Goal: Communication & Community: Answer question/provide support

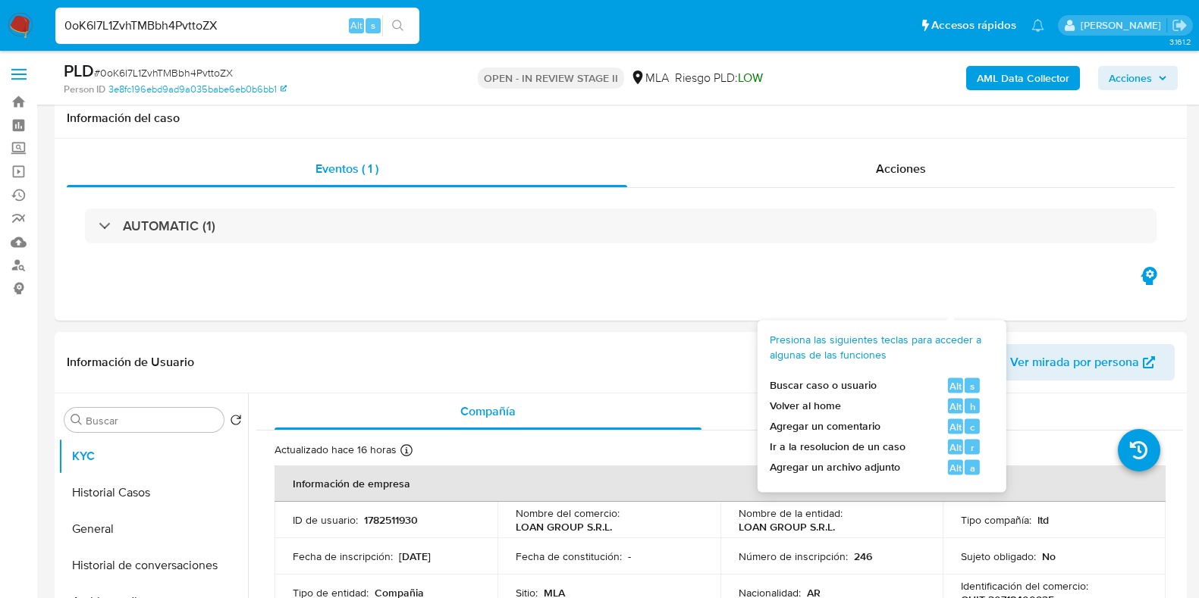
select select "10"
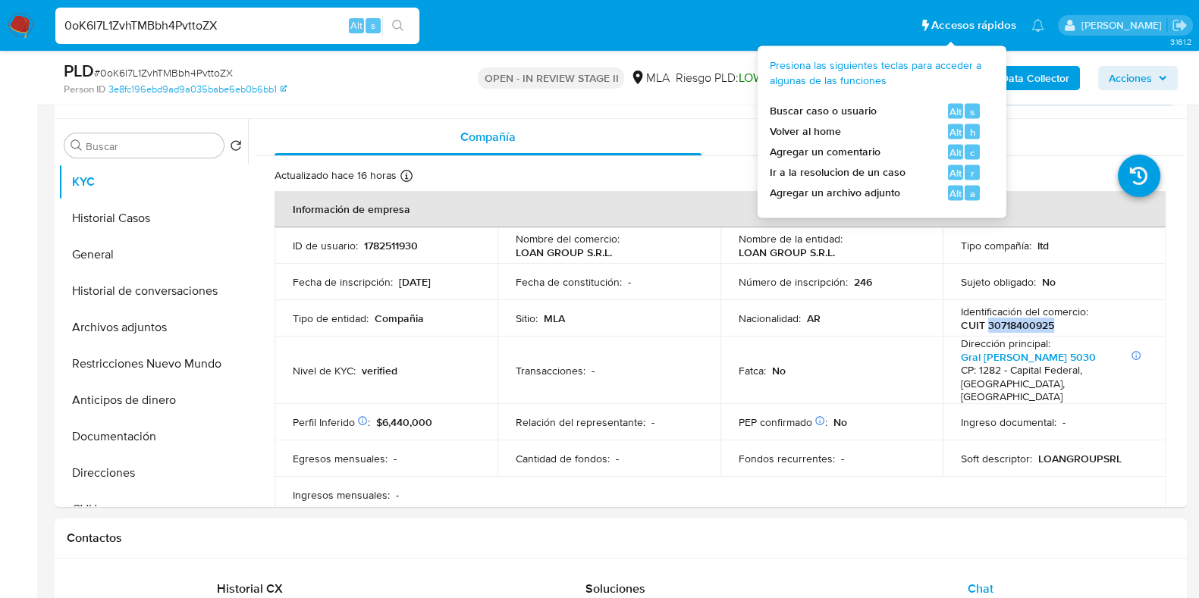
scroll to position [853, 0]
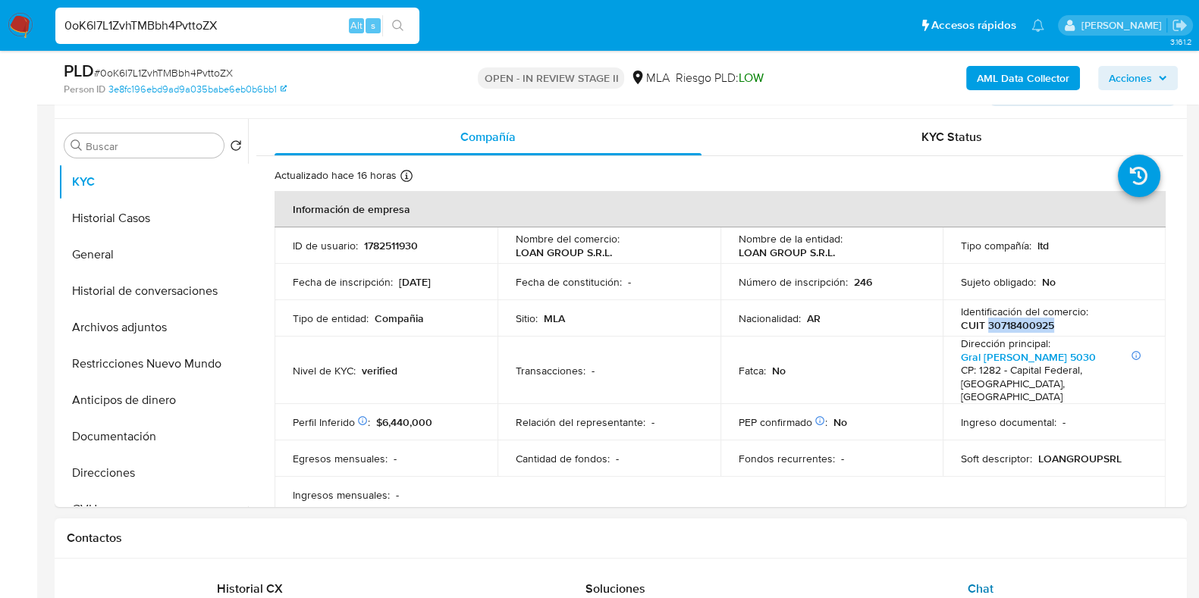
click at [982, 580] on span "Chat" at bounding box center [981, 588] width 26 height 17
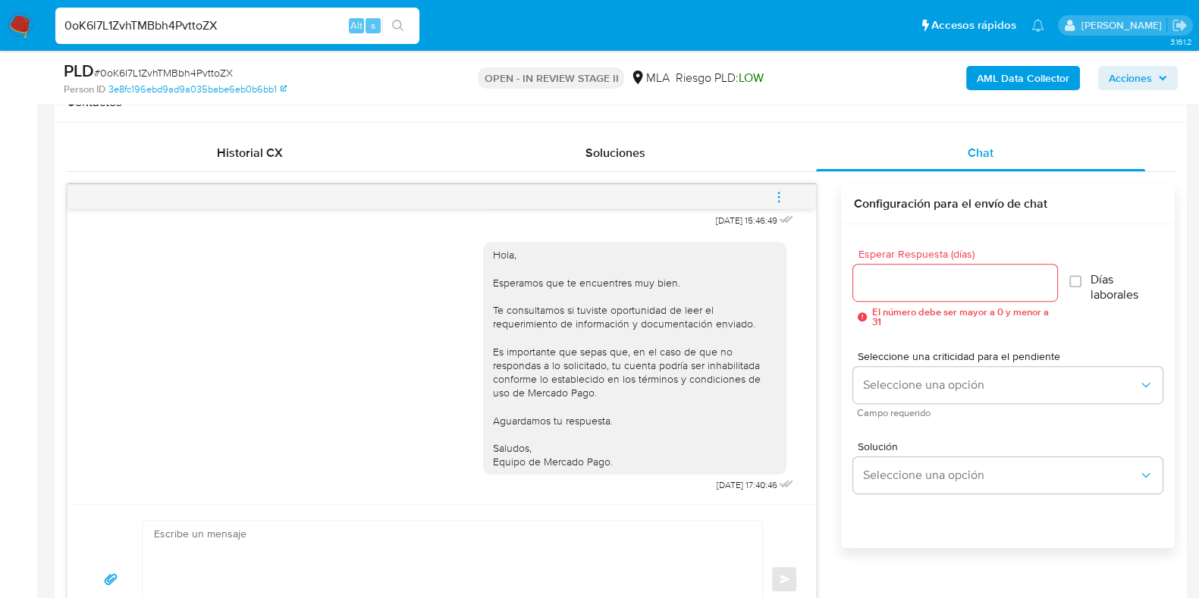
scroll to position [749, 0]
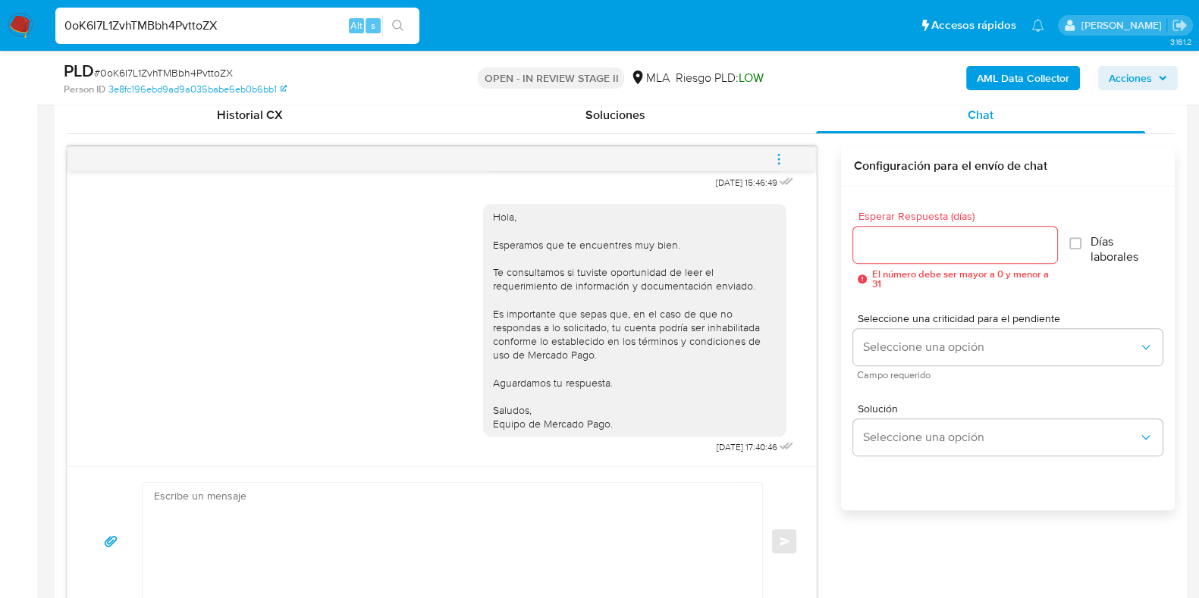
click at [781, 157] on icon "menu-action" at bounding box center [779, 159] width 14 height 14
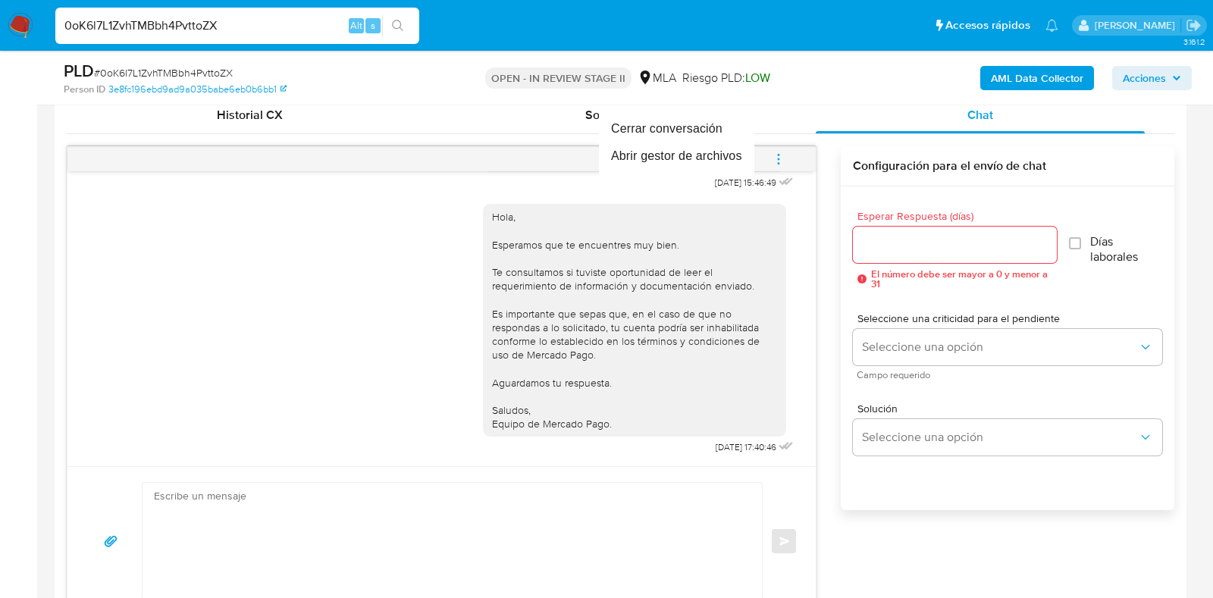
click at [780, 159] on div at bounding box center [606, 299] width 1213 height 598
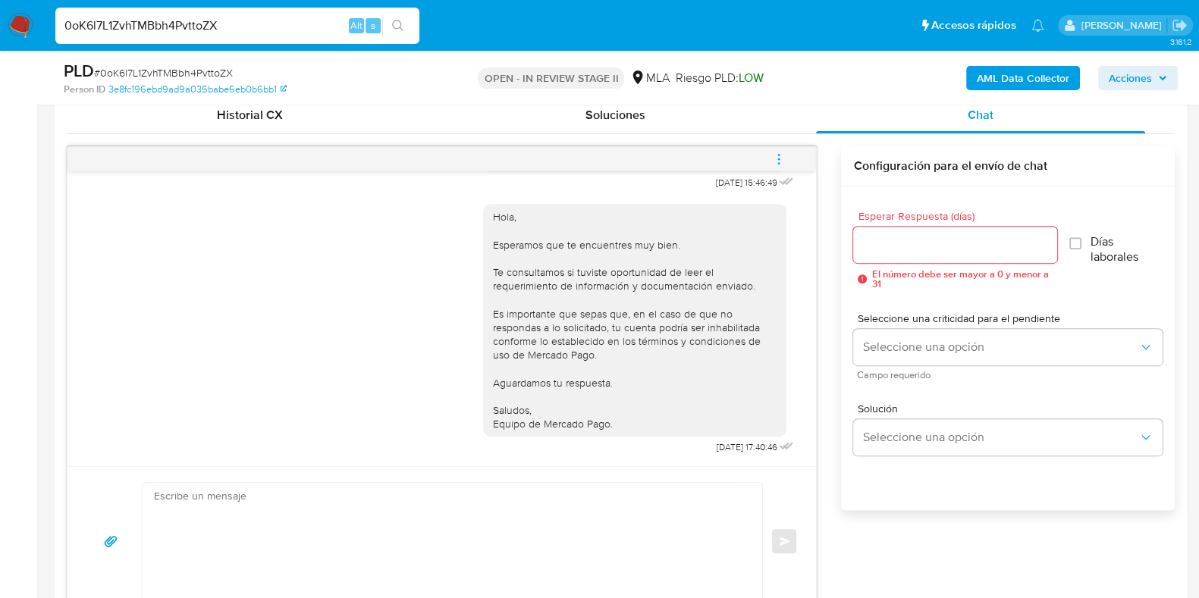
click at [777, 159] on icon "menu-action" at bounding box center [779, 159] width 14 height 14
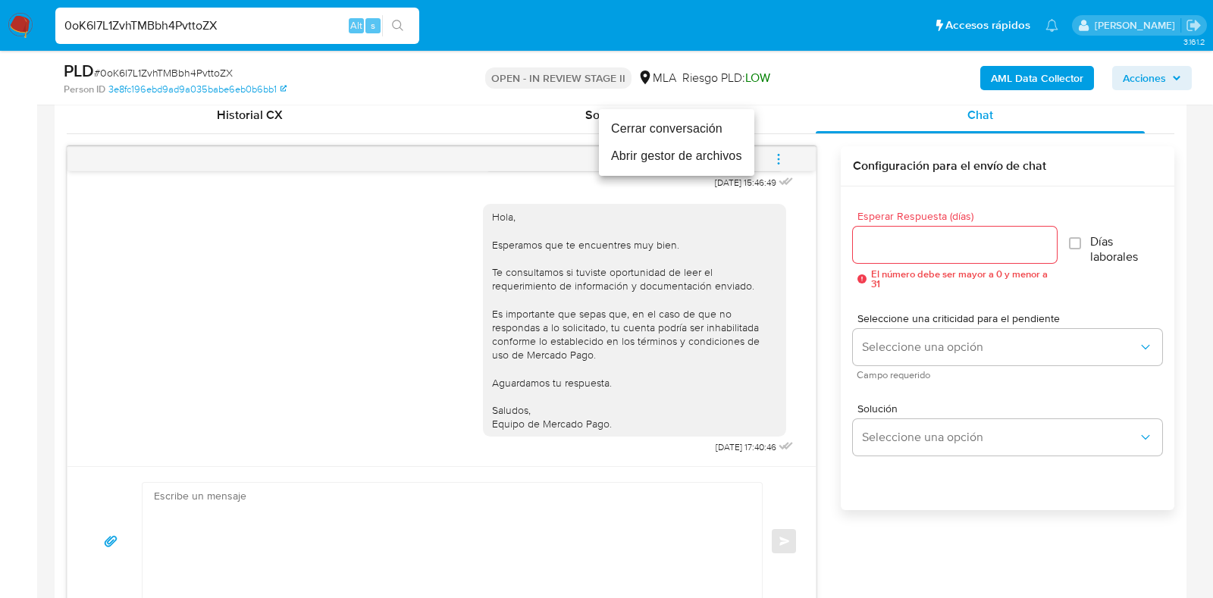
click at [690, 158] on li "Abrir gestor de archivos" at bounding box center [676, 156] width 155 height 27
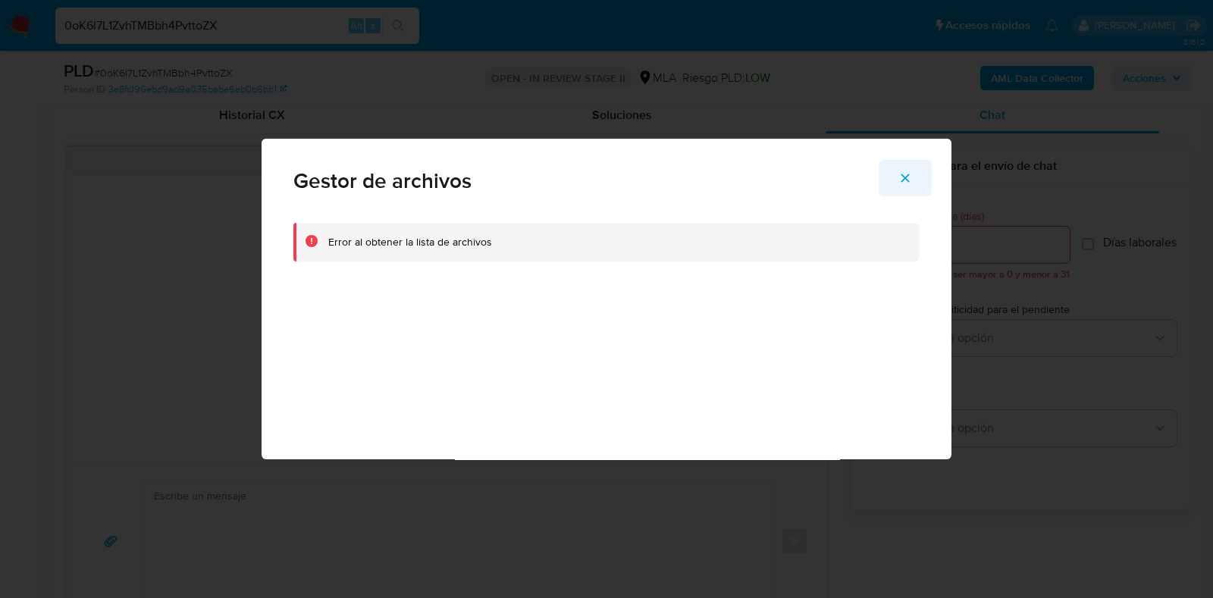
click at [899, 178] on icon "Cerrar" at bounding box center [906, 178] width 14 height 14
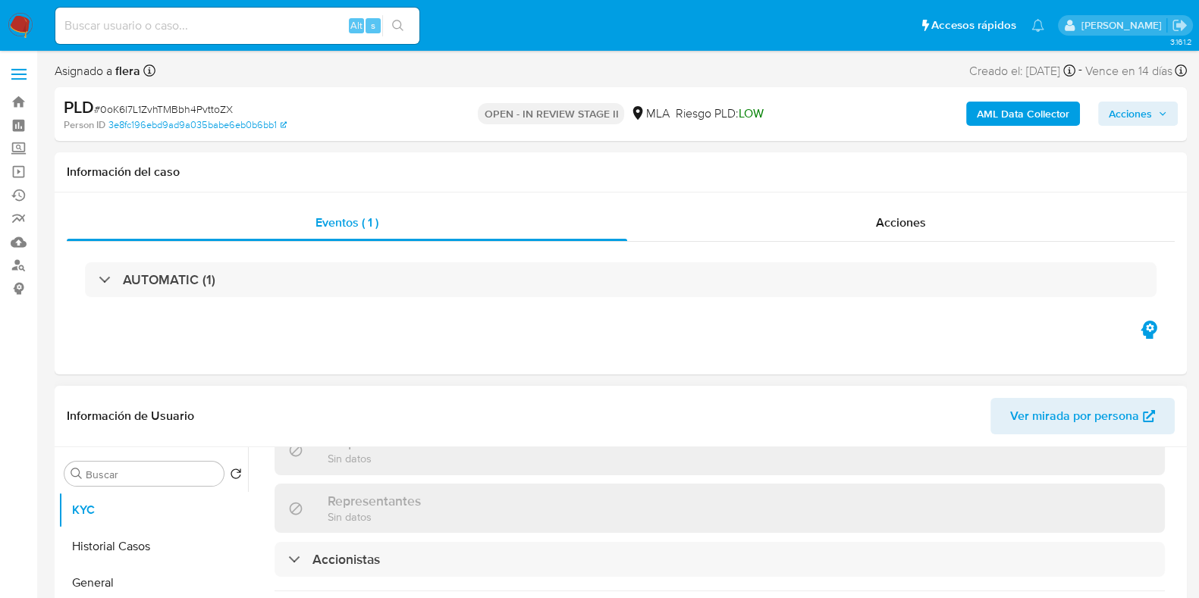
select select "10"
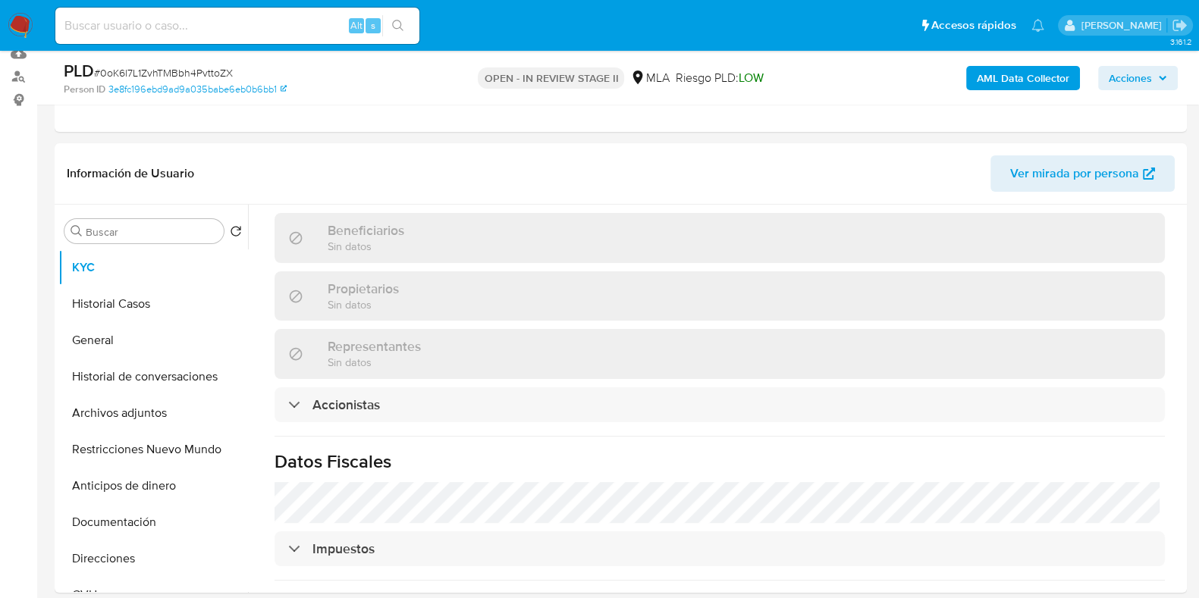
scroll to position [474, 0]
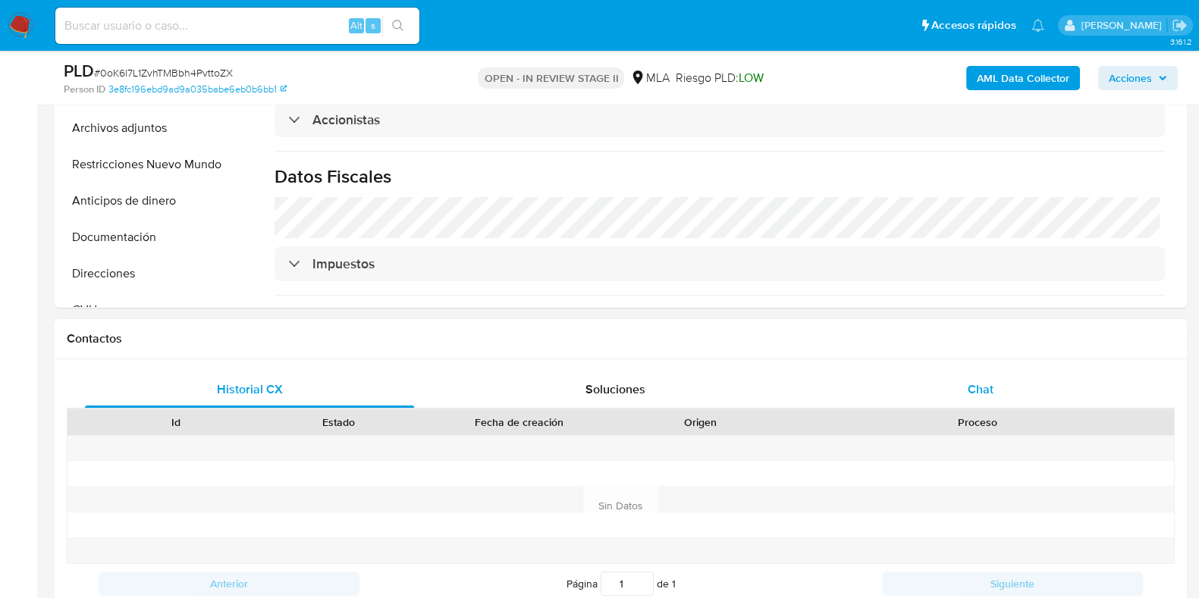
click at [986, 388] on span "Chat" at bounding box center [981, 389] width 26 height 17
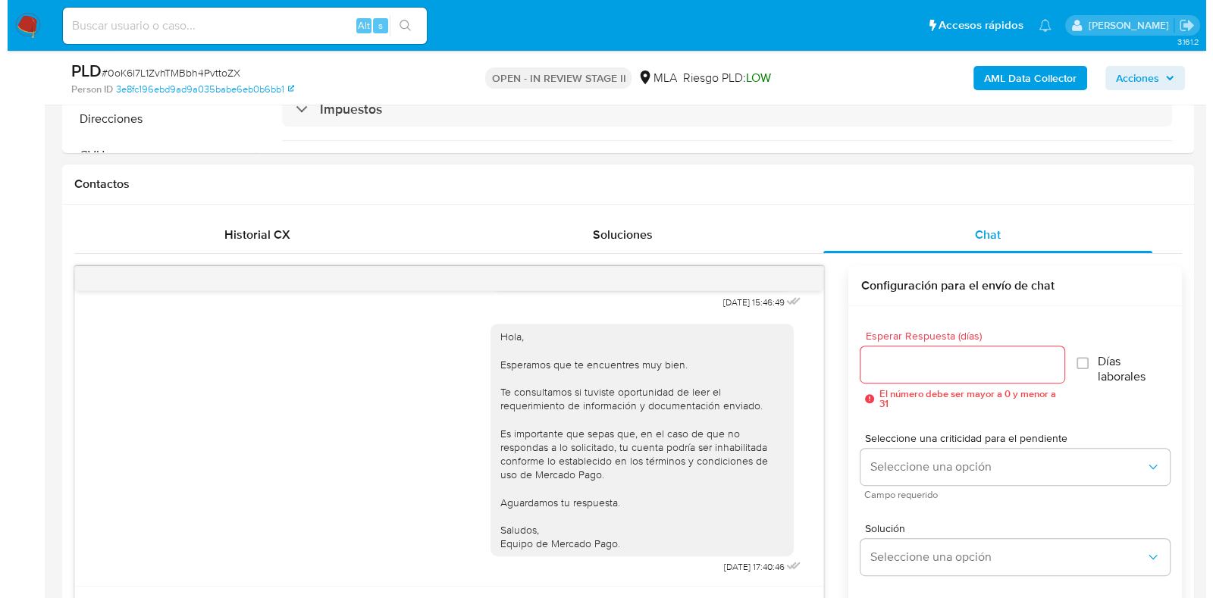
scroll to position [758, 0]
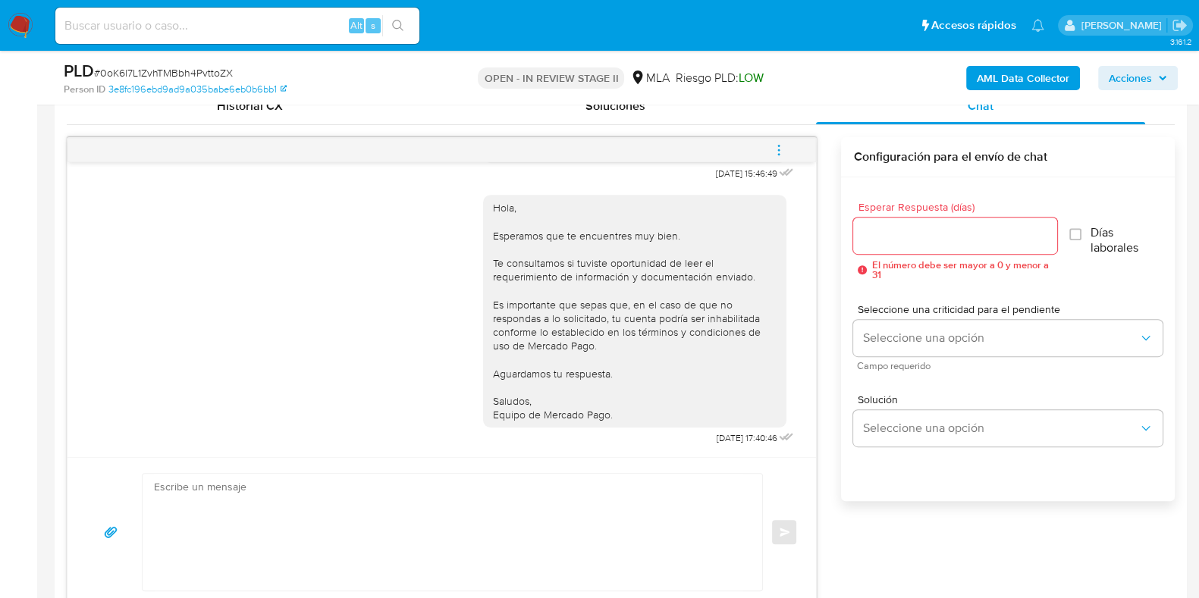
click at [775, 145] on icon "menu-action" at bounding box center [779, 150] width 14 height 14
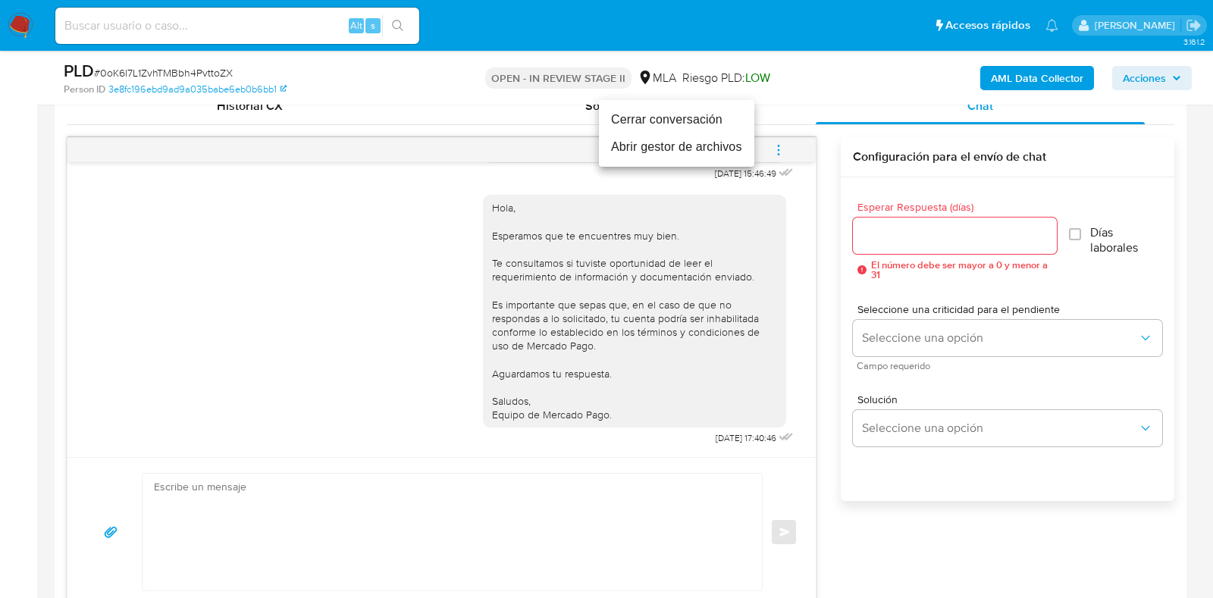
click at [652, 155] on li "Abrir gestor de archivos" at bounding box center [676, 146] width 155 height 27
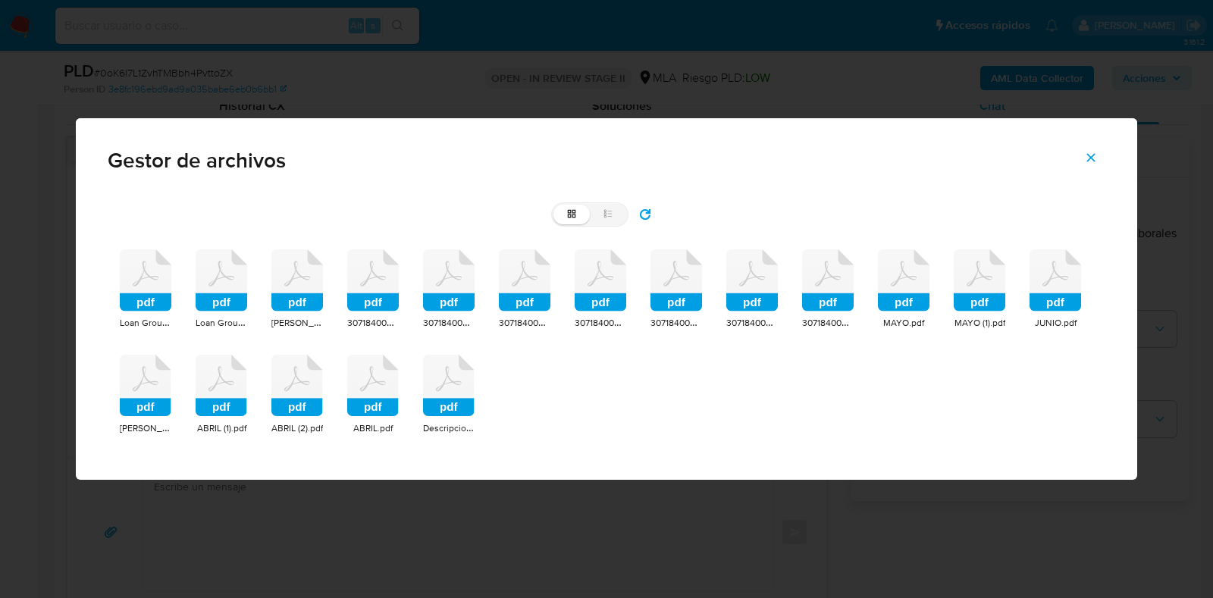
click at [149, 277] on icon at bounding box center [146, 273] width 26 height 25
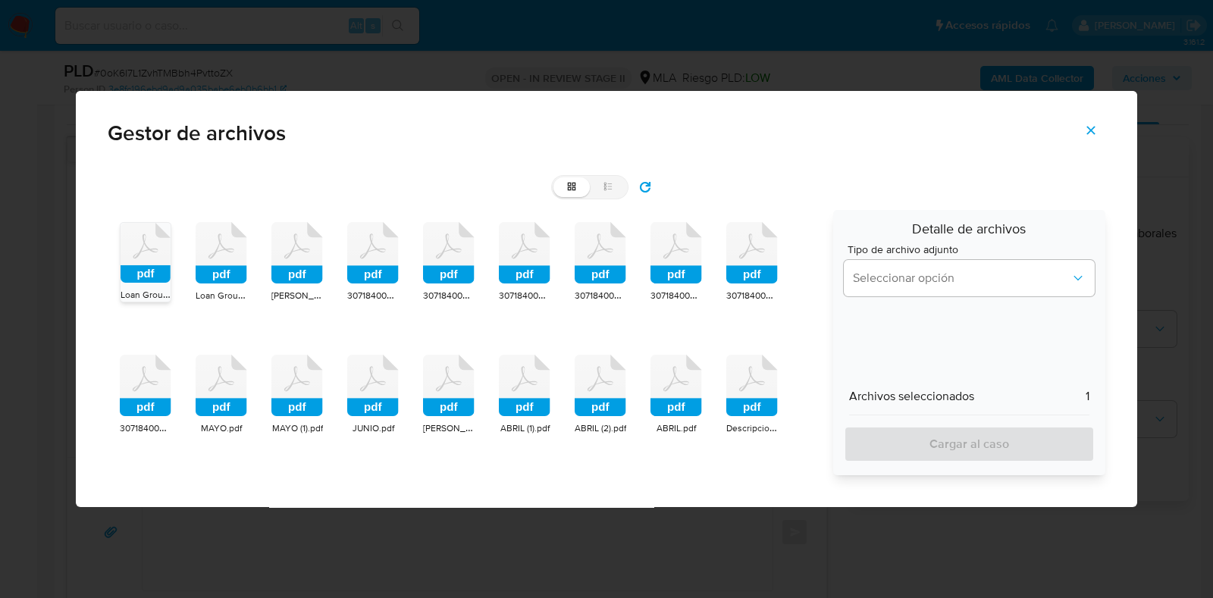
click at [221, 259] on icon at bounding box center [222, 253] width 52 height 62
click at [297, 253] on icon at bounding box center [298, 253] width 52 height 62
click at [362, 258] on icon at bounding box center [373, 246] width 26 height 25
click at [436, 263] on icon at bounding box center [449, 253] width 52 height 62
click at [513, 267] on rect at bounding box center [525, 275] width 52 height 18
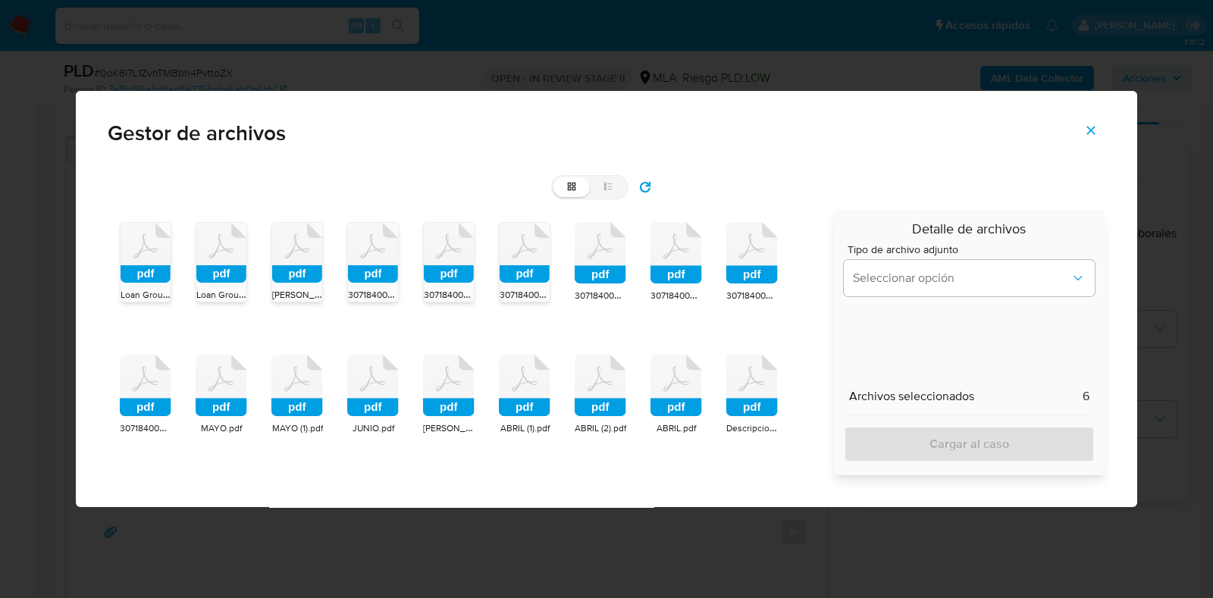
click at [601, 263] on icon at bounding box center [601, 253] width 52 height 62
click at [664, 253] on icon at bounding box center [677, 253] width 52 height 62
click at [749, 259] on icon at bounding box center [753, 253] width 52 height 62
click at [750, 383] on icon at bounding box center [753, 386] width 52 height 62
click at [686, 392] on icon at bounding box center [677, 386] width 52 height 62
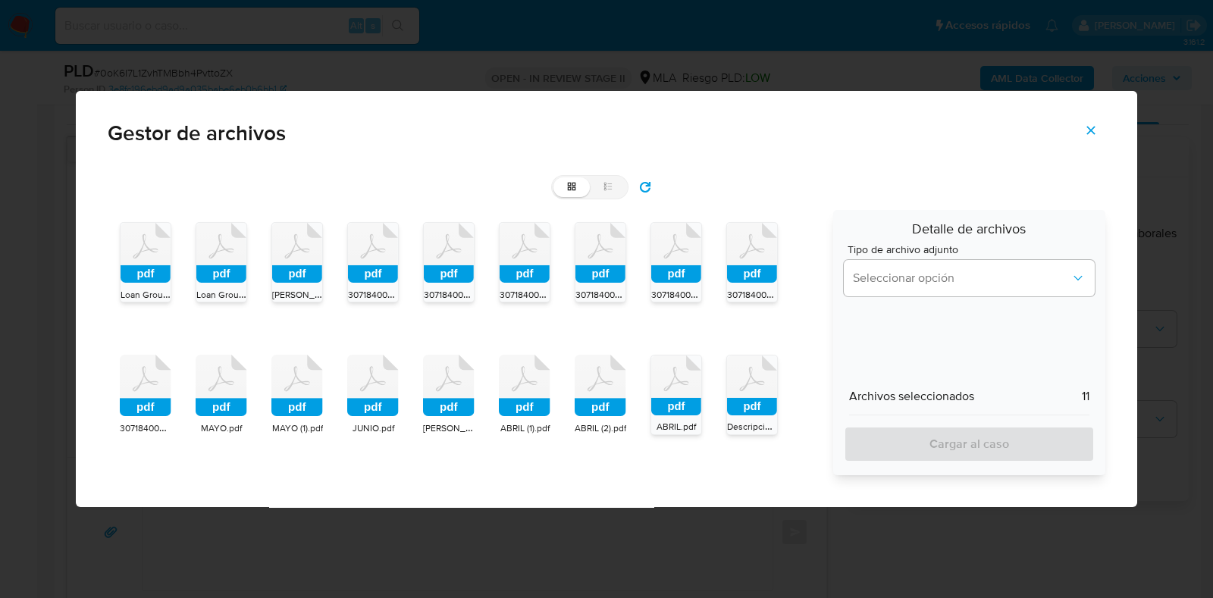
click at [592, 385] on icon at bounding box center [601, 386] width 52 height 62
click at [502, 385] on icon at bounding box center [525, 386] width 52 height 62
click at [429, 379] on icon at bounding box center [449, 386] width 52 height 62
click at [364, 375] on icon at bounding box center [373, 386] width 52 height 62
click at [300, 377] on icon at bounding box center [298, 386] width 52 height 62
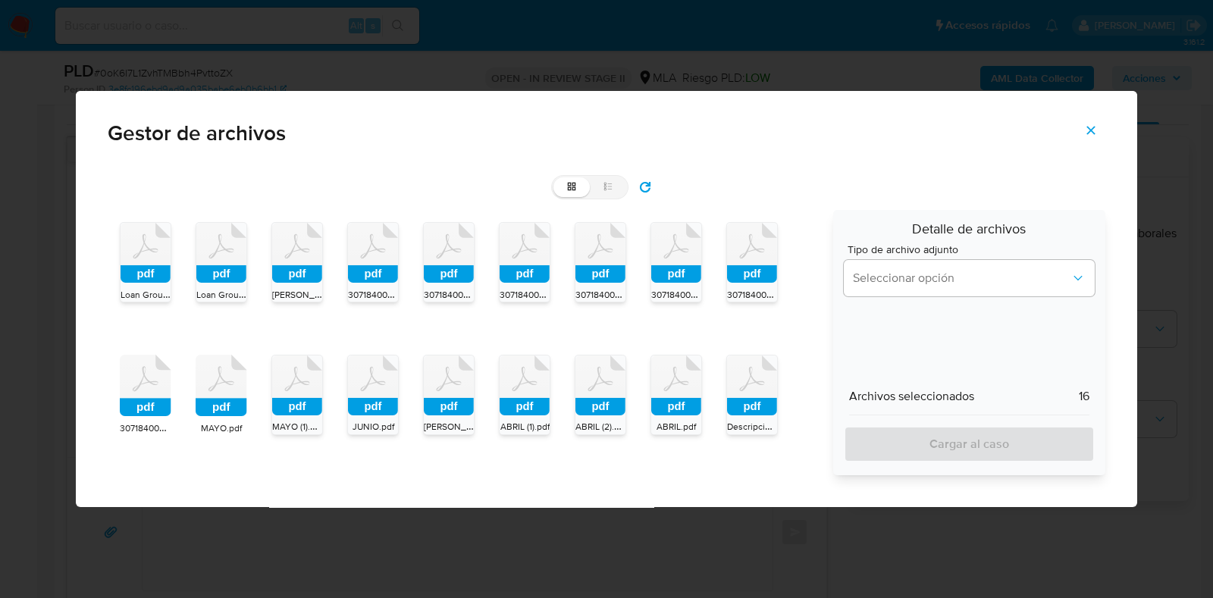
click at [209, 380] on icon at bounding box center [222, 386] width 52 height 62
click at [150, 381] on icon at bounding box center [146, 378] width 26 height 25
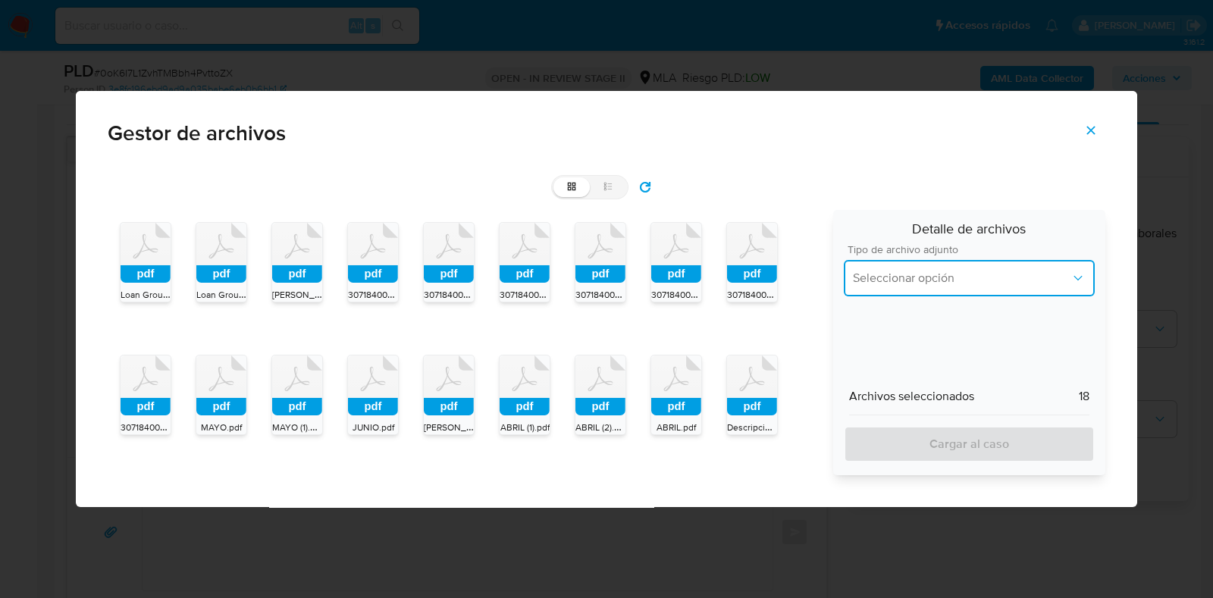
click at [968, 287] on button "Seleccionar opción" at bounding box center [969, 278] width 251 height 36
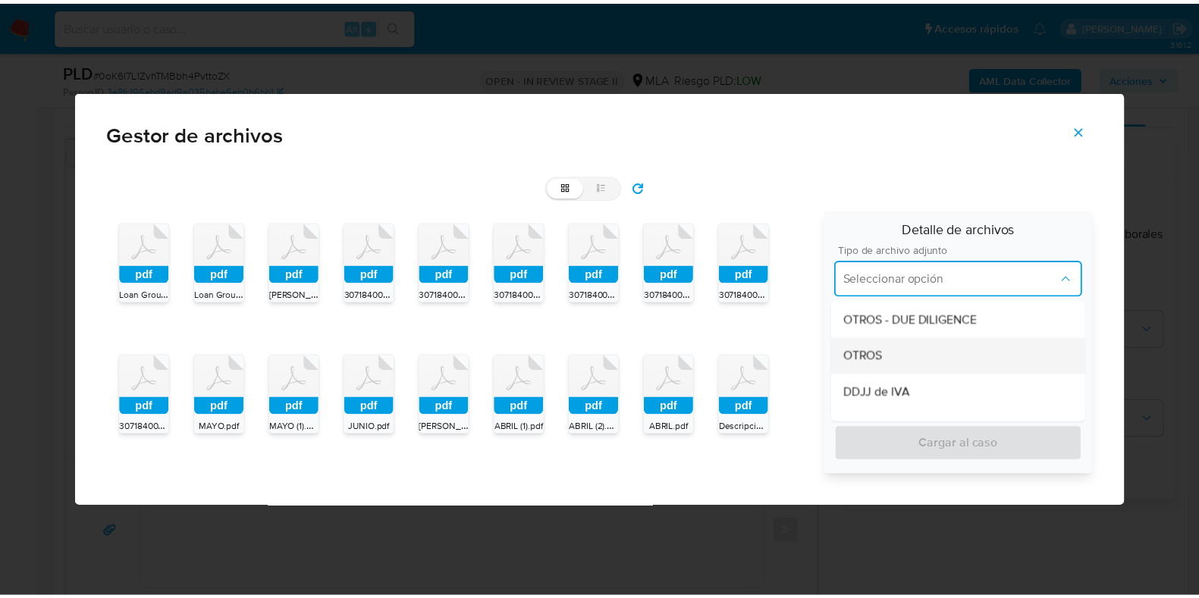
scroll to position [284, 0]
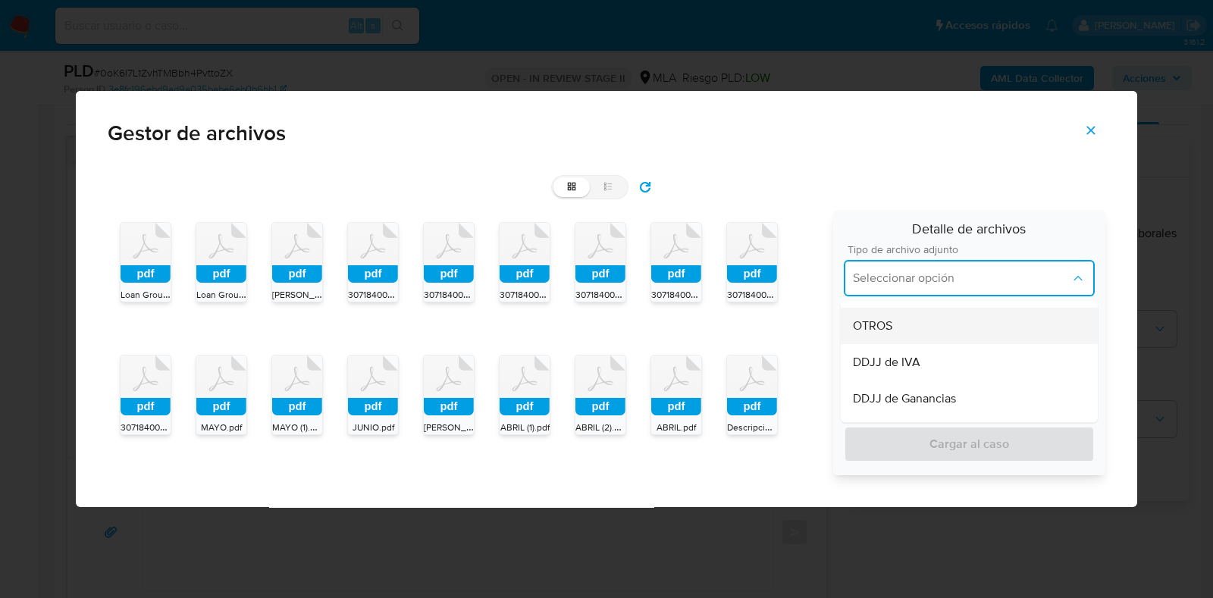
click at [897, 331] on div "OTROS" at bounding box center [969, 326] width 233 height 36
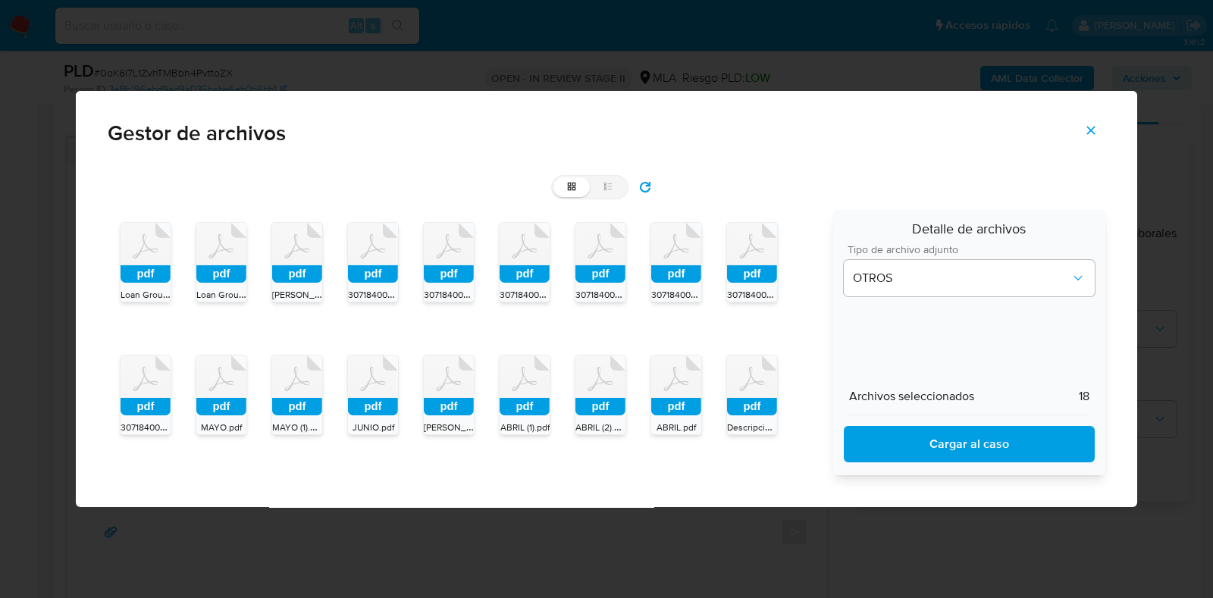
click at [944, 440] on span "Cargar al caso" at bounding box center [970, 444] width 212 height 33
click at [1090, 134] on icon "Cerrar" at bounding box center [1092, 131] width 14 height 14
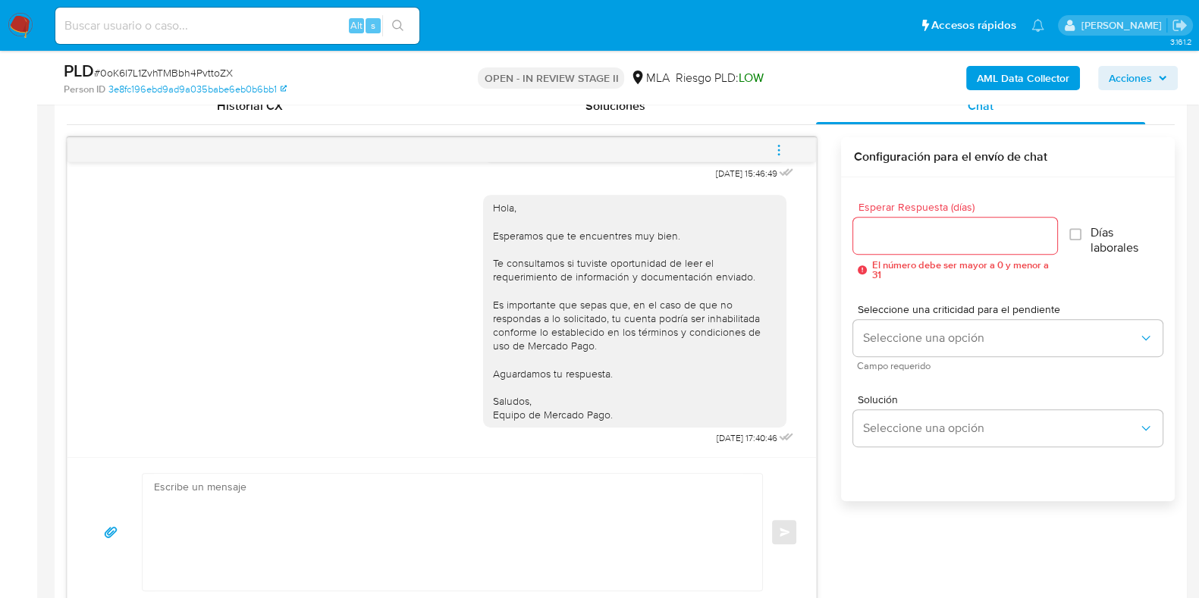
click at [777, 149] on icon "menu-action" at bounding box center [779, 150] width 14 height 14
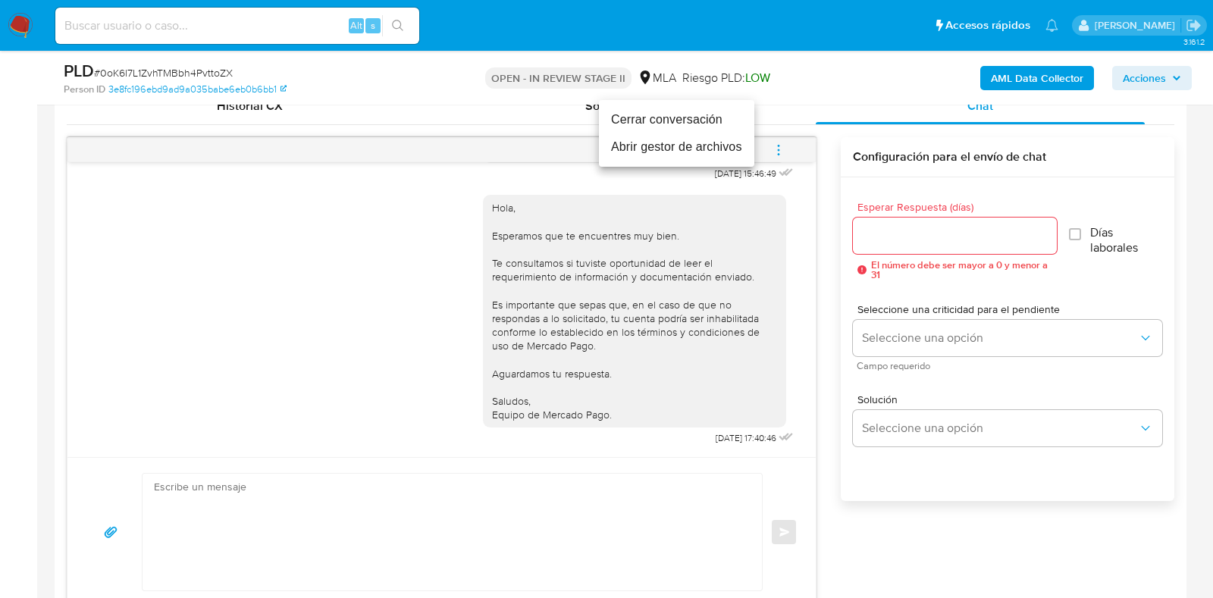
click at [684, 124] on li "Cerrar conversación" at bounding box center [676, 119] width 155 height 27
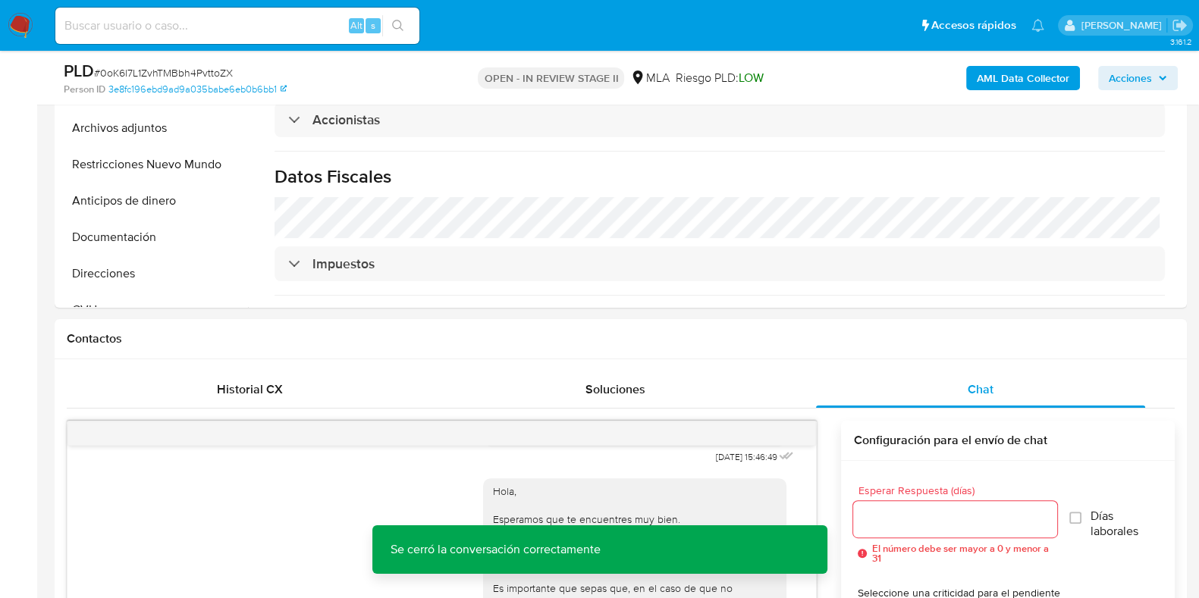
scroll to position [378, 0]
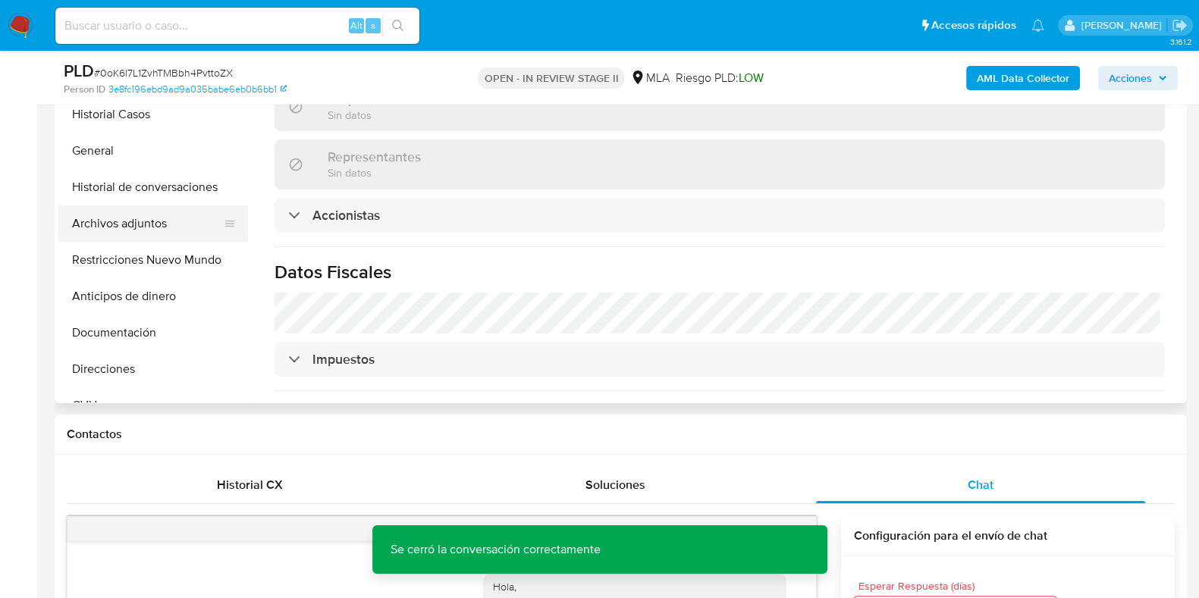
click at [131, 221] on button "Archivos adjuntos" at bounding box center [146, 224] width 177 height 36
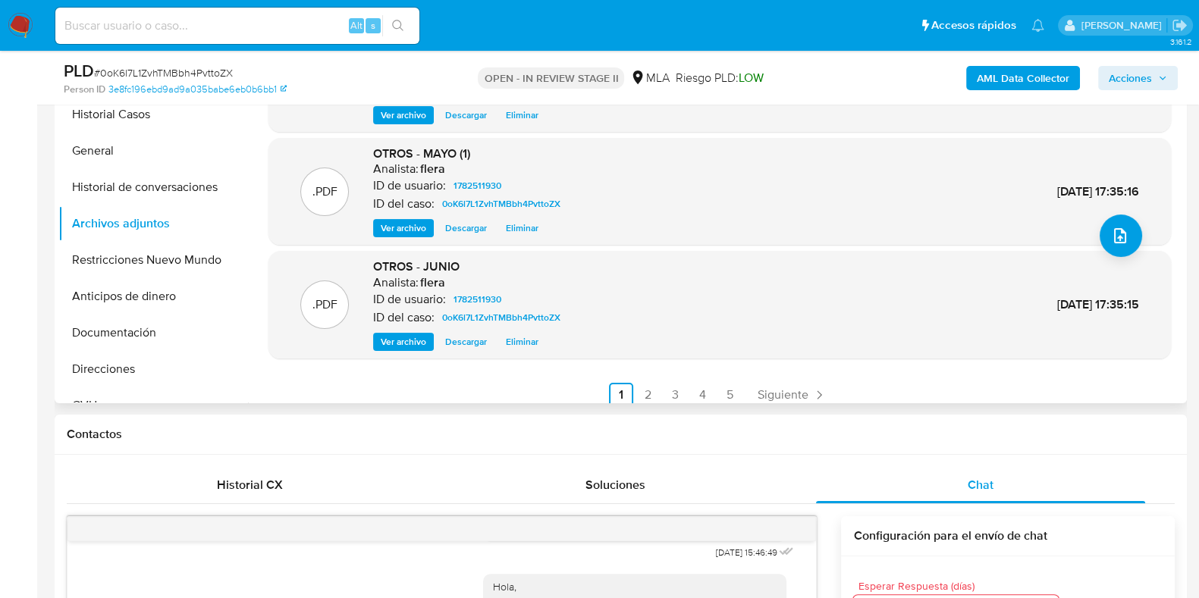
scroll to position [127, 0]
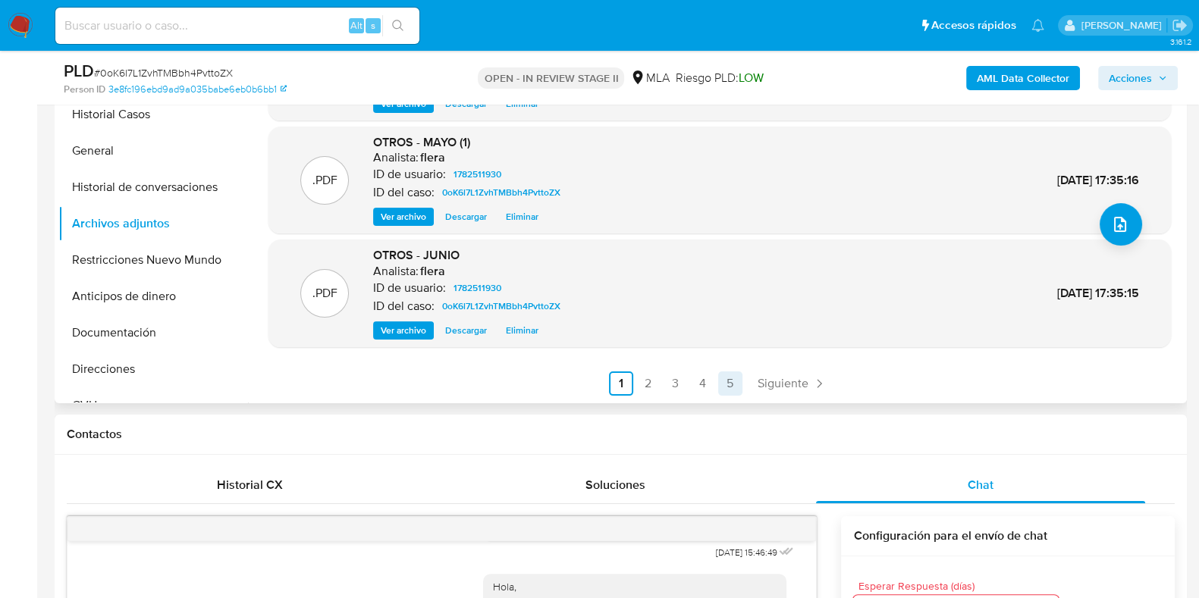
click at [733, 385] on link "5" at bounding box center [730, 384] width 24 height 24
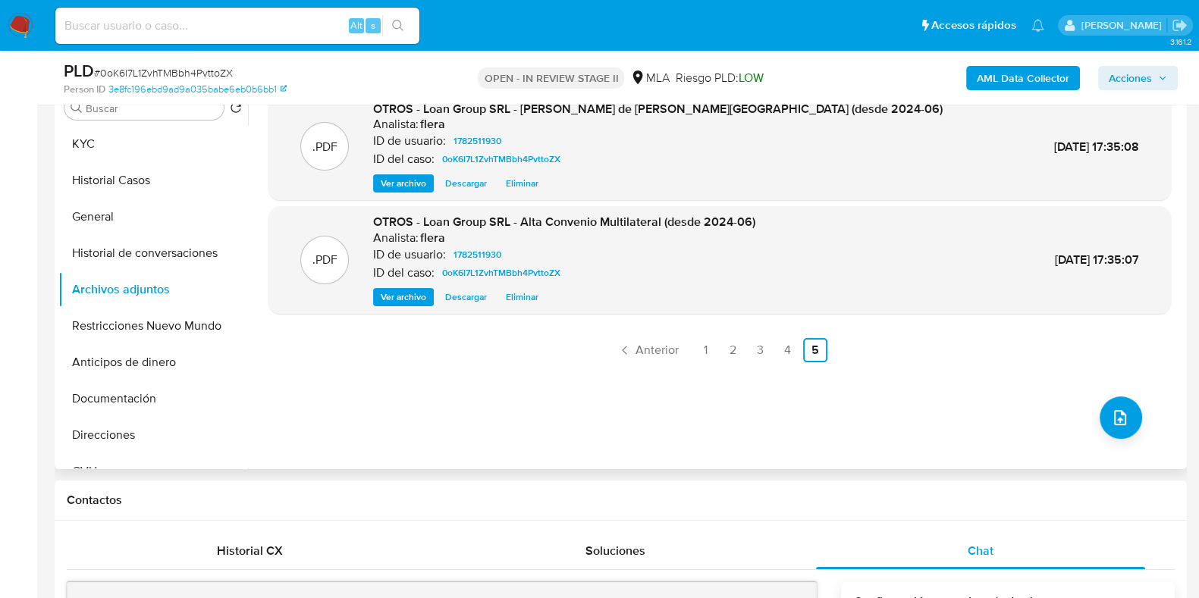
scroll to position [284, 0]
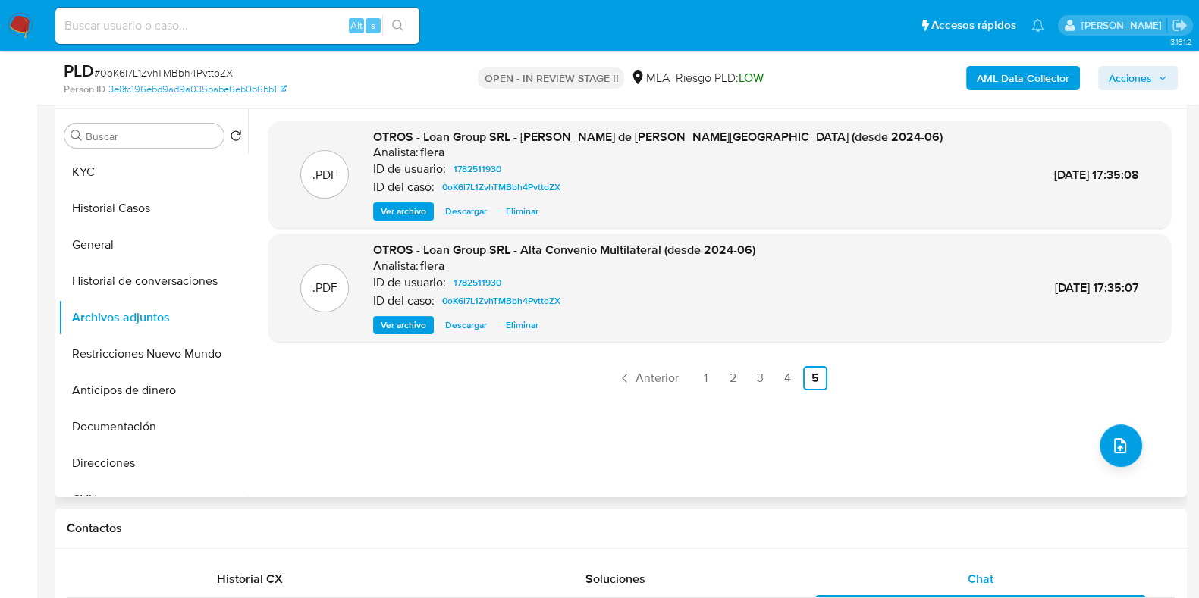
click at [405, 329] on span "Ver archivo" at bounding box center [404, 325] width 46 height 15
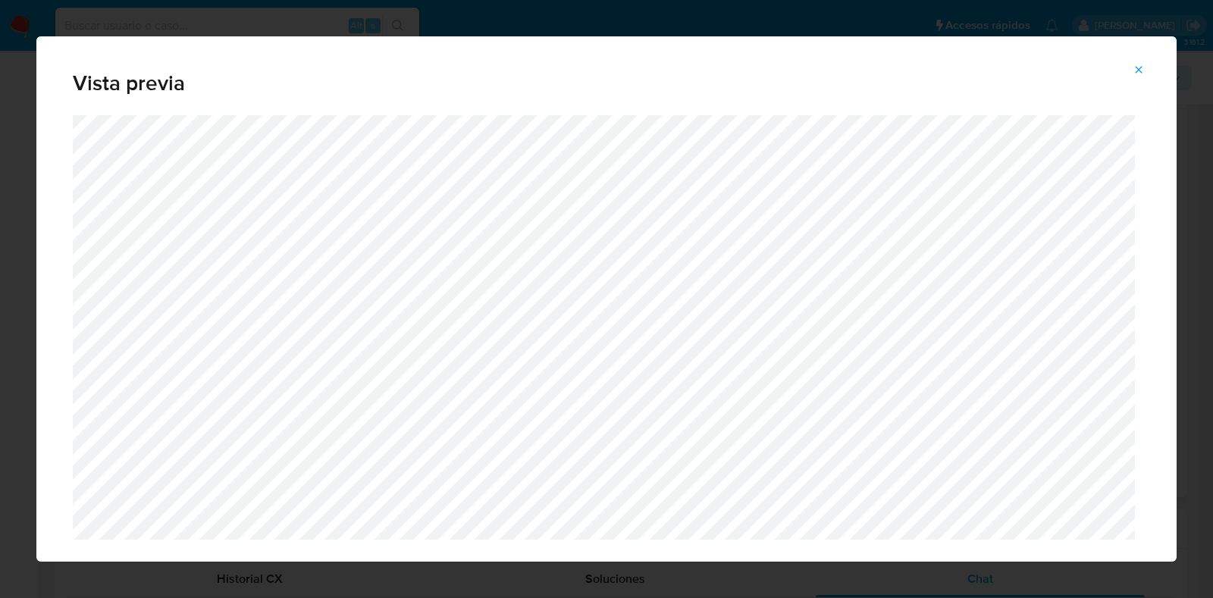
click at [1141, 74] on icon "Attachment preview" at bounding box center [1139, 70] width 12 height 12
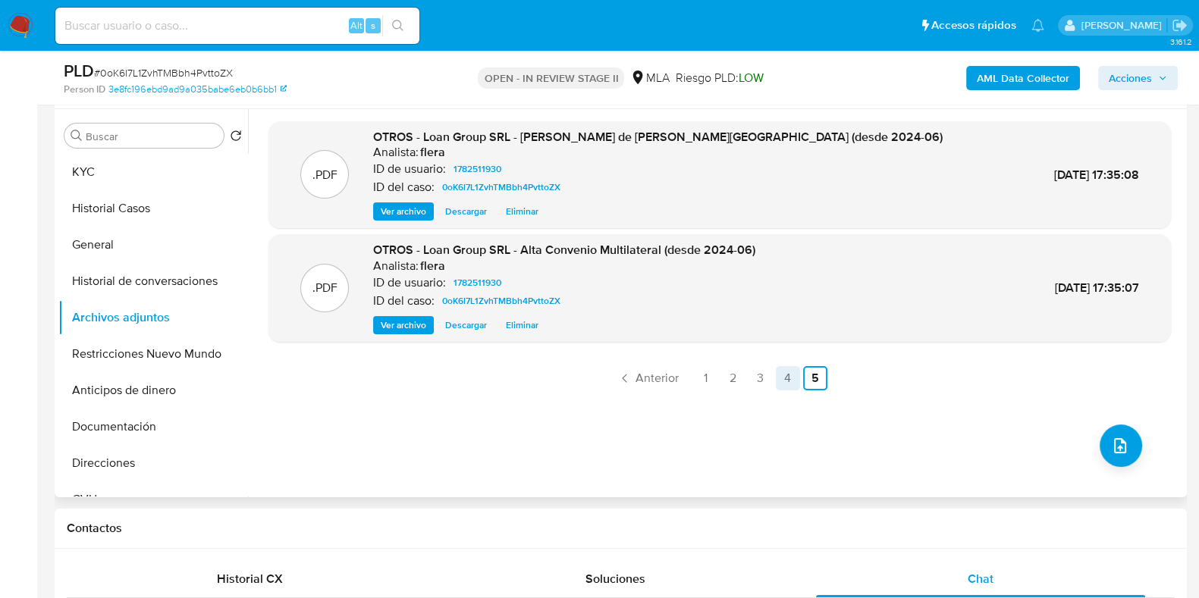
click at [790, 387] on link "4" at bounding box center [788, 378] width 24 height 24
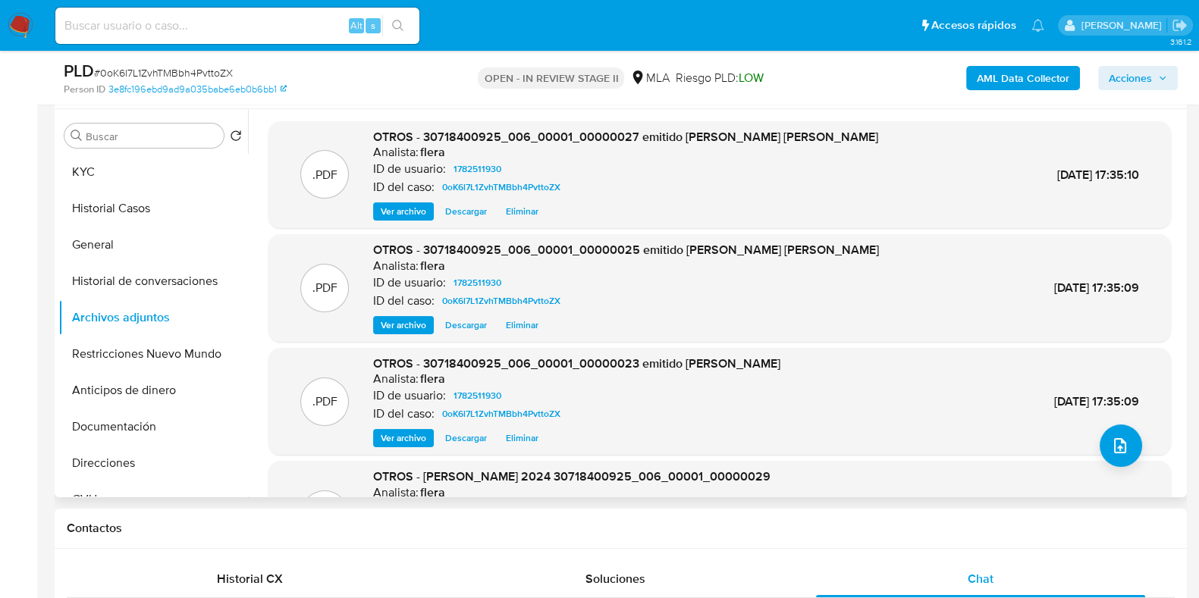
click at [403, 217] on span "Ver archivo" at bounding box center [404, 211] width 46 height 15
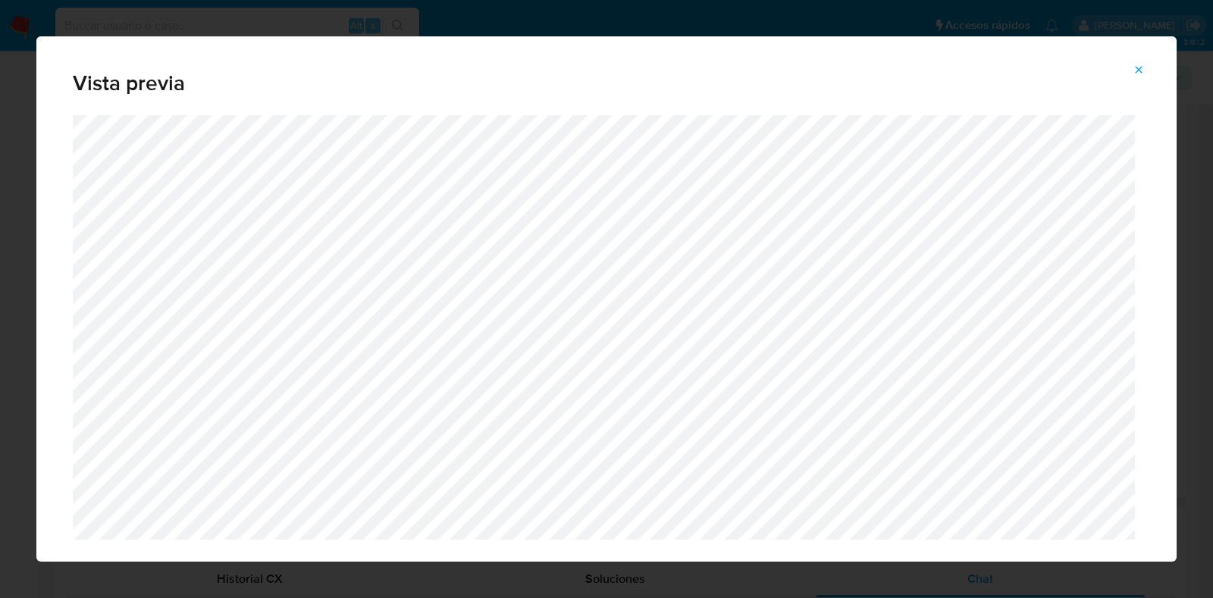
click at [1146, 65] on button "Attachment preview" at bounding box center [1138, 70] width 33 height 24
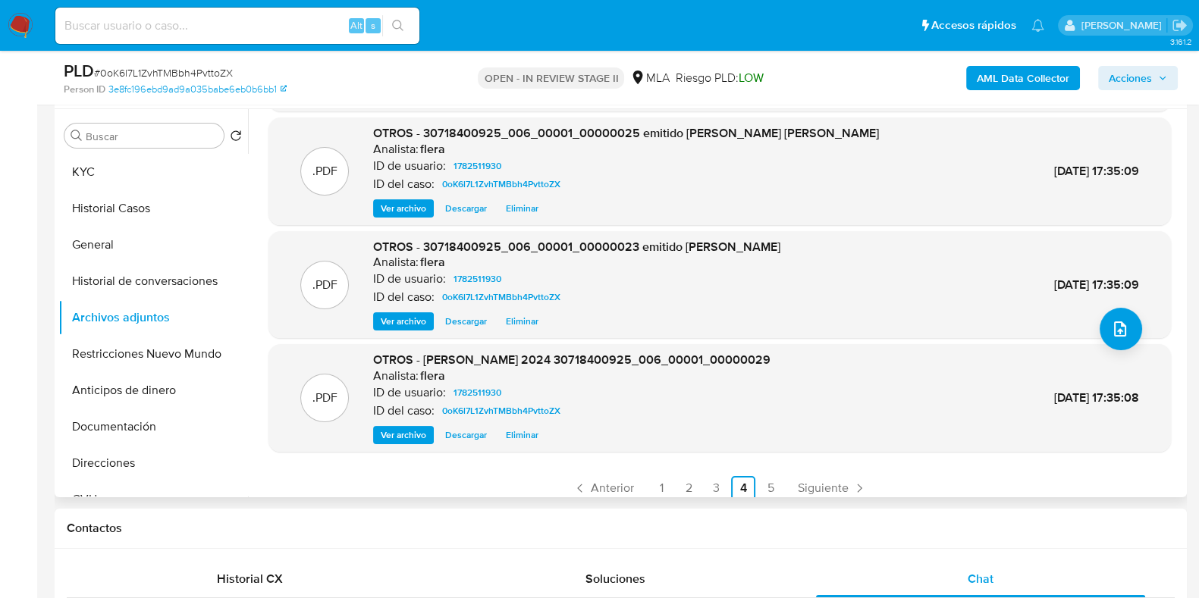
scroll to position [127, 0]
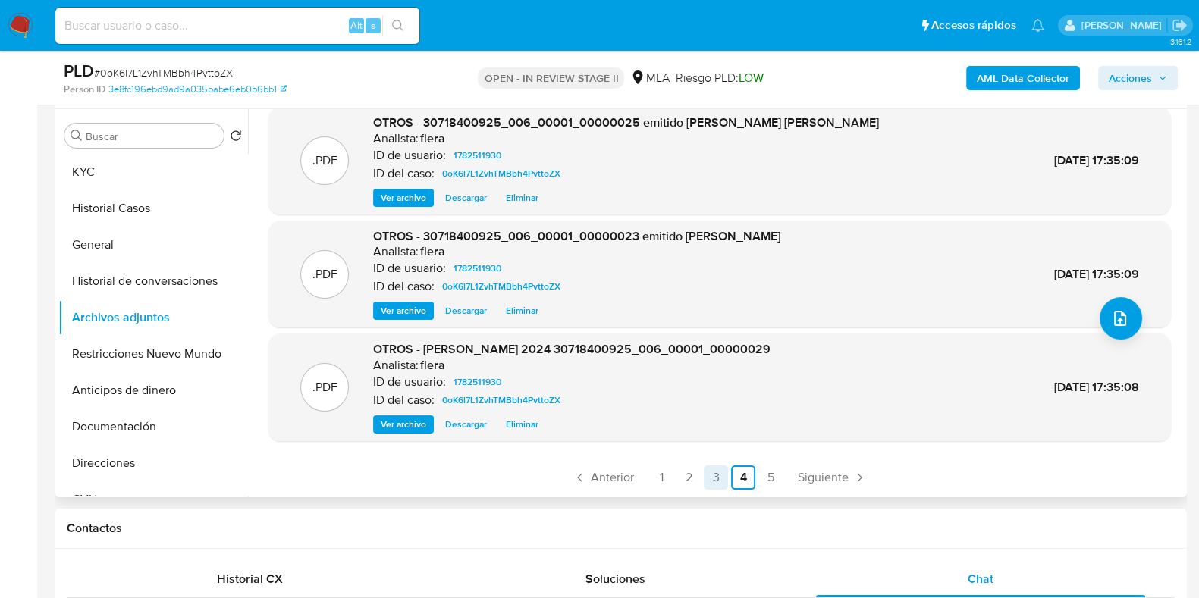
click at [708, 468] on link "3" at bounding box center [716, 478] width 24 height 24
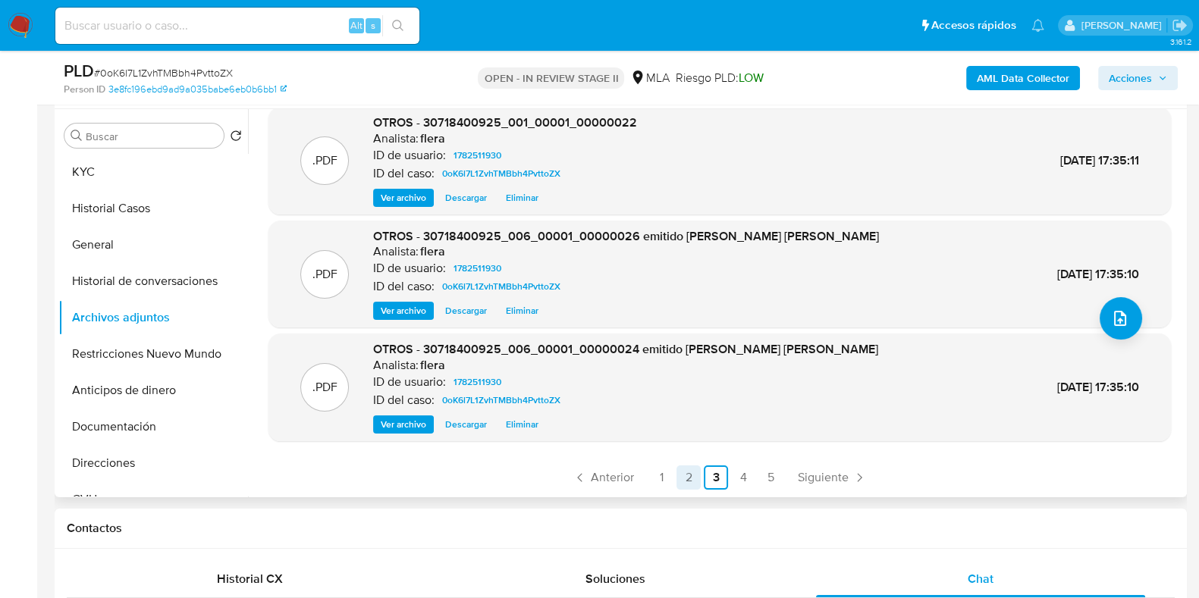
click at [682, 472] on link "2" at bounding box center [689, 478] width 24 height 24
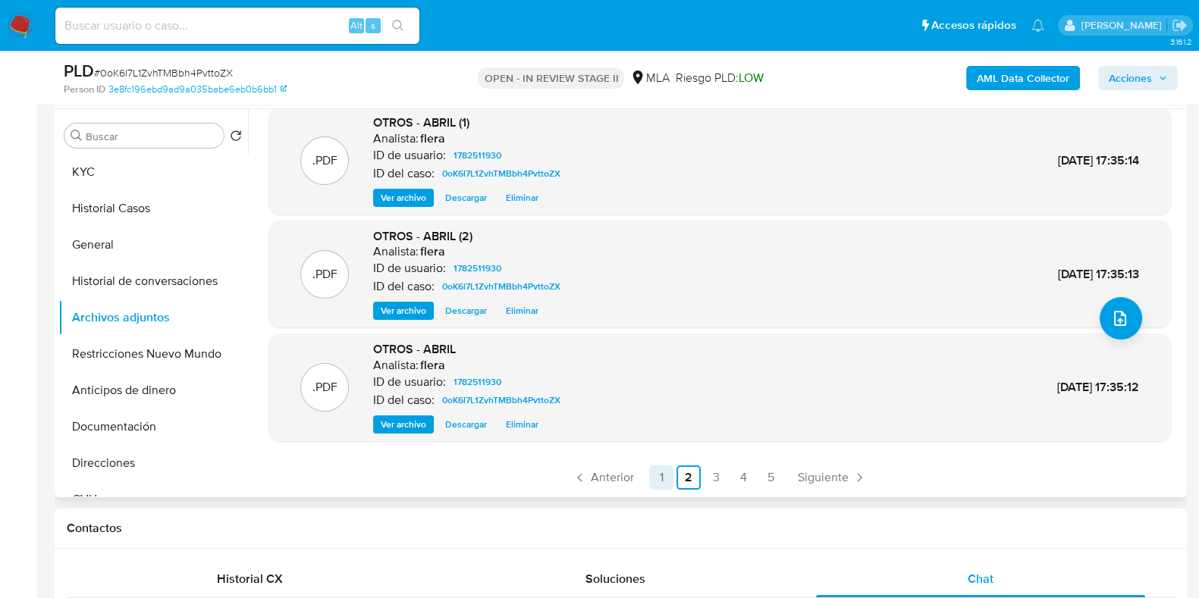
click at [667, 472] on link "1" at bounding box center [661, 478] width 24 height 24
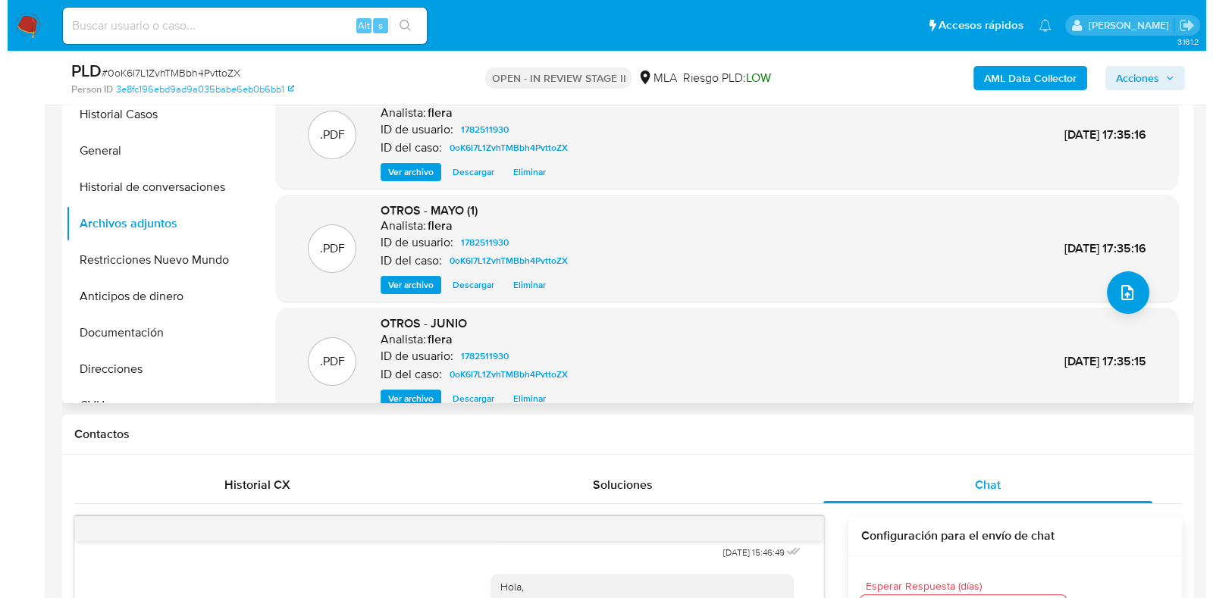
scroll to position [0, 0]
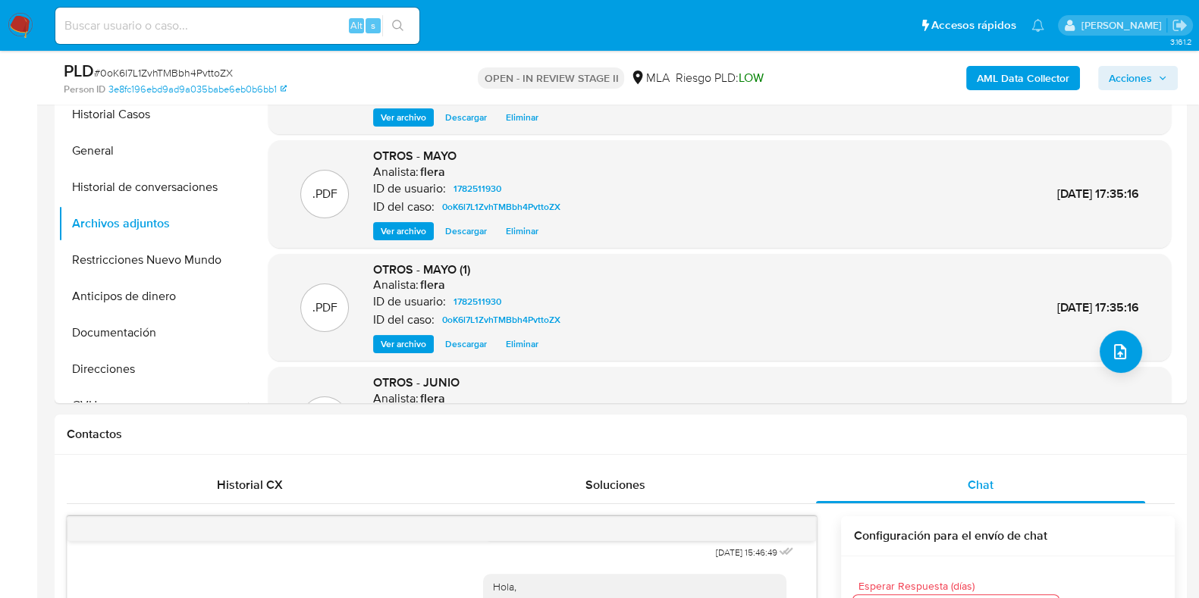
click at [1016, 67] on b "AML Data Collector" at bounding box center [1023, 78] width 93 height 24
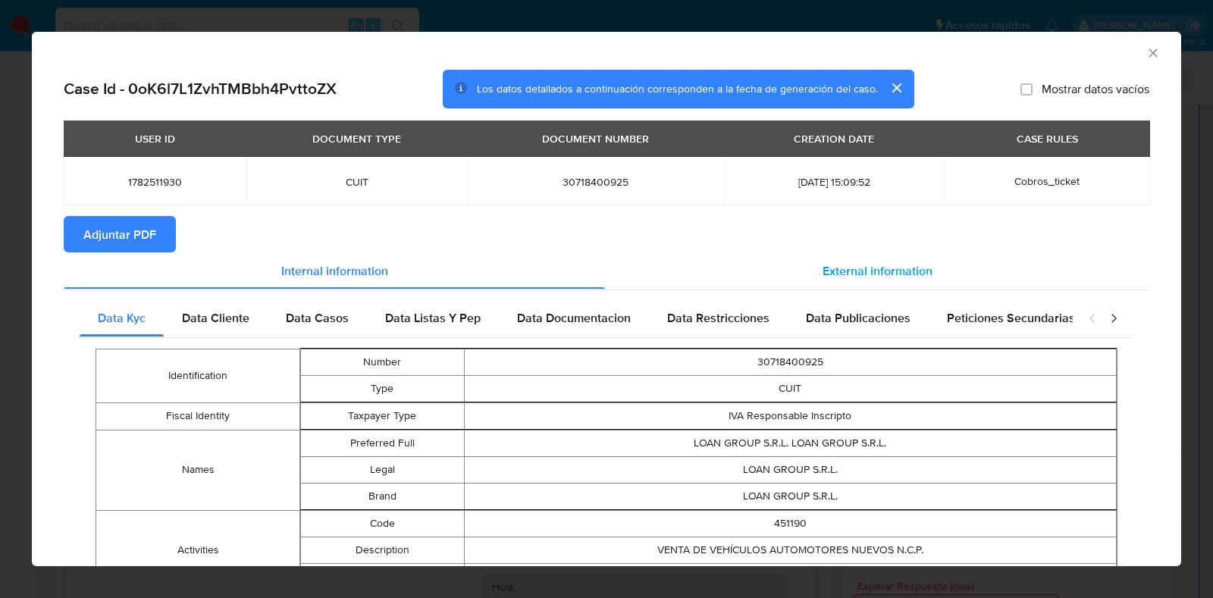
click at [857, 266] on span "External information" at bounding box center [878, 270] width 110 height 17
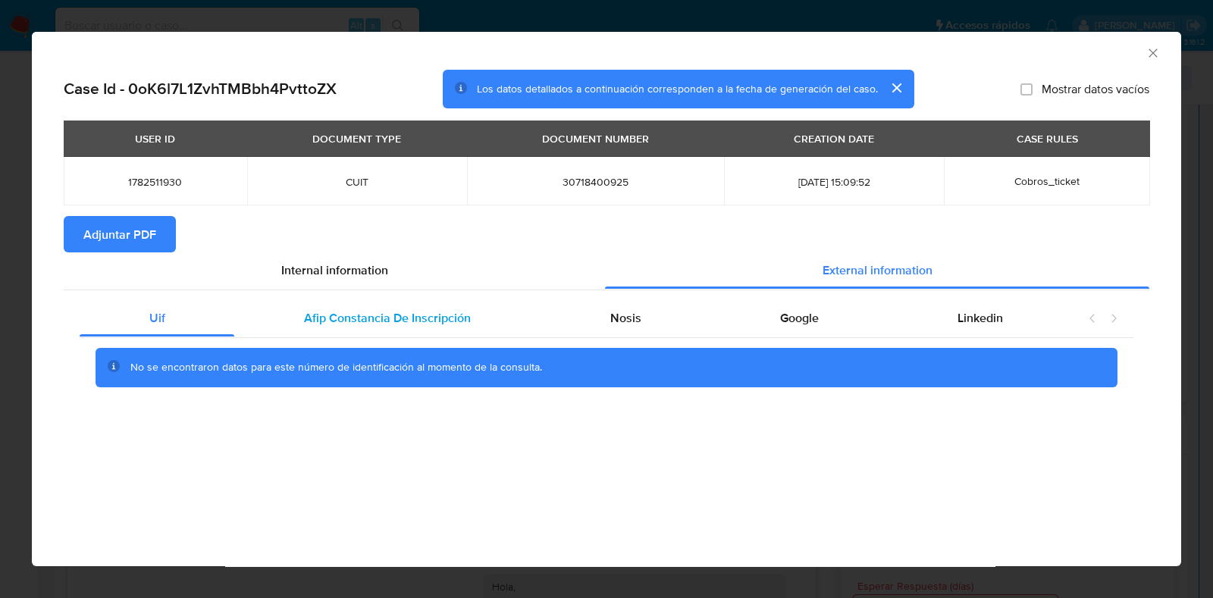
click at [422, 325] on span "Afip Constancia De Inscripción" at bounding box center [387, 317] width 167 height 17
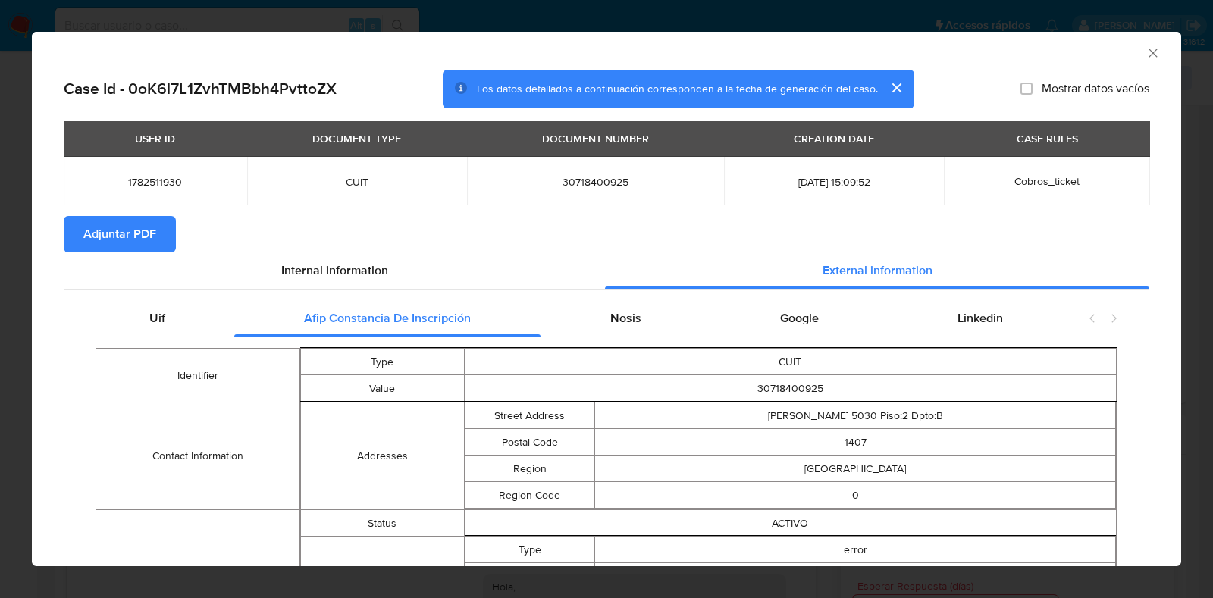
click at [139, 229] on span "Adjuntar PDF" at bounding box center [119, 234] width 73 height 33
click at [1146, 46] on icon "Cerrar ventana" at bounding box center [1153, 53] width 15 height 15
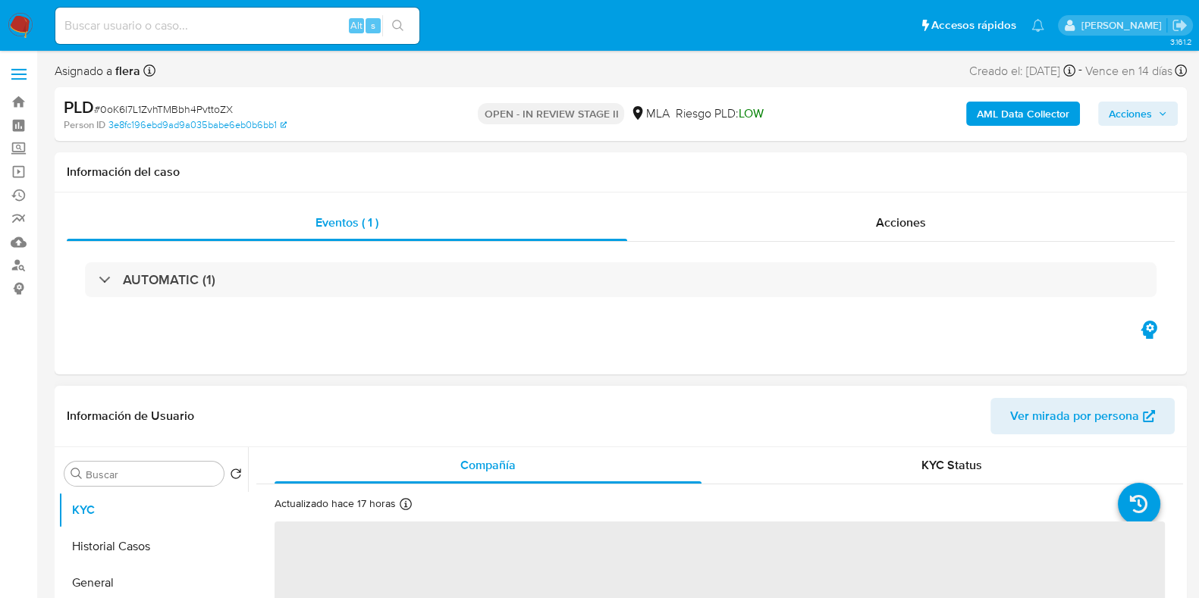
select select "10"
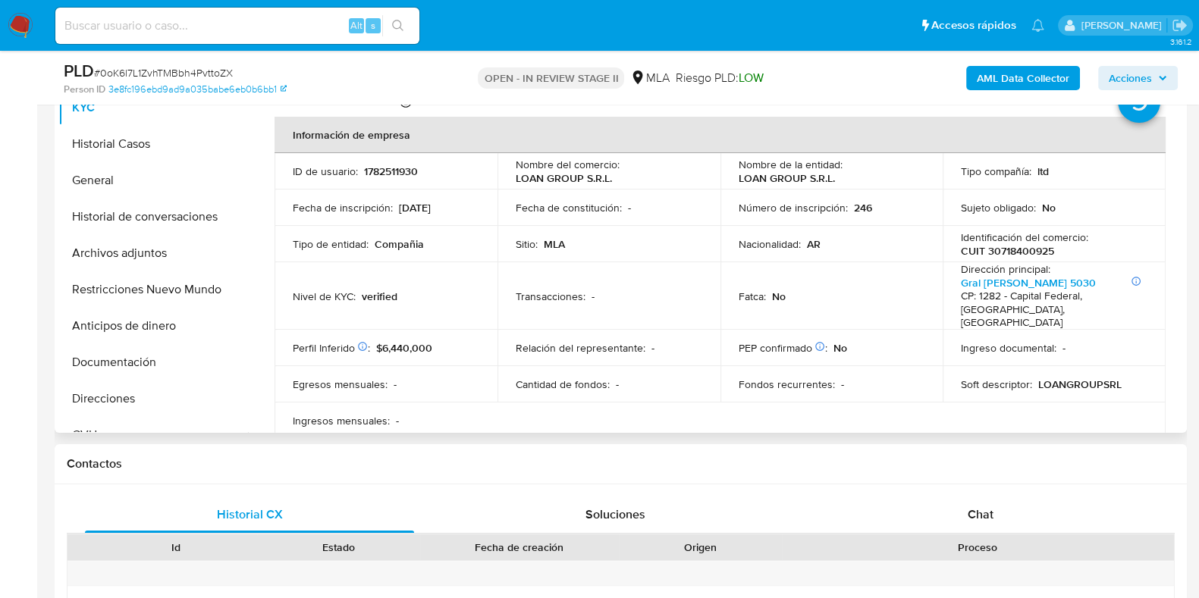
scroll to position [378, 0]
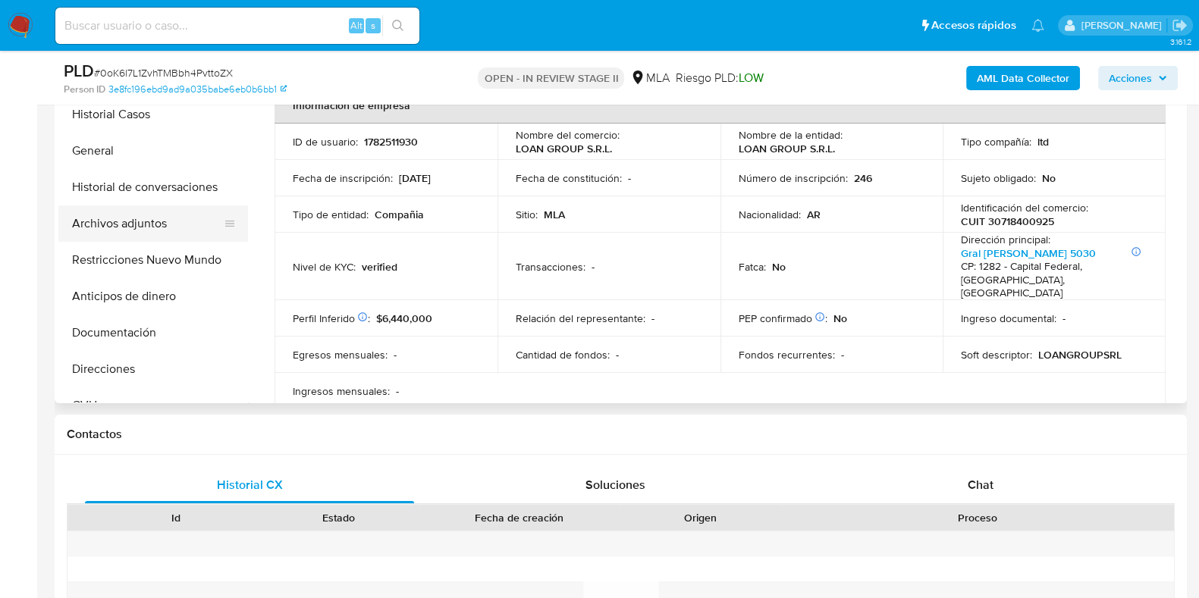
click at [135, 224] on button "Archivos adjuntos" at bounding box center [146, 224] width 177 height 36
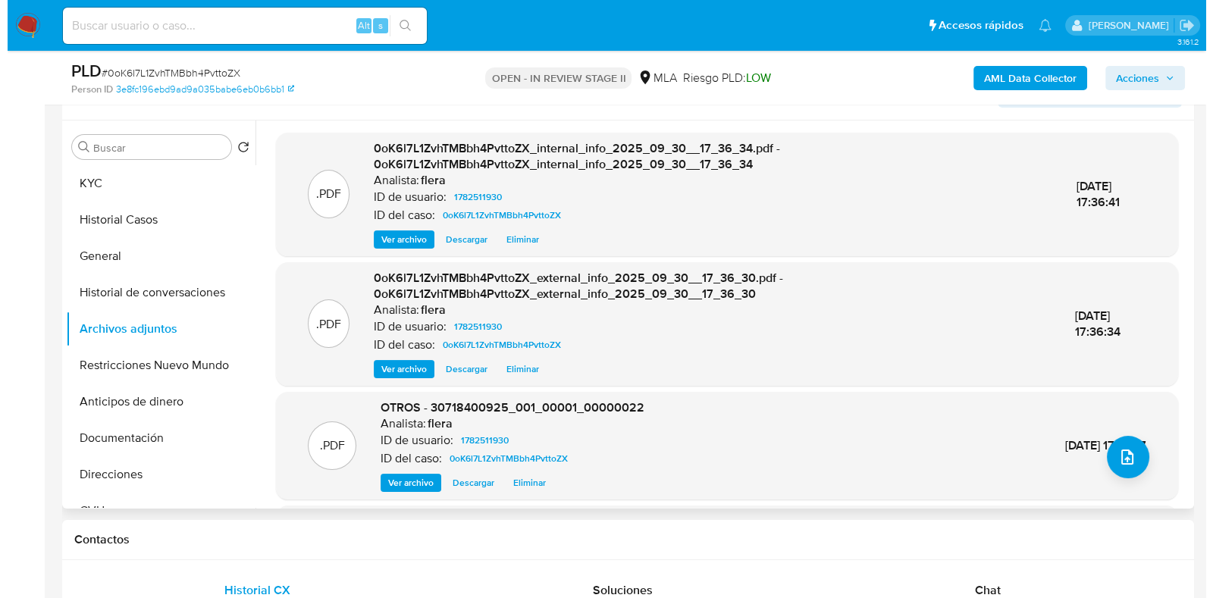
scroll to position [189, 0]
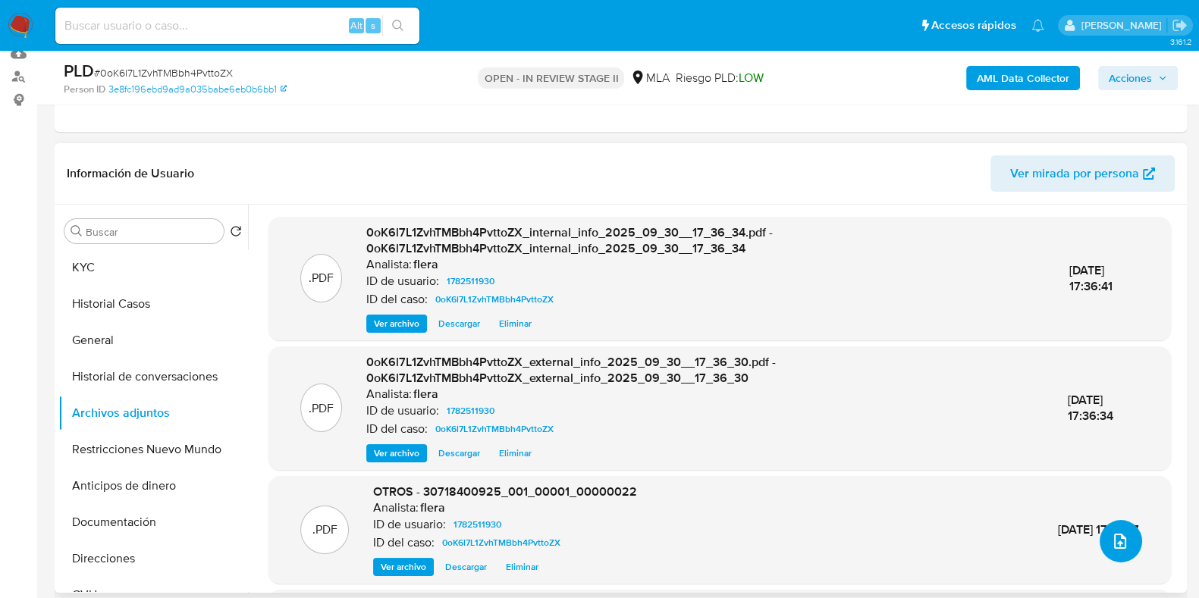
click at [1114, 550] on button "upload-file" at bounding box center [1121, 541] width 42 height 42
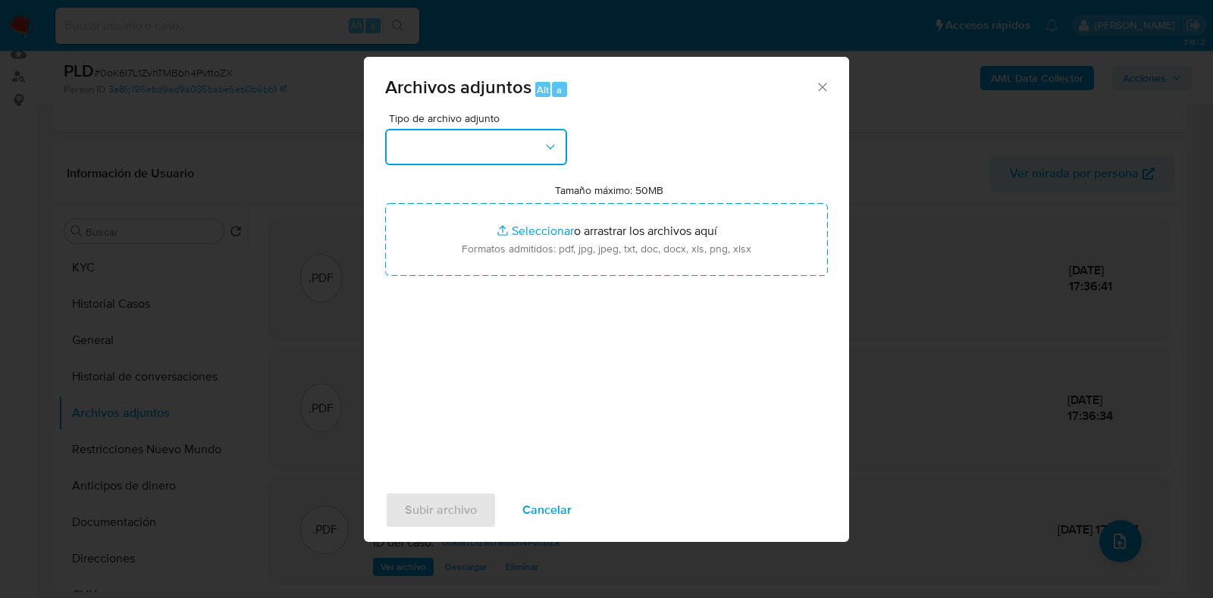
click at [488, 157] on button "button" at bounding box center [476, 147] width 182 height 36
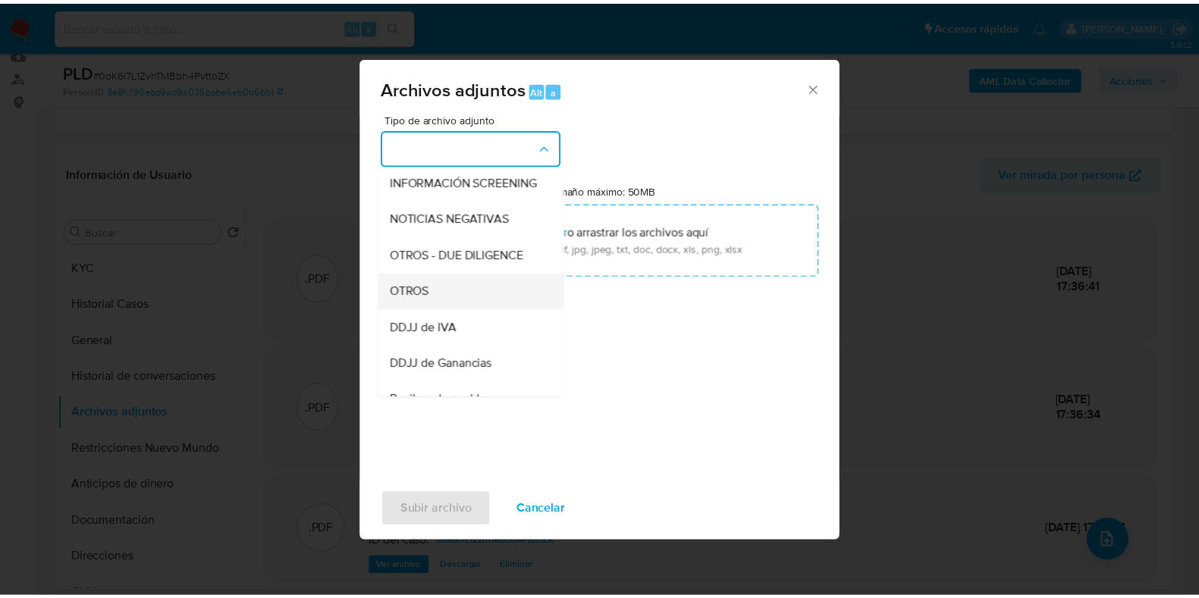
scroll to position [284, 0]
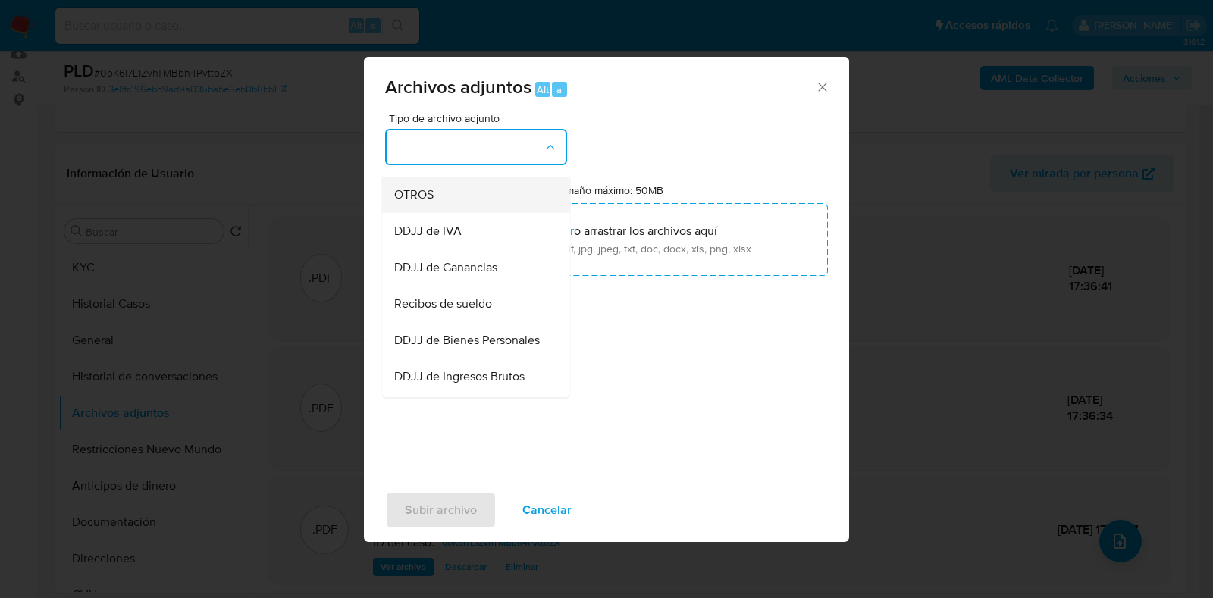
click at [472, 213] on div "OTROS" at bounding box center [471, 195] width 155 height 36
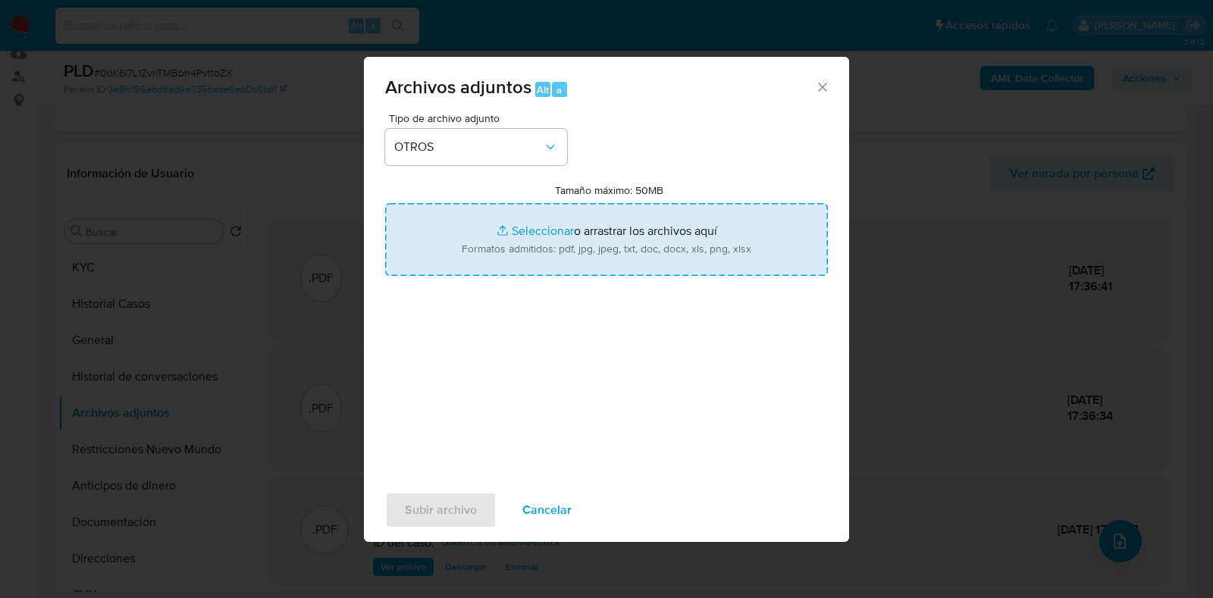
type input "C:\fakepath\NOSIS- Cammardella Nicolas Alberto.pdf"
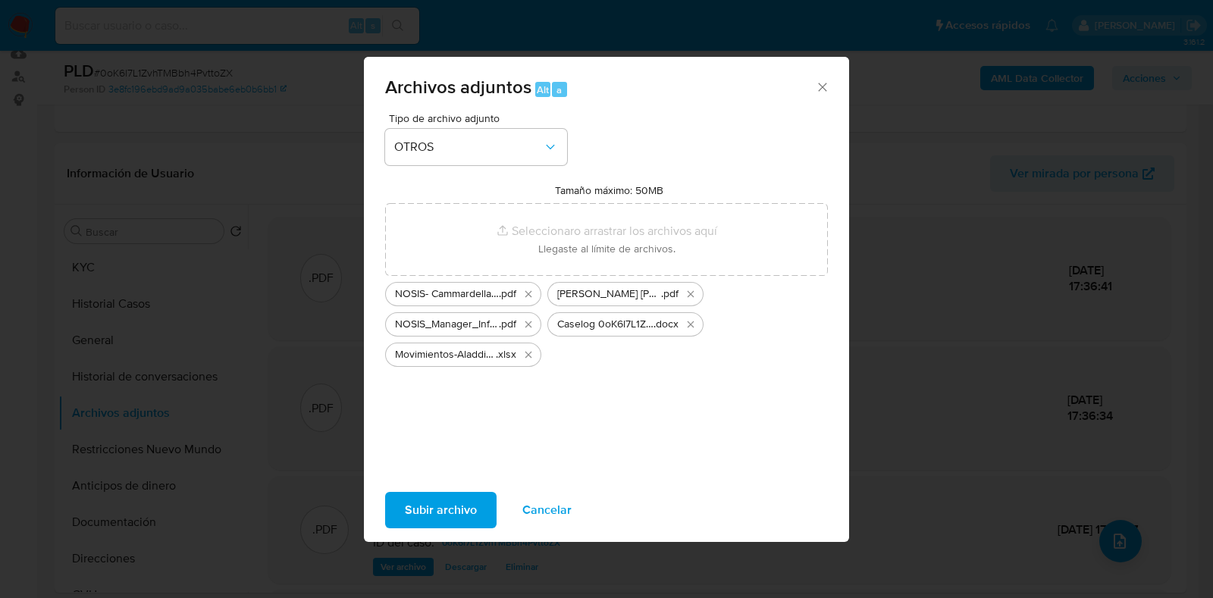
click at [438, 504] on span "Subir archivo" at bounding box center [441, 510] width 72 height 33
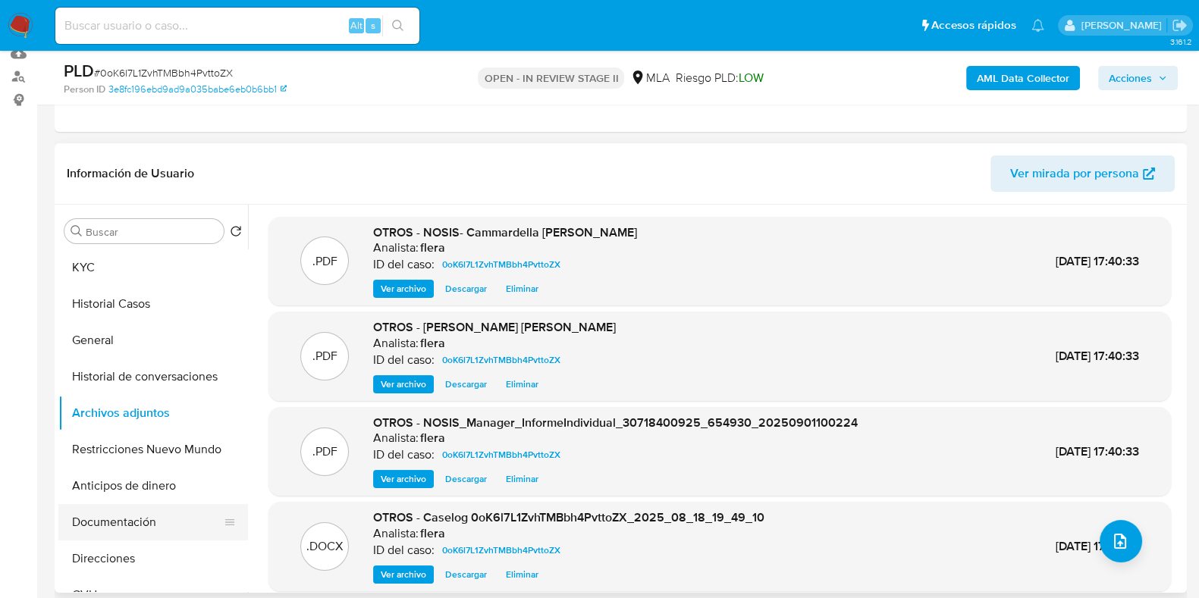
click at [132, 525] on button "Documentación" at bounding box center [146, 522] width 177 height 36
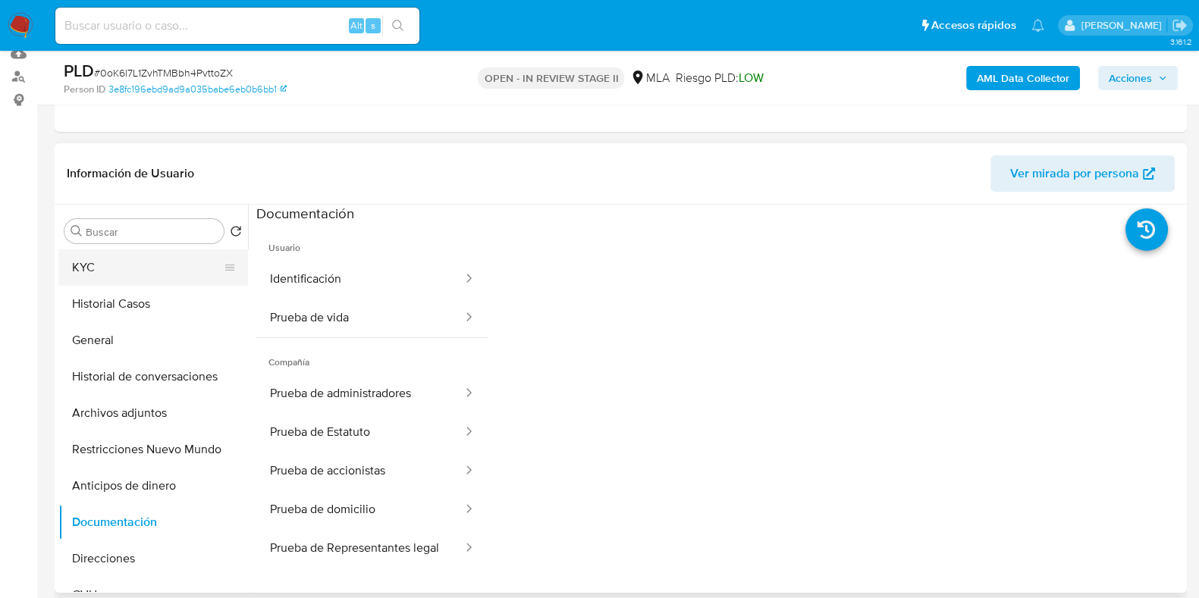
click at [80, 265] on button "KYC" at bounding box center [146, 268] width 177 height 36
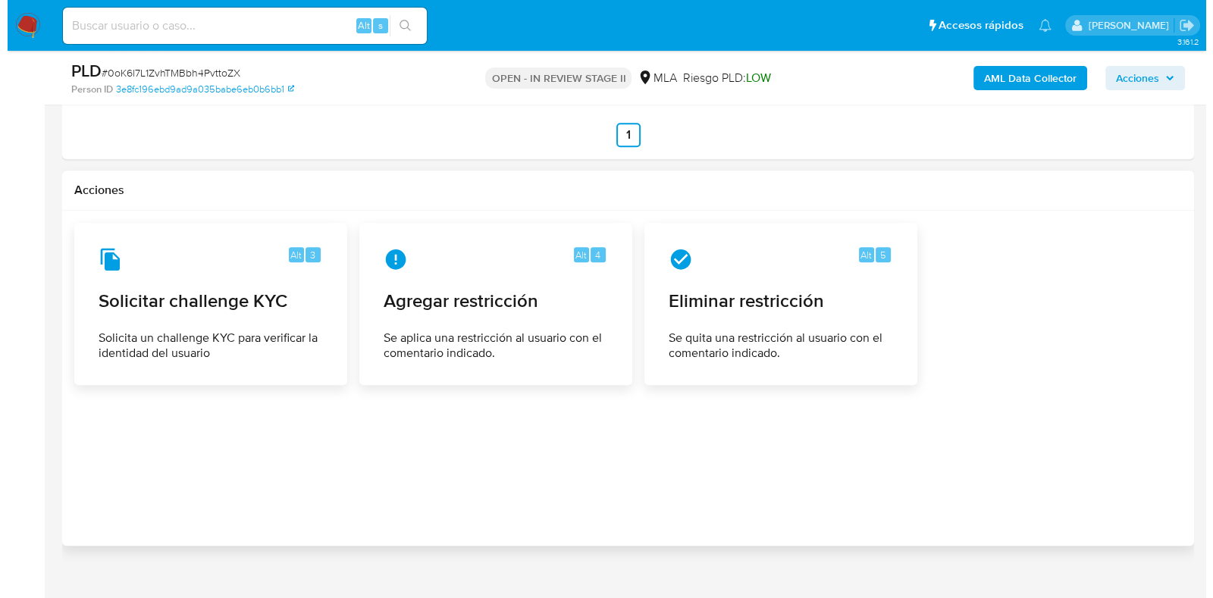
scroll to position [2148, 0]
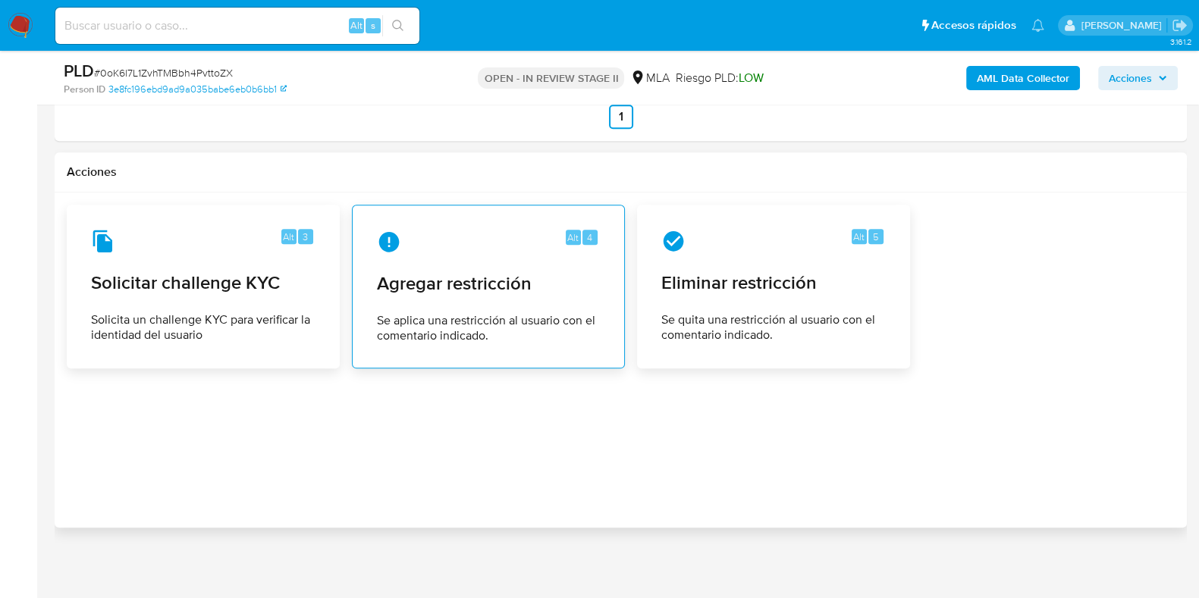
click at [493, 294] on div "Alt 4 Agregar restricción Se aplica una restricción al usuario con el comentari…" at bounding box center [488, 287] width 247 height 138
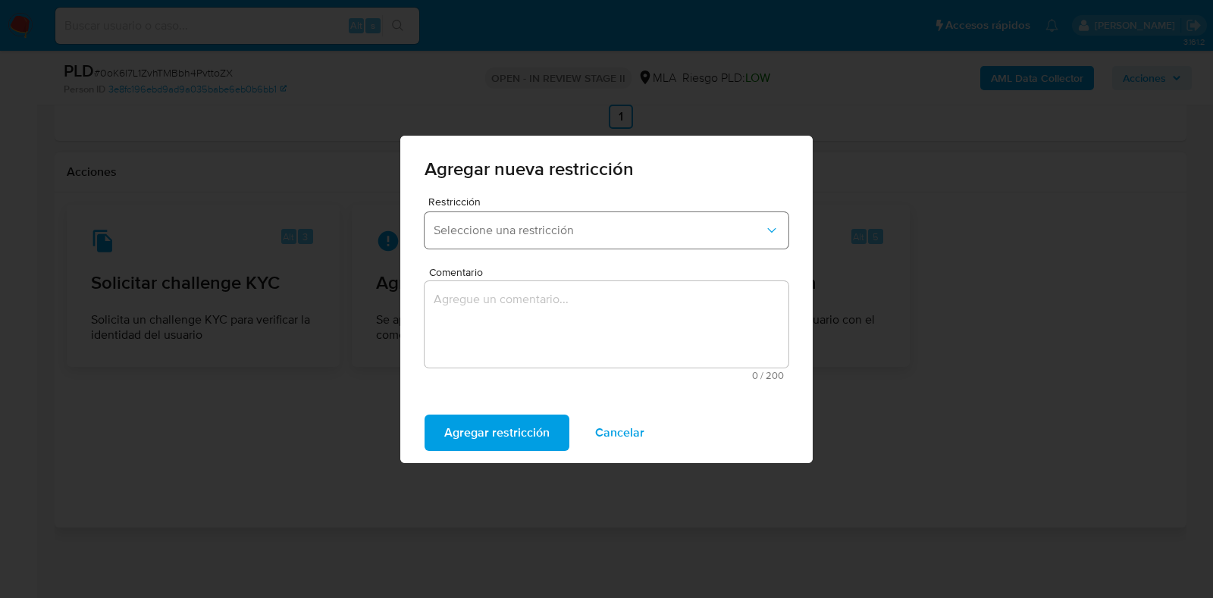
click at [499, 225] on span "Seleccione una restricción" at bounding box center [599, 230] width 331 height 15
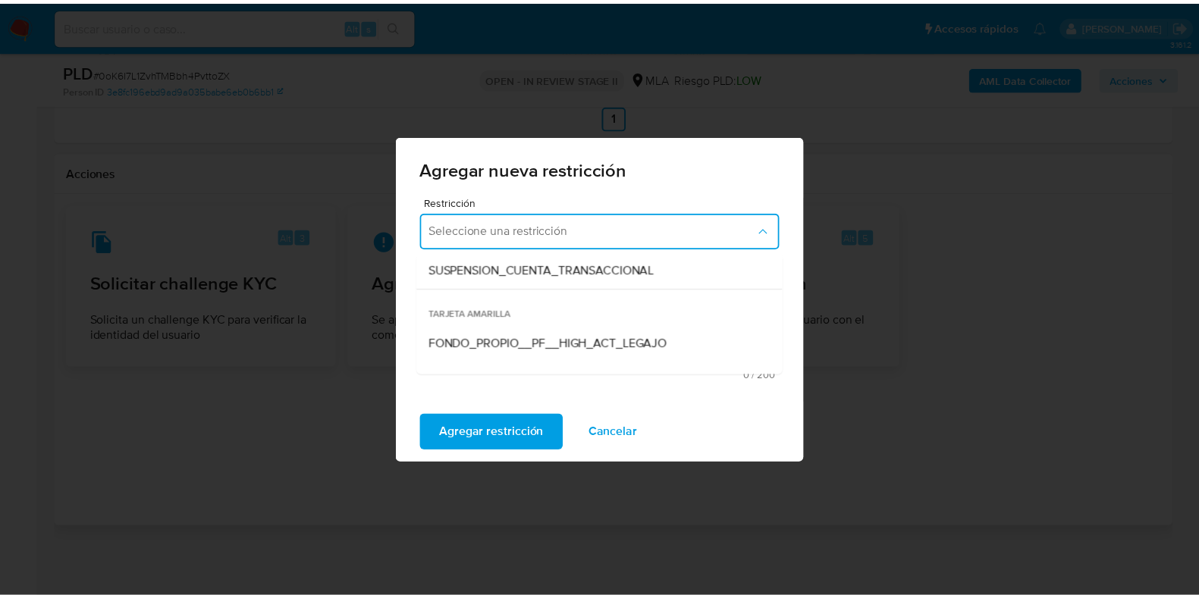
scroll to position [189, 0]
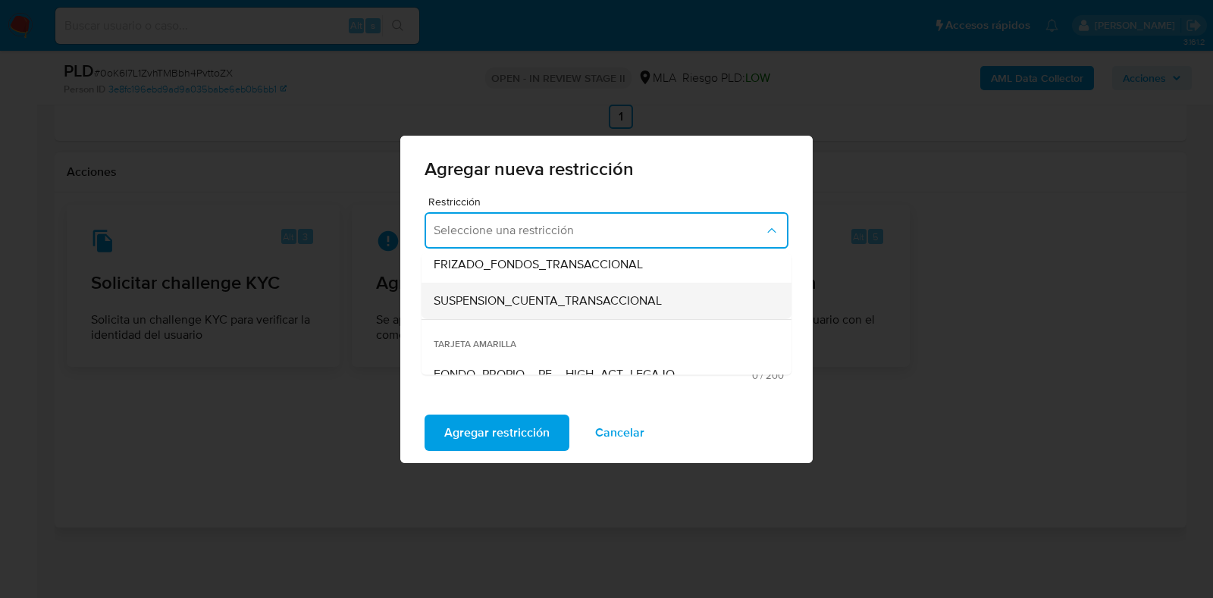
click at [585, 301] on span "SUSPENSION_CUENTA_TRANSACCIONAL" at bounding box center [548, 301] width 228 height 15
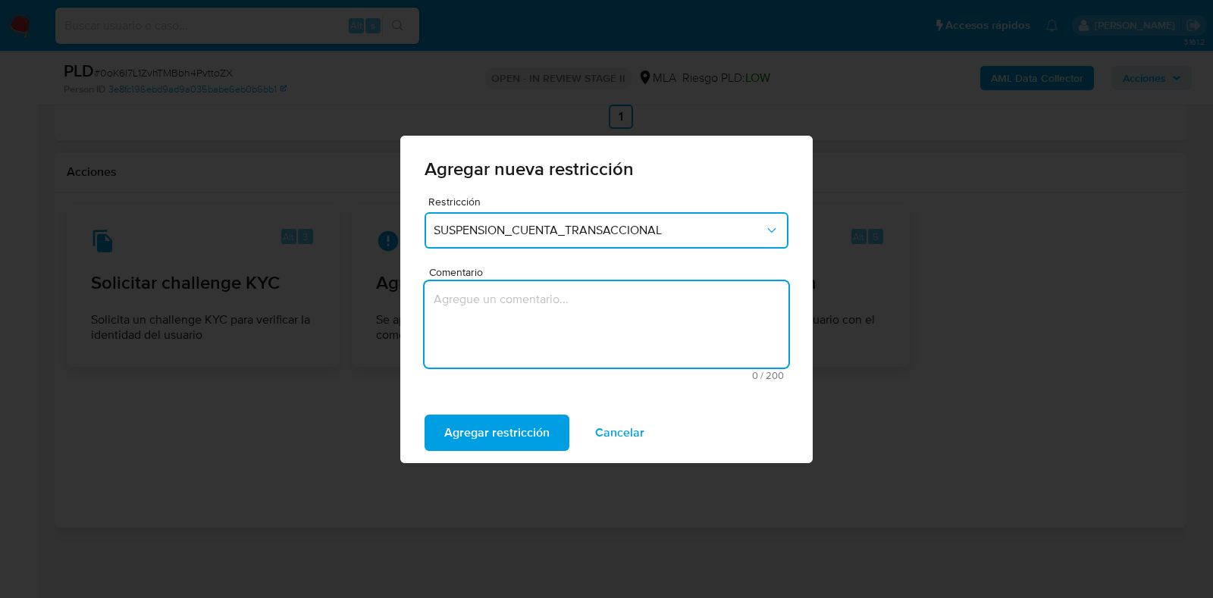
click at [565, 323] on textarea "Comentario" at bounding box center [607, 324] width 364 height 86
type textarea "AML"
click at [491, 440] on span "Agregar restricción" at bounding box center [496, 432] width 105 height 33
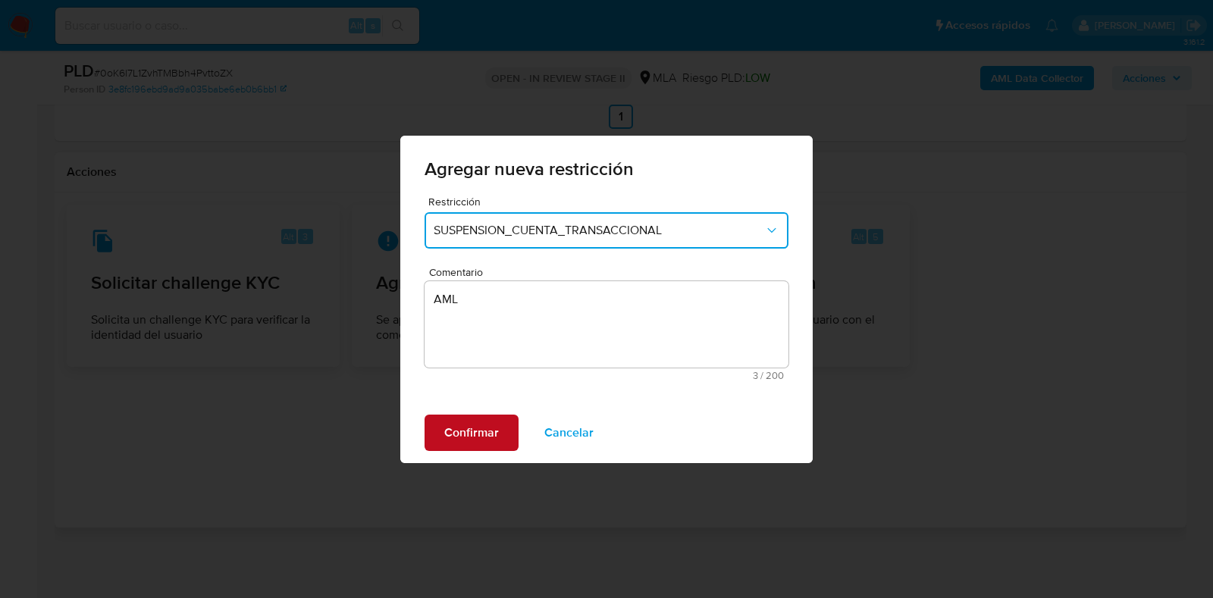
click at [493, 433] on span "Confirmar" at bounding box center [471, 432] width 55 height 33
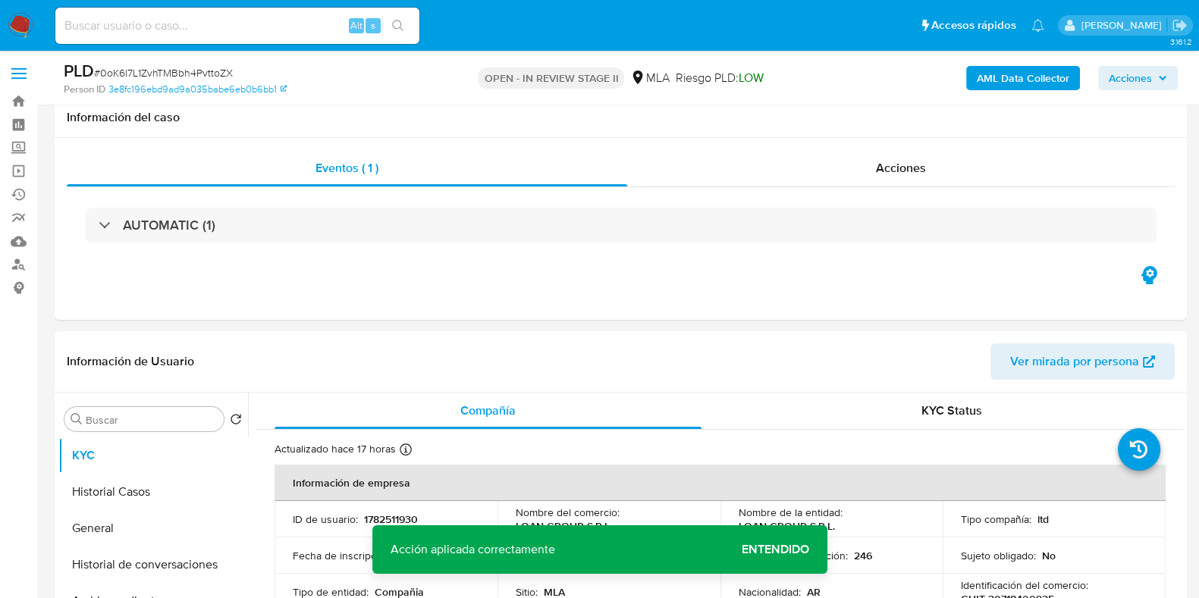
scroll to position [0, 0]
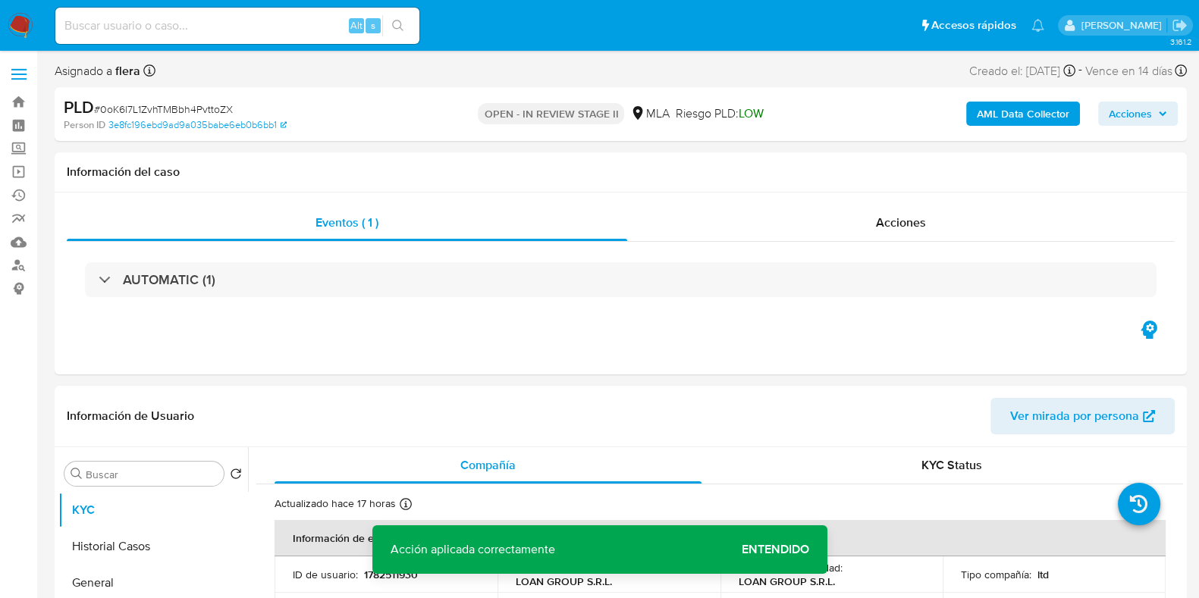
click at [1130, 123] on span "Acciones" at bounding box center [1130, 114] width 43 height 24
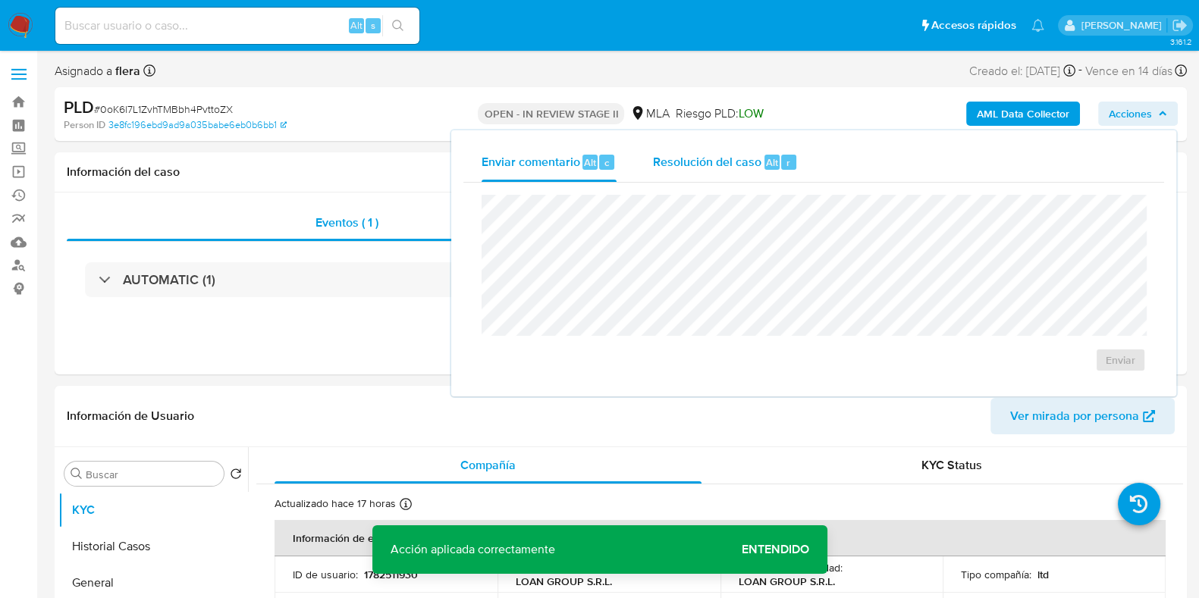
click at [705, 166] on span "Resolución del caso" at bounding box center [707, 161] width 108 height 17
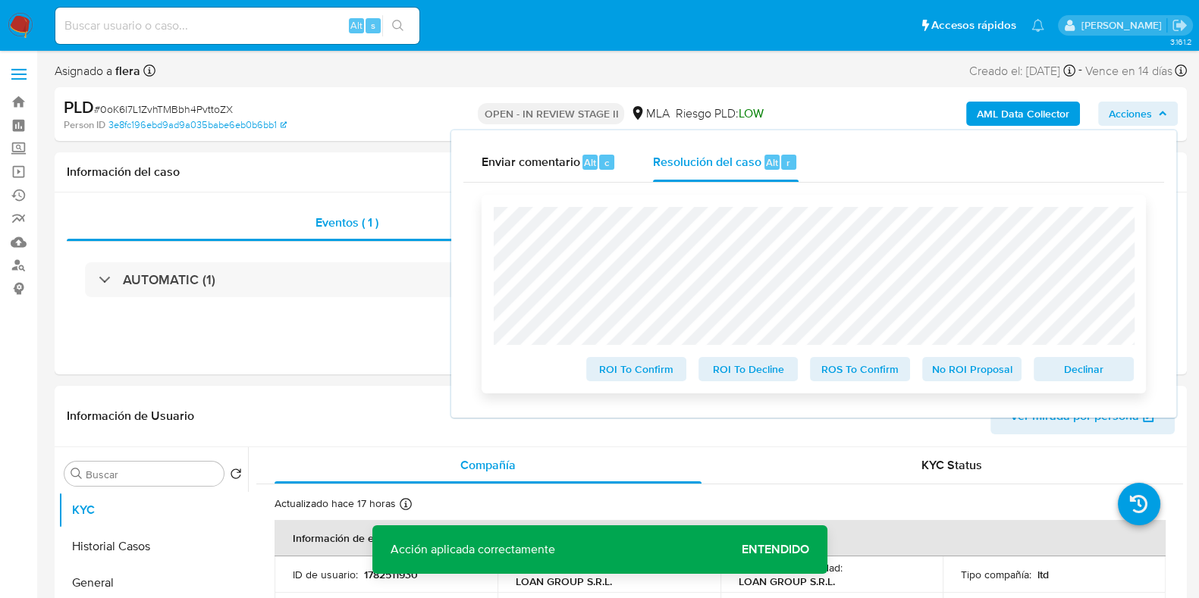
click at [1115, 375] on span "Declinar" at bounding box center [1083, 369] width 79 height 21
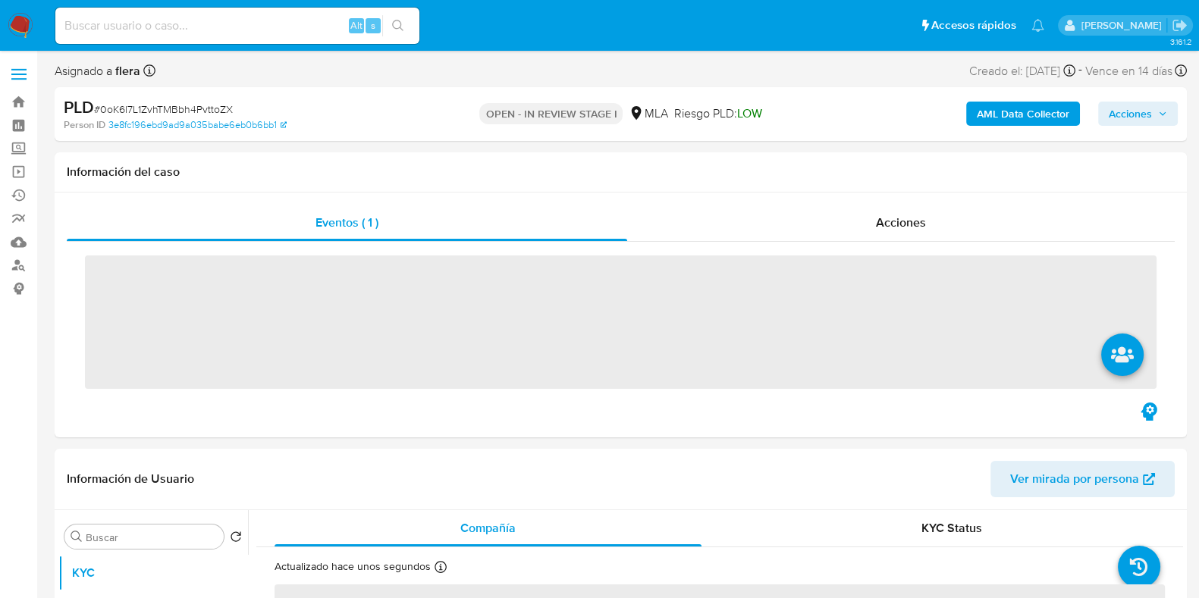
click at [1163, 111] on icon "button" at bounding box center [1162, 113] width 9 height 9
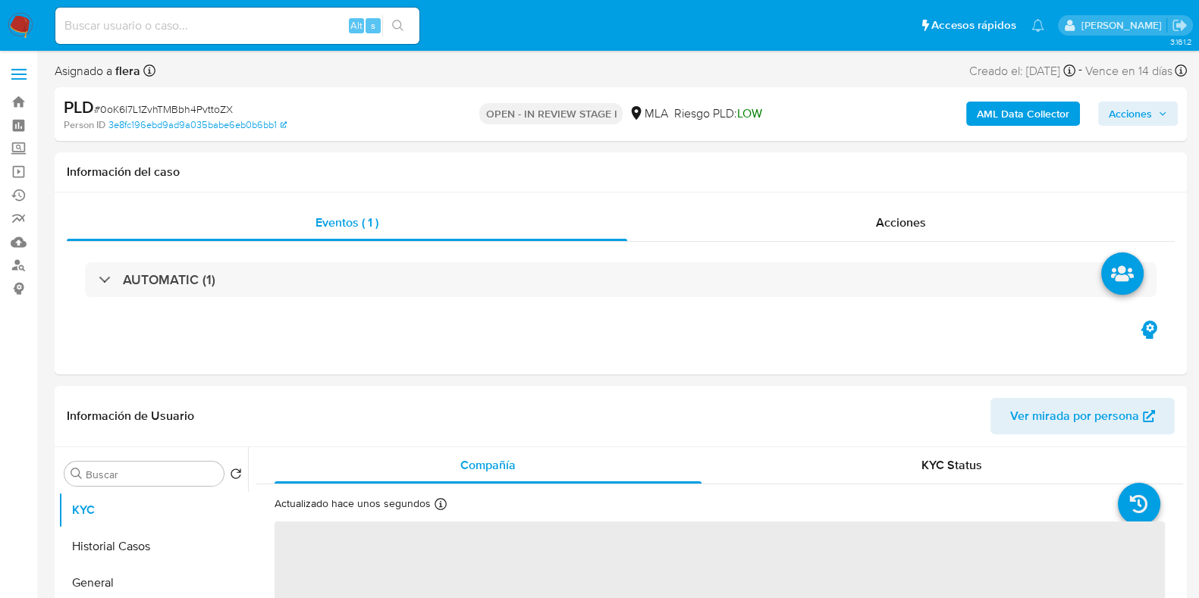
select select "10"
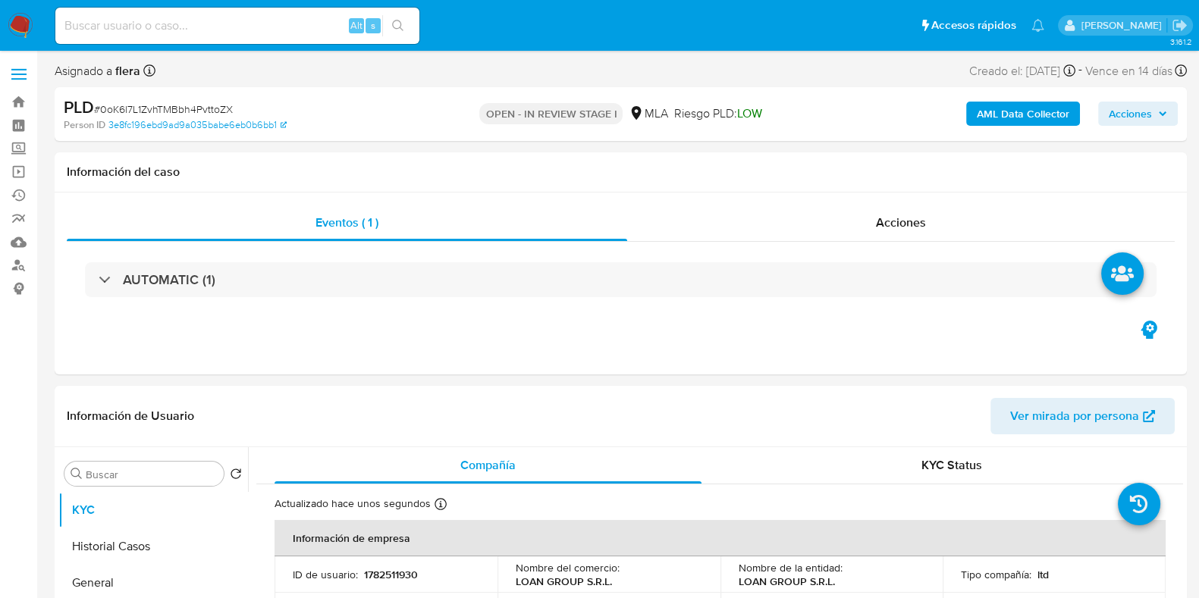
click at [1113, 108] on span "Acciones" at bounding box center [1130, 114] width 43 height 24
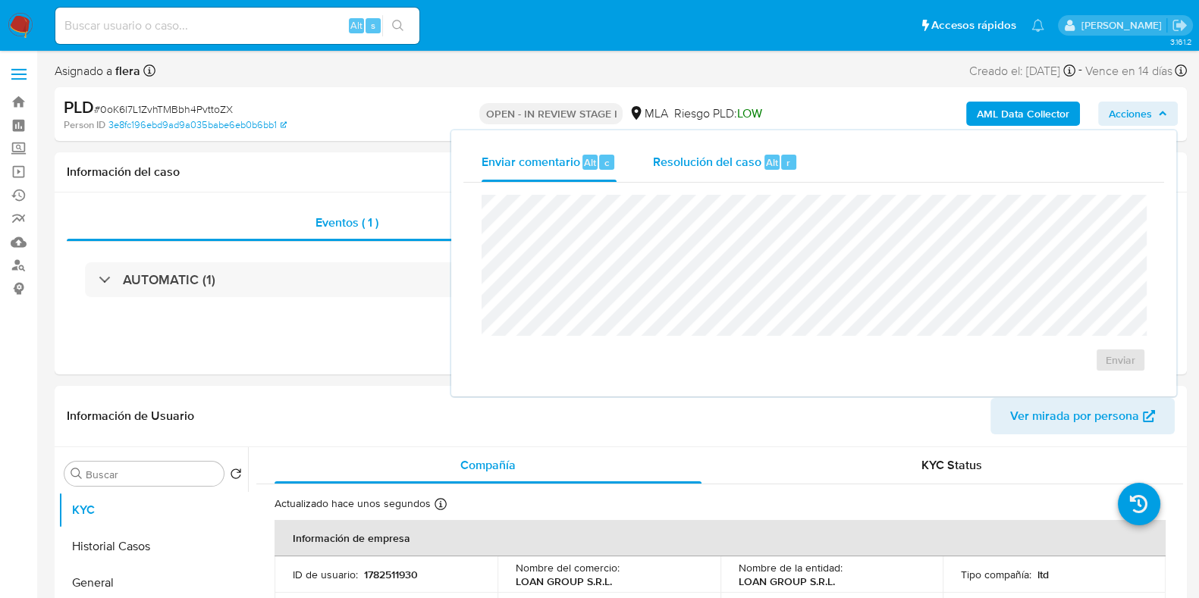
click at [746, 161] on span "Resolución del caso" at bounding box center [707, 161] width 108 height 17
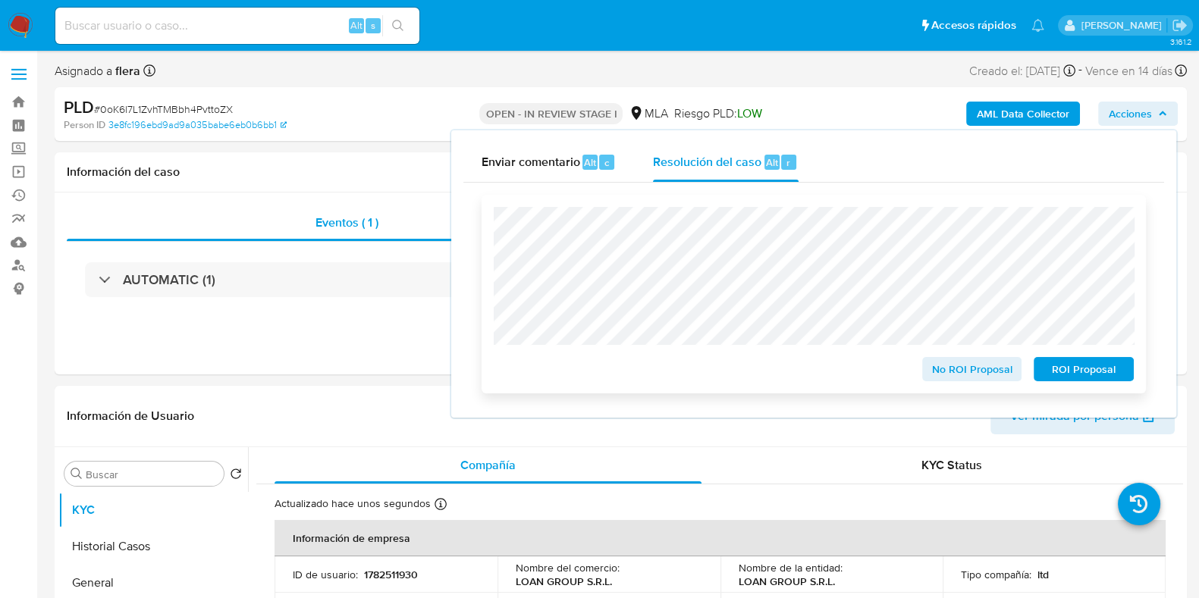
click at [1060, 369] on span "ROI Proposal" at bounding box center [1083, 369] width 79 height 21
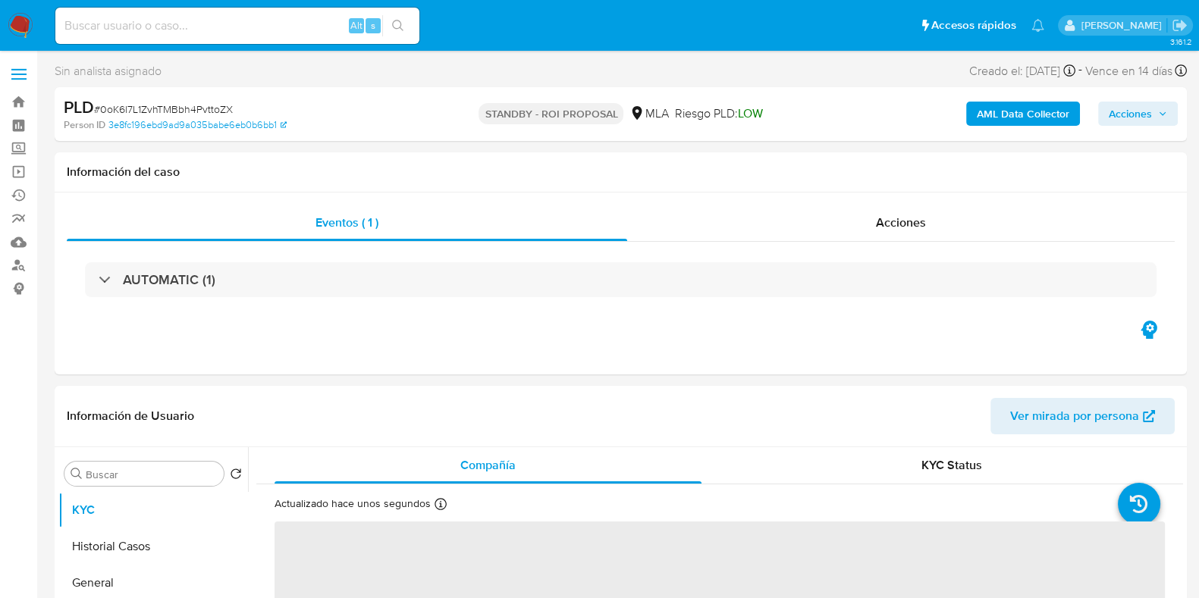
select select "10"
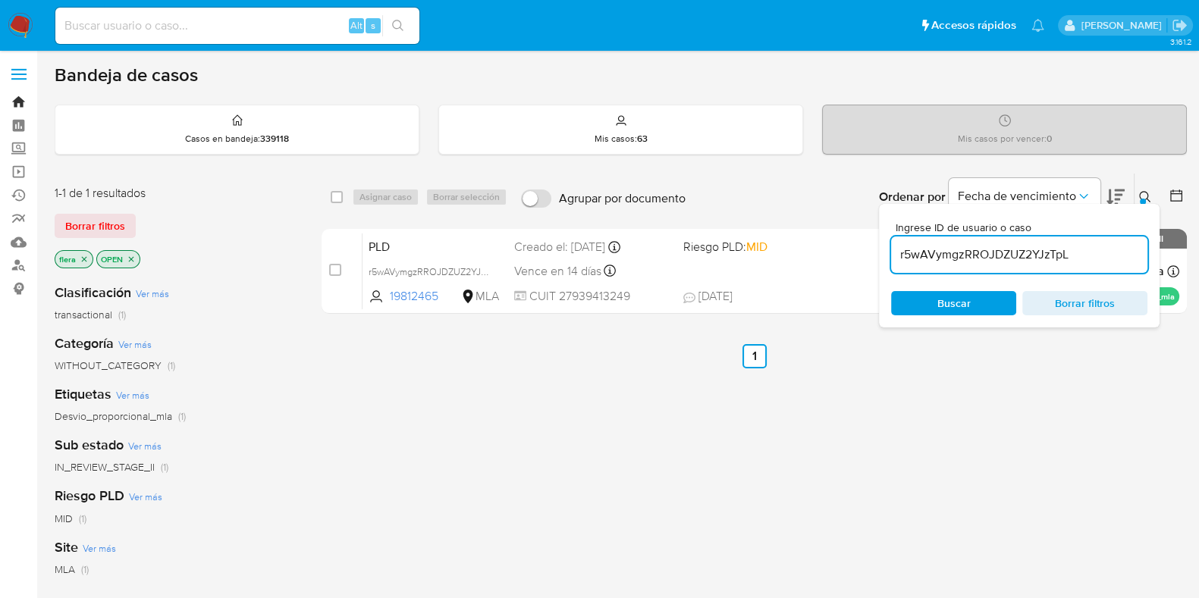
click at [14, 96] on link "Bandeja" at bounding box center [90, 102] width 181 height 24
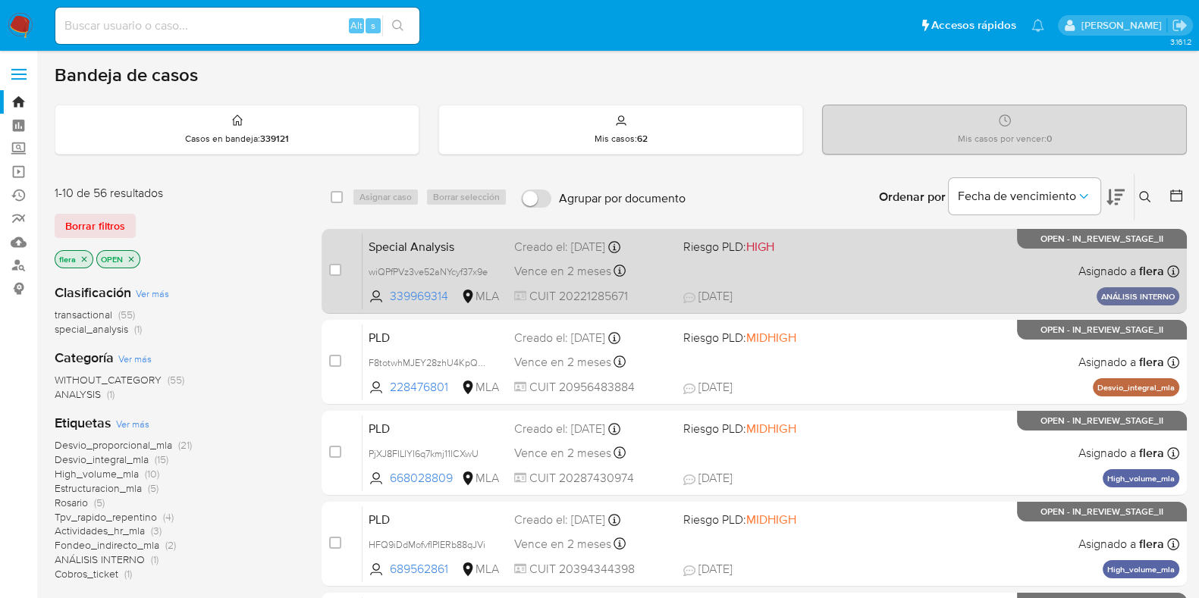
click at [802, 265] on div "Special Analysis wiQPfPVz3ve52aNYcyf37x9e 339969314 MLA Riesgo PLD: HIGH Creado…" at bounding box center [771, 271] width 817 height 77
click at [482, 249] on span "Special Analysis" at bounding box center [435, 246] width 133 height 20
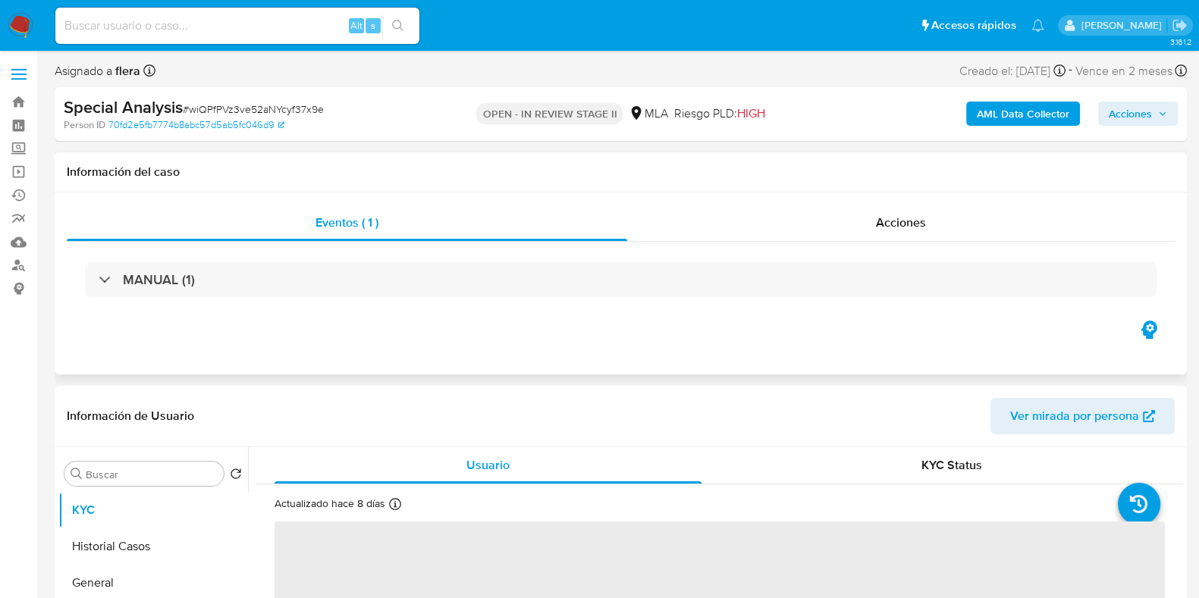
select select "10"
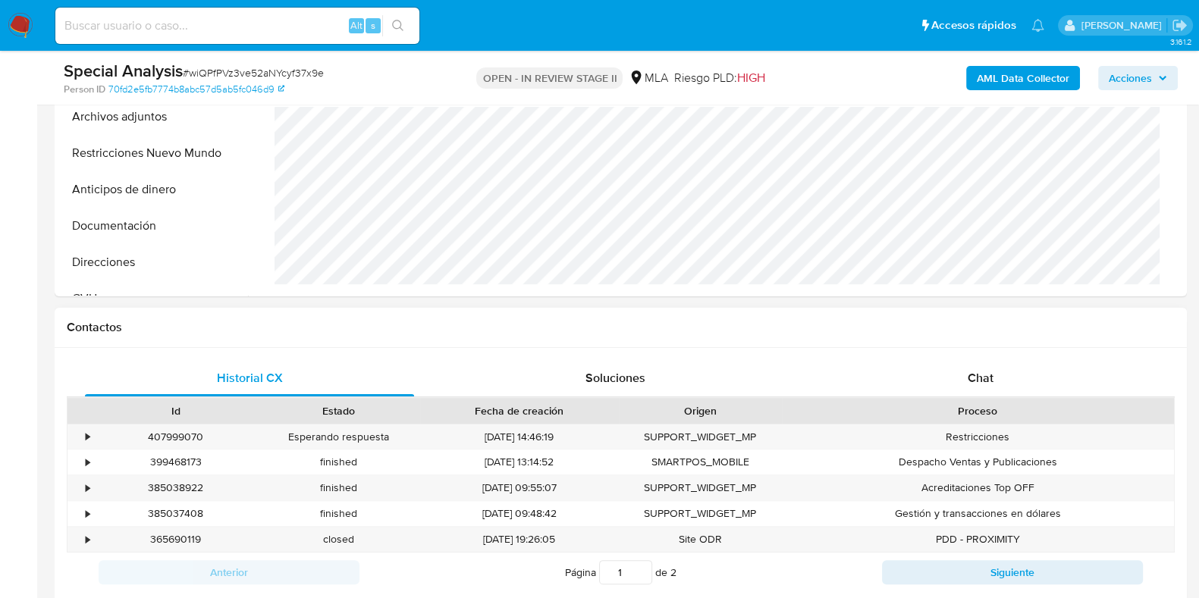
scroll to position [569, 0]
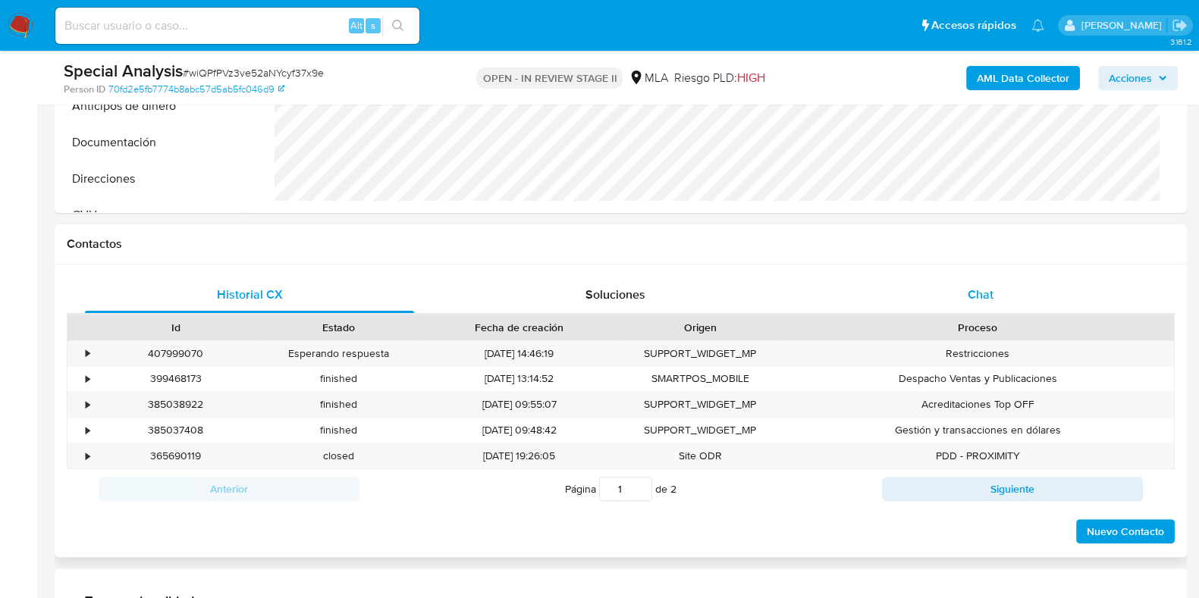
click at [965, 291] on div "Chat" at bounding box center [980, 295] width 329 height 36
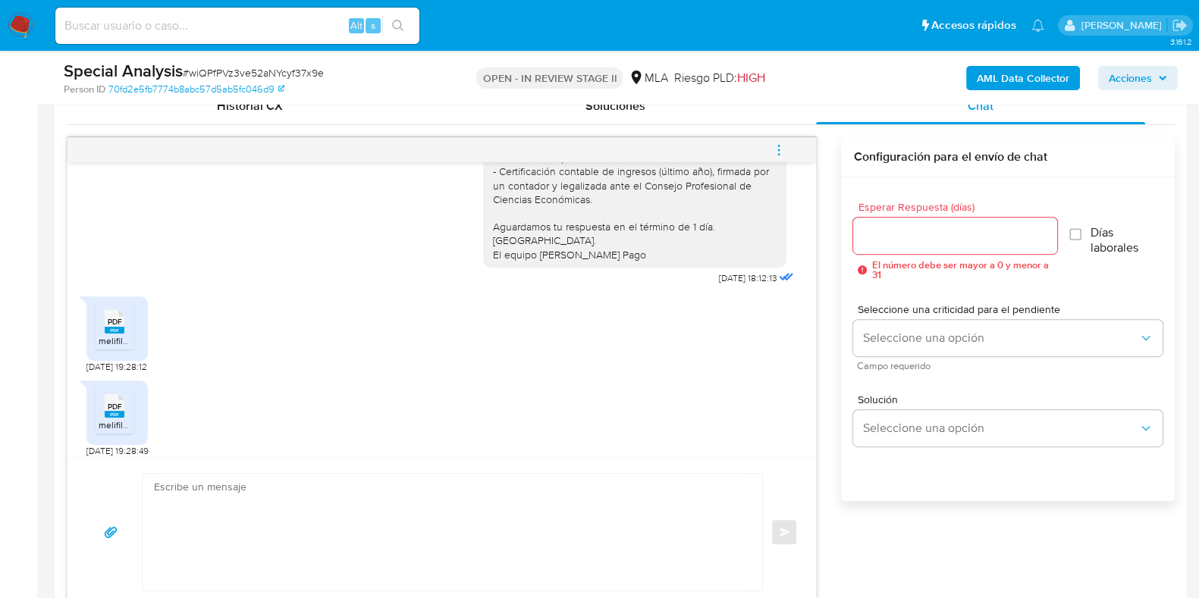
scroll to position [890, 0]
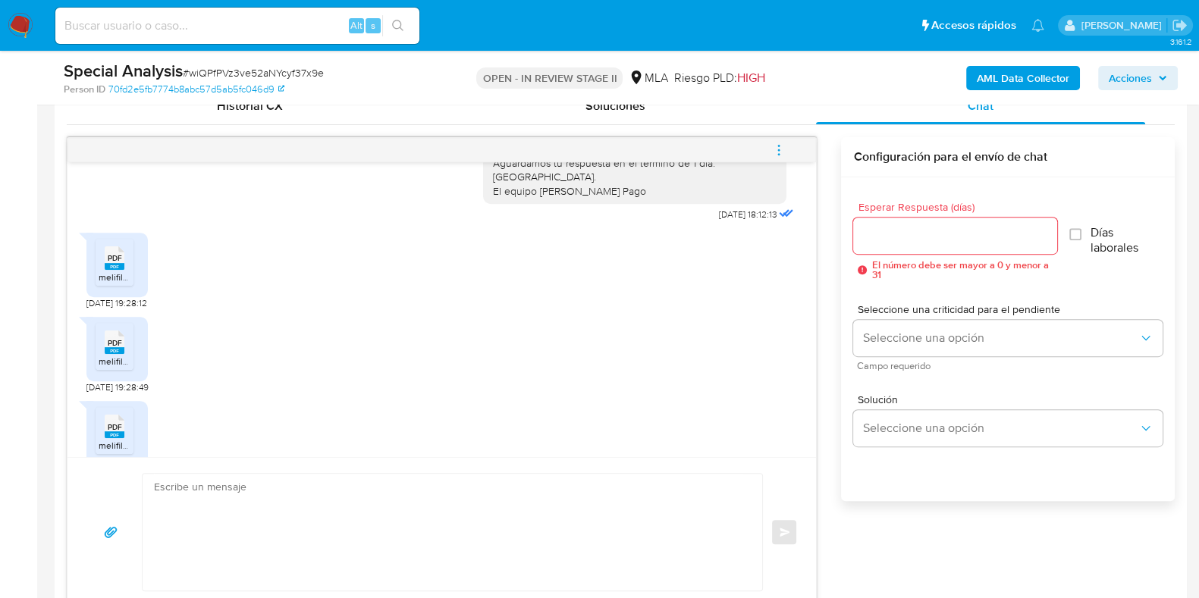
click at [120, 271] on span "melifile2701054764830929632.pdf" at bounding box center [170, 277] width 142 height 13
click at [105, 347] on rect at bounding box center [115, 350] width 20 height 7
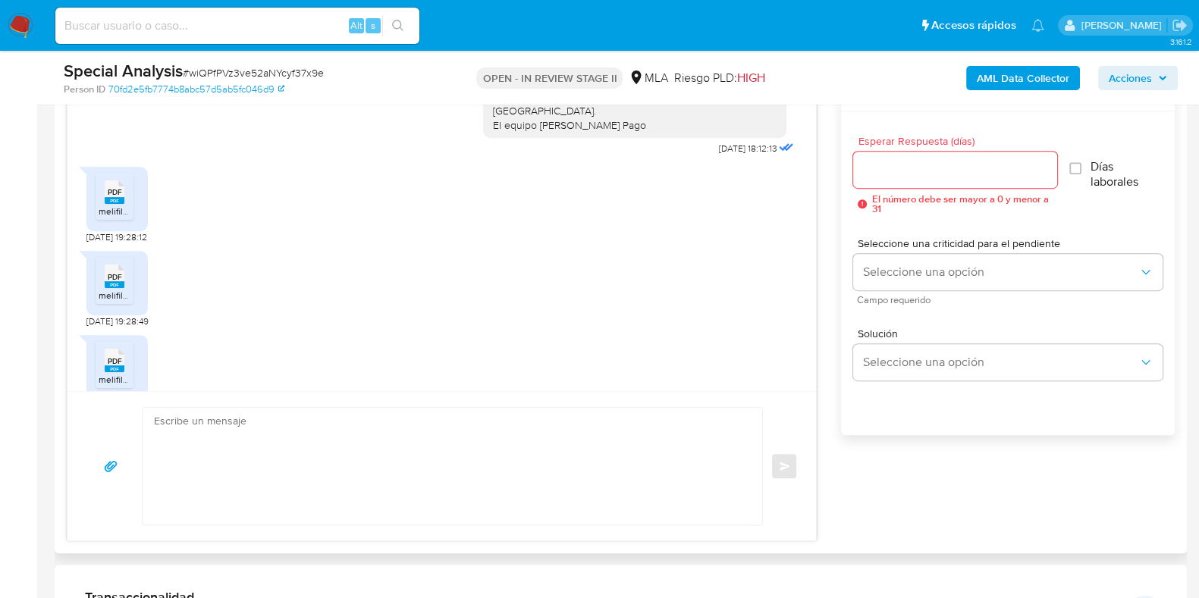
scroll to position [853, 0]
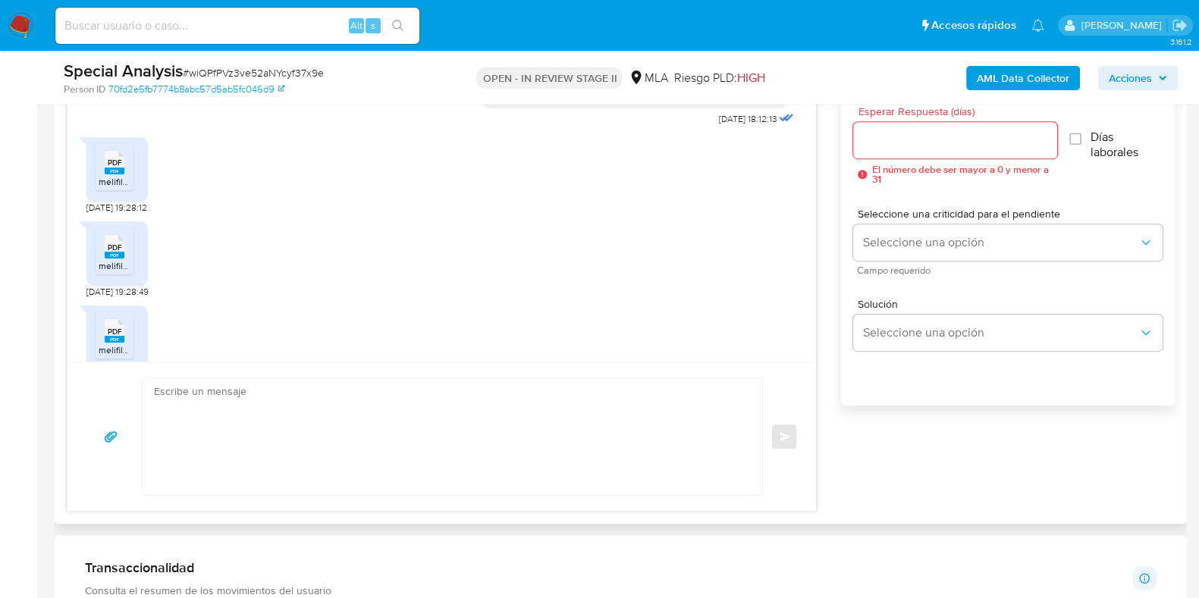
click at [110, 318] on icon "PDF" at bounding box center [115, 331] width 20 height 27
click at [218, 24] on input at bounding box center [237, 26] width 364 height 20
paste input "r5wAVymgzRROJDZUZ2YJzTpL"
type input "r5wAVymgzRROJDZUZ2YJzTpL"
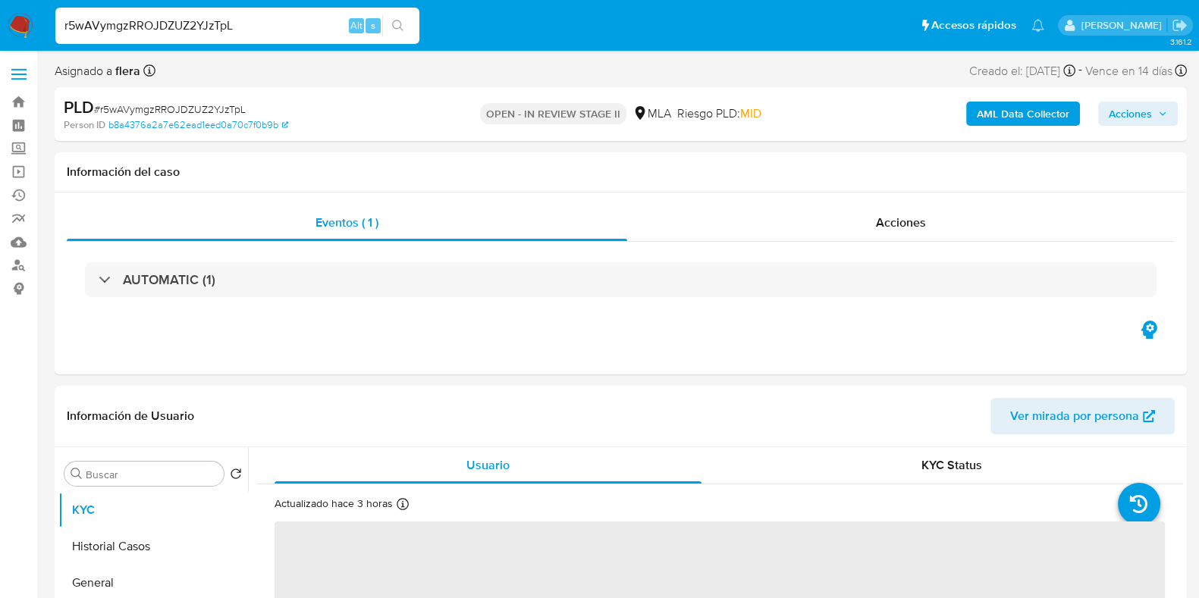
select select "10"
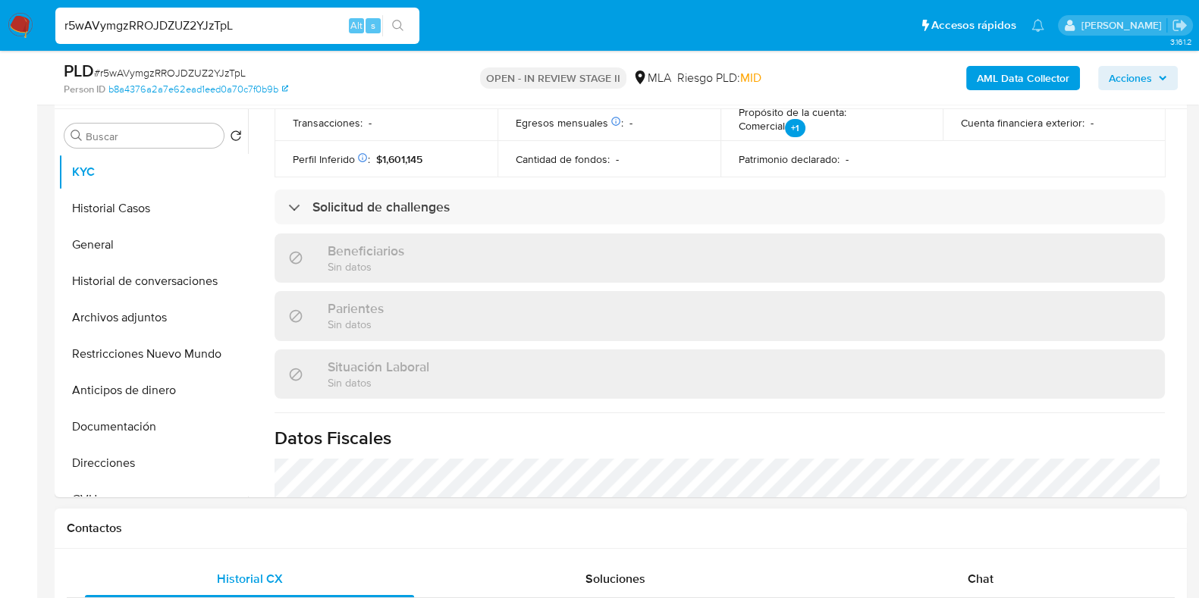
scroll to position [569, 0]
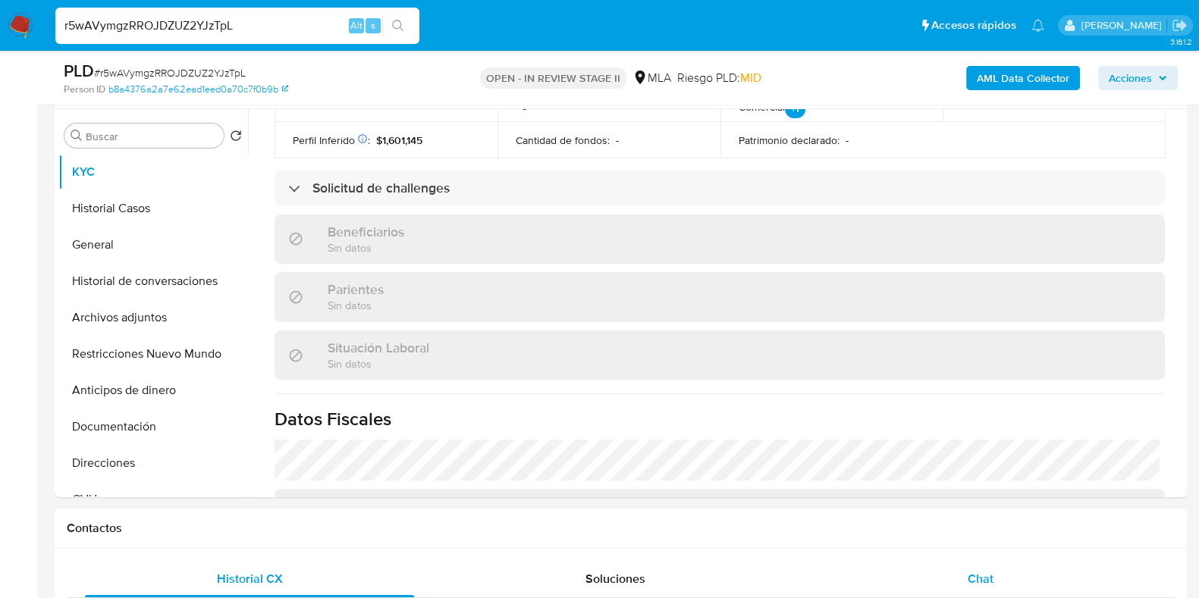
click at [978, 570] on span "Chat" at bounding box center [981, 578] width 26 height 17
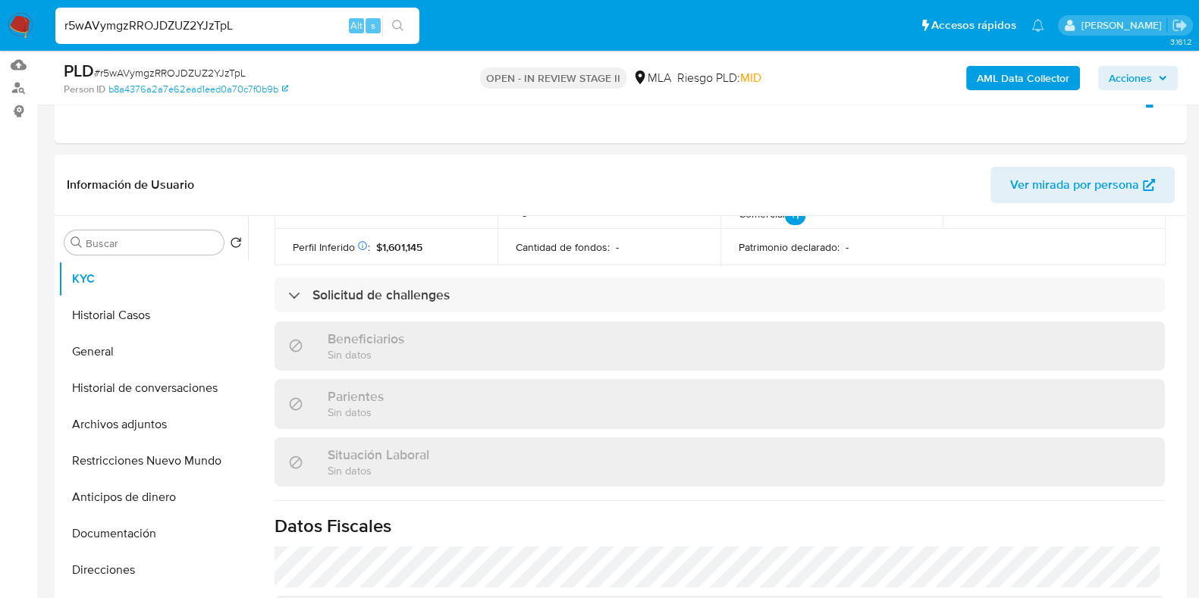
scroll to position [198, 0]
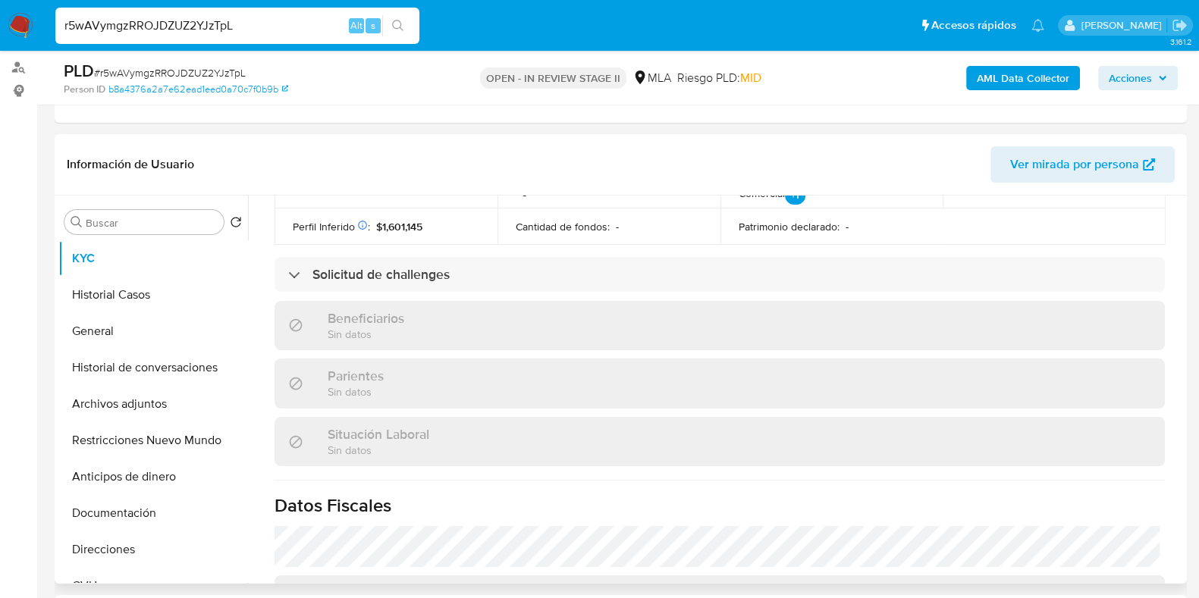
drag, startPoint x: 1175, startPoint y: 425, endPoint x: 1182, endPoint y: 434, distance: 11.4
click at [1182, 434] on div "Usuario KYC Status Actualizado hace 3 horas Creado: 13/03/2020 17:37:08 Actuali…" at bounding box center [715, 390] width 935 height 388
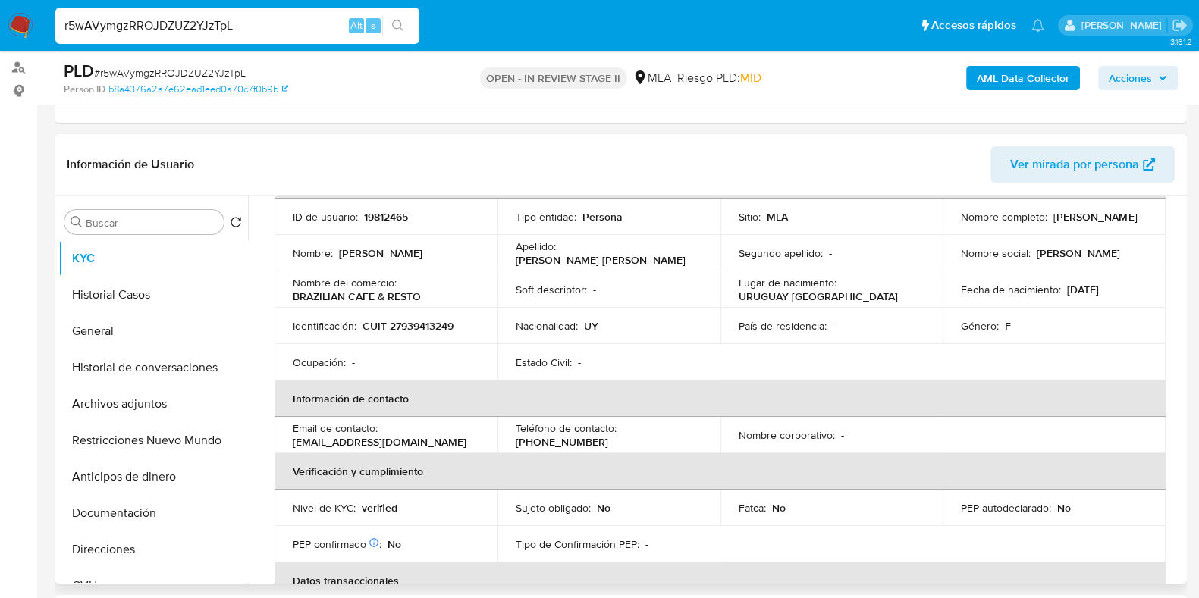
scroll to position [39, 0]
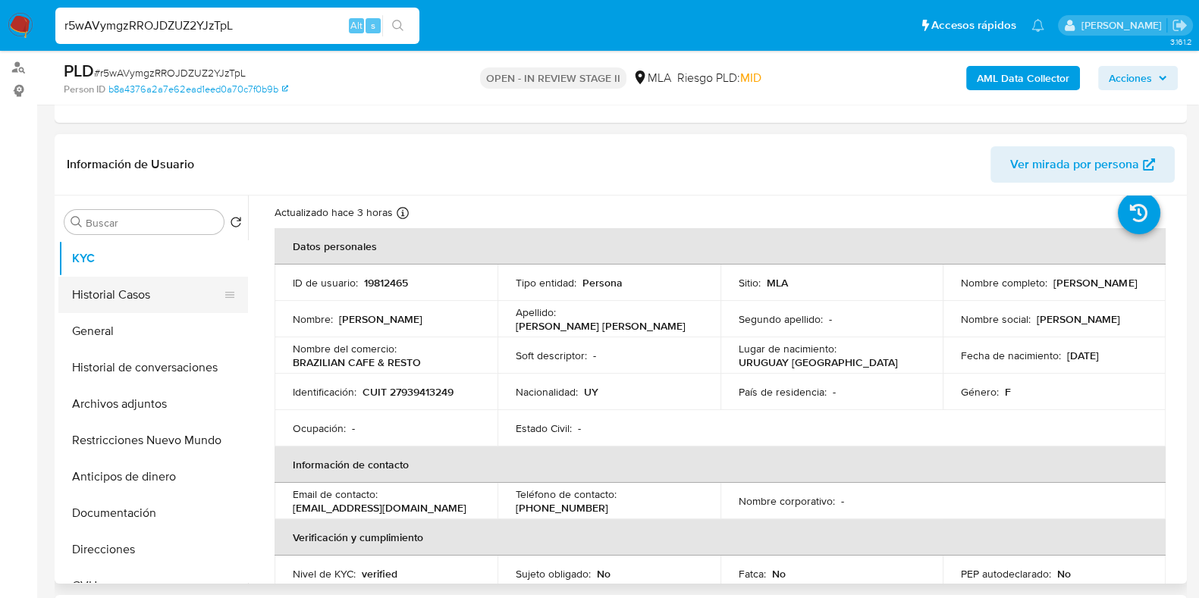
click at [110, 299] on button "Historial Casos" at bounding box center [146, 295] width 177 height 36
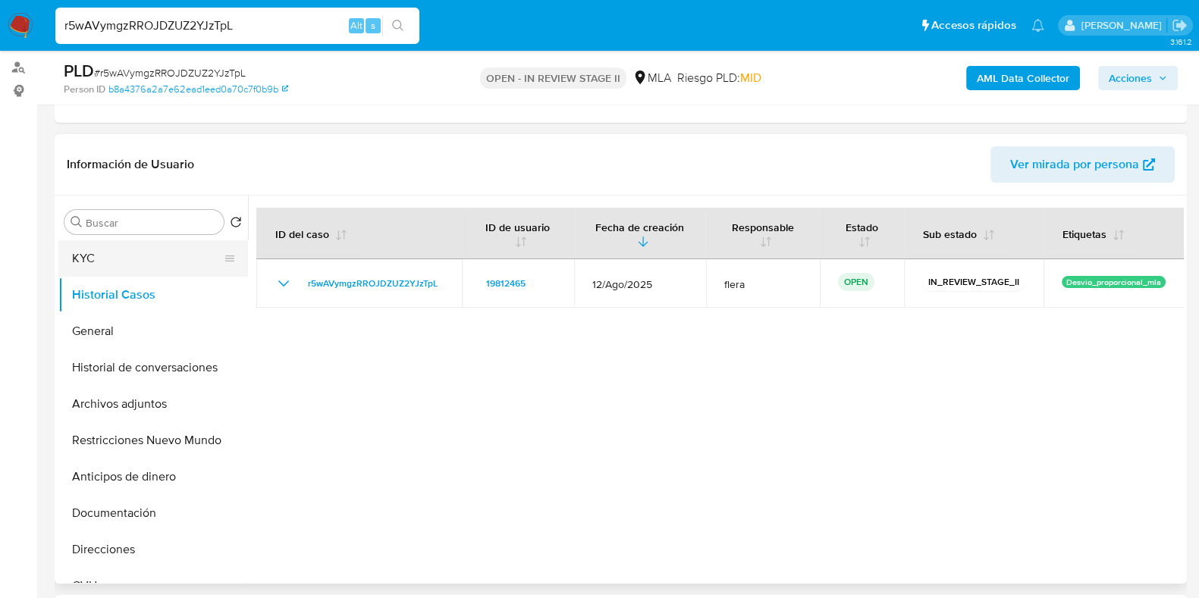
click at [125, 256] on button "KYC" at bounding box center [146, 258] width 177 height 36
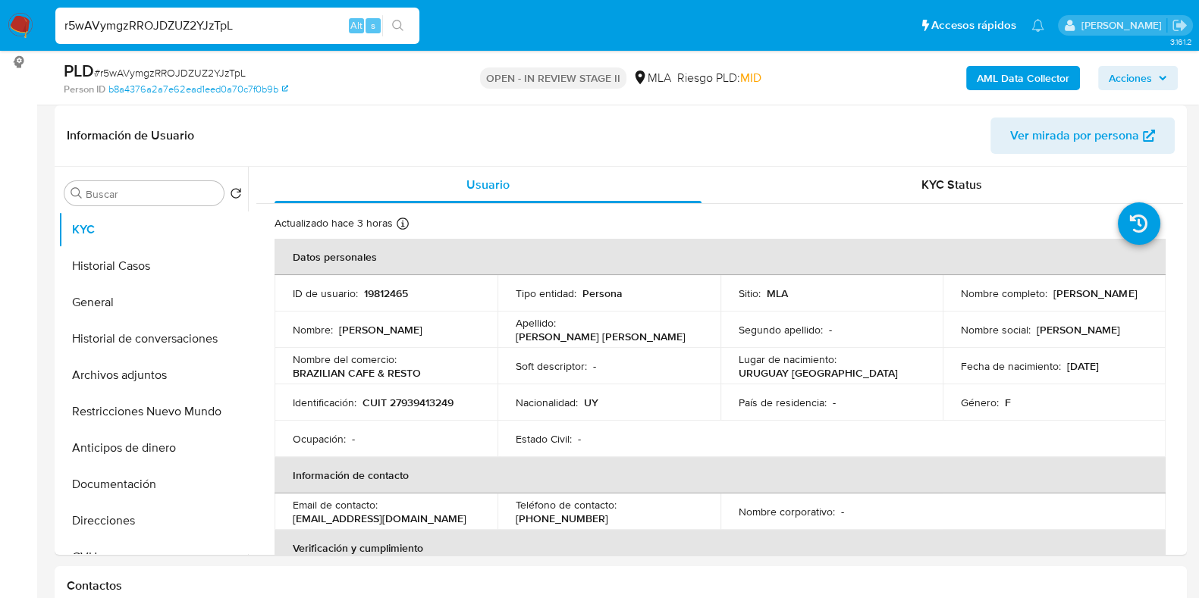
scroll to position [230, 0]
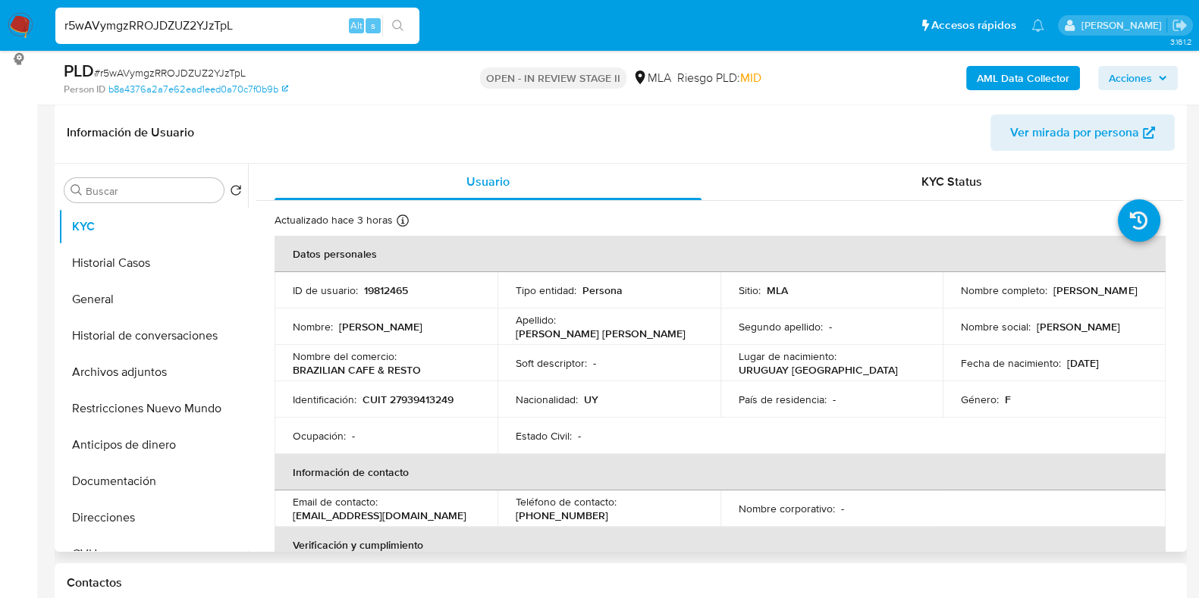
click at [426, 398] on p "CUIT 27939413249" at bounding box center [408, 400] width 91 height 14
copy p "27939413249"
click at [126, 416] on button "Restricciones Nuevo Mundo" at bounding box center [146, 409] width 177 height 36
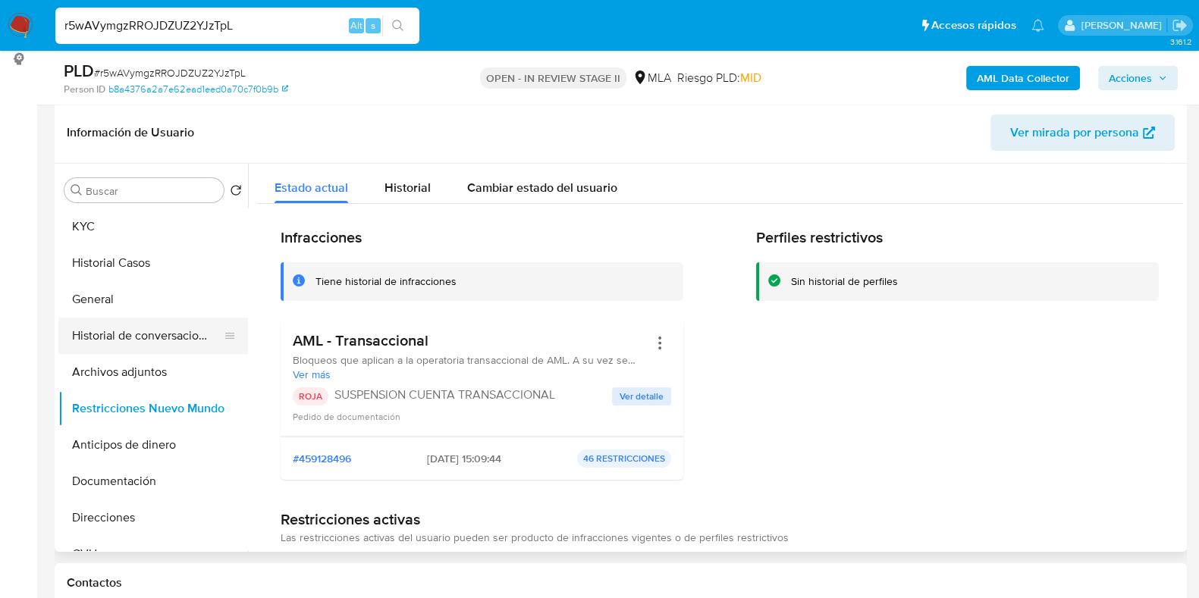
click at [154, 319] on button "Historial de conversaciones" at bounding box center [146, 336] width 177 height 36
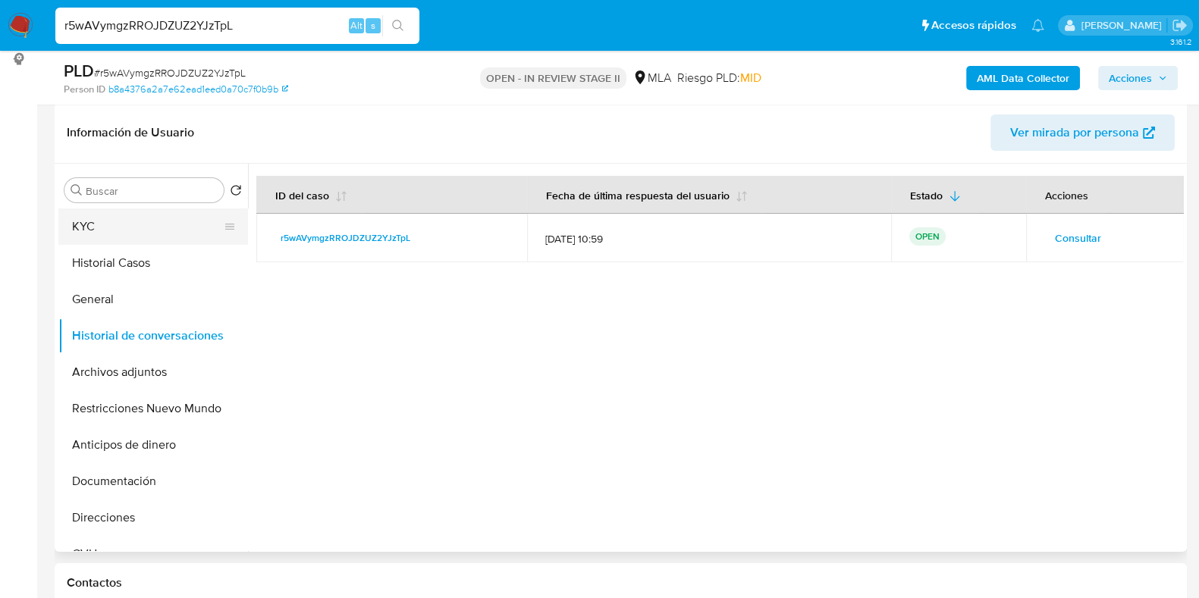
click at [115, 214] on button "KYC" at bounding box center [146, 227] width 177 height 36
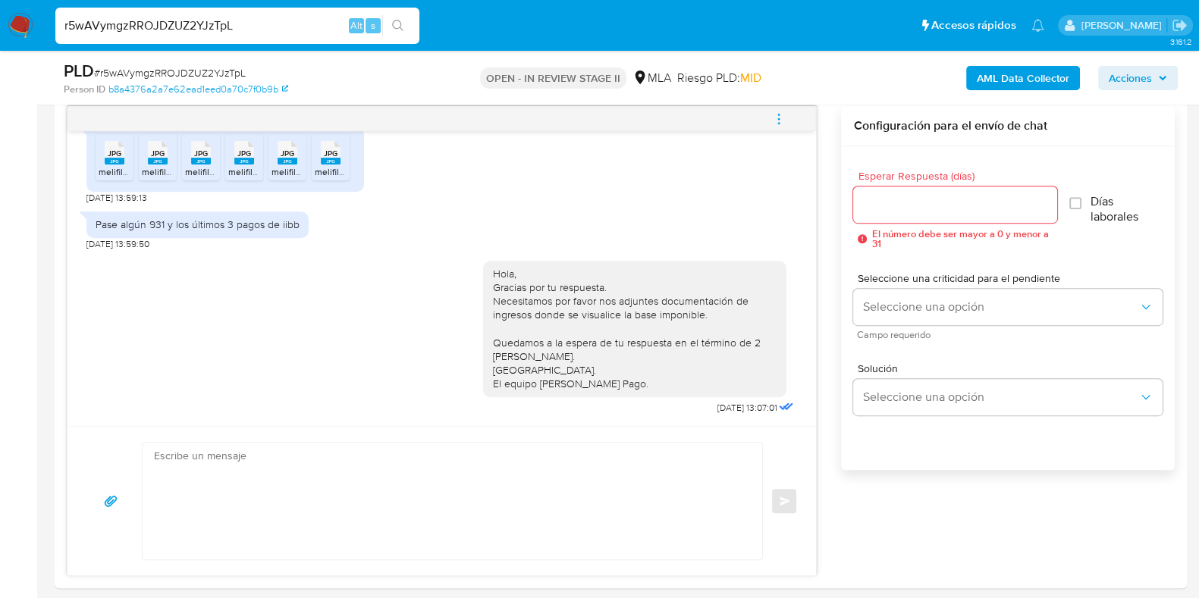
scroll to position [785, 0]
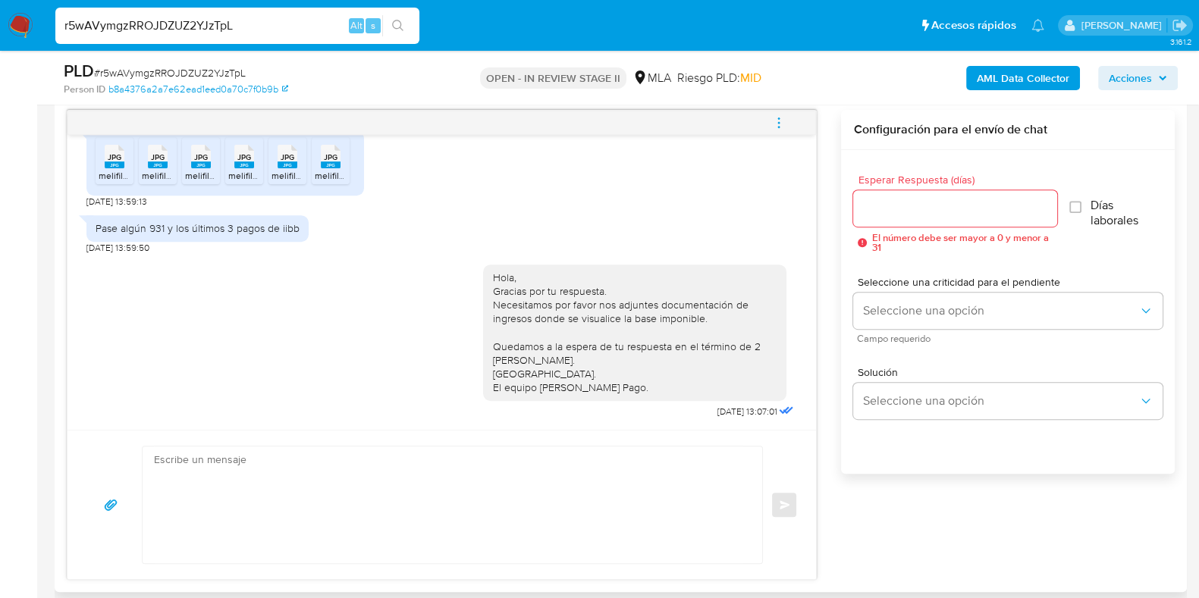
click at [780, 121] on icon "menu-action" at bounding box center [779, 123] width 14 height 14
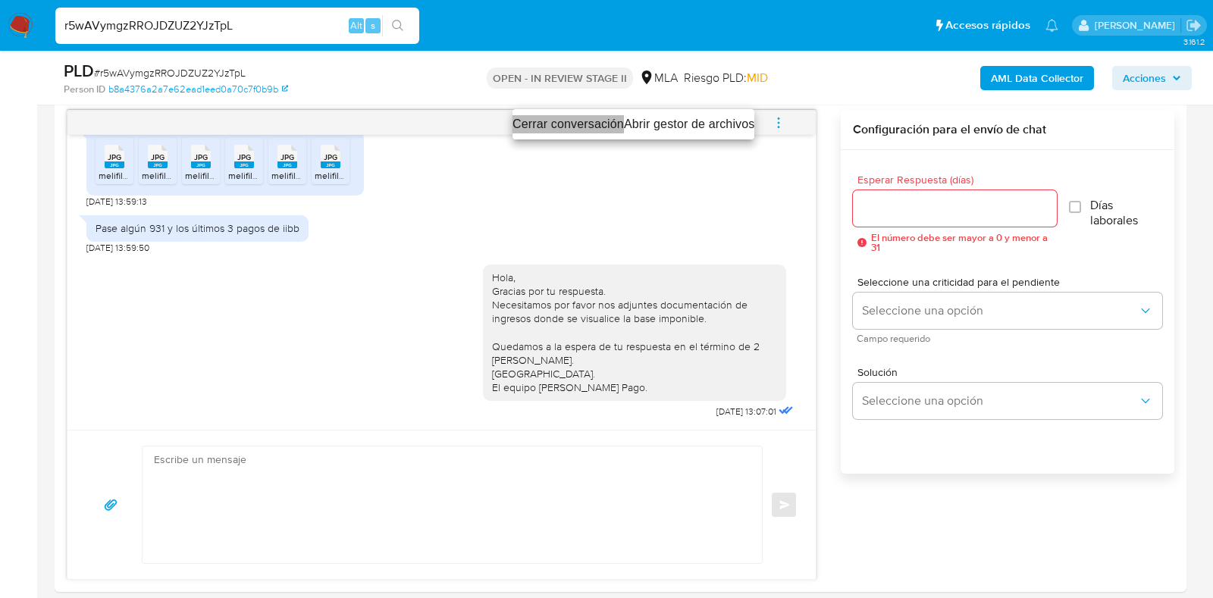
click at [557, 116] on li "Cerrar conversación" at bounding box center [568, 124] width 111 height 18
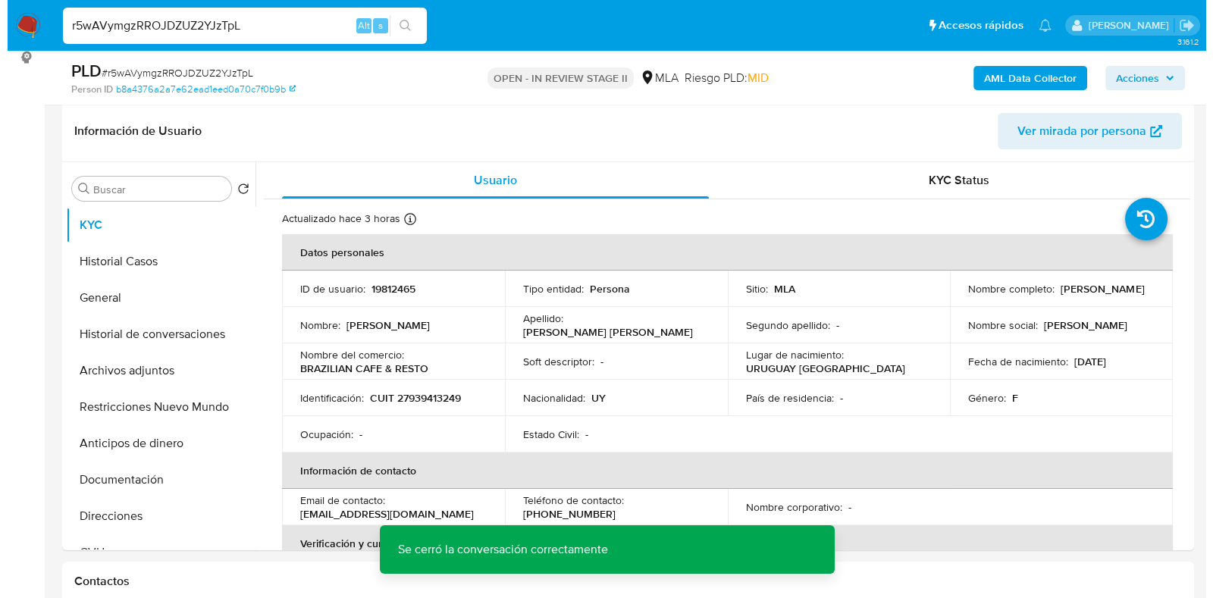
scroll to position [262, 0]
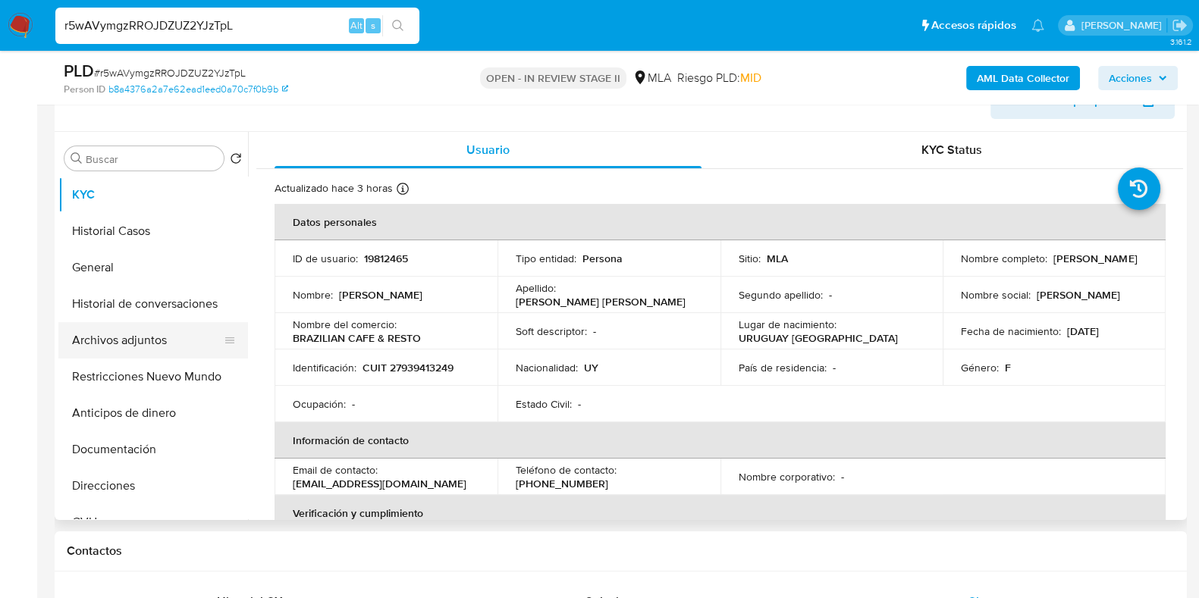
click at [118, 347] on button "Archivos adjuntos" at bounding box center [146, 340] width 177 height 36
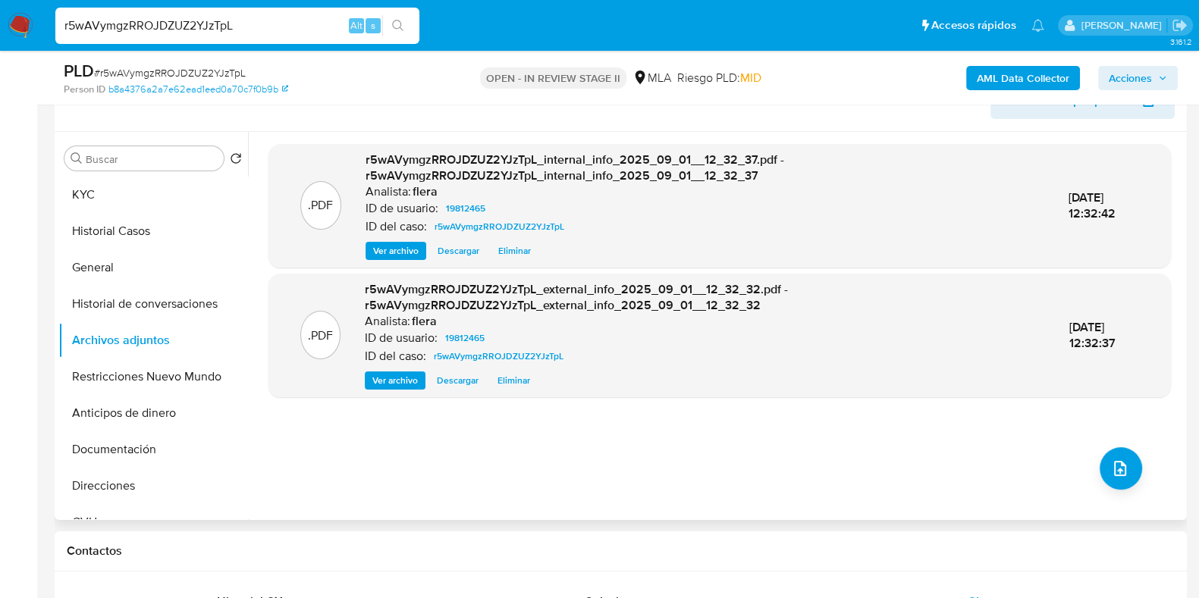
click at [1121, 445] on div ".PDF r5wAVymgzRROJDZUZ2YJzTpL_internal_info_2025_09_01__12_32_37.pdf - r5wAVymg…" at bounding box center [719, 326] width 903 height 364
click at [1116, 463] on icon "upload-file" at bounding box center [1120, 469] width 18 height 18
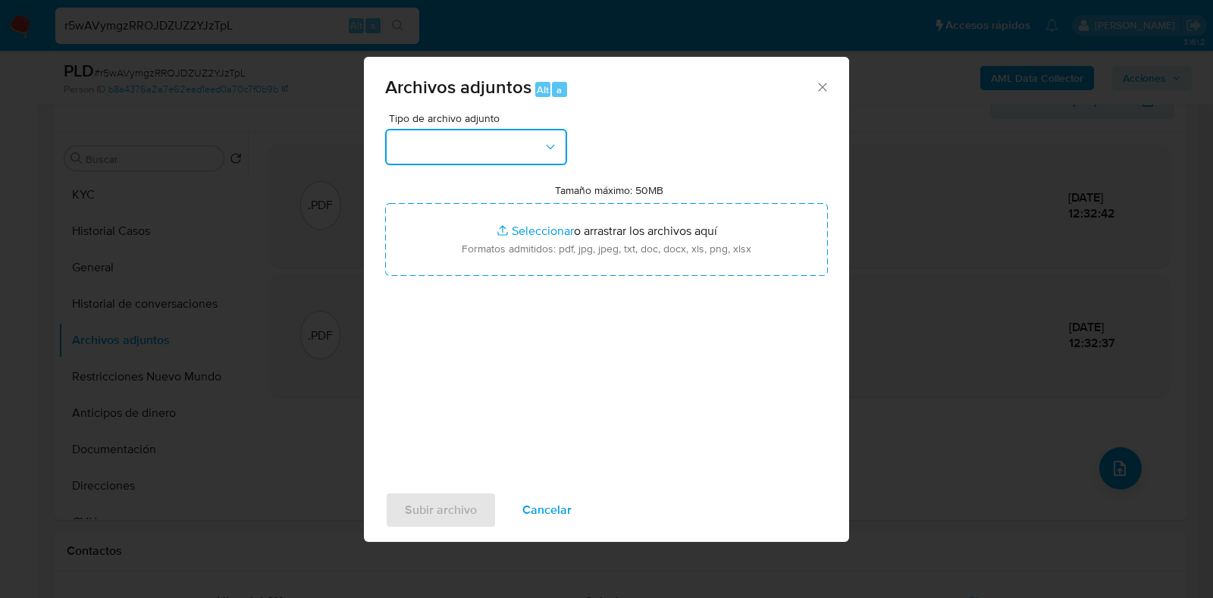
click at [482, 147] on button "button" at bounding box center [476, 147] width 182 height 36
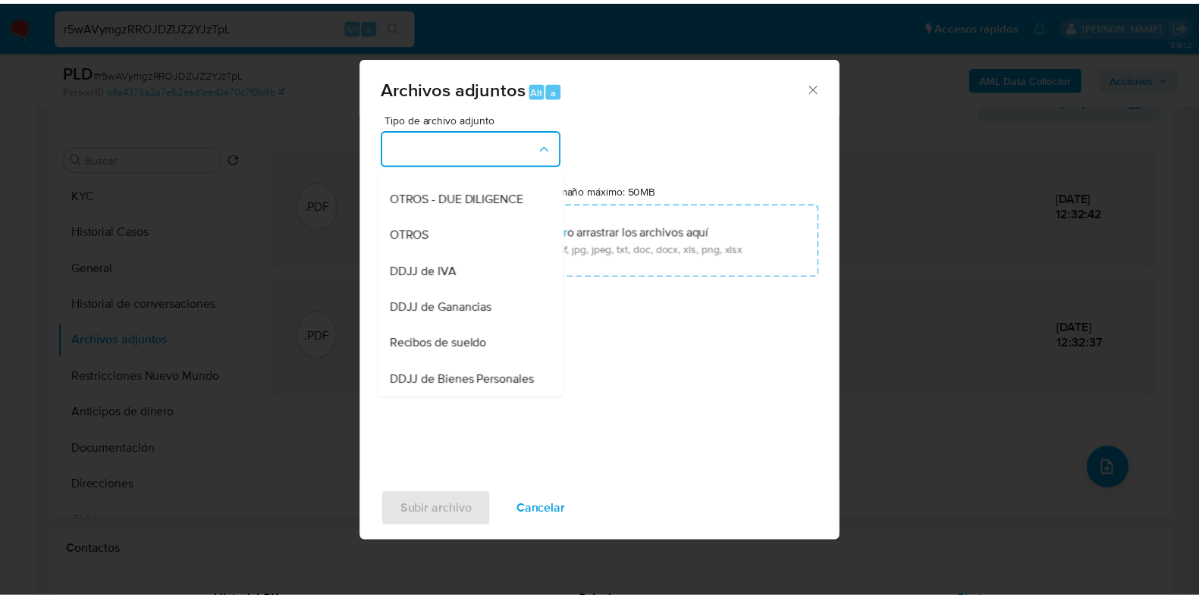
scroll to position [303, 0]
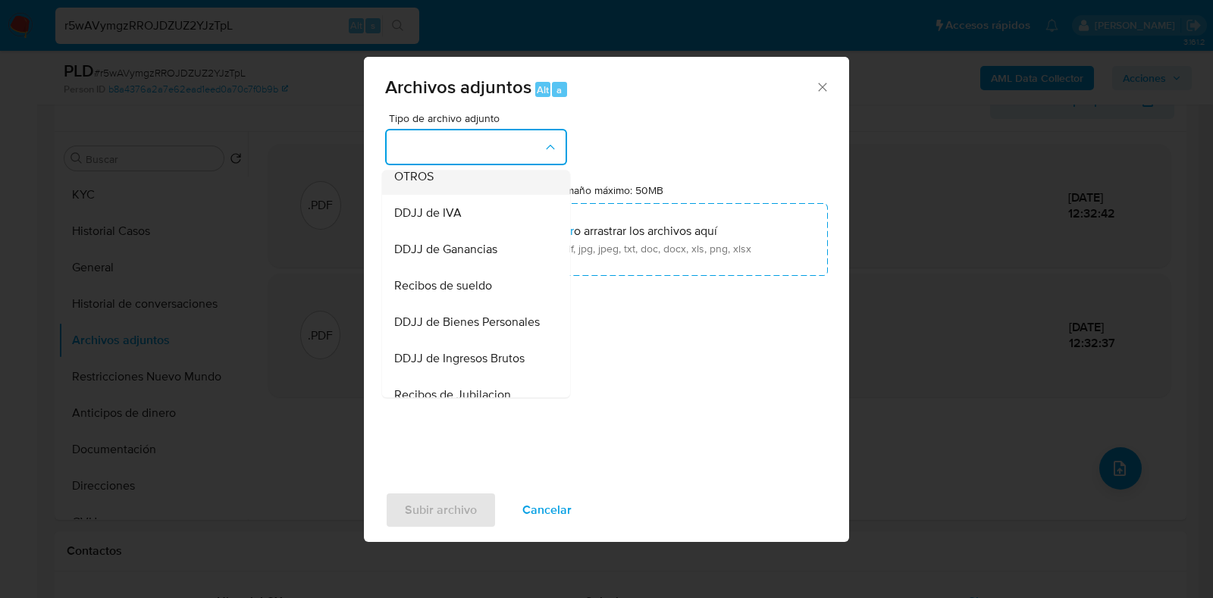
click at [419, 184] on span "OTROS" at bounding box center [413, 176] width 39 height 15
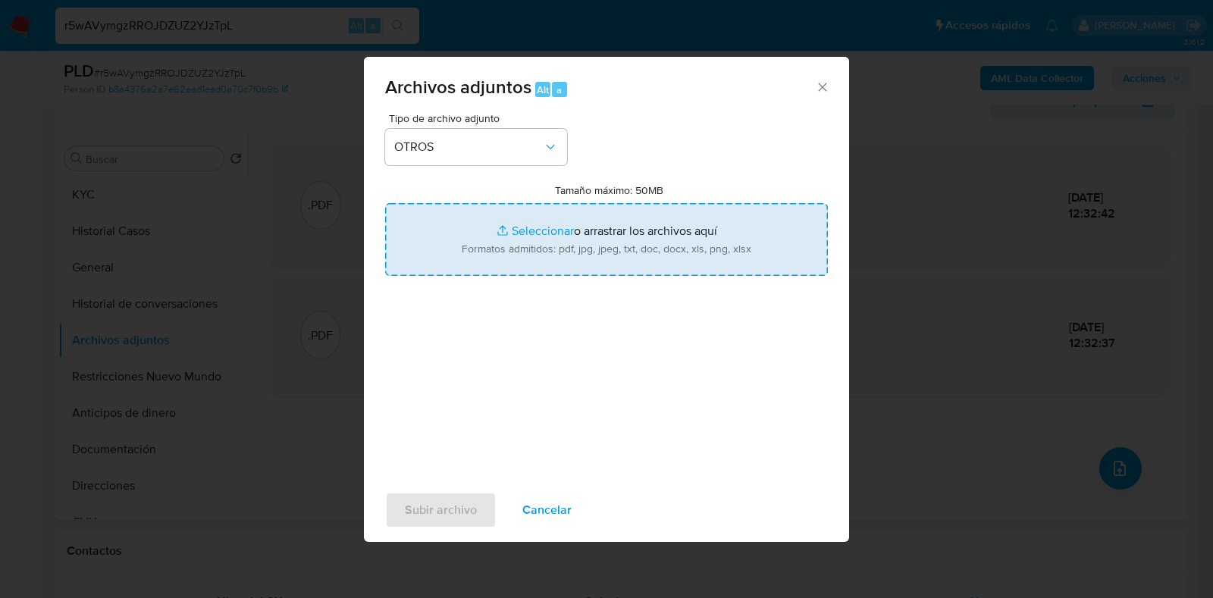
type input "C:\fakepath\Caselog r5wAVymgzRROJDZUZ2YJzTpL_2025_08_19_02_11_38.docx"
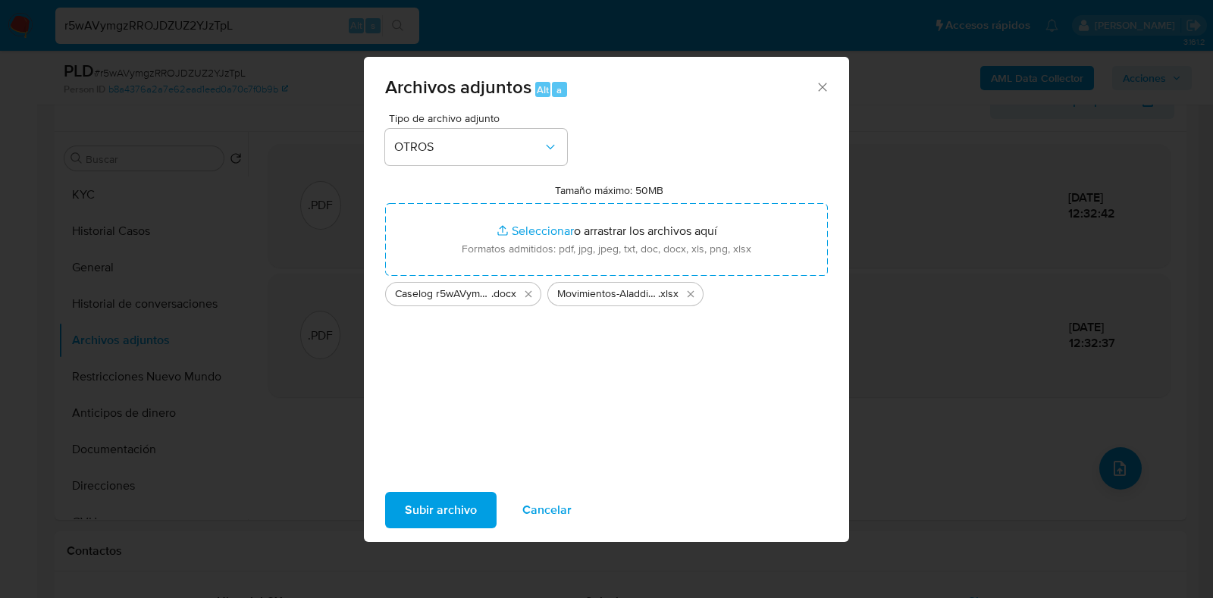
click at [440, 511] on span "Subir archivo" at bounding box center [441, 510] width 72 height 33
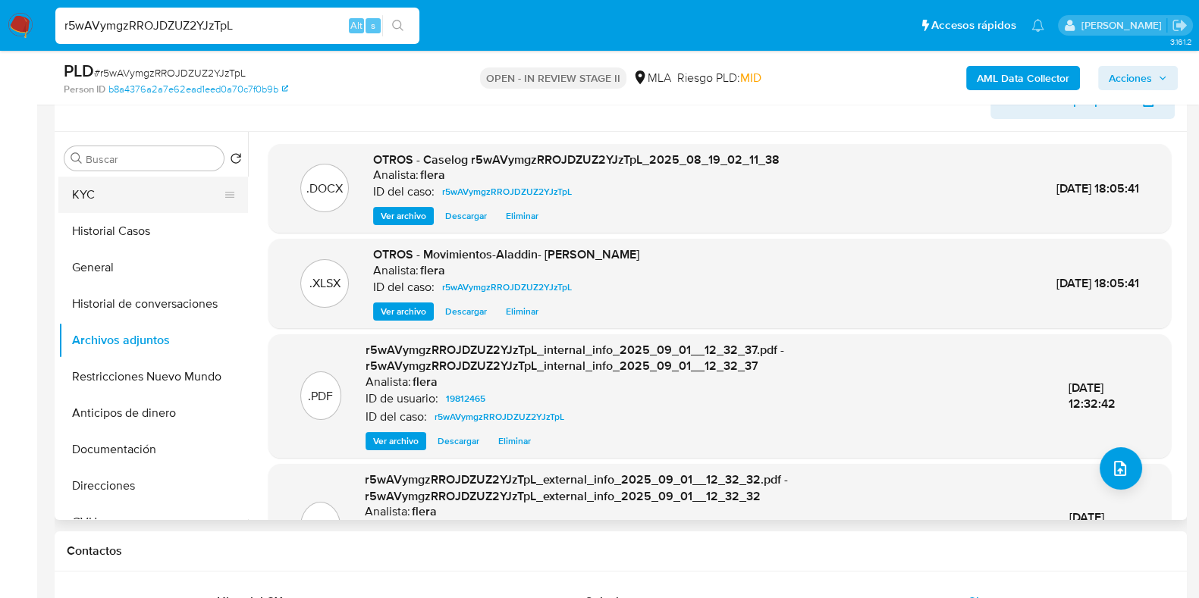
click at [171, 180] on button "KYC" at bounding box center [146, 195] width 177 height 36
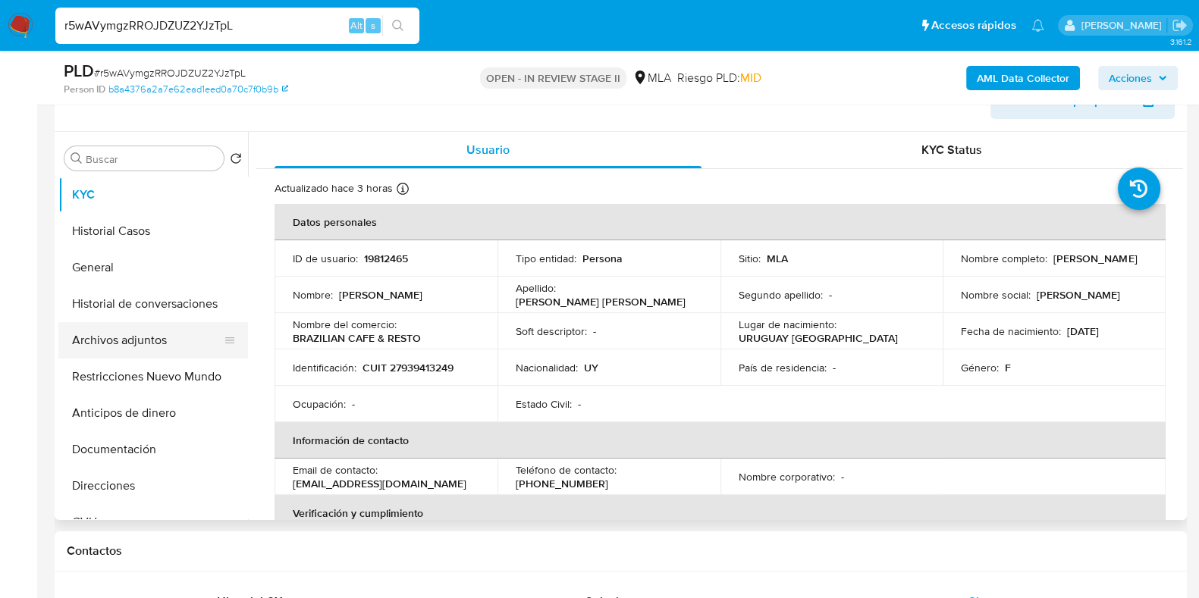
click at [148, 340] on button "Archivos adjuntos" at bounding box center [146, 340] width 177 height 36
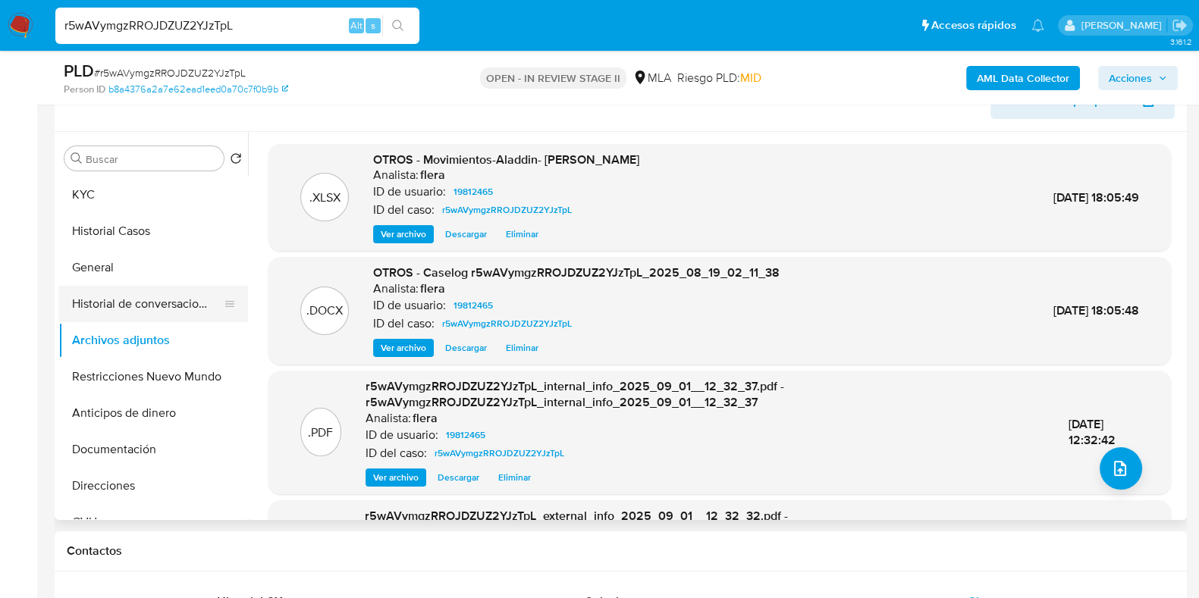
click at [157, 297] on button "Historial de conversaciones" at bounding box center [146, 304] width 177 height 36
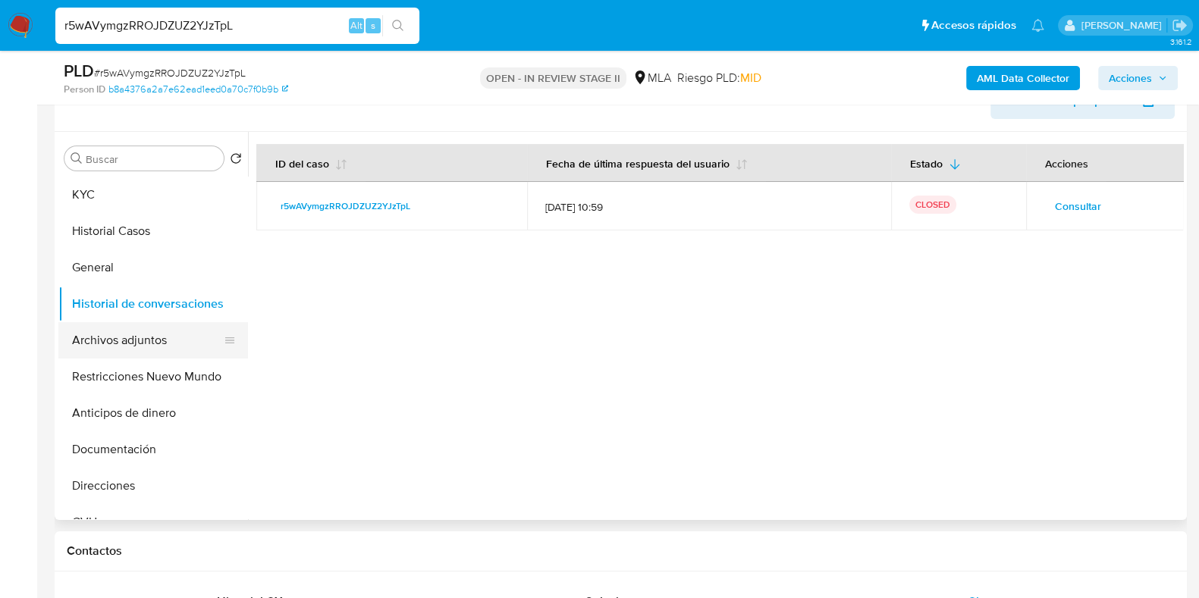
click at [144, 335] on button "Archivos adjuntos" at bounding box center [146, 340] width 177 height 36
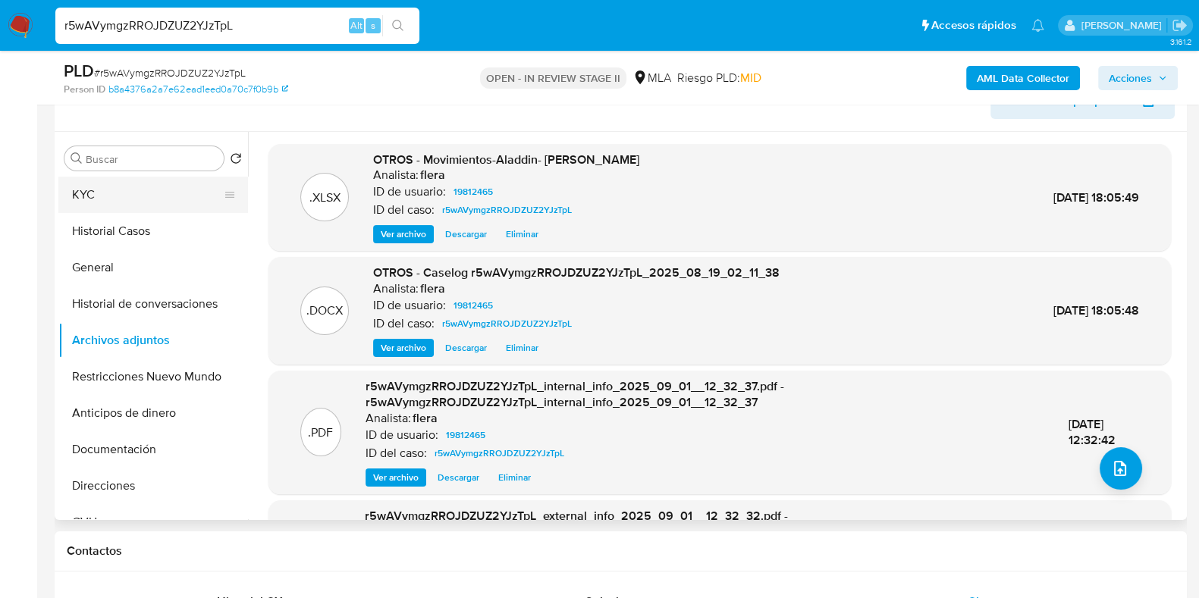
click at [134, 202] on button "KYC" at bounding box center [146, 195] width 177 height 36
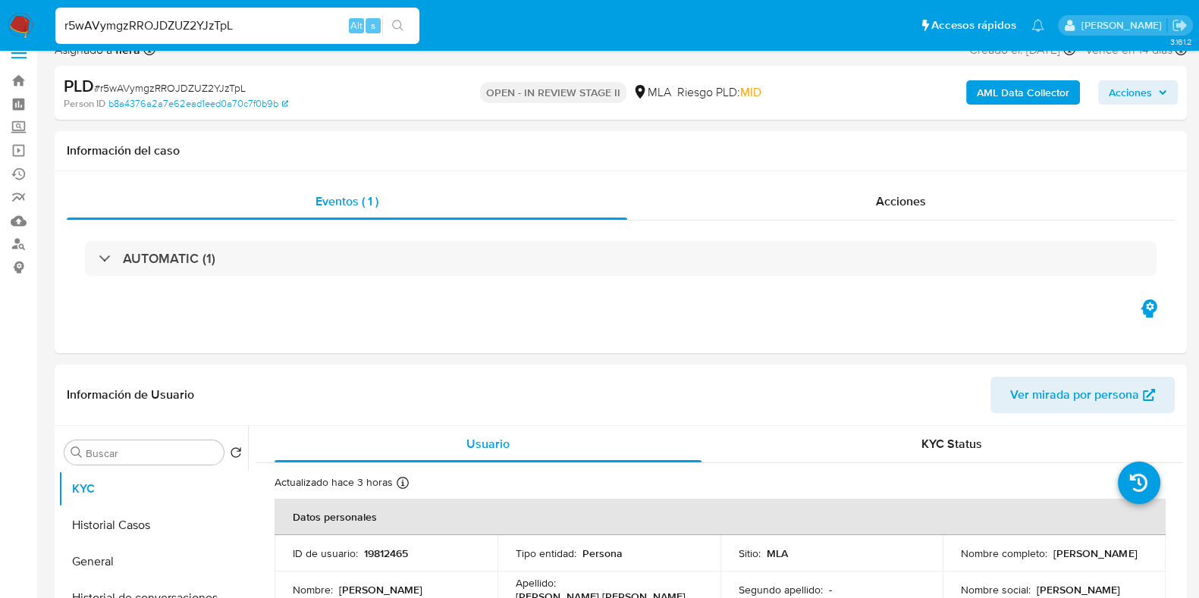
scroll to position [11, 0]
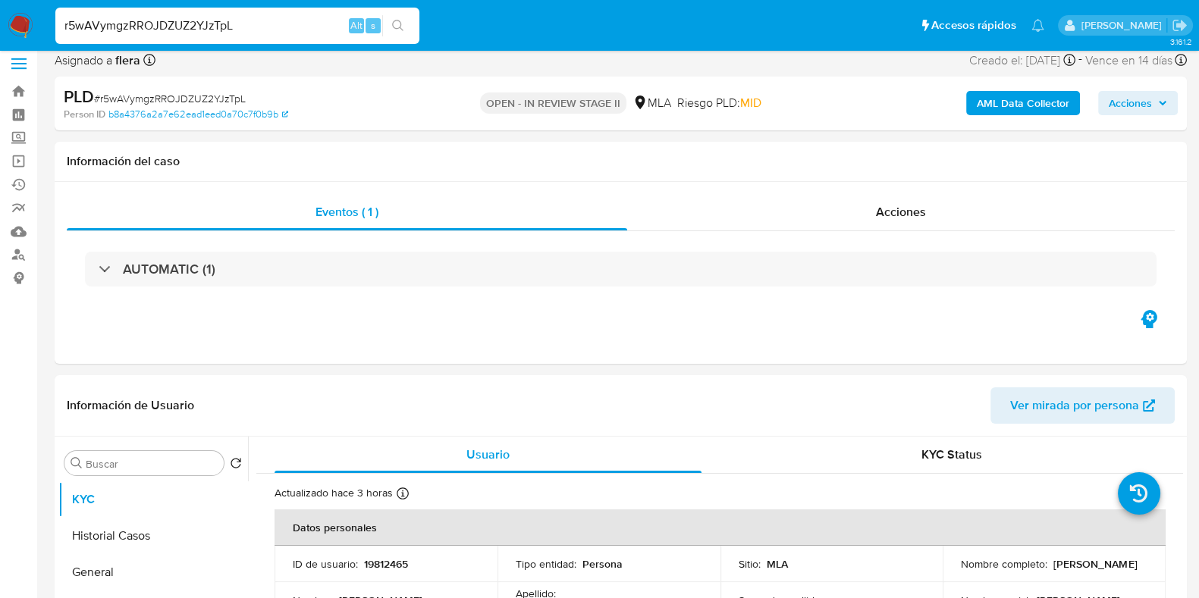
click at [1141, 96] on span "Acciones" at bounding box center [1130, 103] width 43 height 24
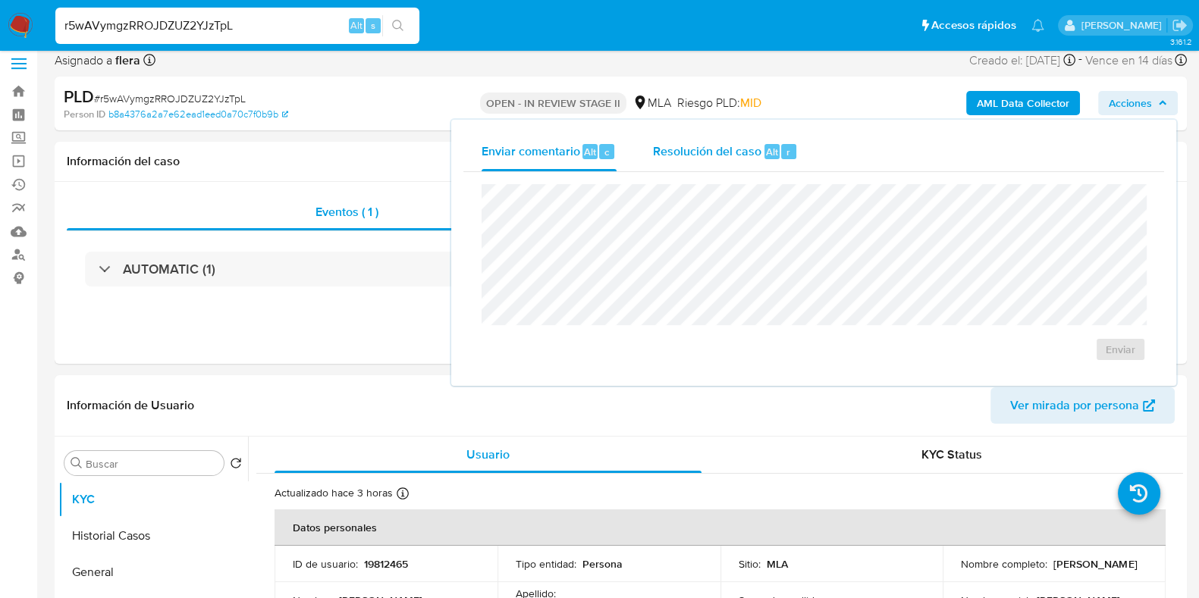
click at [773, 146] on span "Alt" at bounding box center [772, 152] width 12 height 14
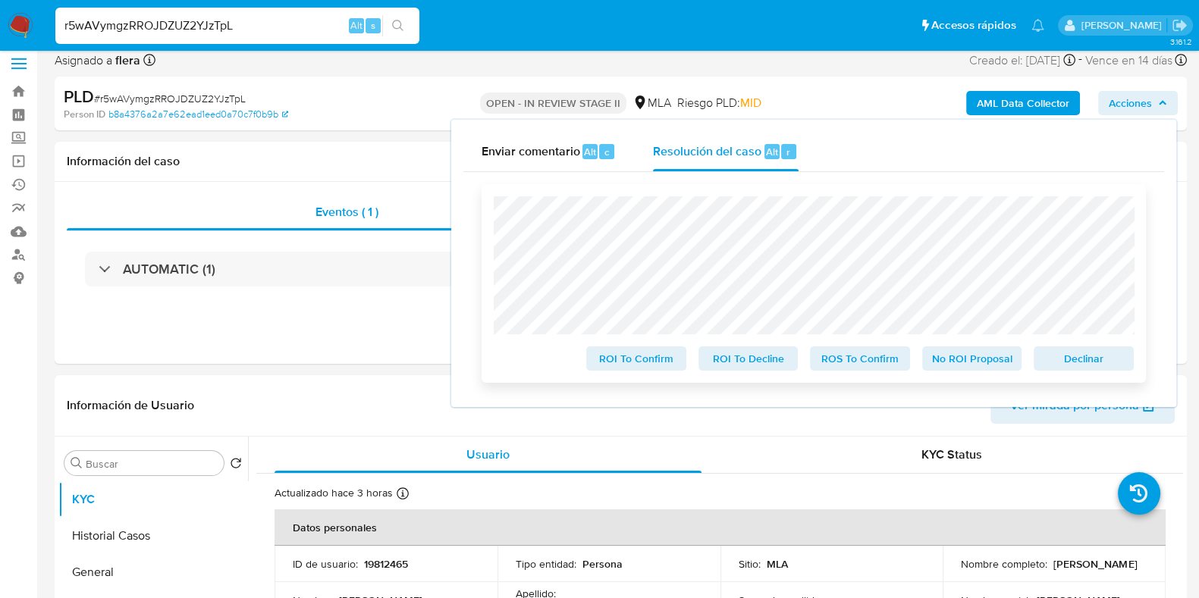
click at [1091, 359] on span "Declinar" at bounding box center [1083, 358] width 79 height 21
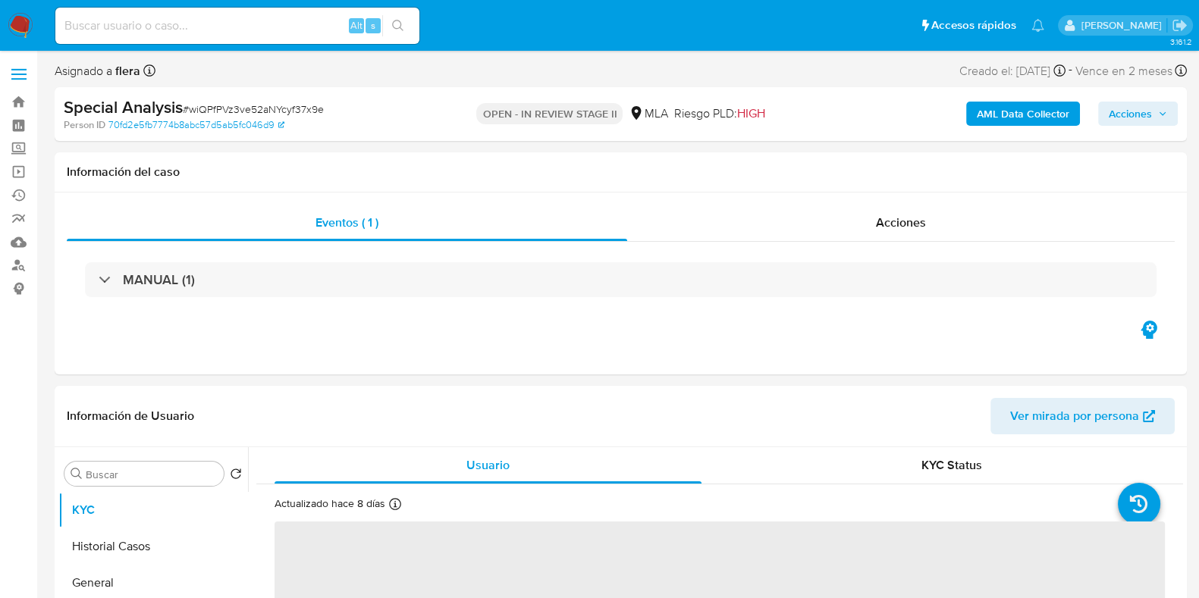
select select "10"
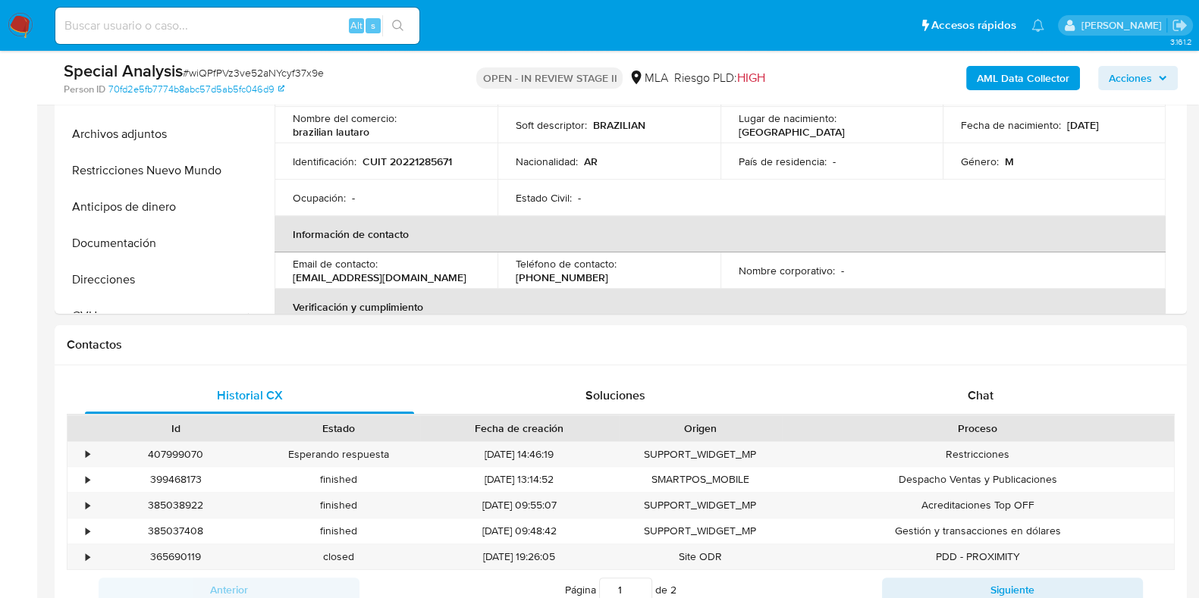
scroll to position [546, 0]
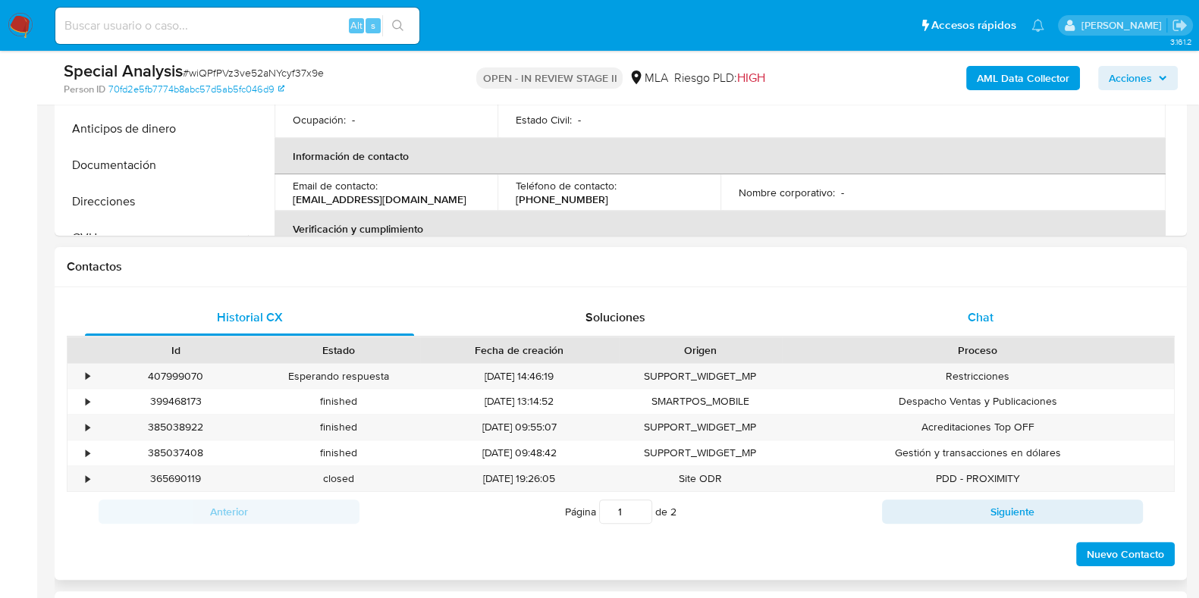
click at [967, 321] on div "Chat" at bounding box center [980, 318] width 329 height 36
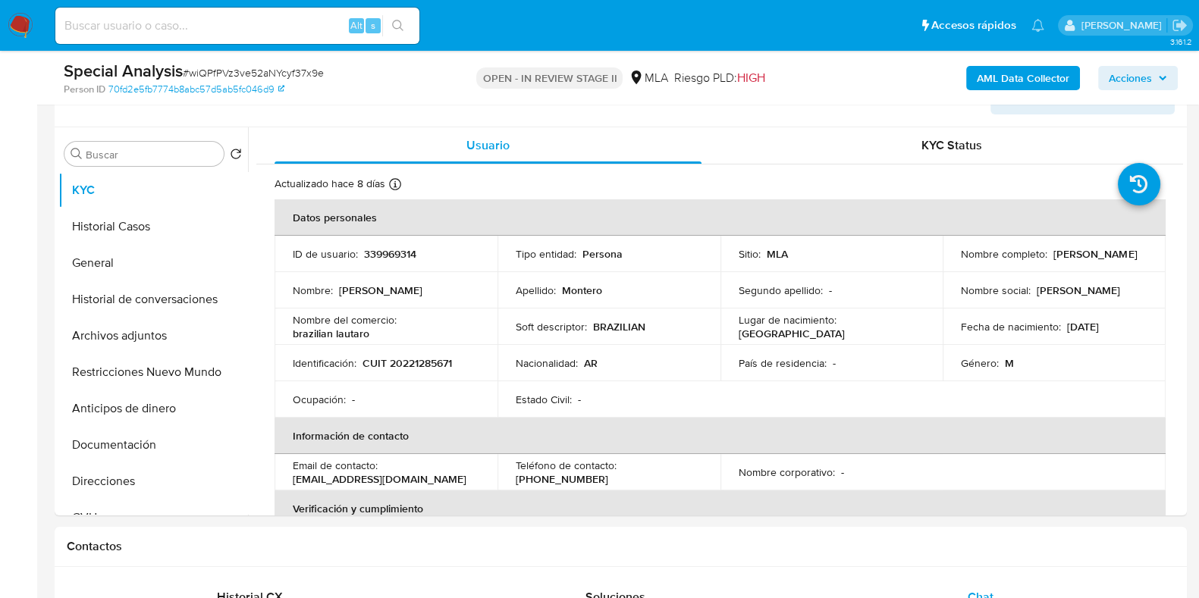
scroll to position [259, 0]
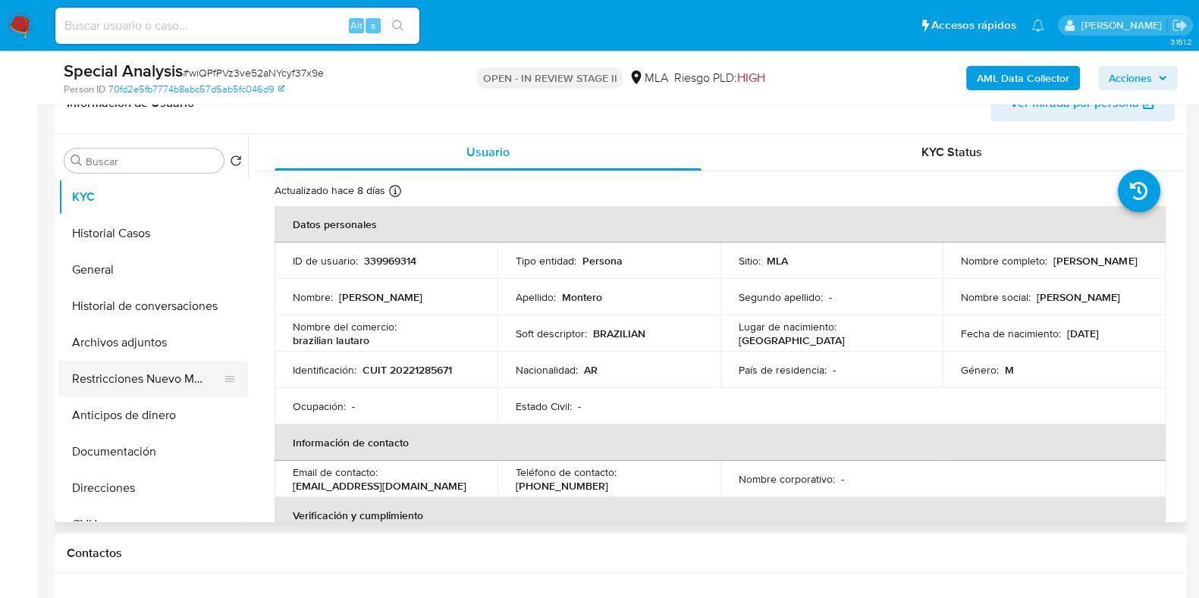
click at [155, 375] on button "Restricciones Nuevo Mundo" at bounding box center [146, 379] width 177 height 36
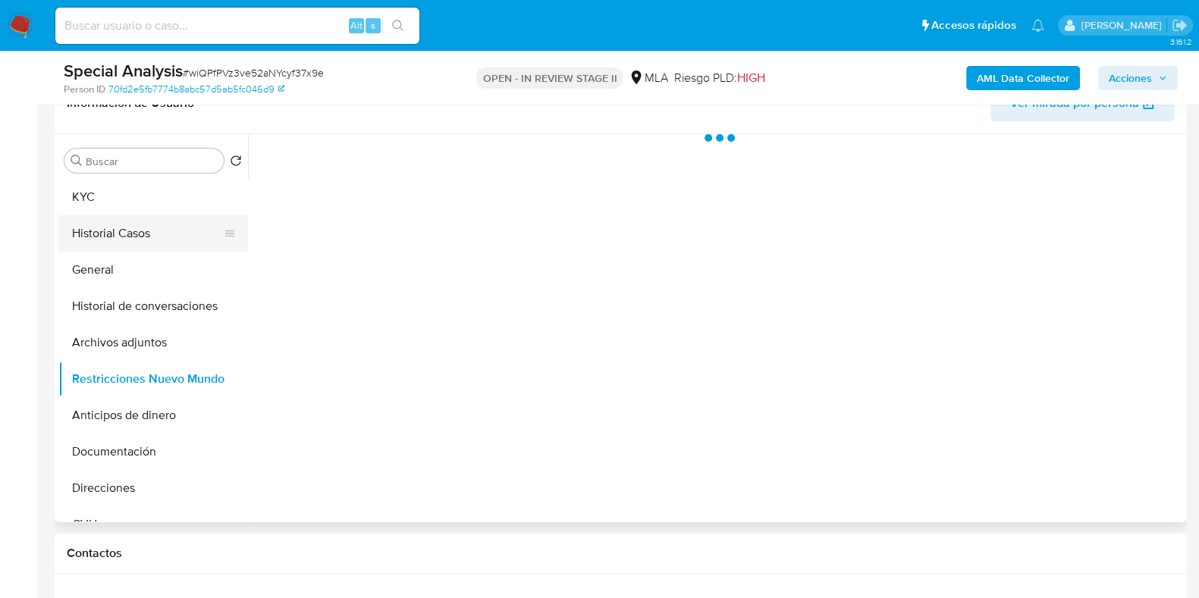
click at [154, 234] on button "Historial Casos" at bounding box center [146, 233] width 177 height 36
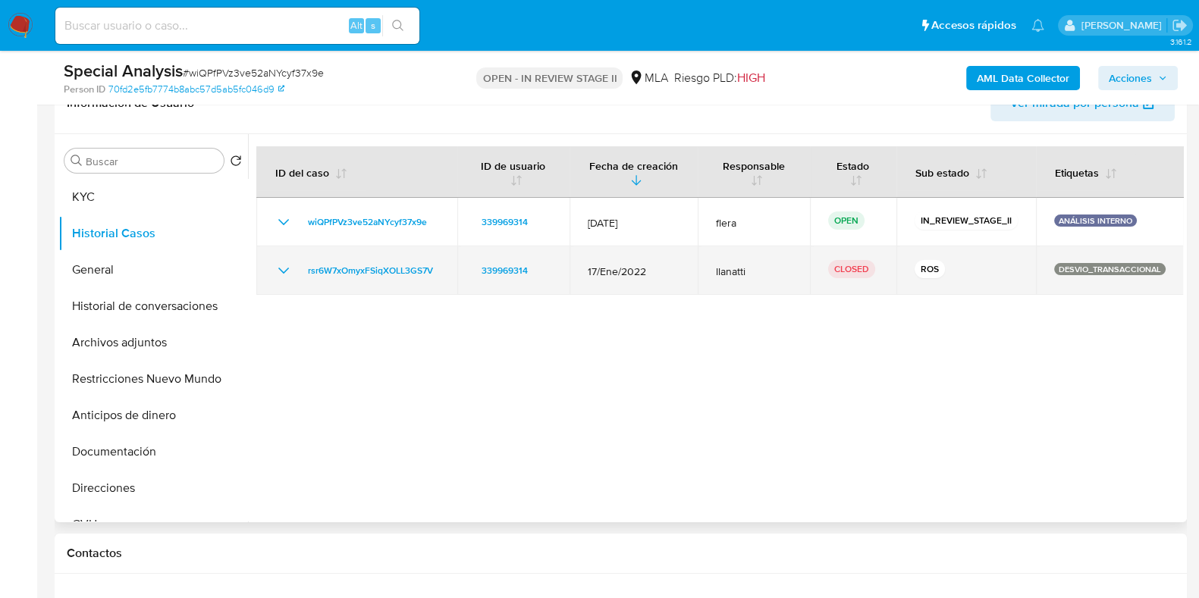
click at [285, 271] on icon "Mostrar/Ocultar" at bounding box center [284, 271] width 18 height 18
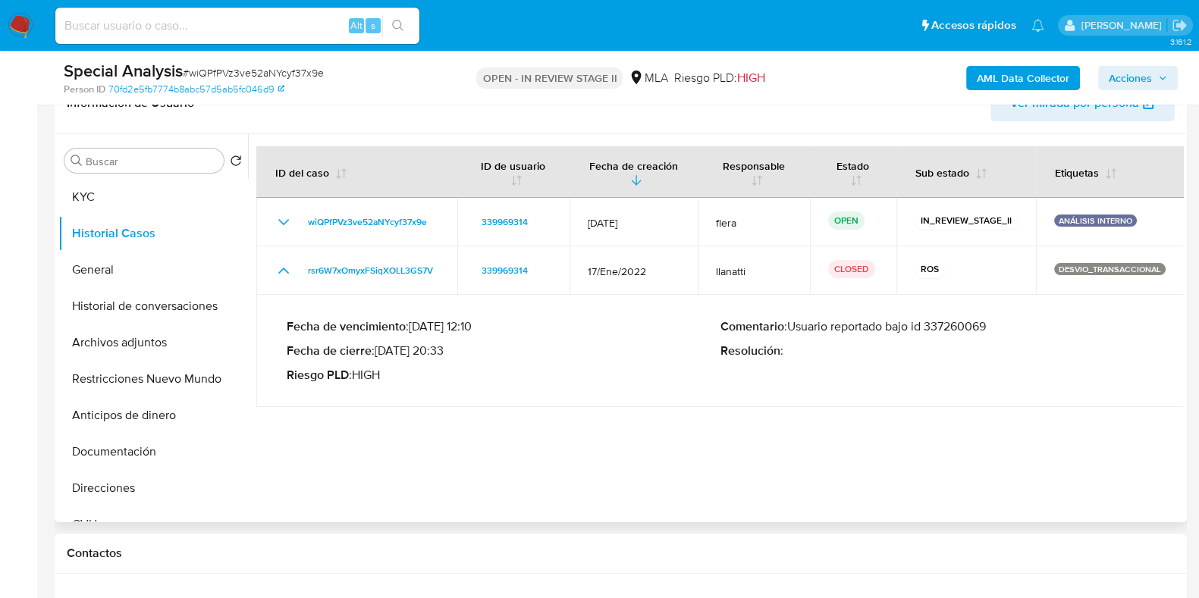
click at [967, 329] on p "Comentario : Usuario reportado bajo id 337260069" at bounding box center [937, 326] width 434 height 15
click at [148, 380] on button "Restricciones Nuevo Mundo" at bounding box center [146, 379] width 177 height 36
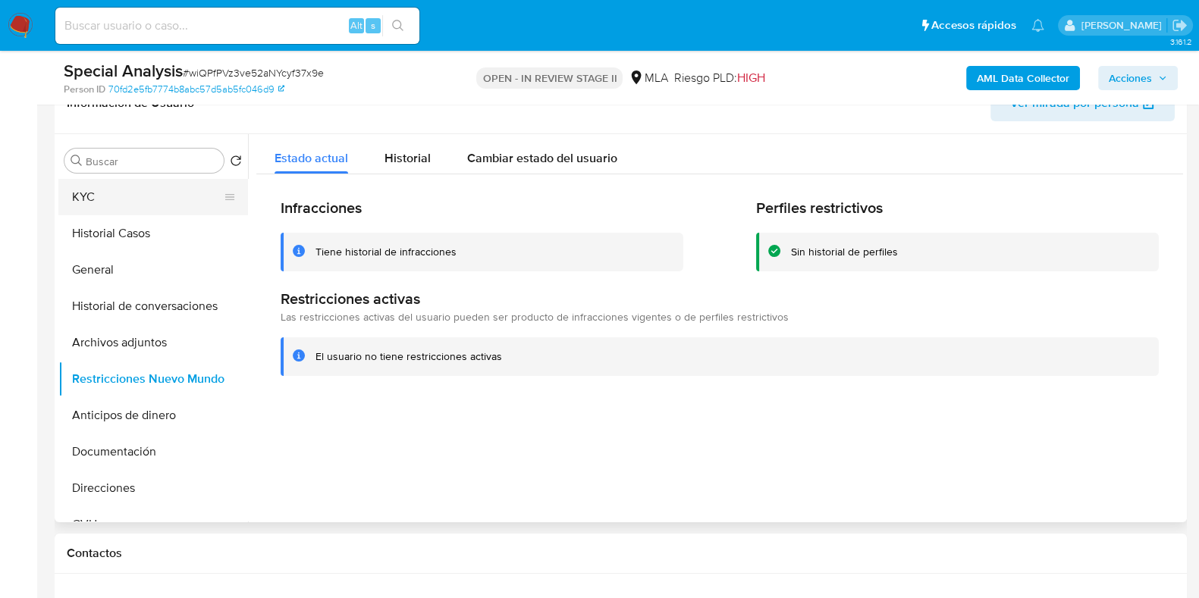
click at [149, 203] on button "KYC" at bounding box center [146, 197] width 177 height 36
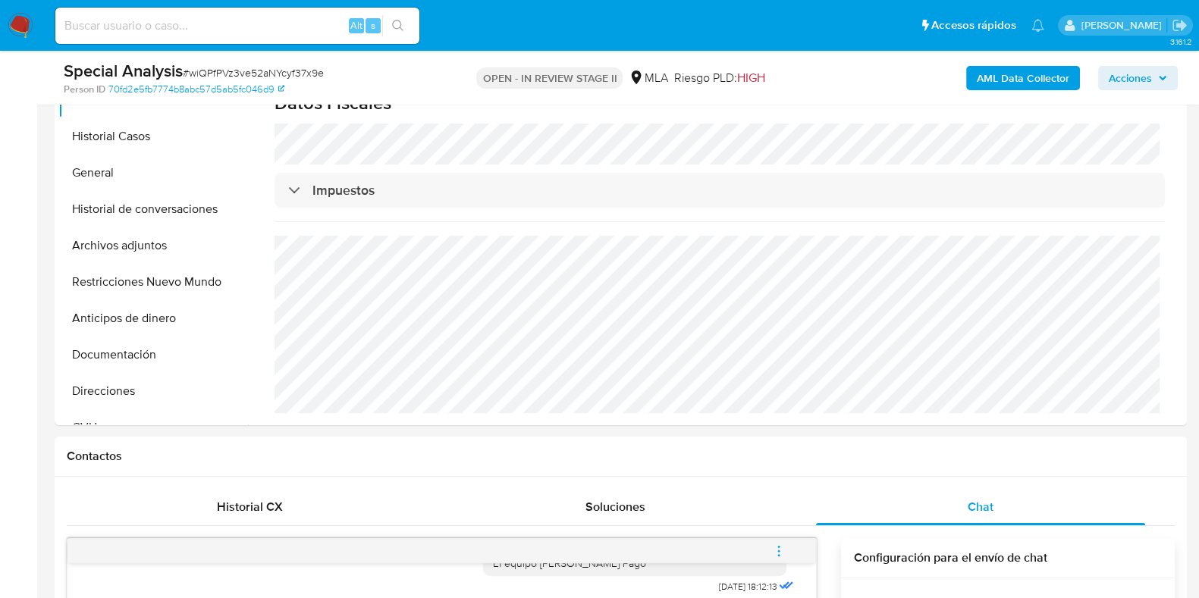
scroll to position [353, 0]
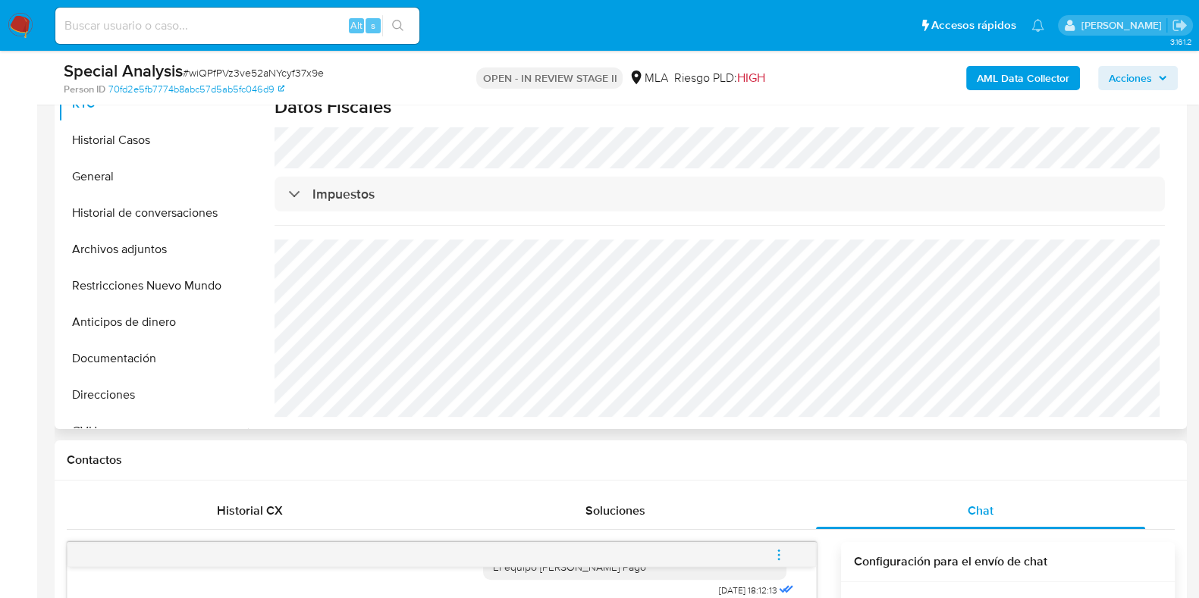
drag, startPoint x: 1176, startPoint y: 361, endPoint x: 1176, endPoint y: 342, distance: 19.0
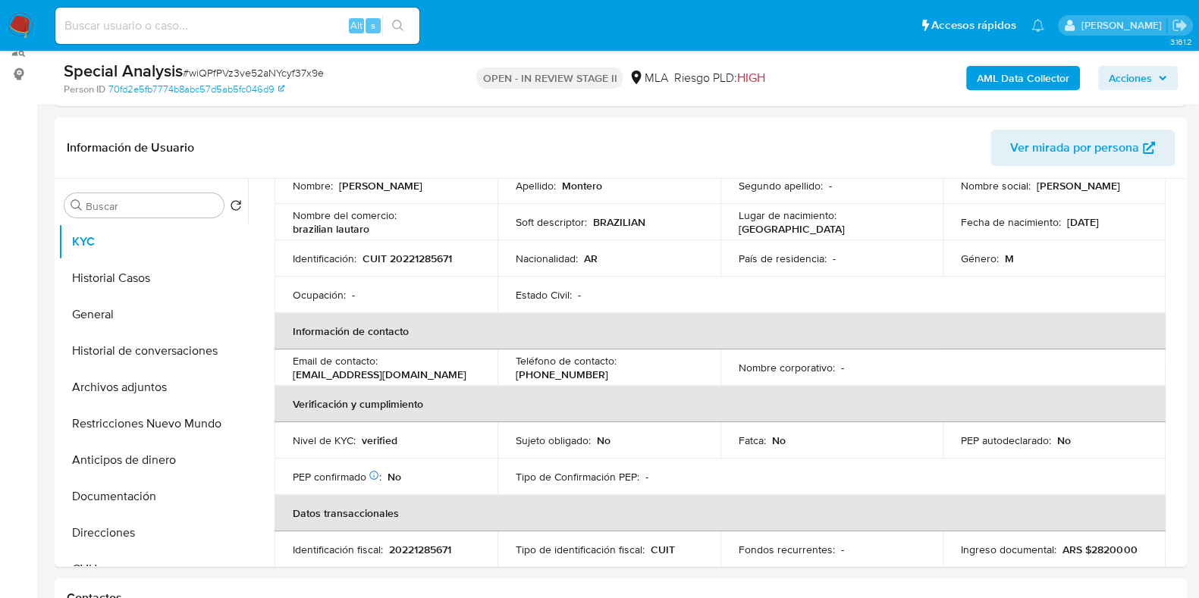
scroll to position [181, 0]
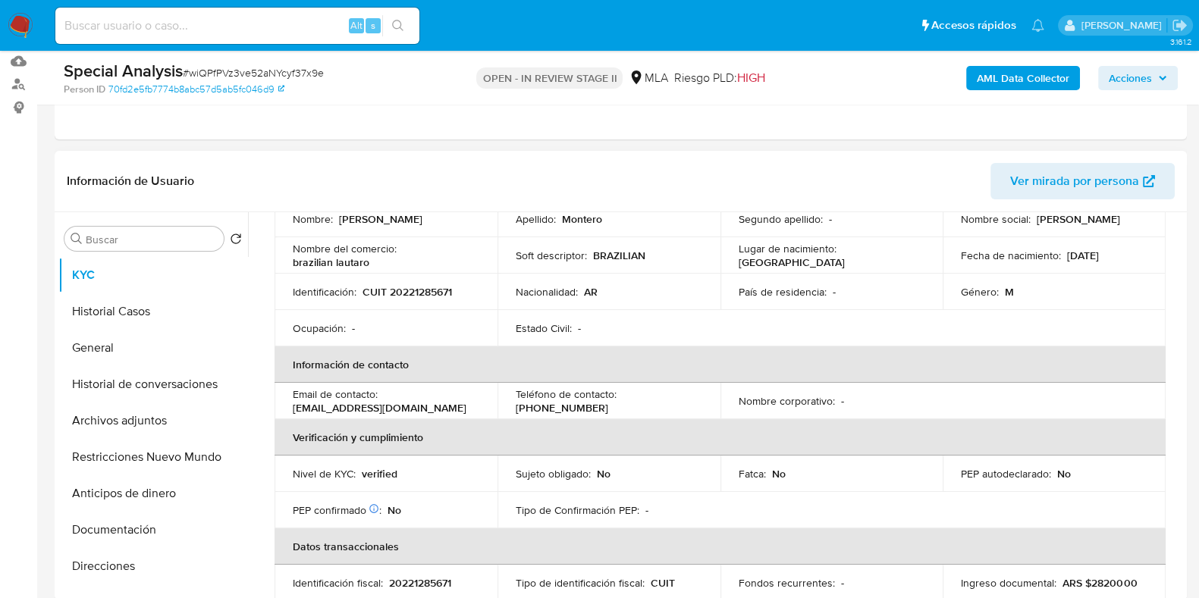
click at [429, 293] on p "CUIT 20221285671" at bounding box center [407, 292] width 89 height 14
copy p "20221285671"
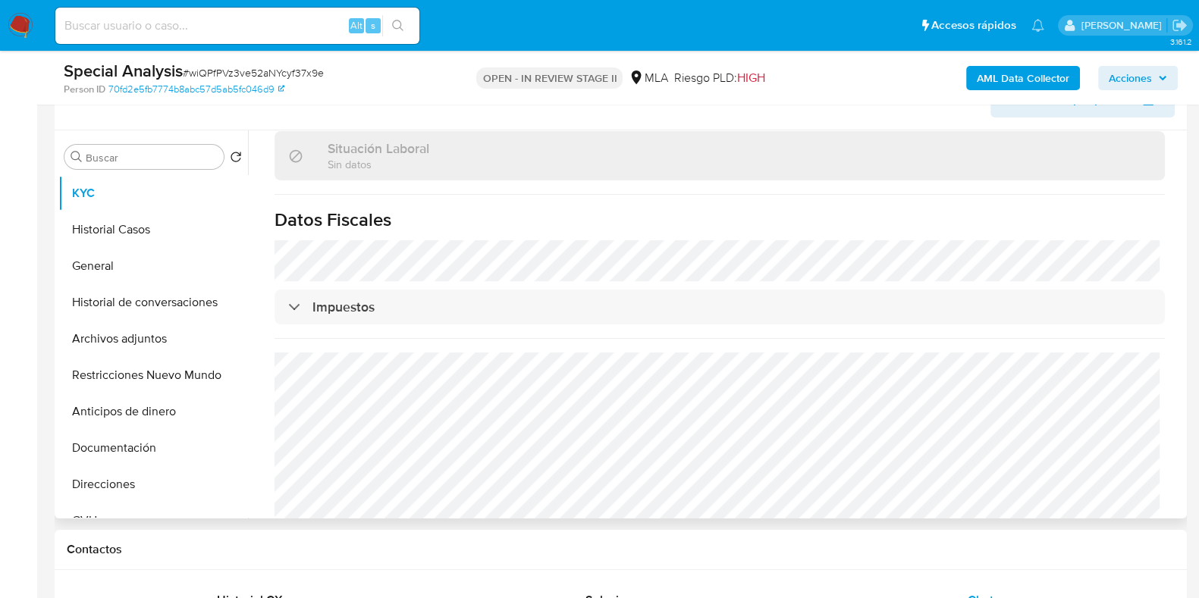
scroll to position [813, 0]
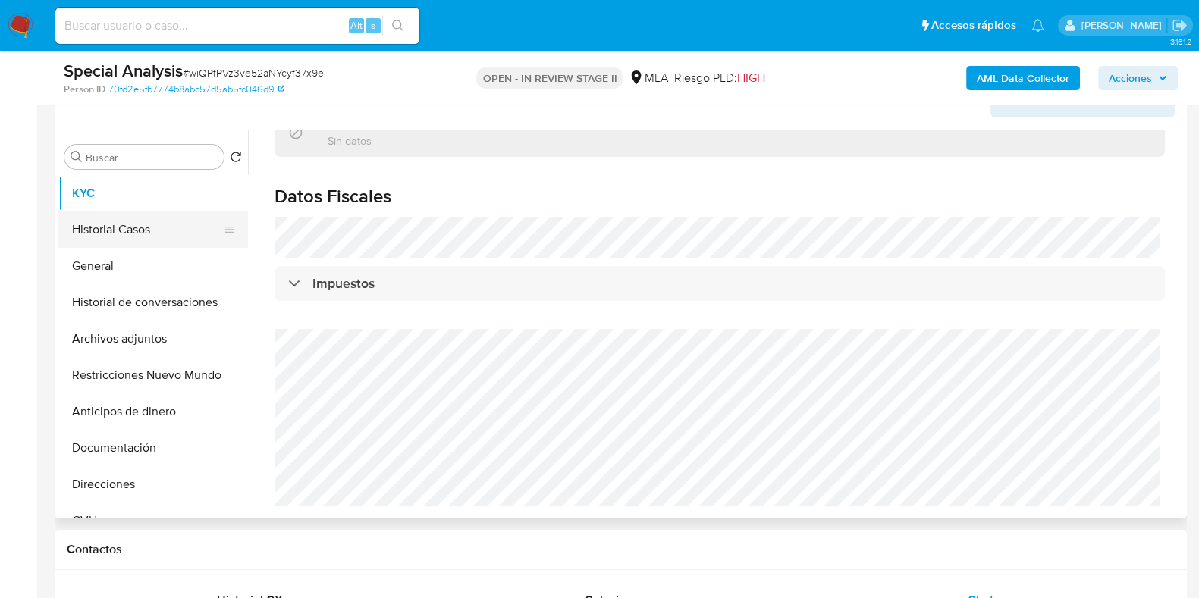
click at [126, 231] on button "Historial Casos" at bounding box center [146, 230] width 177 height 36
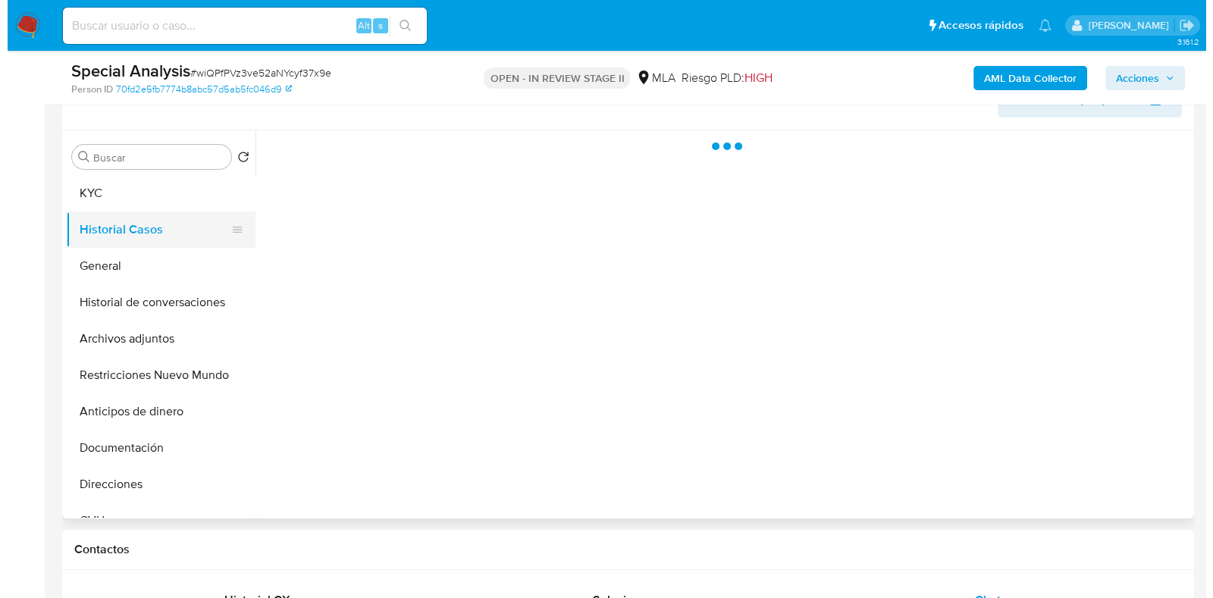
scroll to position [0, 0]
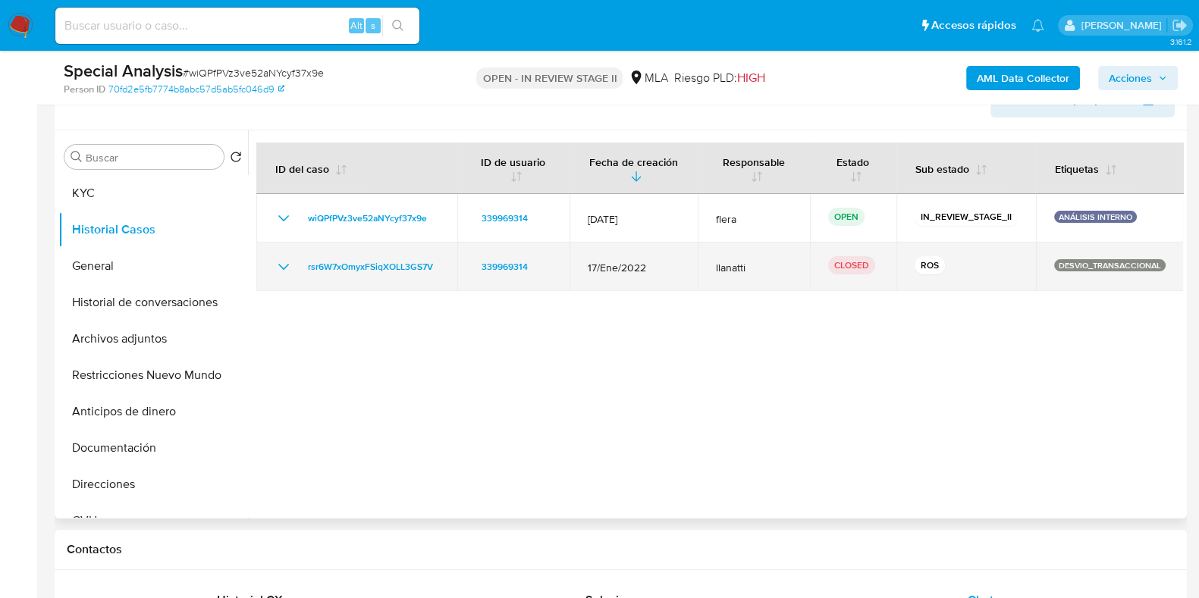
click at [281, 267] on icon "Mostrar/Ocultar" at bounding box center [284, 267] width 18 height 18
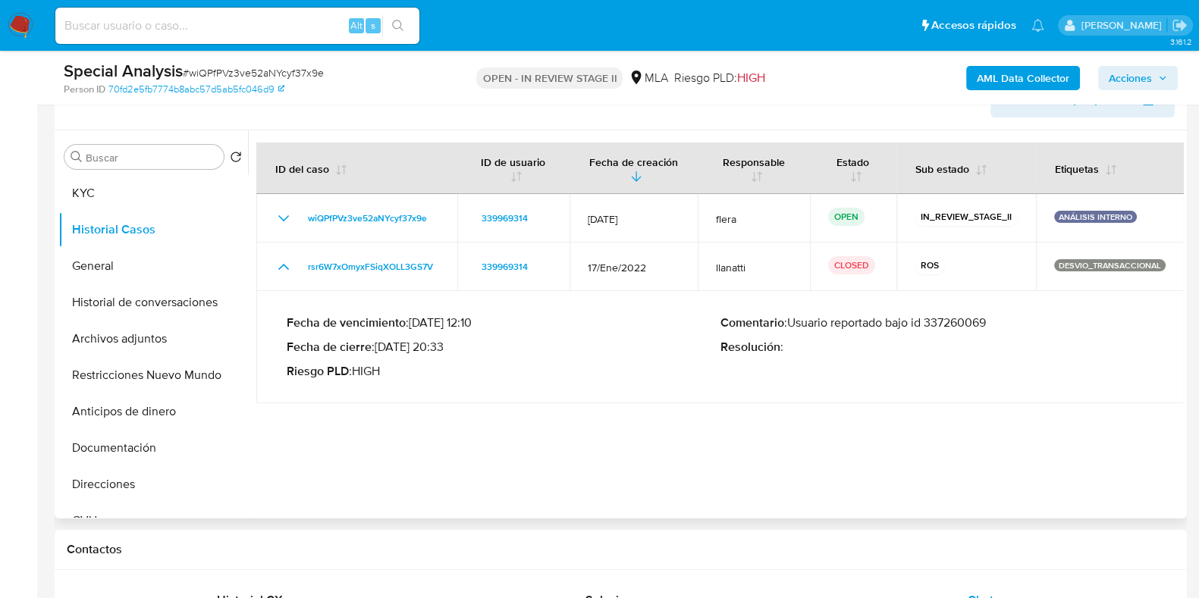
click at [972, 329] on p "Comentario : Usuario reportado bajo id 337260069" at bounding box center [937, 322] width 434 height 15
click at [134, 342] on button "Archivos adjuntos" at bounding box center [146, 339] width 177 height 36
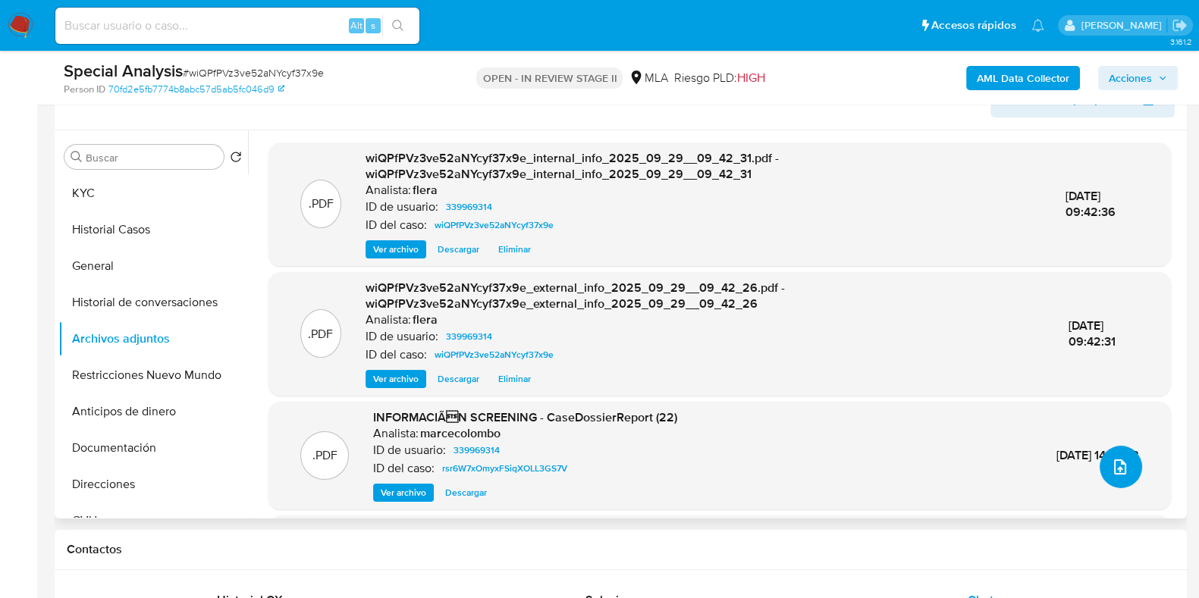
click at [1116, 467] on icon "upload-file" at bounding box center [1120, 467] width 18 height 18
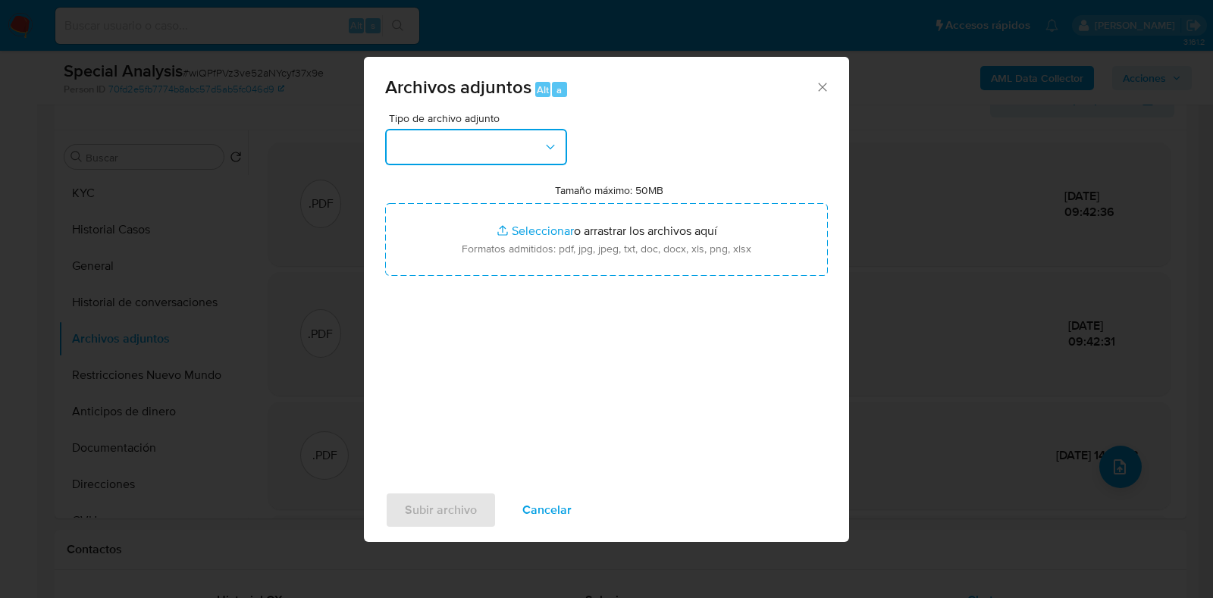
click at [534, 136] on button "button" at bounding box center [476, 147] width 182 height 36
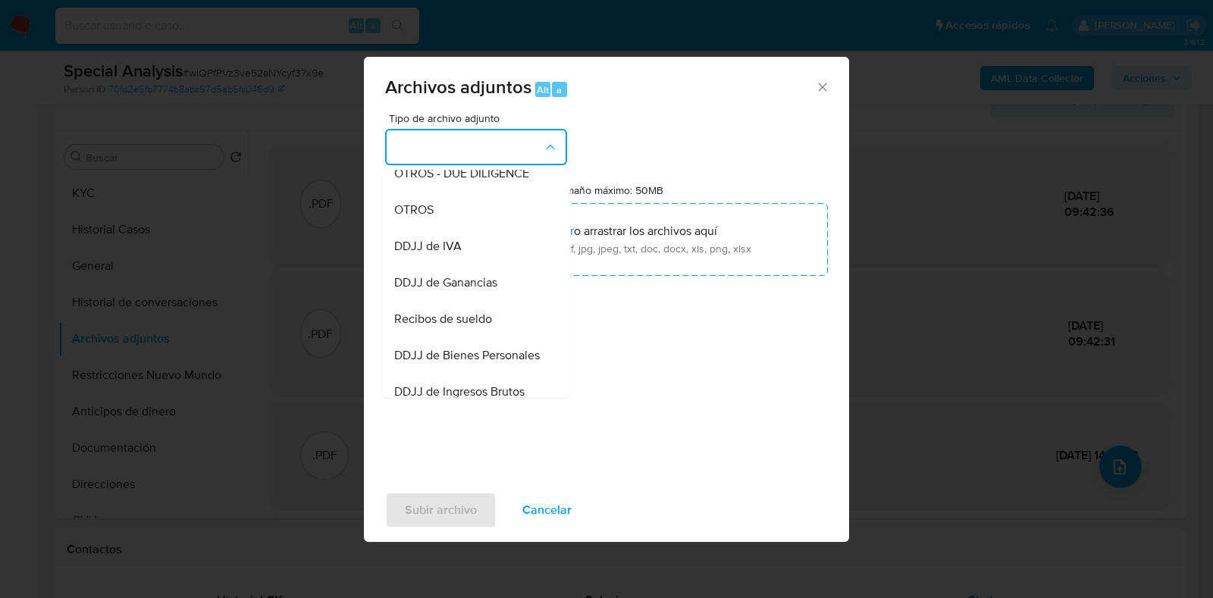
scroll to position [290, 0]
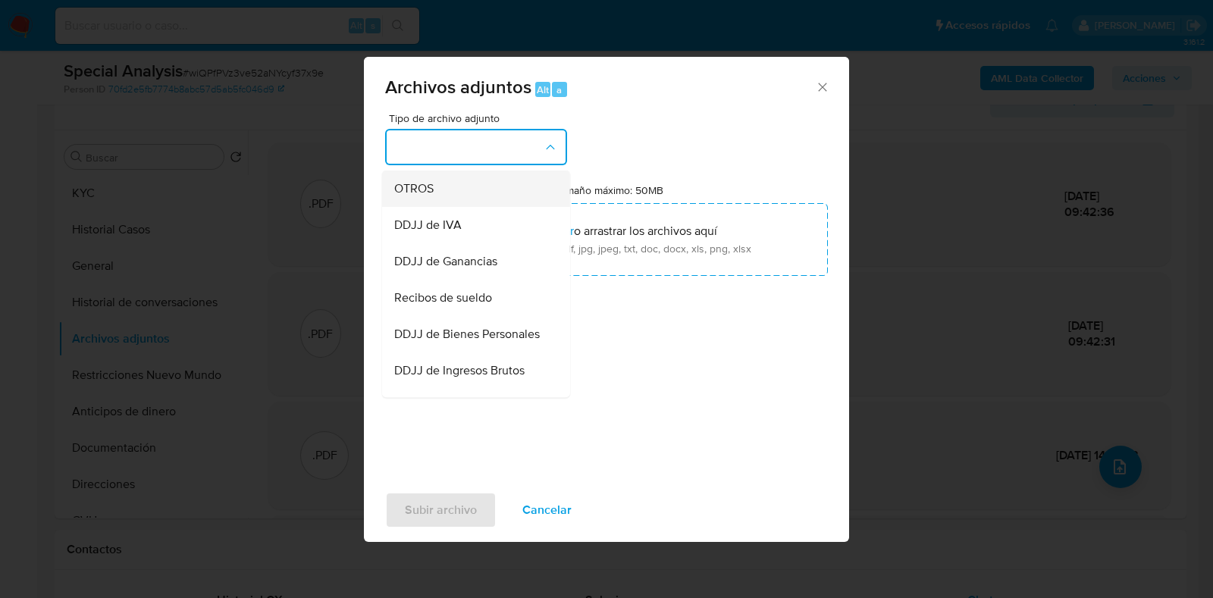
click at [434, 199] on div "OTROS" at bounding box center [471, 189] width 155 height 36
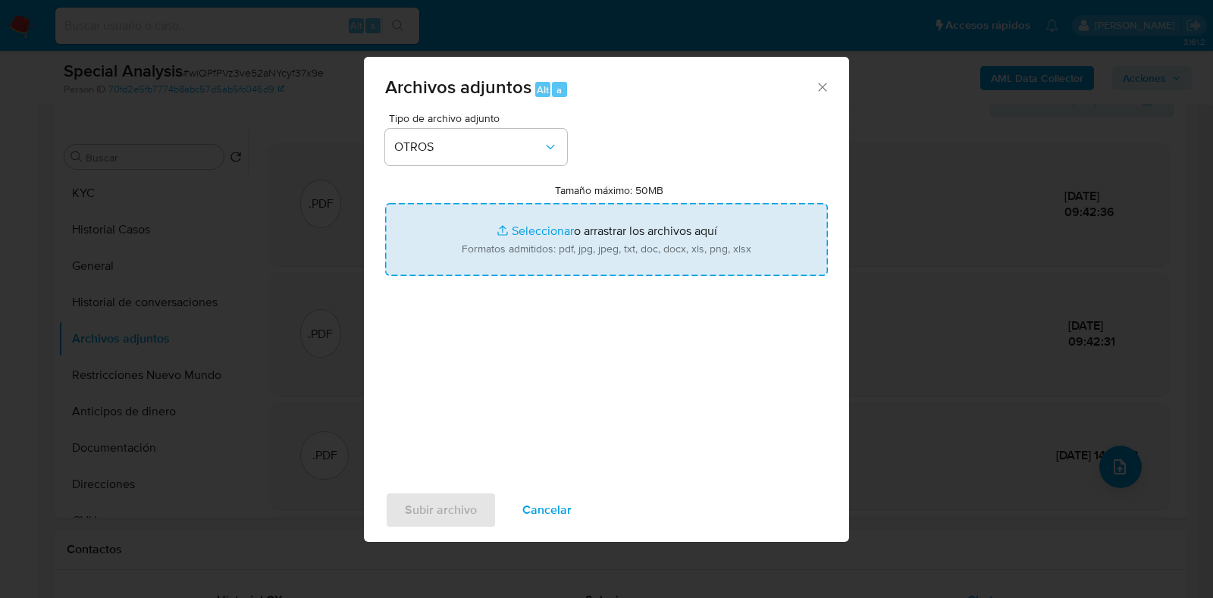
type input "C:\fakepath\Caselog wiQPfPVz3ve52aNYcyf37x9e_2025_09_29_13_11_29.docx"
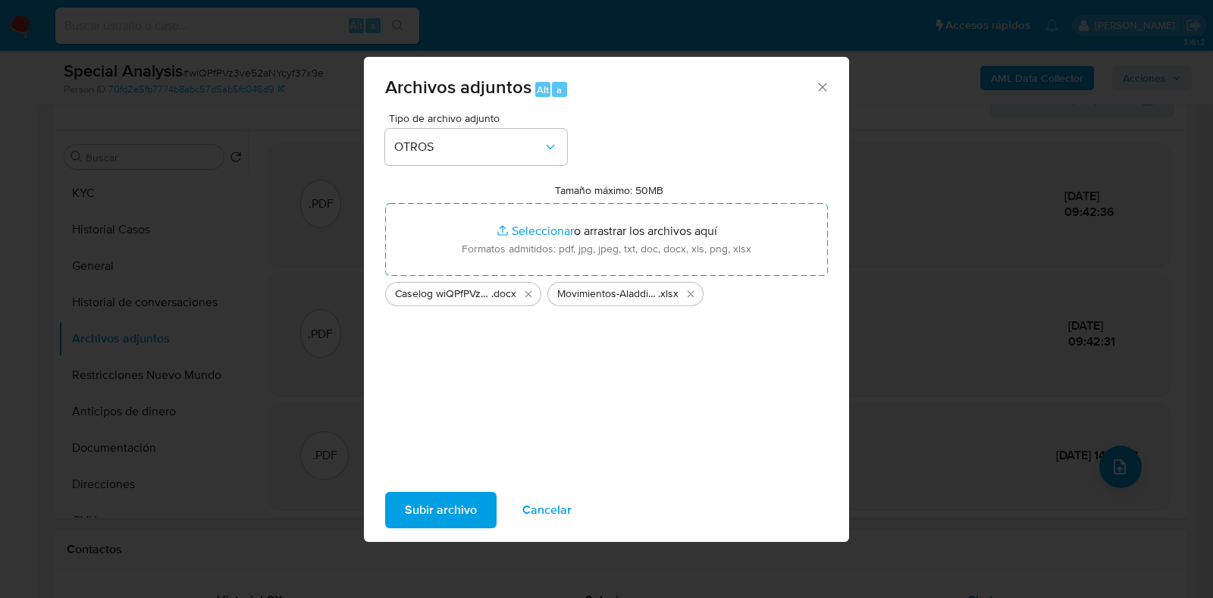
click at [818, 88] on icon "Cerrar" at bounding box center [822, 87] width 15 height 15
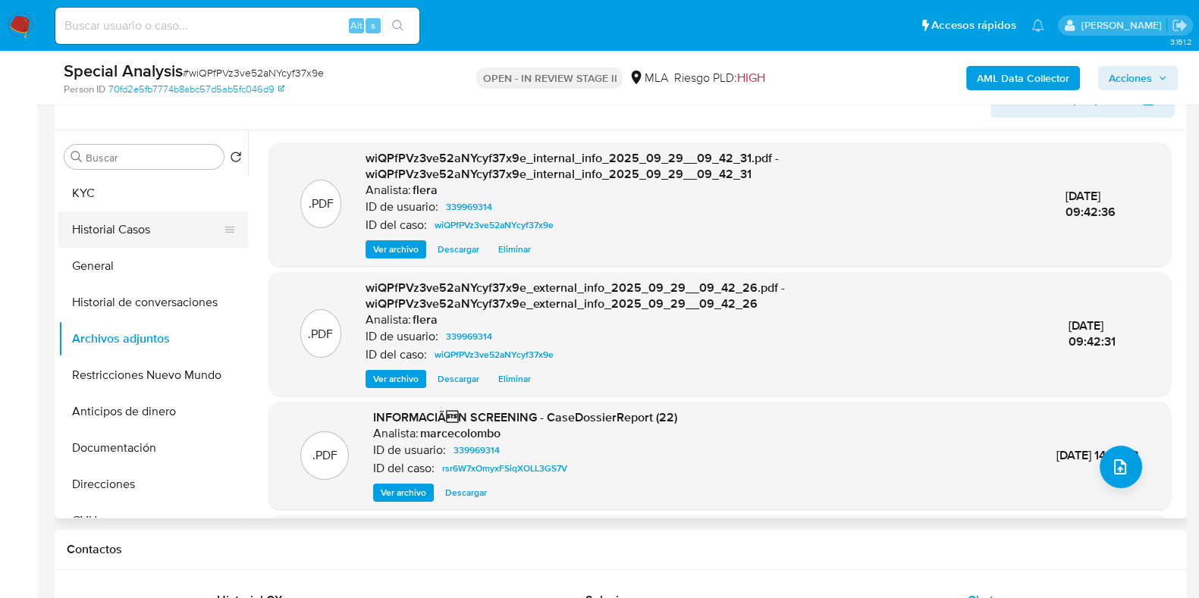
click at [185, 225] on button "Historial Casos" at bounding box center [146, 230] width 177 height 36
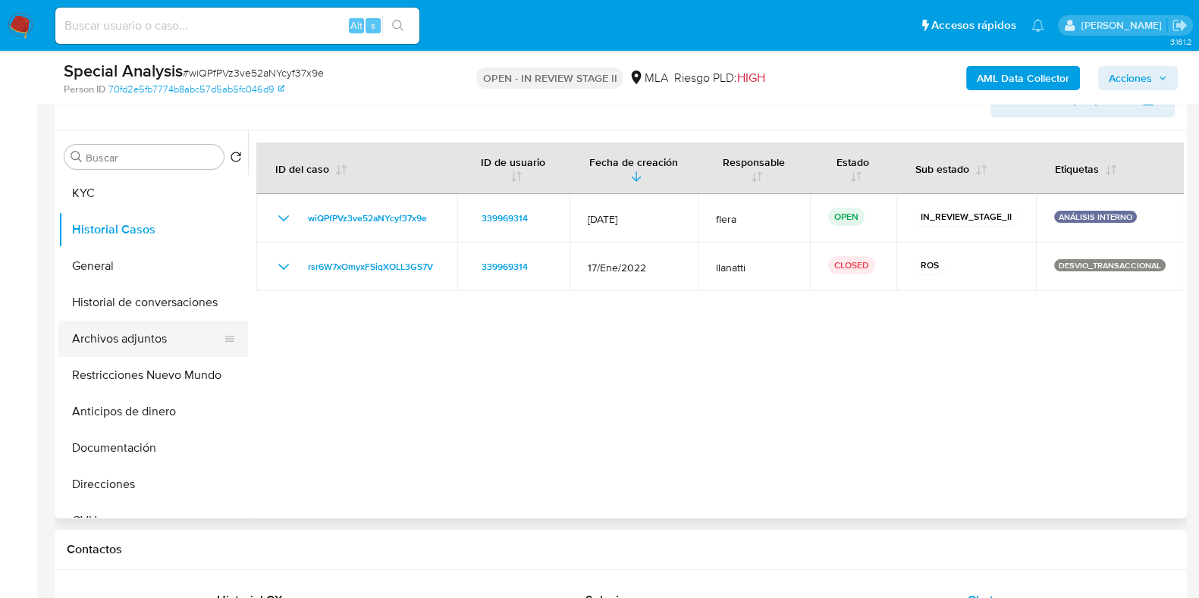
click at [133, 350] on button "Archivos adjuntos" at bounding box center [146, 339] width 177 height 36
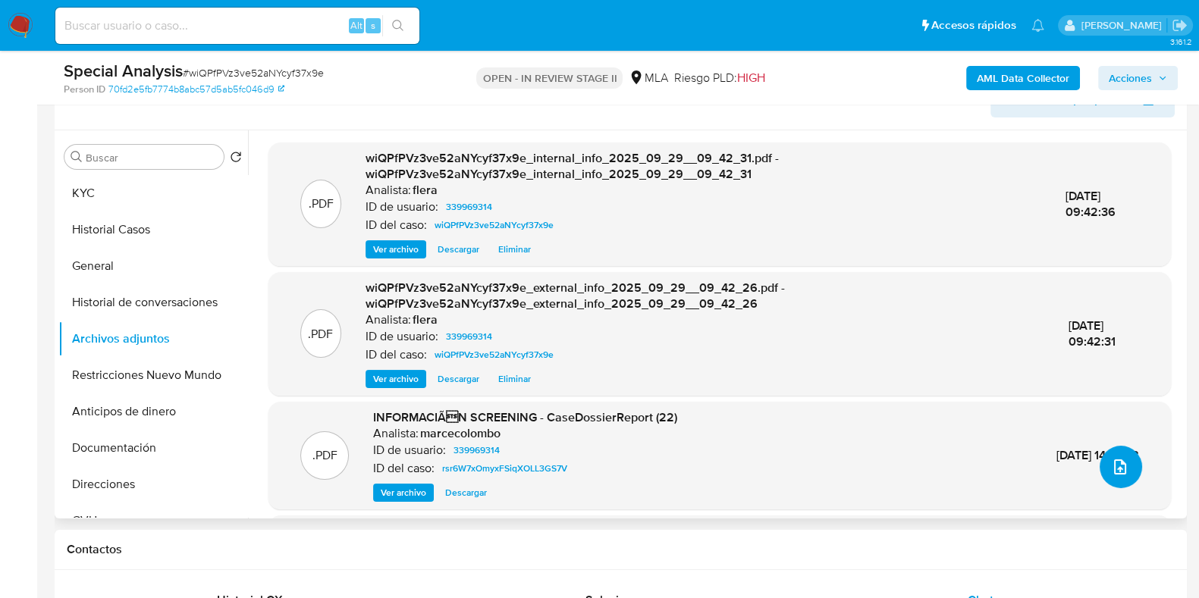
click at [1111, 467] on icon "upload-file" at bounding box center [1120, 467] width 18 height 18
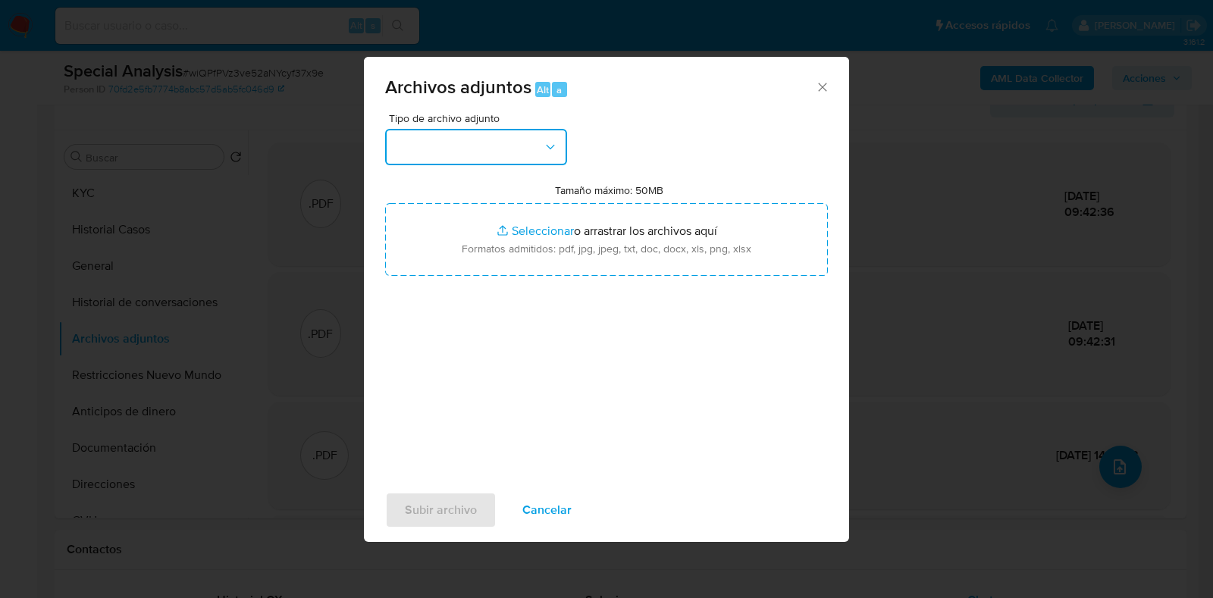
click at [495, 142] on button "button" at bounding box center [476, 147] width 182 height 36
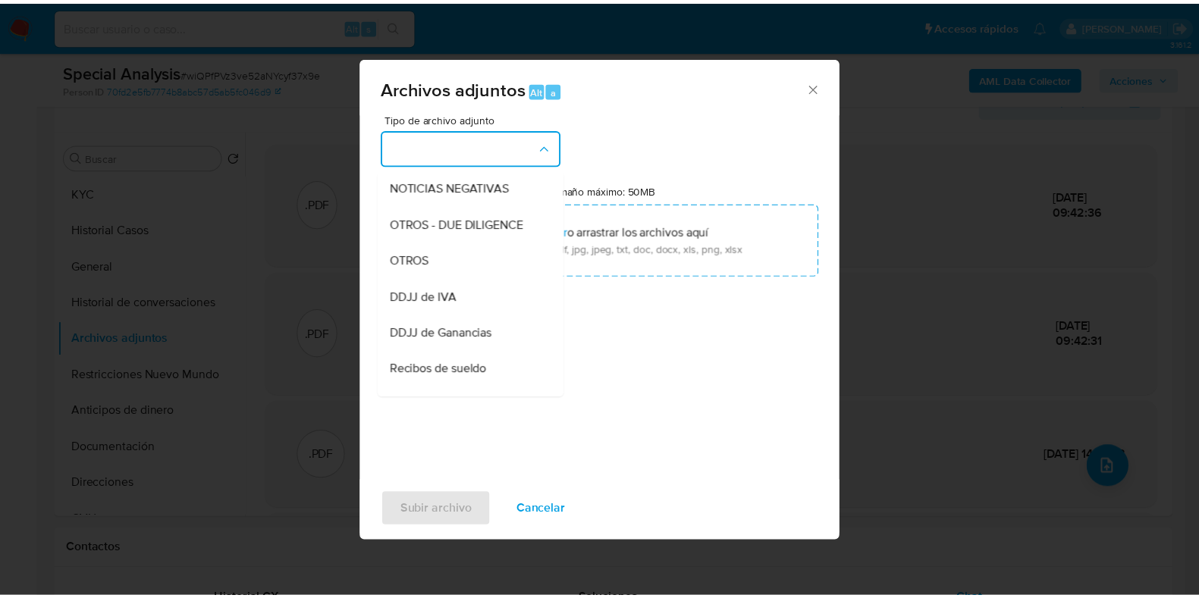
scroll to position [221, 0]
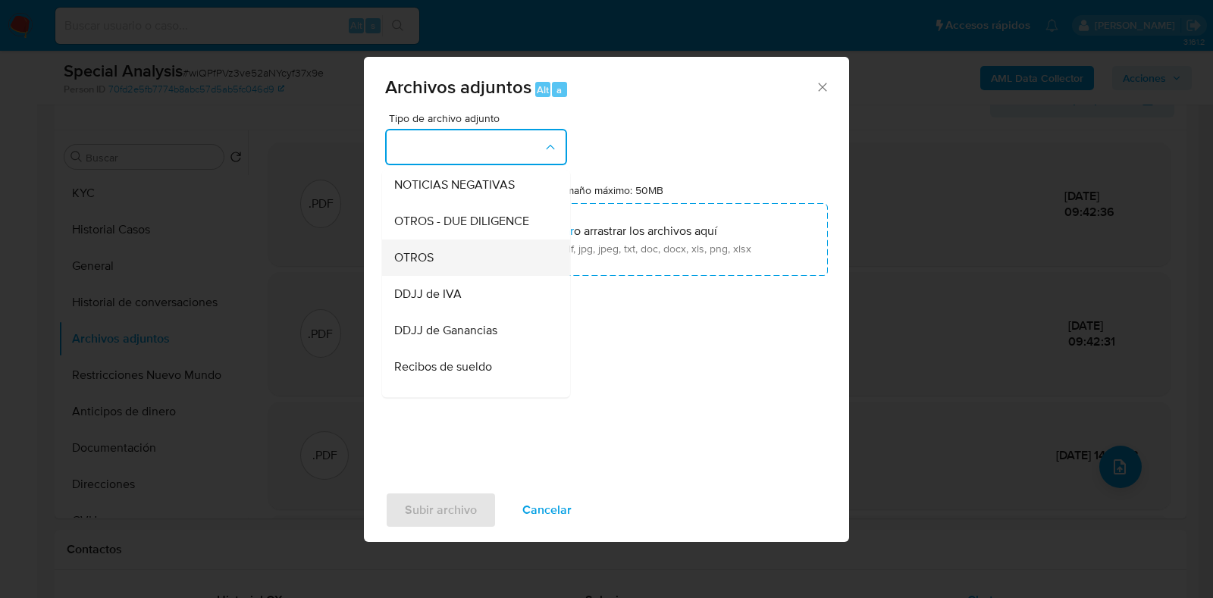
click at [448, 276] on div "OTROS" at bounding box center [471, 258] width 155 height 36
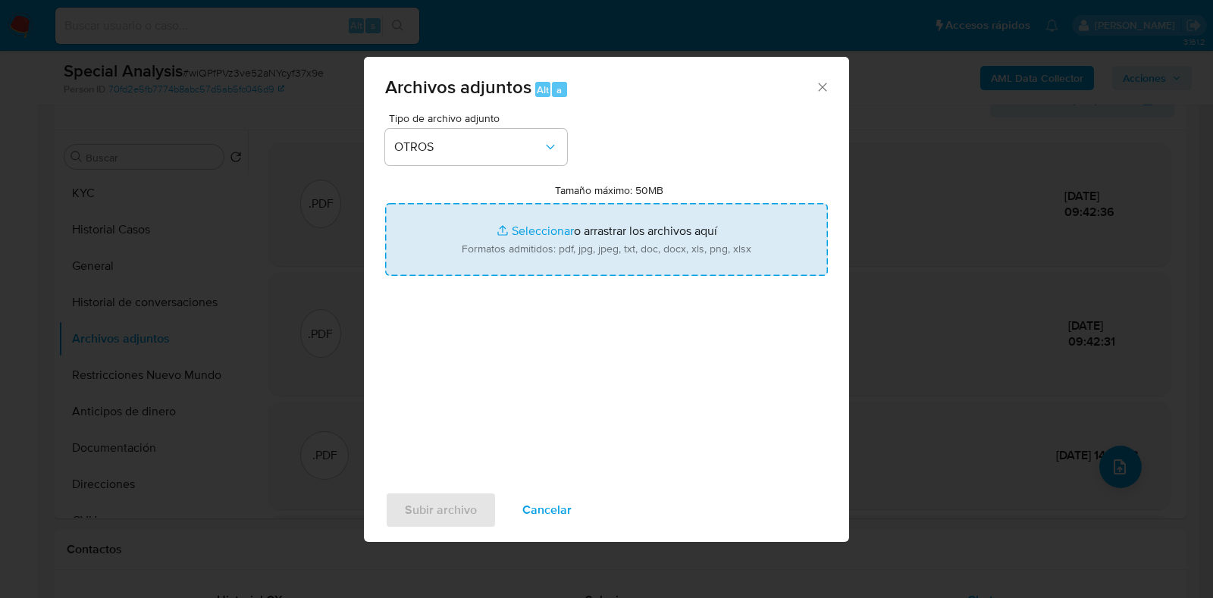
type input "C:\fakepath\Caselog wiQPfPVz3ve52aNYcyf37x9e_2025_09_29_13_11_29.docx"
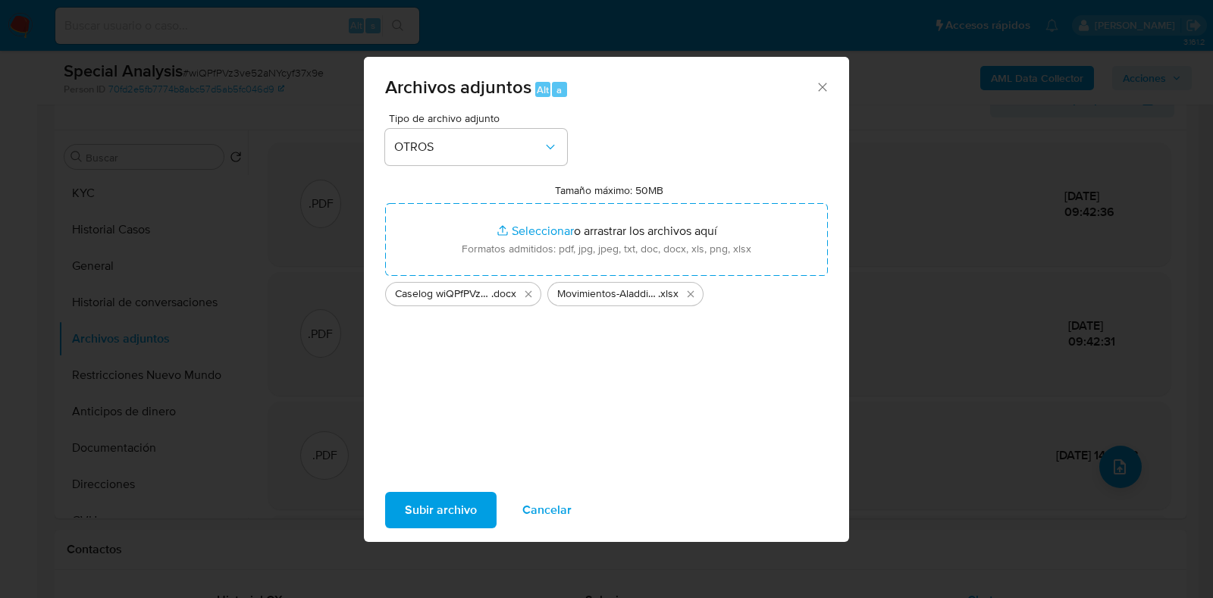
click at [437, 509] on span "Subir archivo" at bounding box center [441, 510] width 72 height 33
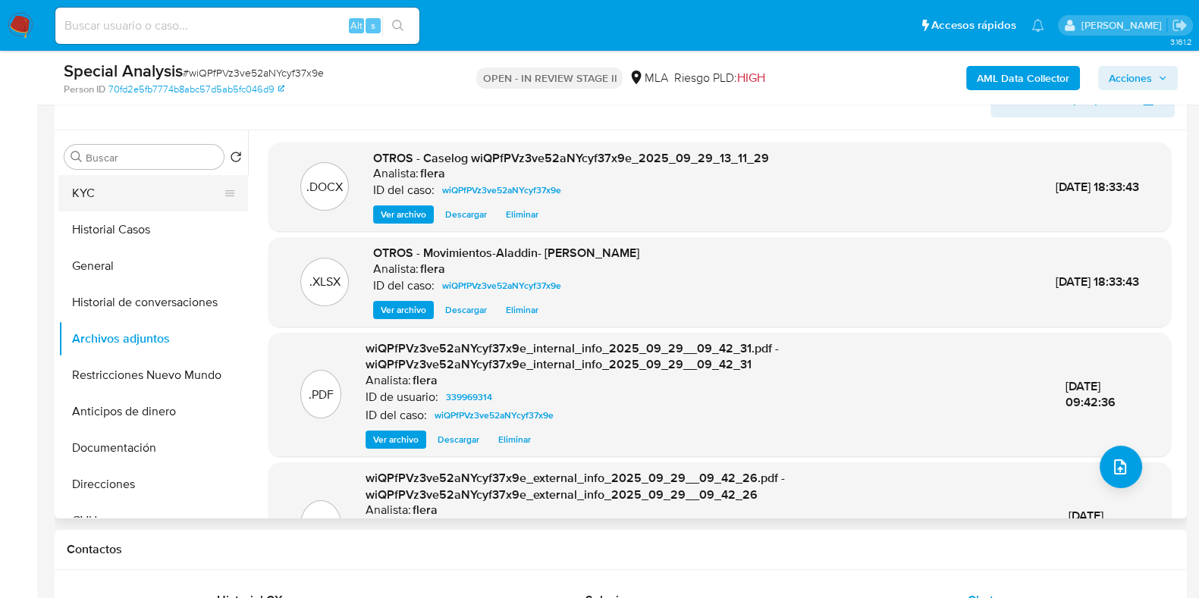
click at [139, 179] on button "KYC" at bounding box center [146, 193] width 177 height 36
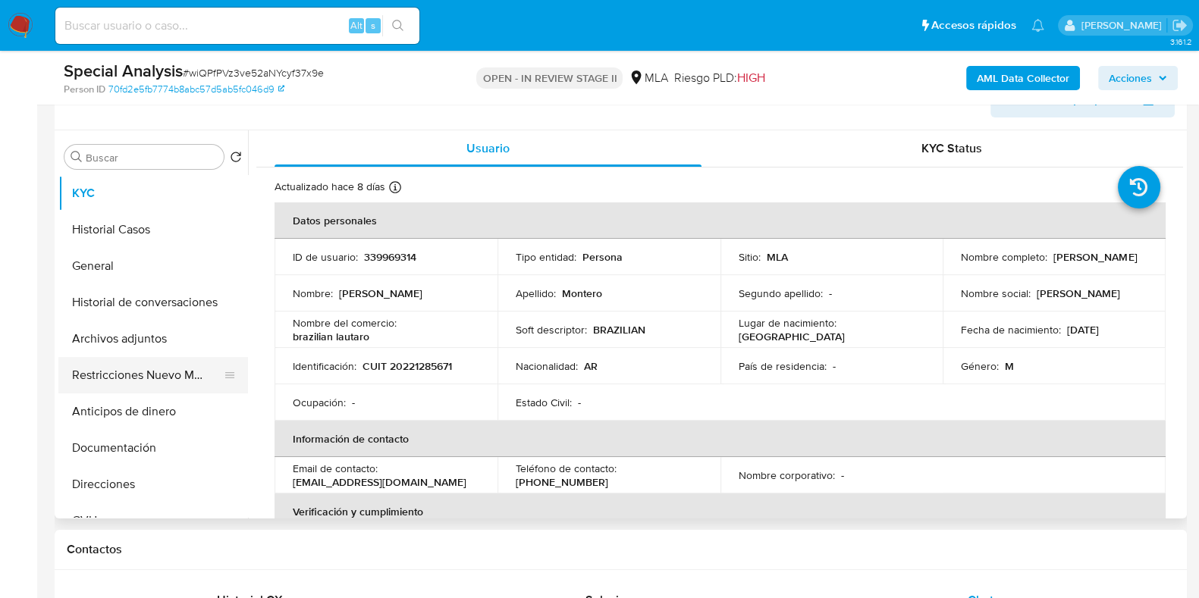
click at [139, 378] on button "Restricciones Nuevo Mundo" at bounding box center [146, 375] width 177 height 36
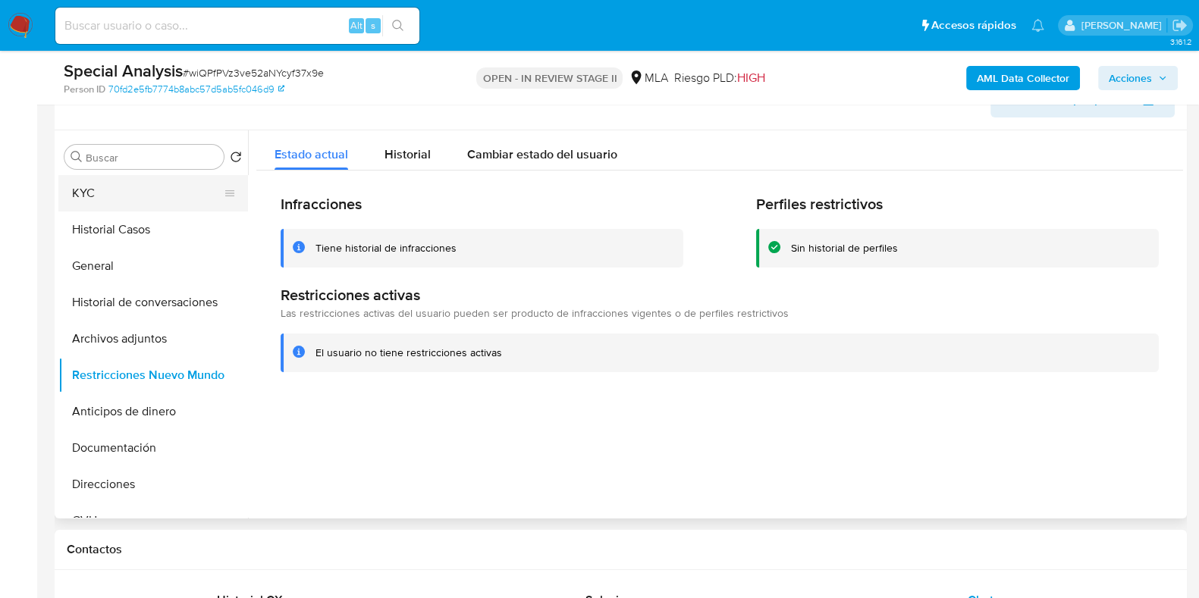
click at [123, 195] on button "KYC" at bounding box center [146, 193] width 177 height 36
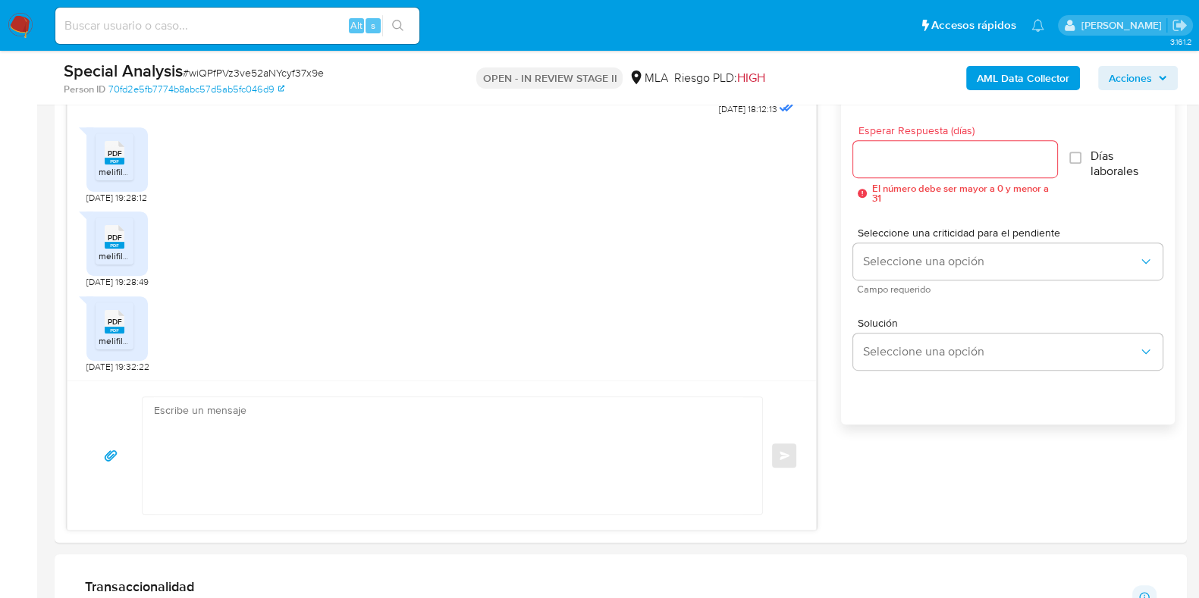
scroll to position [878, 0]
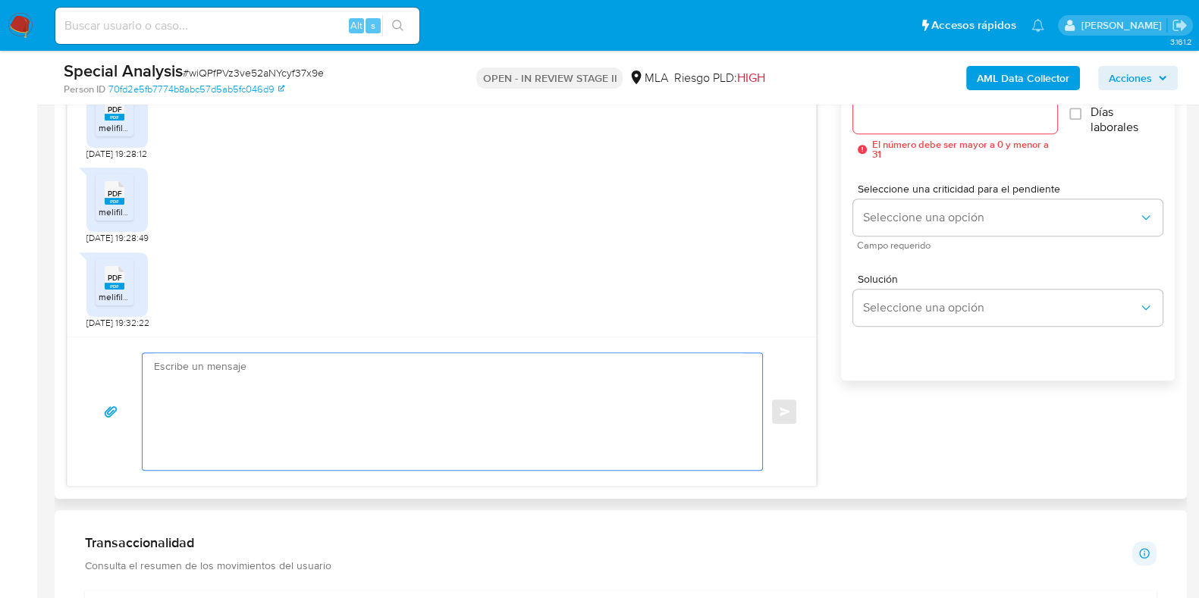
click at [538, 436] on textarea at bounding box center [448, 411] width 589 height 117
paste textarea "Hola, Muchas gracias por la respuesta. Analizamos tu caso y notamos que la info…"
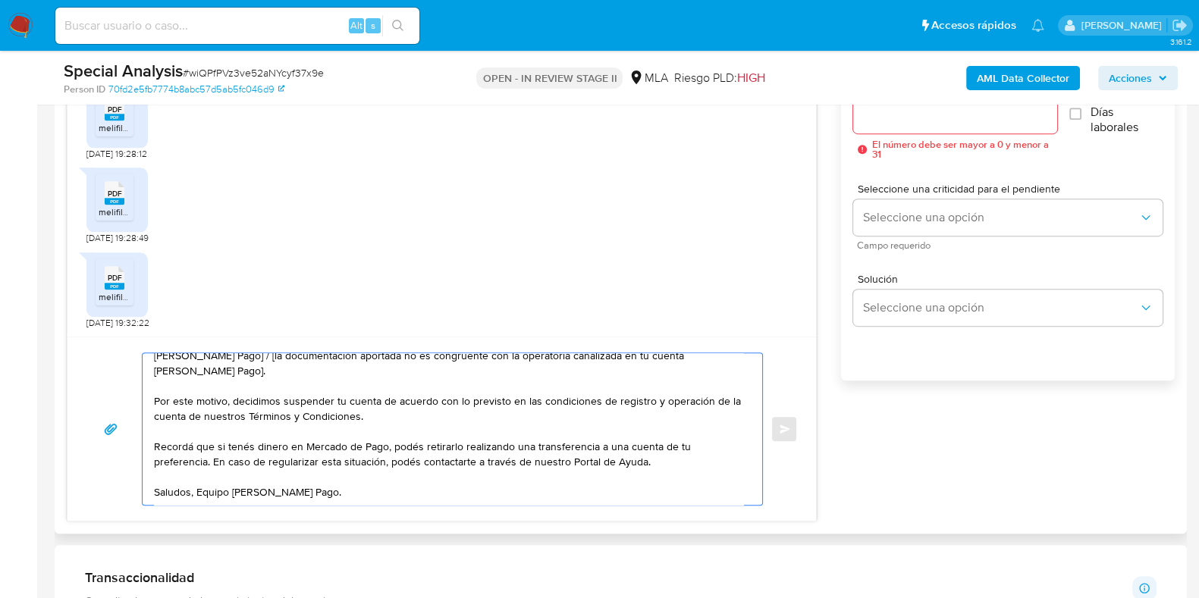
scroll to position [0, 0]
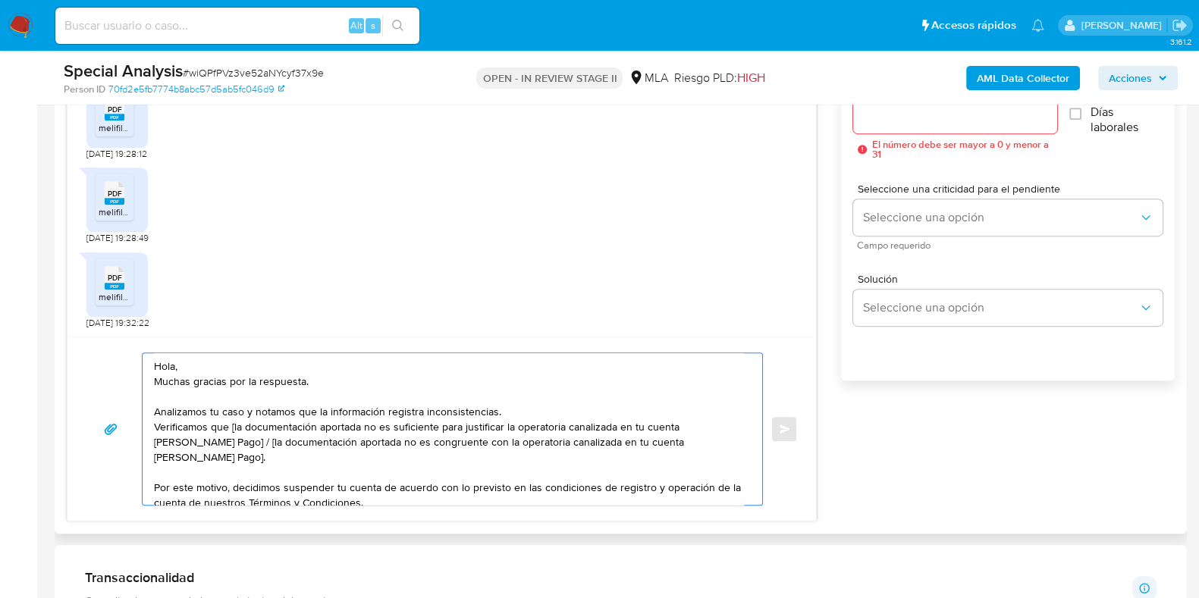
click at [233, 426] on textarea "Hola, Muchas gracias por la respuesta. Analizamos tu caso y notamos que la info…" at bounding box center [448, 429] width 589 height 152
drag, startPoint x: 221, startPoint y: 438, endPoint x: 228, endPoint y: 457, distance: 20.2
click at [228, 457] on textarea "Hola, Muchas gracias por la respuesta. Analizamos tu caso y notamos que la info…" at bounding box center [448, 429] width 589 height 152
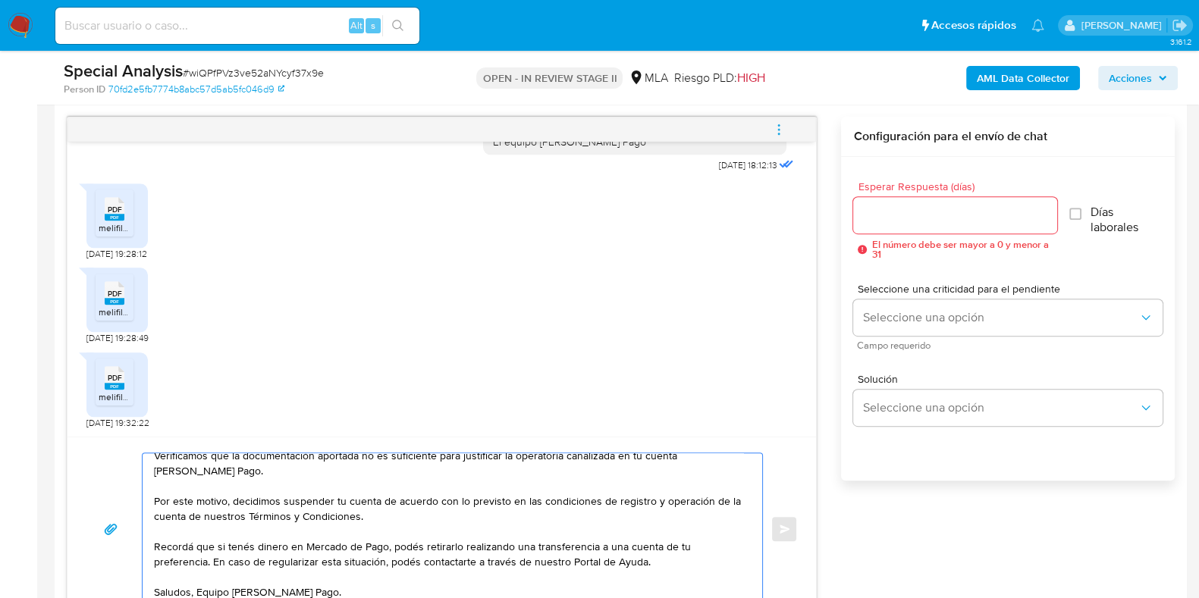
scroll to position [720, 0]
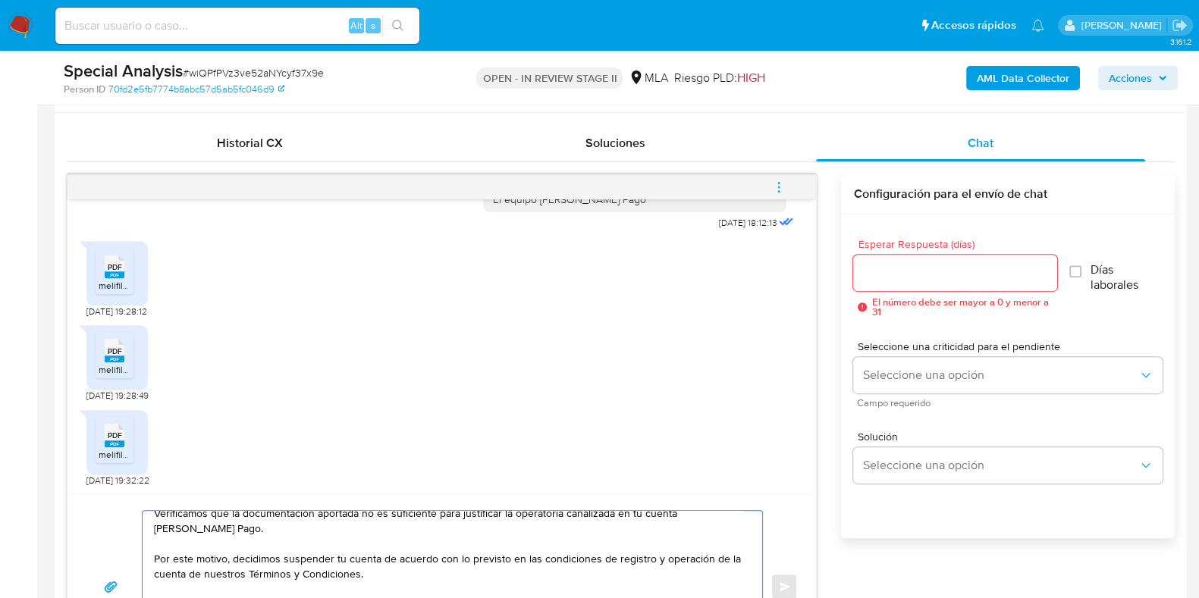
type textarea "Hola, Muchas gracias por la respuesta. Analizamos tu caso y notamos que la info…"
click at [895, 270] on input "Esperar Respuesta (días)" at bounding box center [954, 273] width 203 height 20
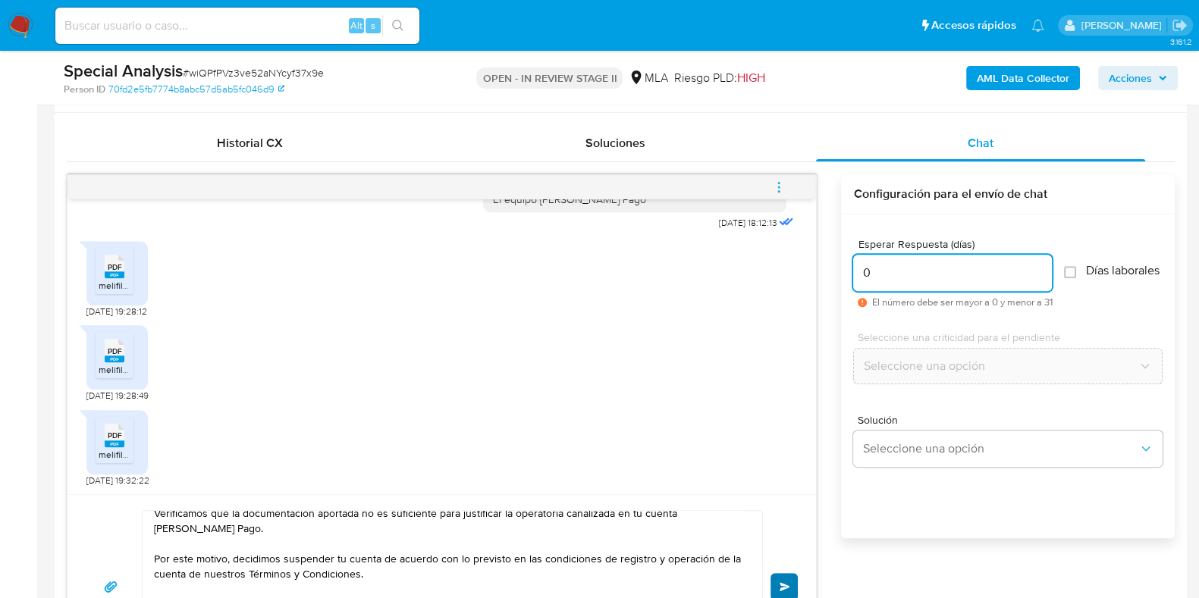
type input "0"
click at [780, 583] on span "Enviar" at bounding box center [785, 586] width 11 height 9
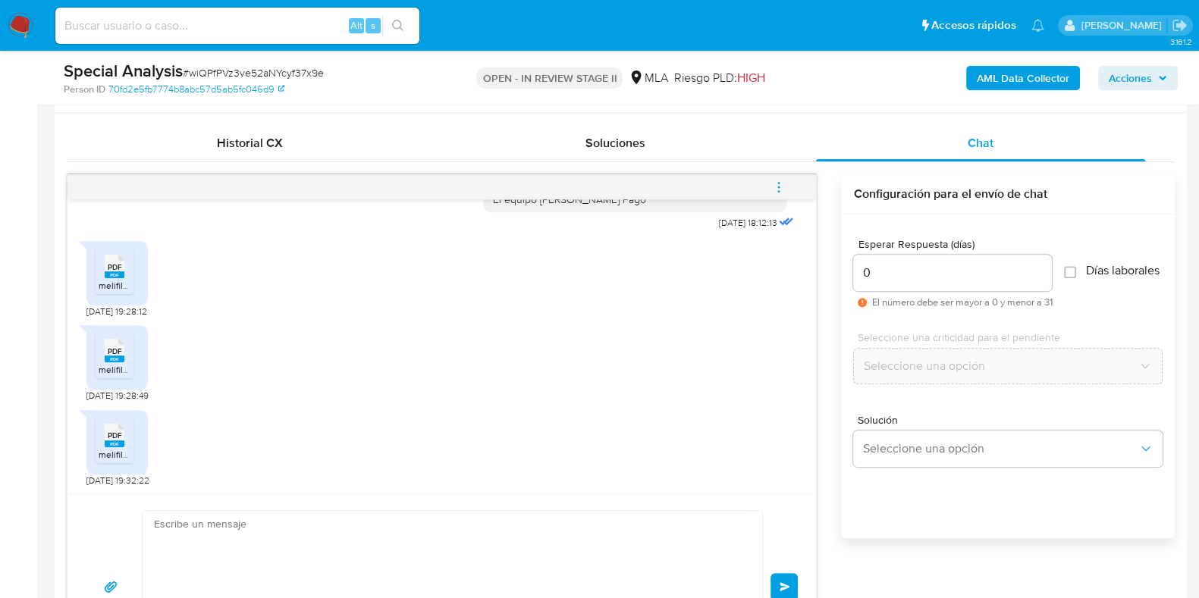
scroll to position [2373, 0]
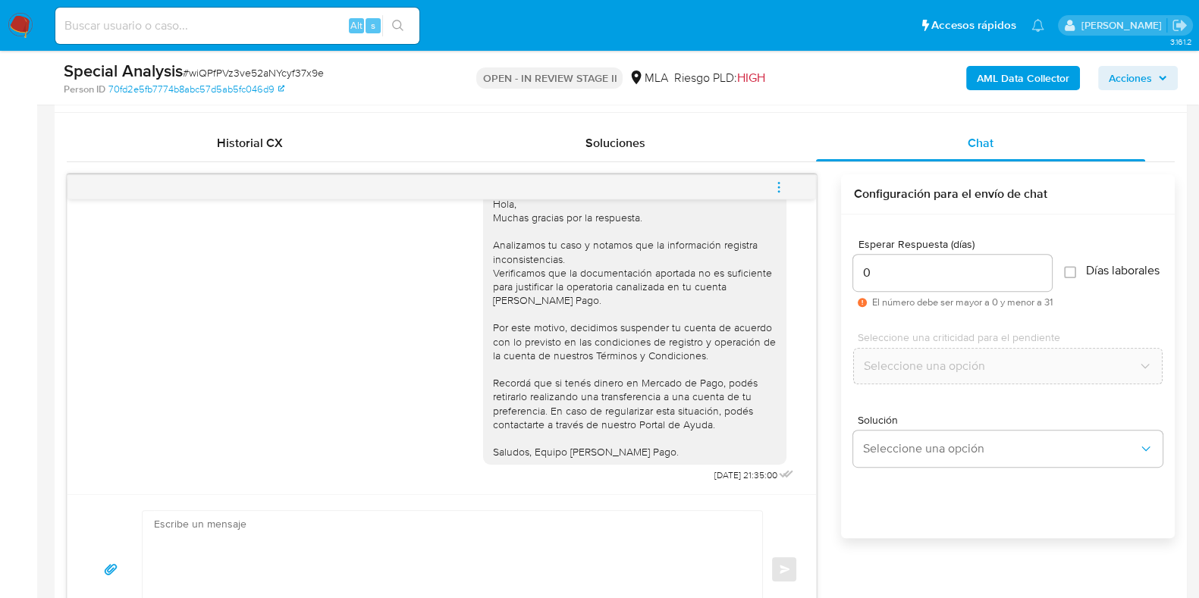
click at [777, 185] on icon "menu-action" at bounding box center [779, 188] width 14 height 14
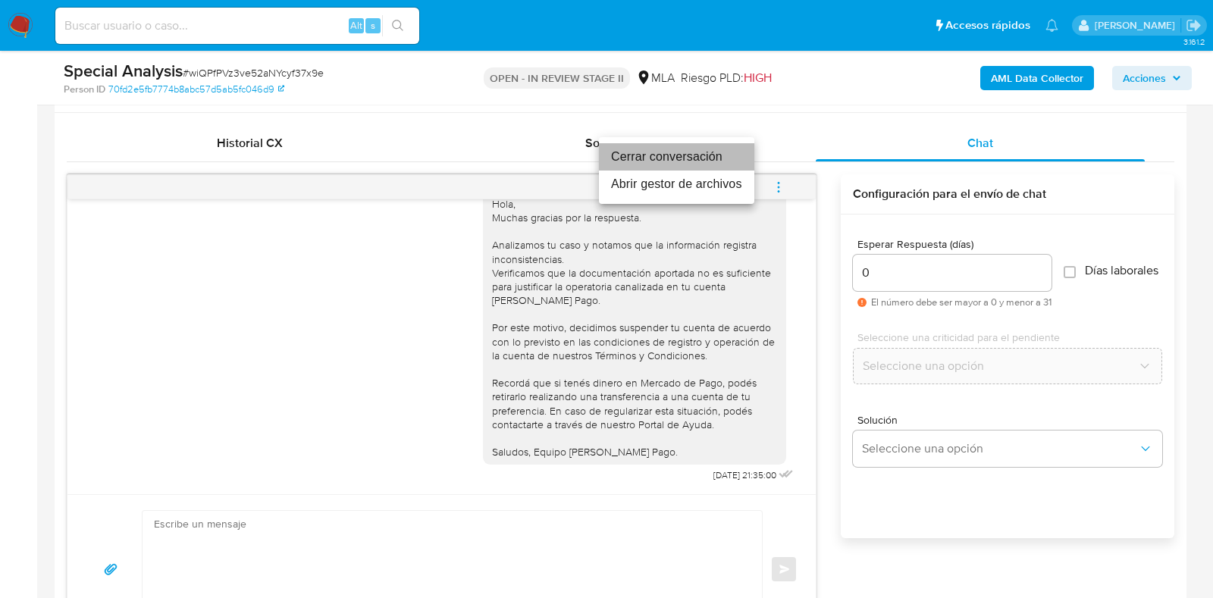
click at [689, 158] on li "Cerrar conversación" at bounding box center [676, 156] width 155 height 27
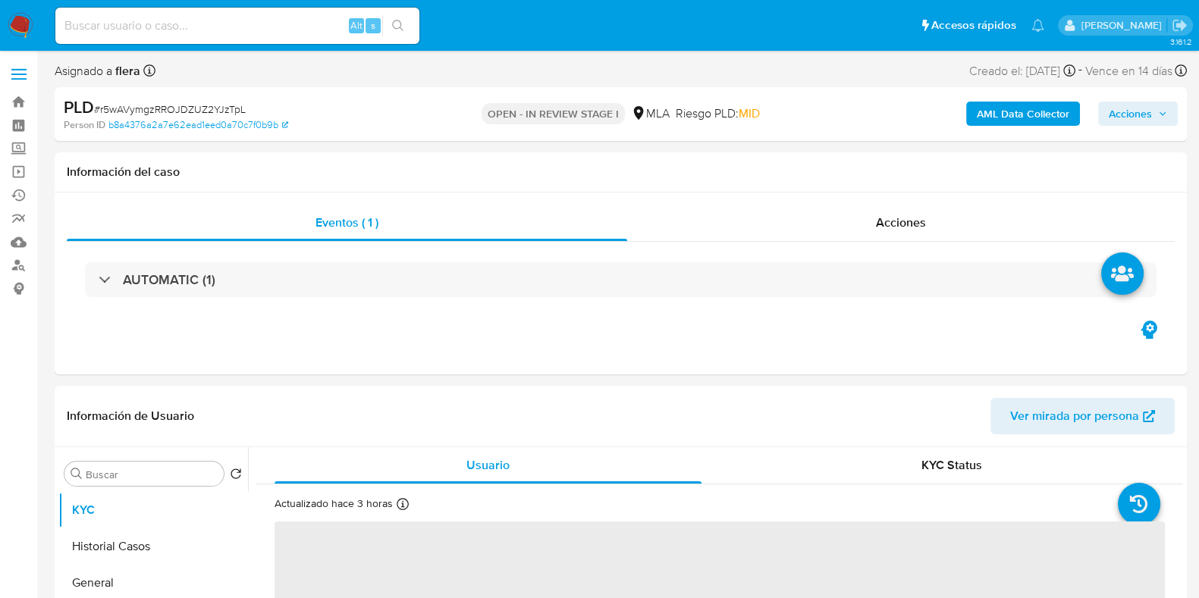
select select "10"
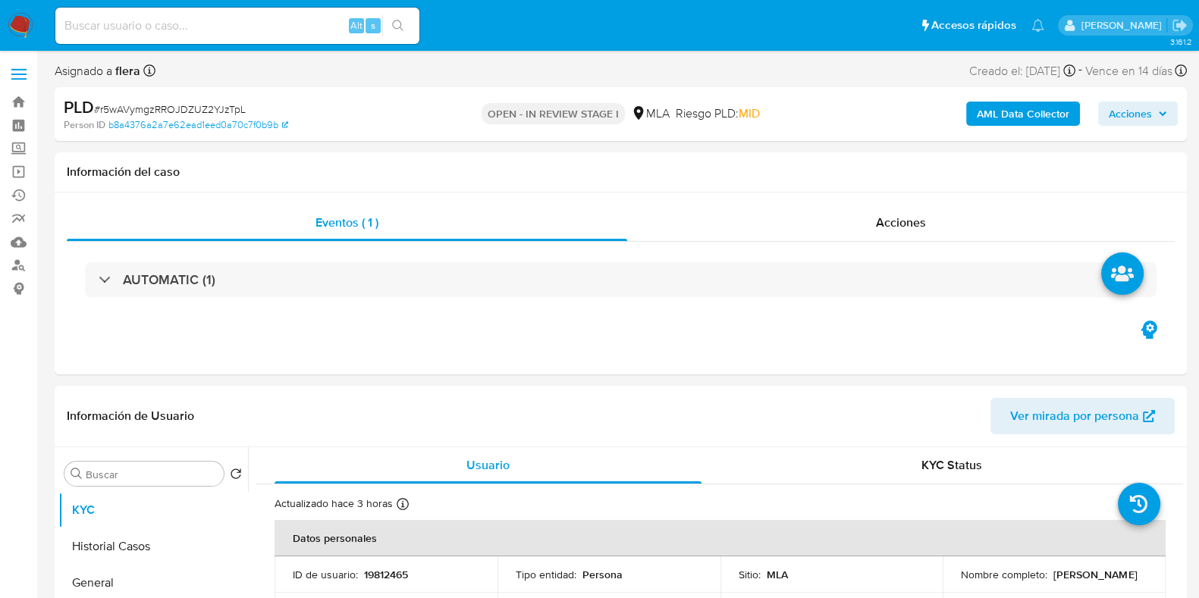
click at [1141, 117] on span "Acciones" at bounding box center [1130, 114] width 43 height 24
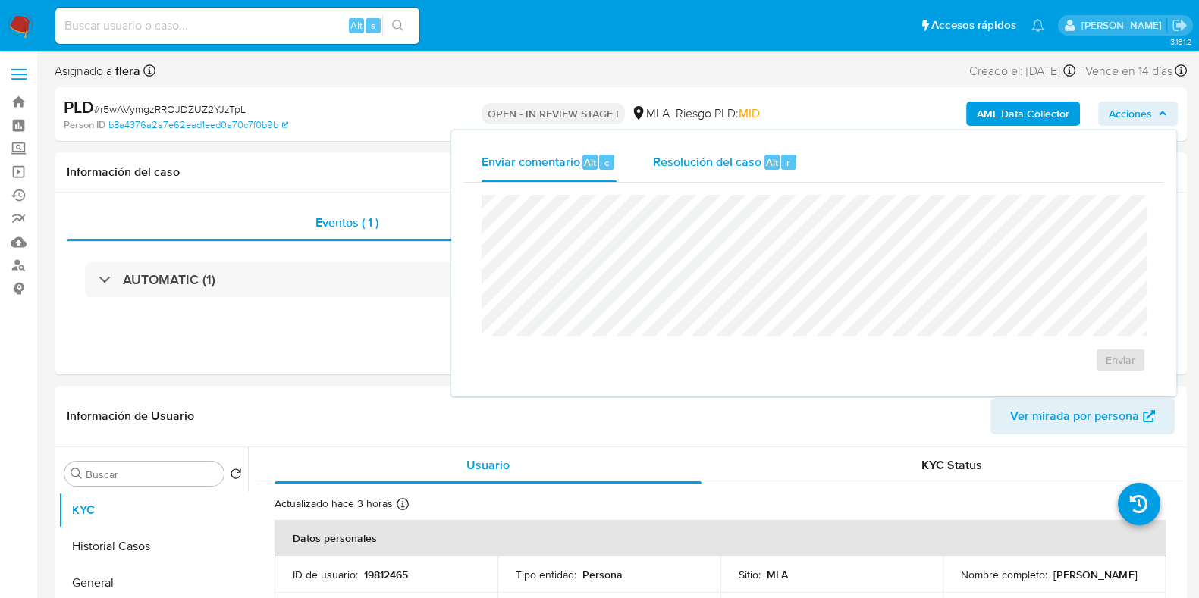
click at [724, 172] on div "Resolución del caso Alt r" at bounding box center [725, 162] width 145 height 39
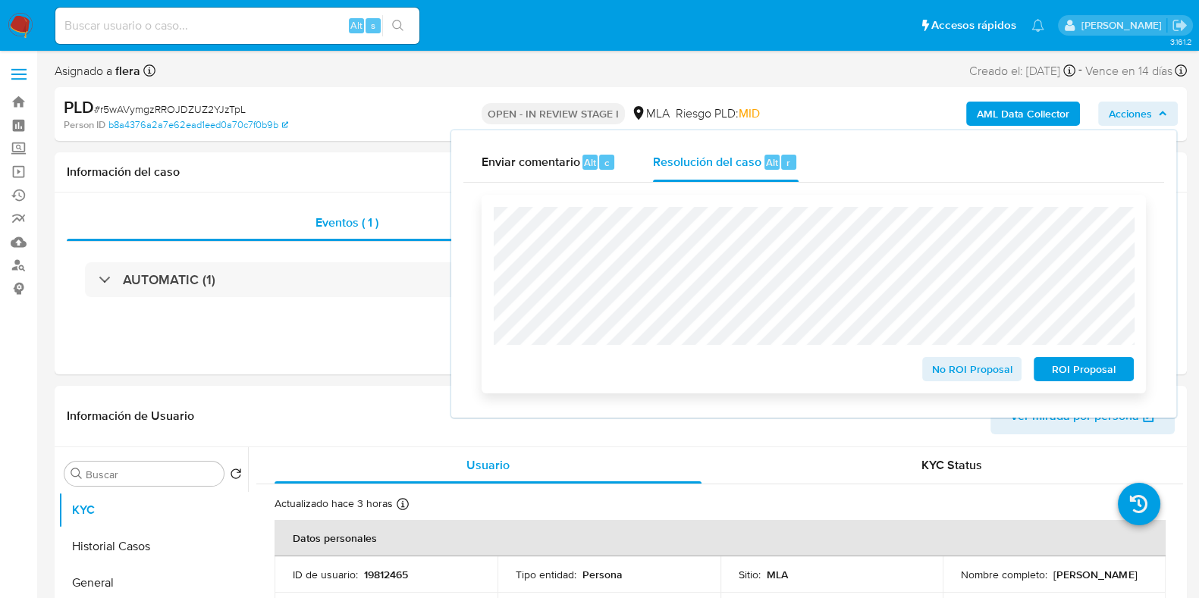
click at [1092, 370] on span "ROI Proposal" at bounding box center [1083, 369] width 79 height 21
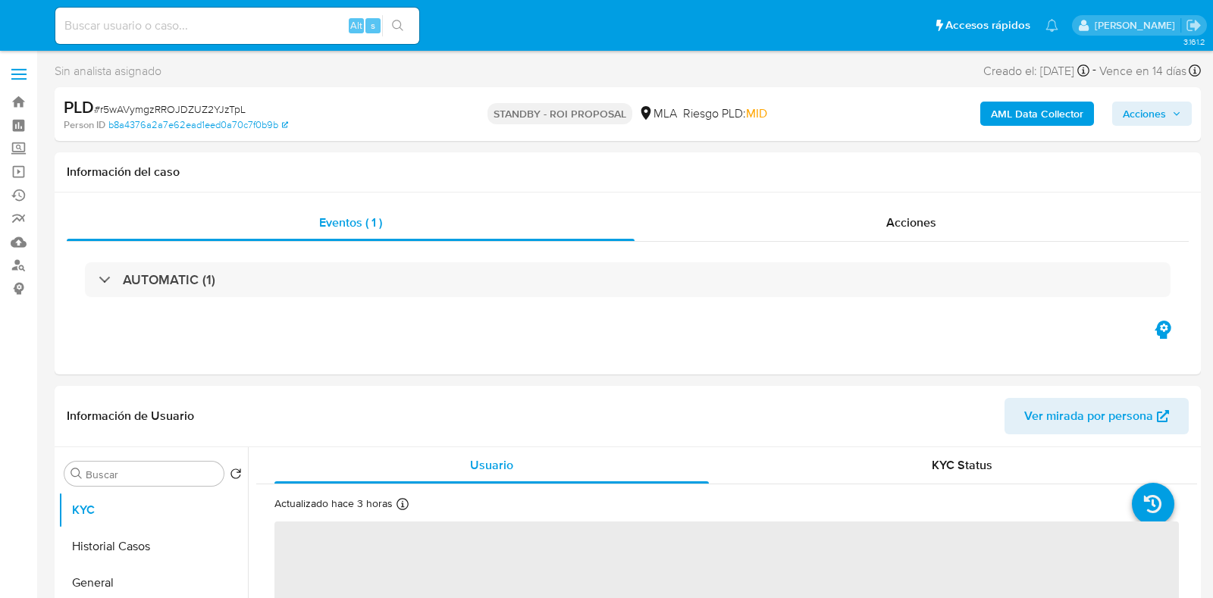
select select "10"
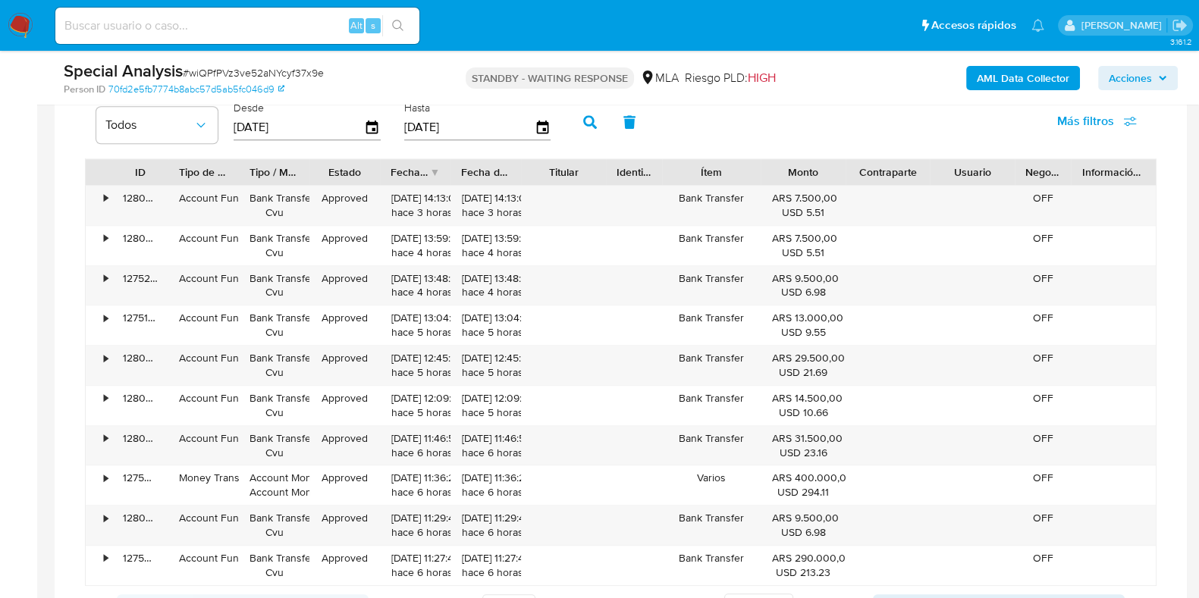
scroll to position [1300, 0]
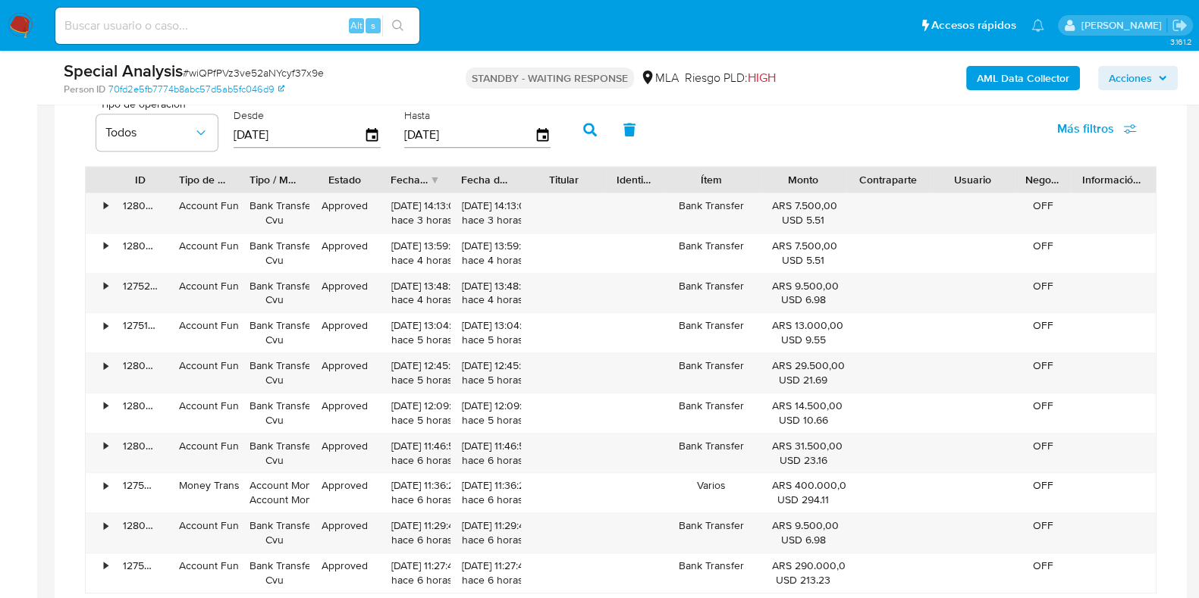
click at [248, 65] on span "# wiQPfPVz3ve52aNYcyf37x9e" at bounding box center [253, 72] width 141 height 15
copy span "wiQPfPVz3ve52aNYcyf37x9e"
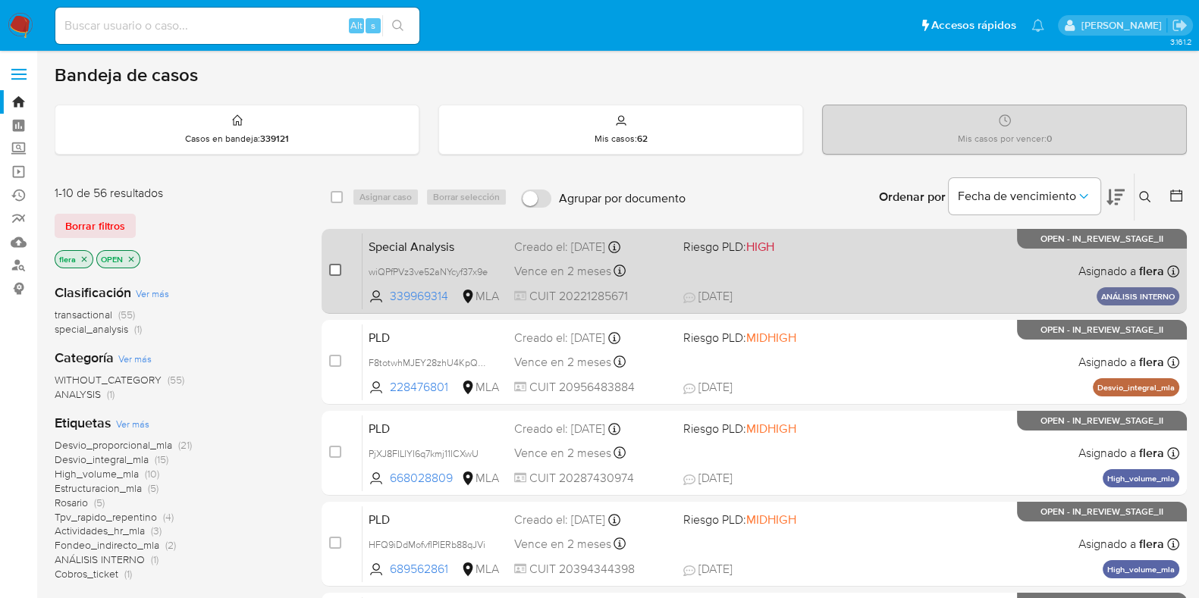
click at [334, 275] on input "checkbox" at bounding box center [335, 270] width 12 height 12
checkbox input "true"
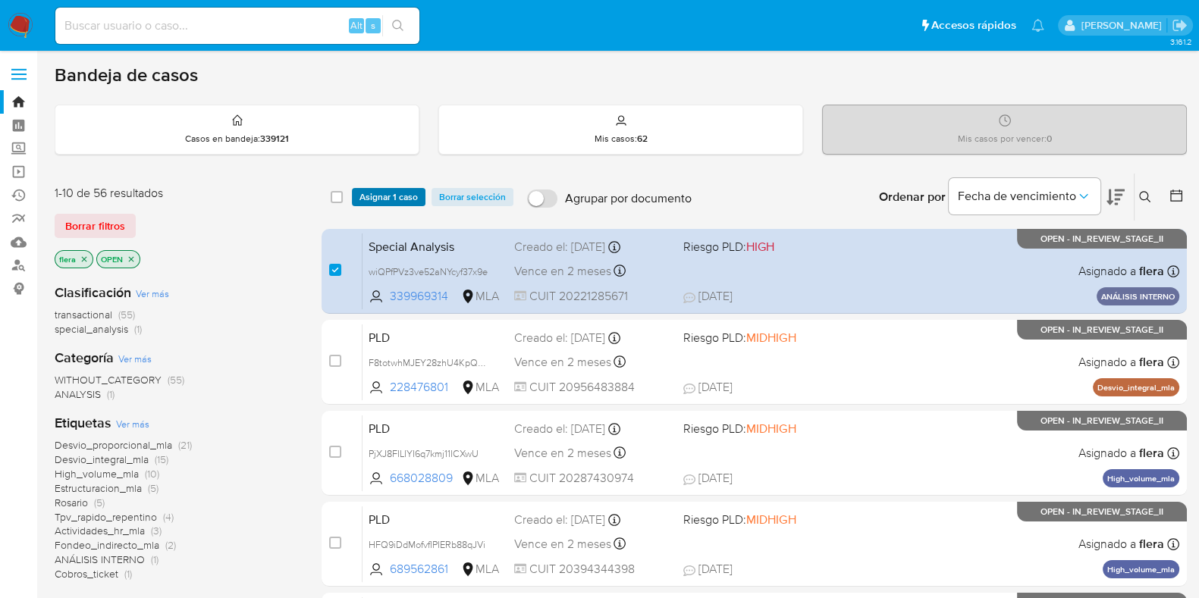
click at [398, 192] on span "Asignar 1 caso" at bounding box center [388, 197] width 58 height 15
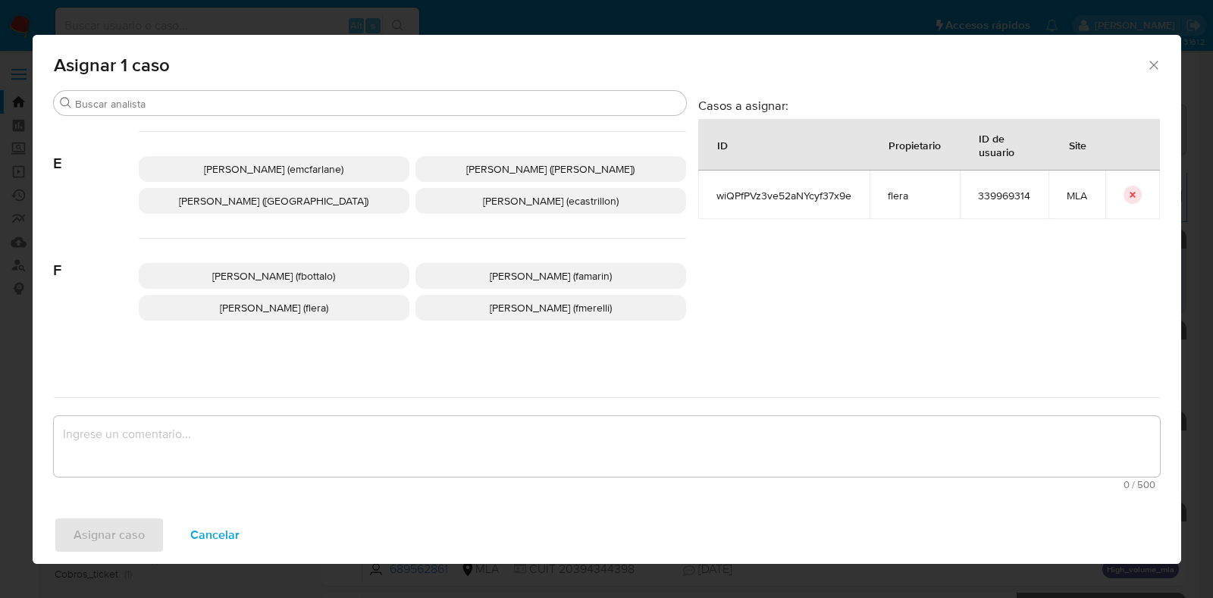
scroll to position [278, 0]
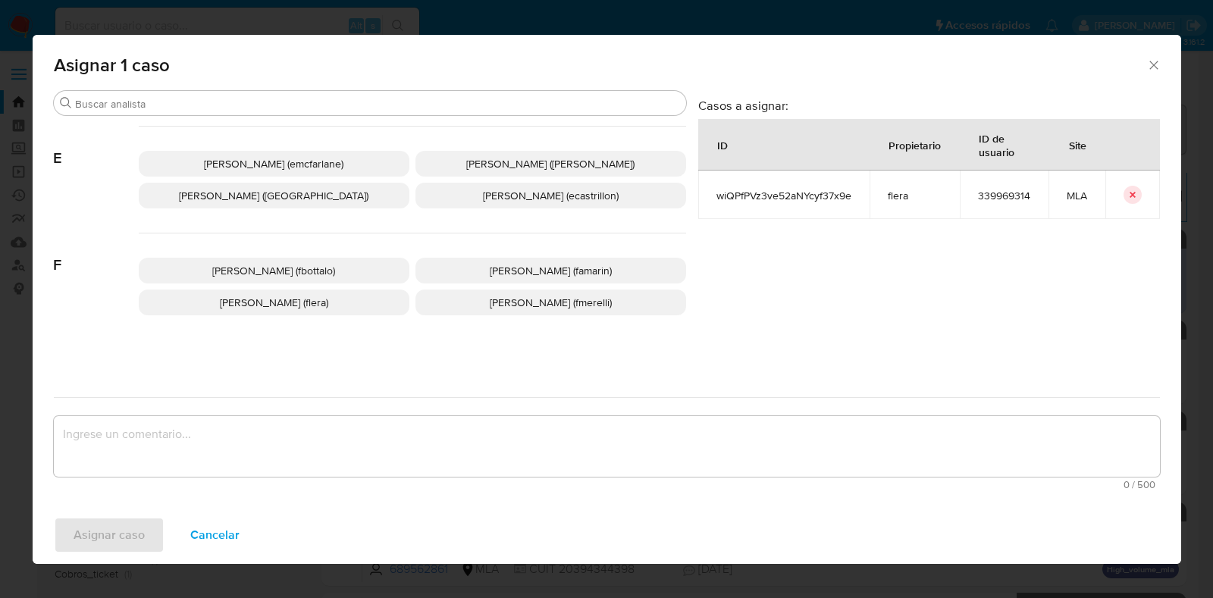
click at [367, 302] on p "[PERSON_NAME] (flera)" at bounding box center [274, 303] width 271 height 26
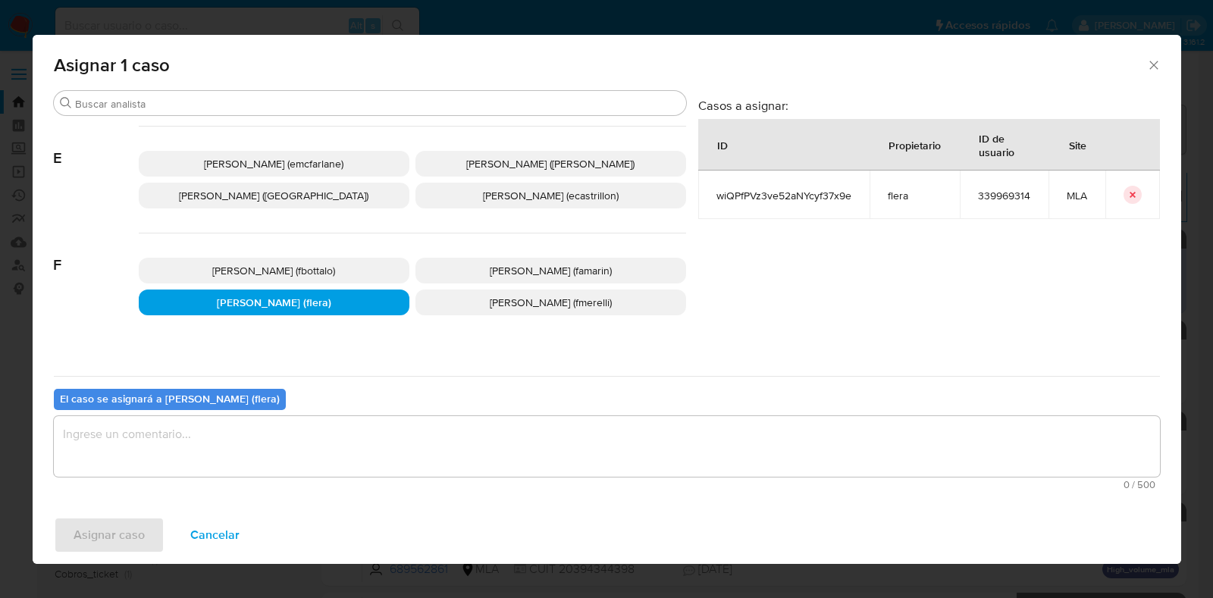
click at [297, 476] on div "0 / 500 500 caracteres restantes" at bounding box center [607, 453] width 1107 height 74
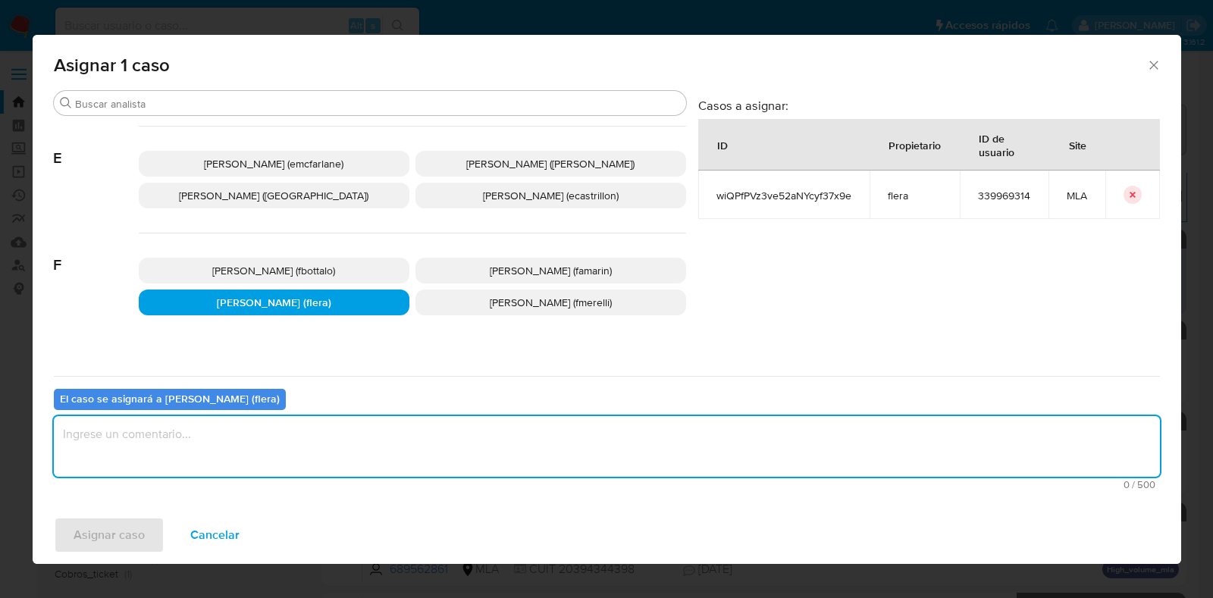
click at [292, 449] on textarea "assign-modal" at bounding box center [607, 446] width 1107 height 61
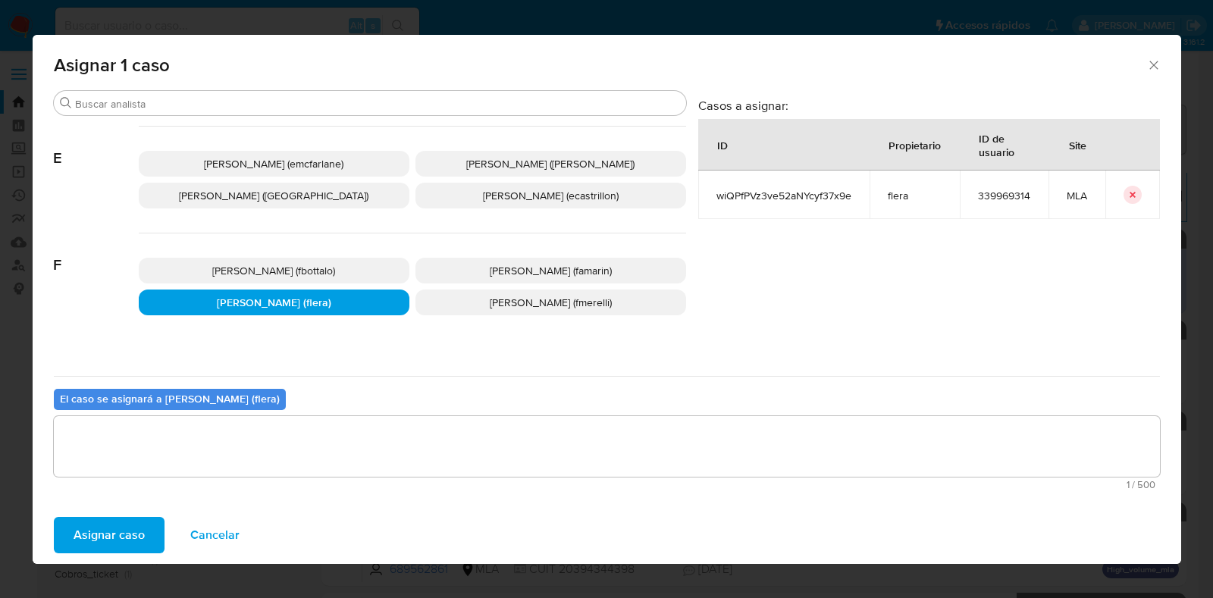
click at [125, 528] on span "Asignar caso" at bounding box center [109, 535] width 71 height 33
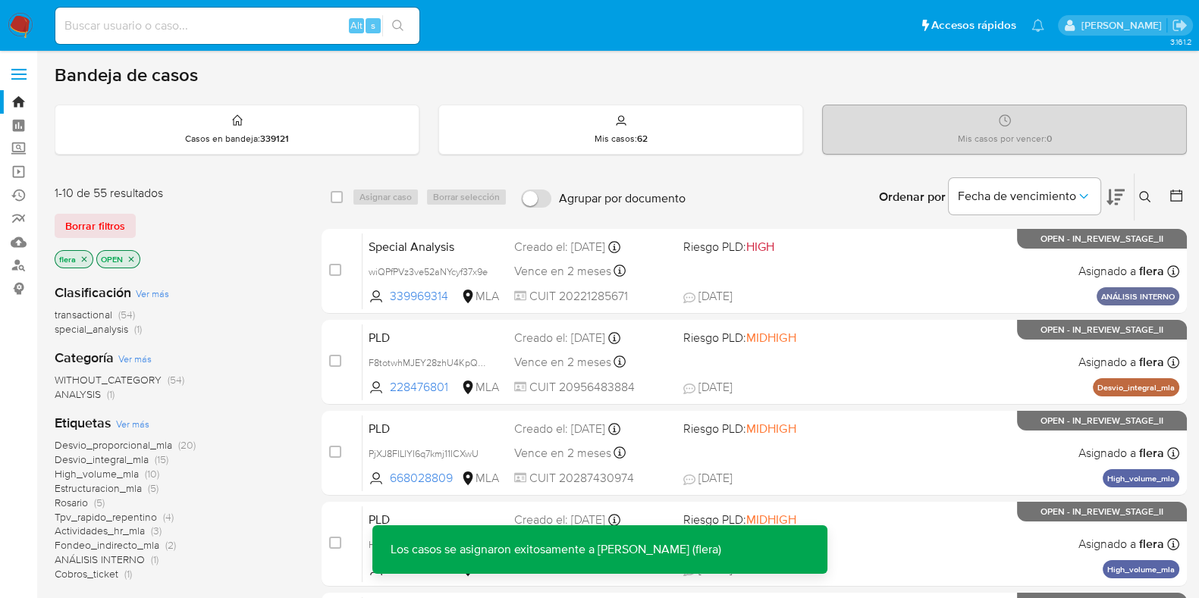
click at [394, 248] on span "Special Analysis" at bounding box center [435, 246] width 133 height 20
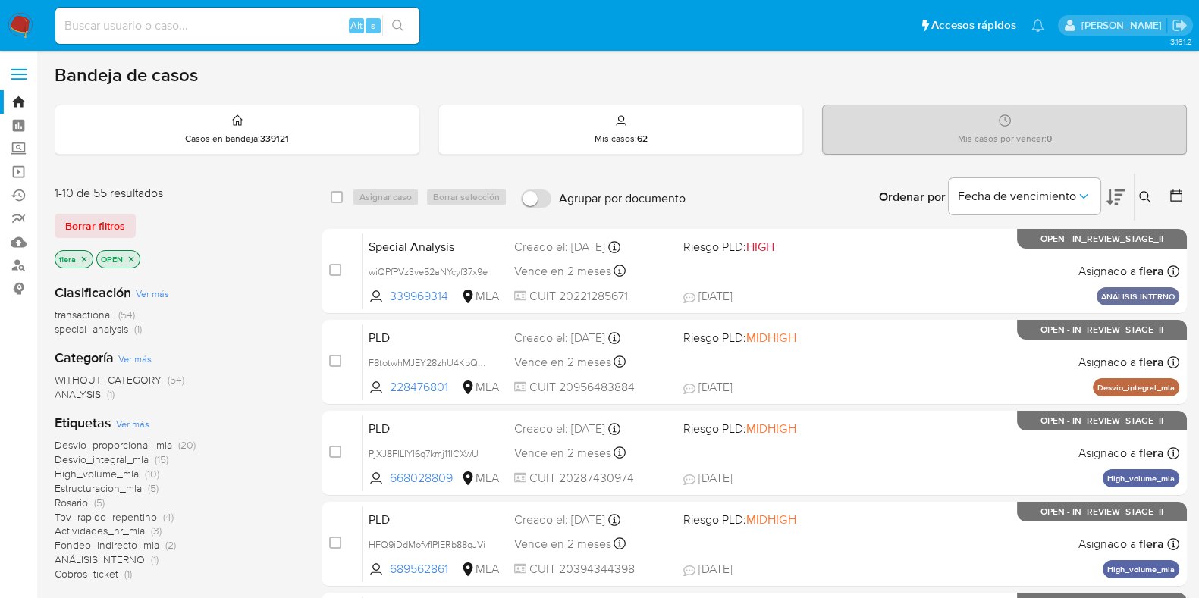
click at [1148, 193] on icon at bounding box center [1145, 197] width 12 height 12
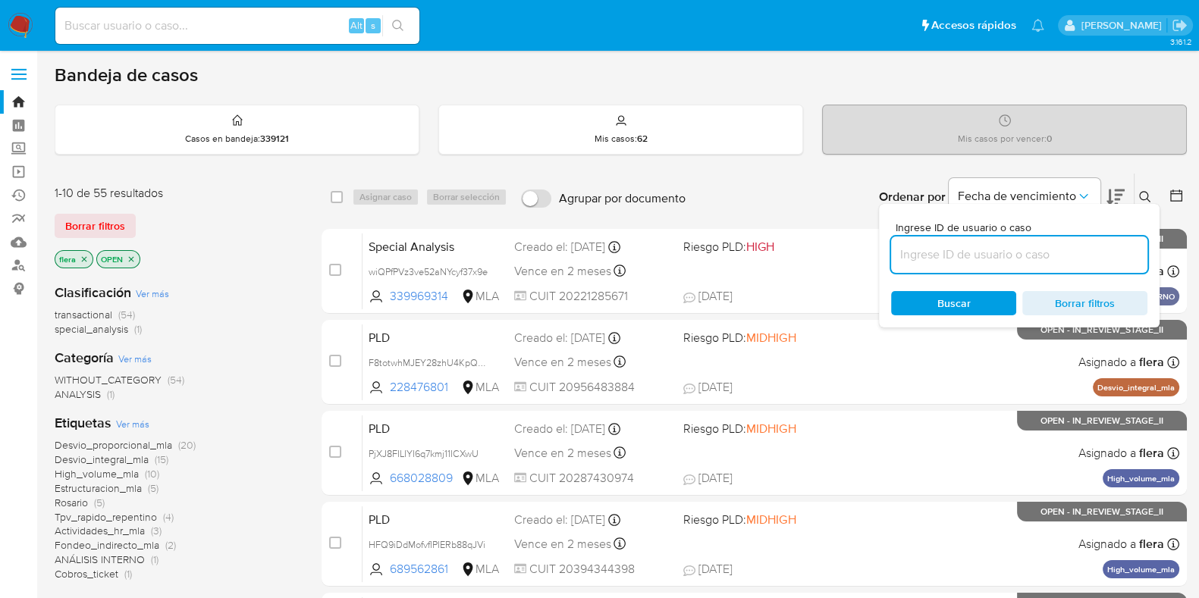
click at [981, 255] on input at bounding box center [1019, 255] width 256 height 20
type input "wiQPfPVz3ve52aNYcyf37x9e"
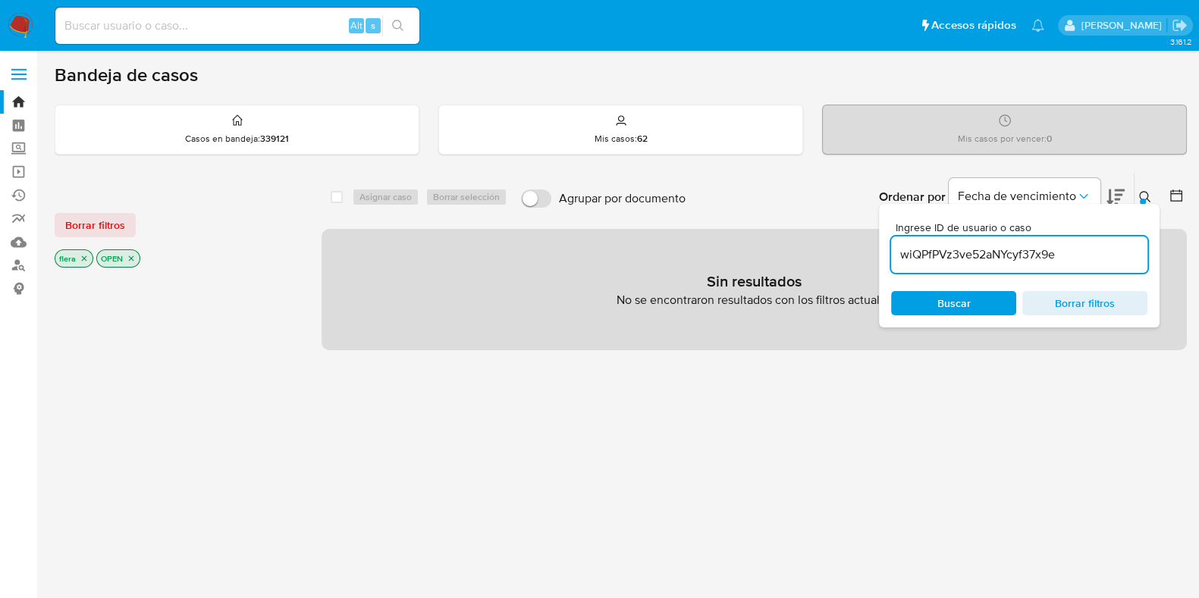
click at [133, 256] on icon "close-filter" at bounding box center [131, 258] width 9 height 9
click at [86, 260] on icon "close-filter" at bounding box center [84, 258] width 9 height 9
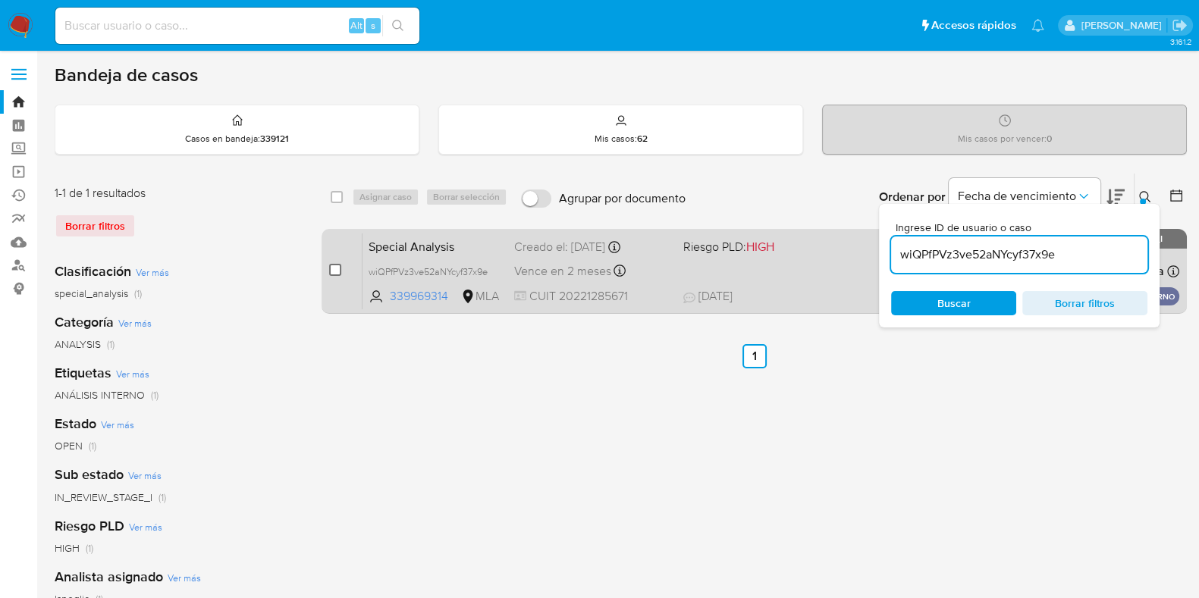
click at [335, 267] on input "checkbox" at bounding box center [335, 270] width 12 height 12
checkbox input "true"
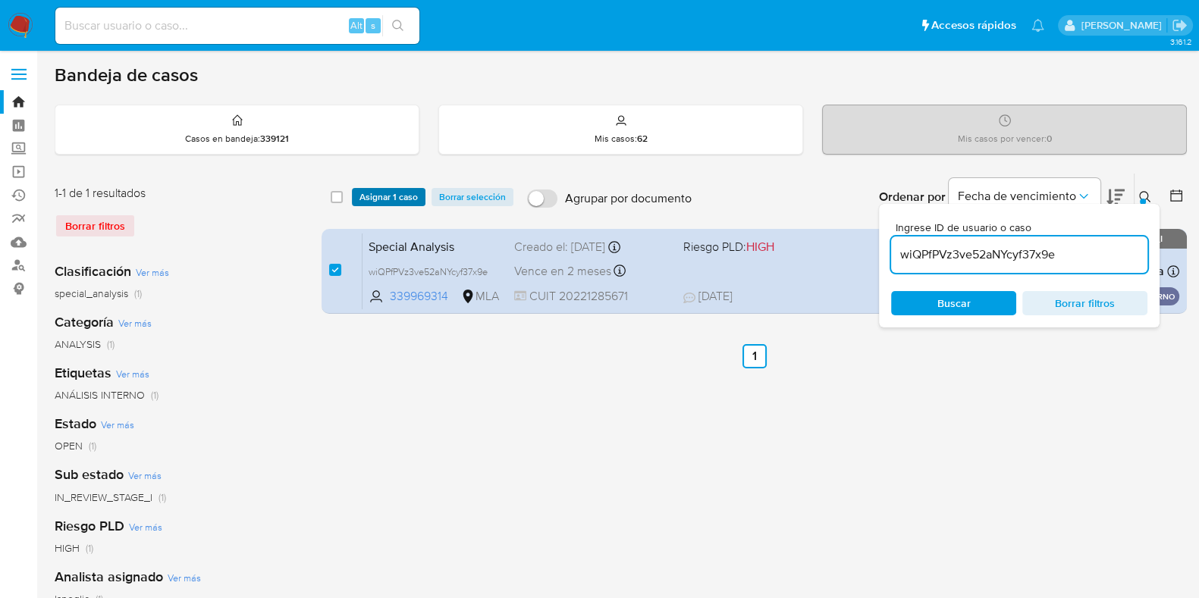
click at [395, 191] on span "Asignar 1 caso" at bounding box center [388, 197] width 58 height 15
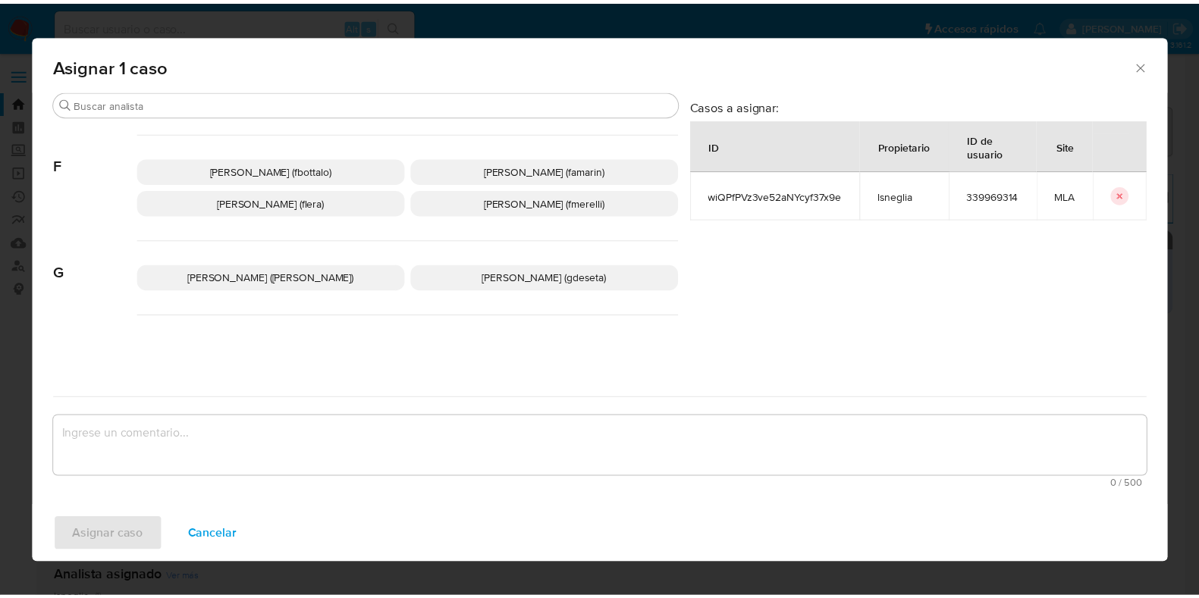
scroll to position [384, 0]
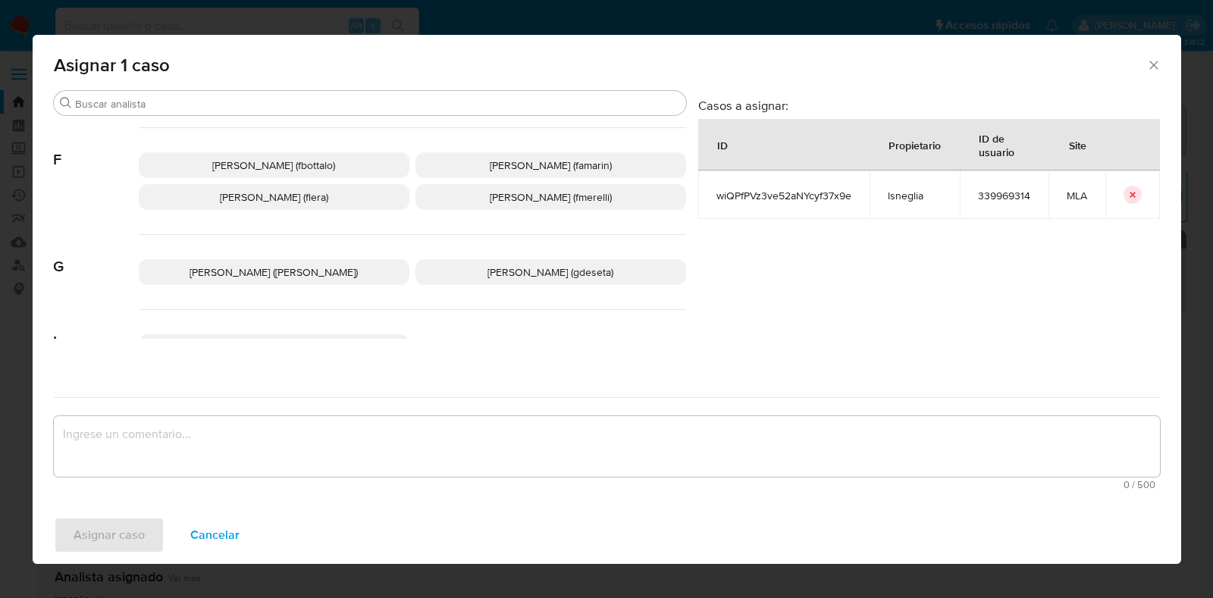
click at [361, 199] on p "[PERSON_NAME] (flera)" at bounding box center [274, 197] width 271 height 26
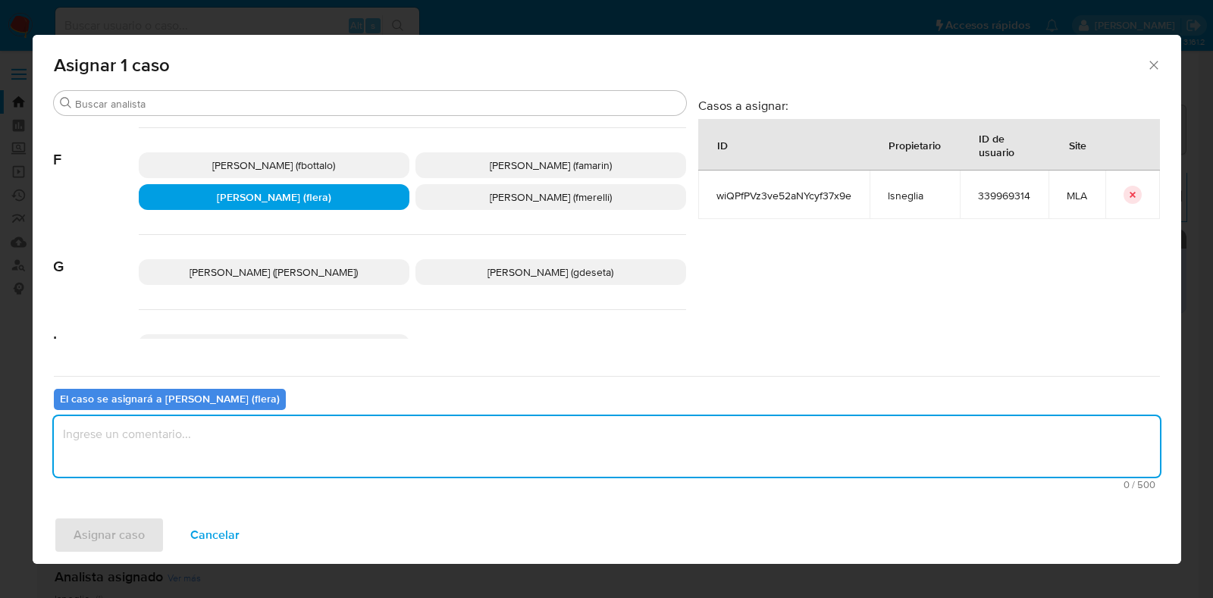
click at [297, 460] on textarea "assign-modal" at bounding box center [607, 446] width 1107 height 61
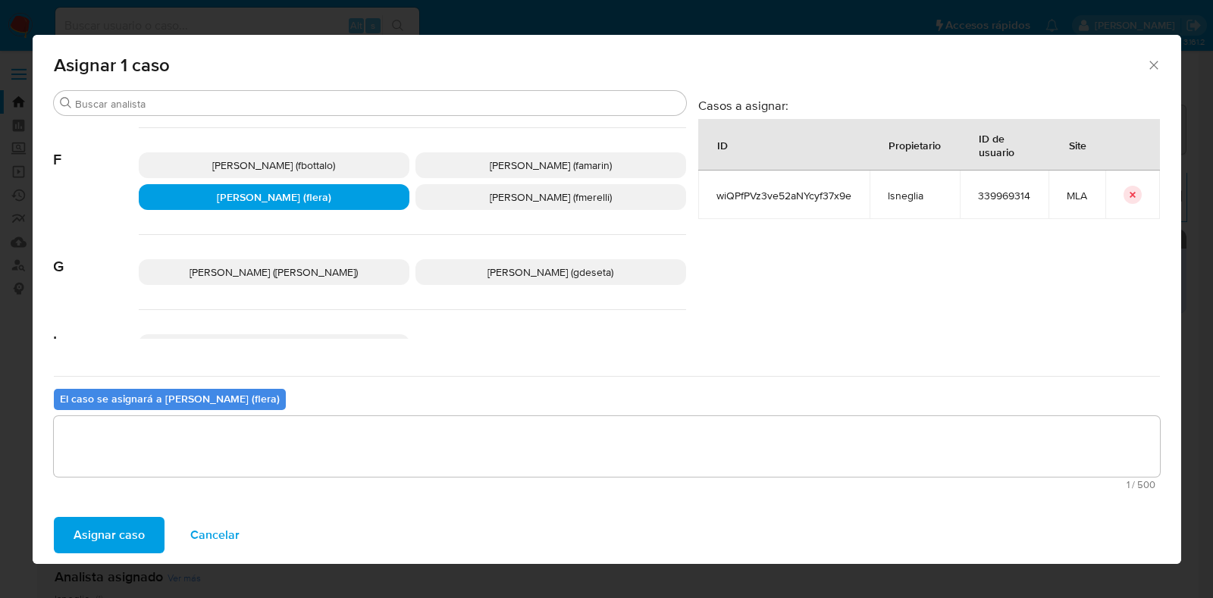
click at [114, 523] on span "Asignar caso" at bounding box center [109, 535] width 71 height 33
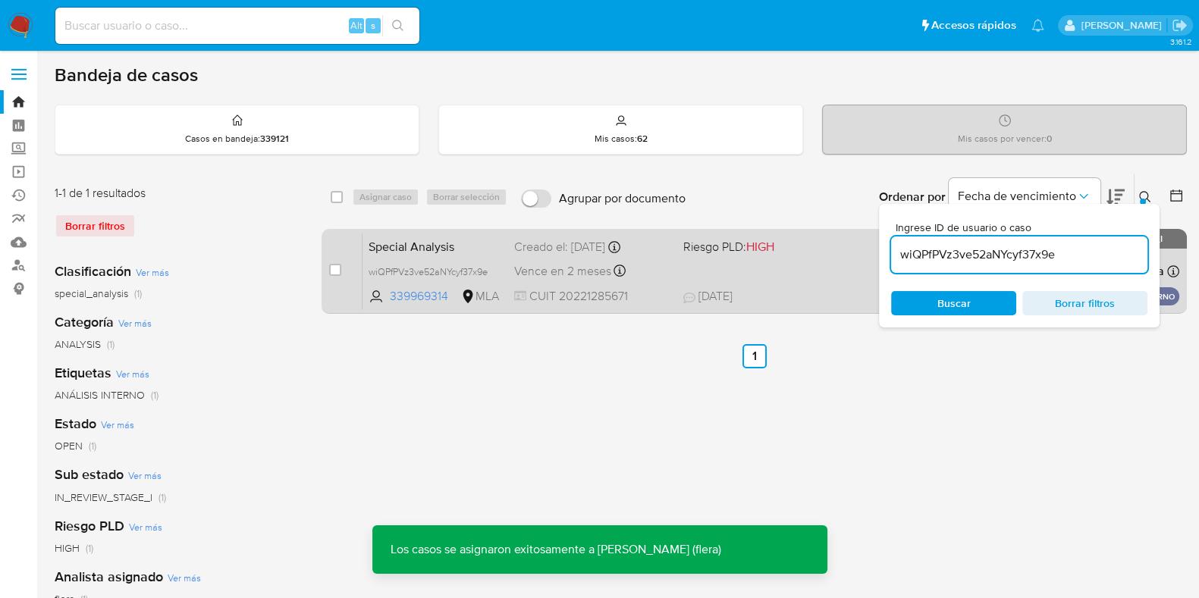
click at [357, 238] on div "case-item-checkbox No es posible asignar el caso" at bounding box center [345, 271] width 33 height 77
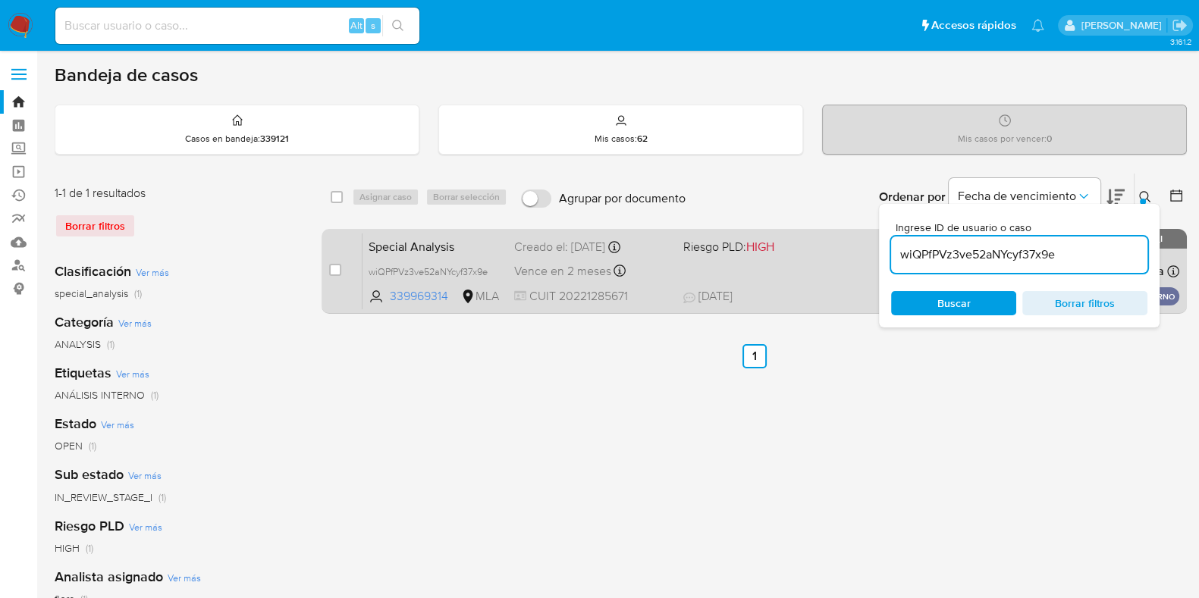
click at [394, 252] on span "Special Analysis" at bounding box center [435, 246] width 133 height 20
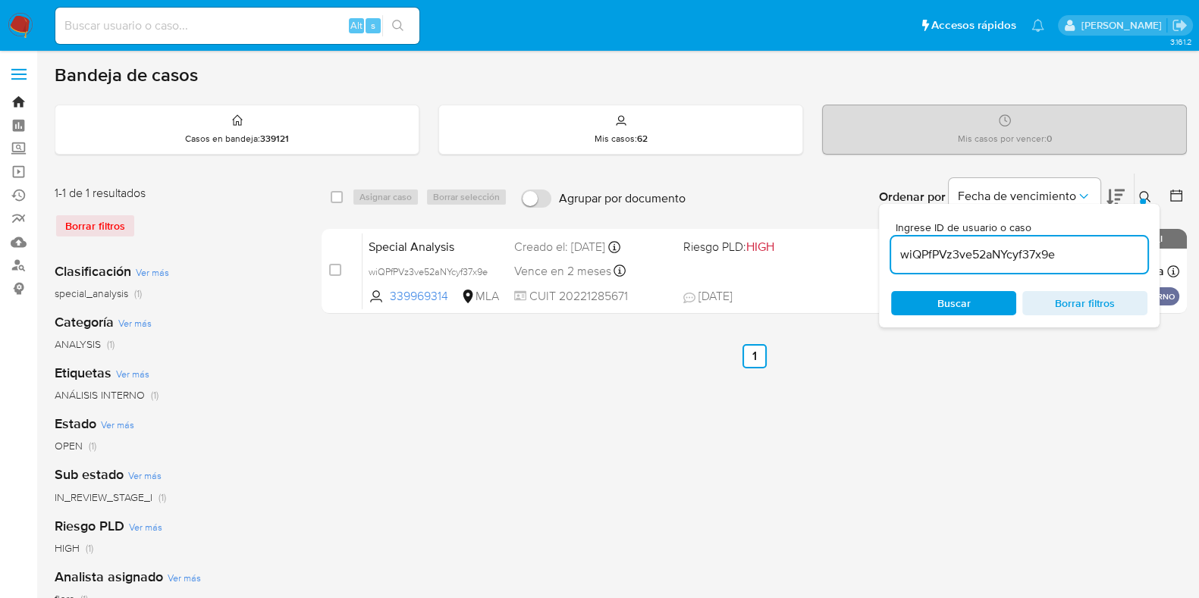
click at [23, 102] on link "Bandeja" at bounding box center [90, 102] width 181 height 24
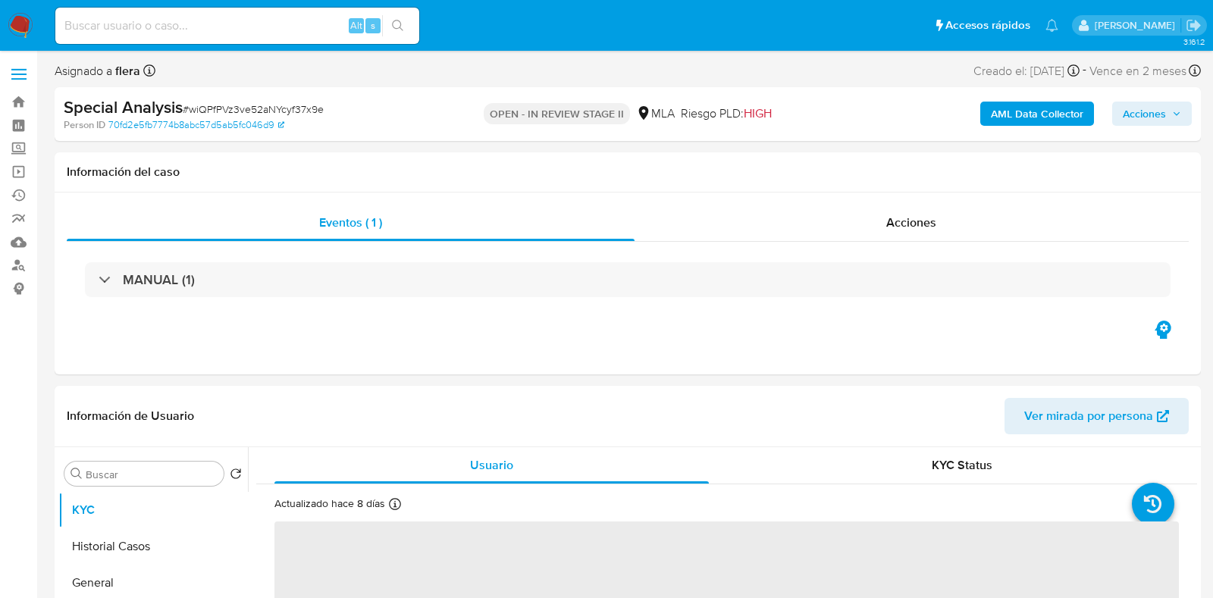
select select "10"
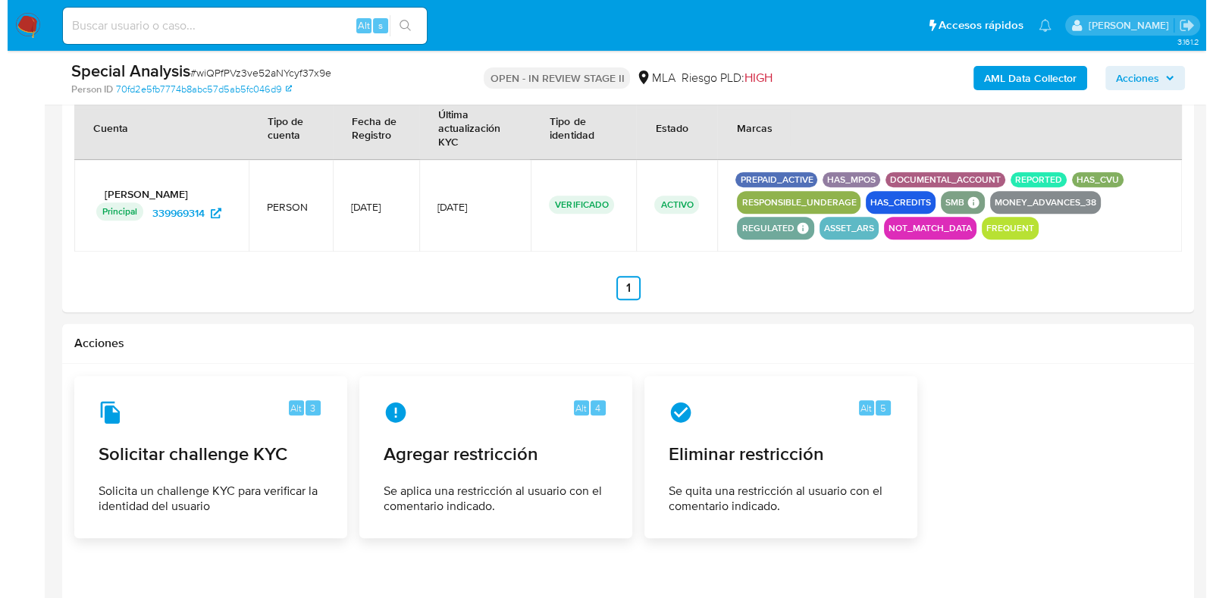
scroll to position [2004, 0]
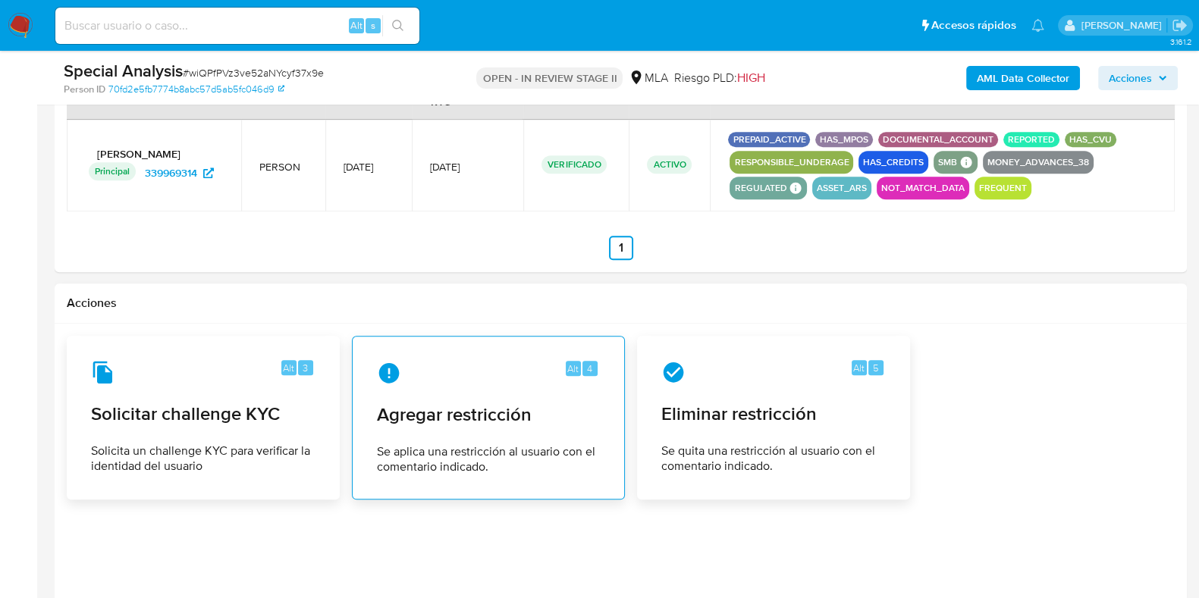
click at [416, 450] on span "Se aplica una restricción al usuario con el comentario indicado." at bounding box center [488, 459] width 223 height 30
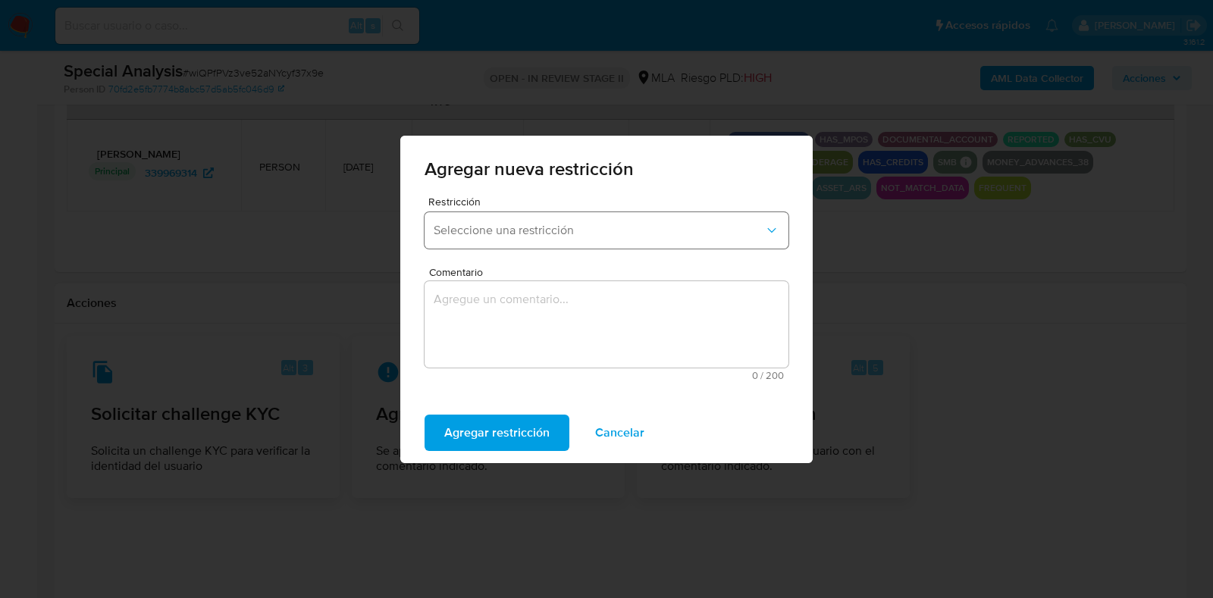
click at [538, 242] on button "Seleccione una restricción" at bounding box center [607, 230] width 364 height 36
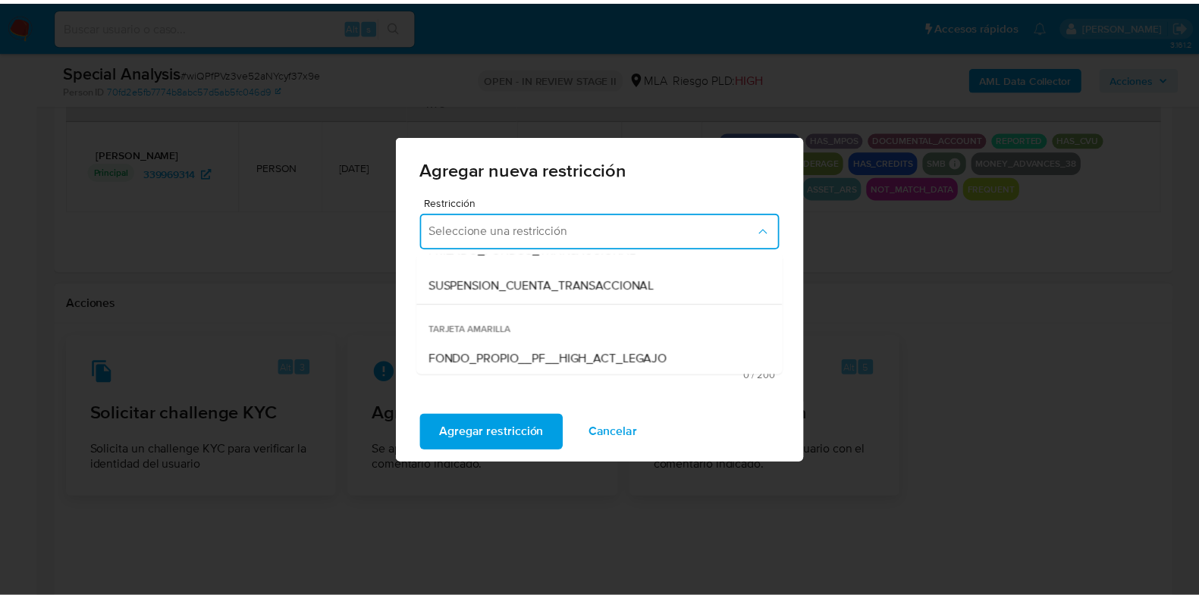
scroll to position [214, 0]
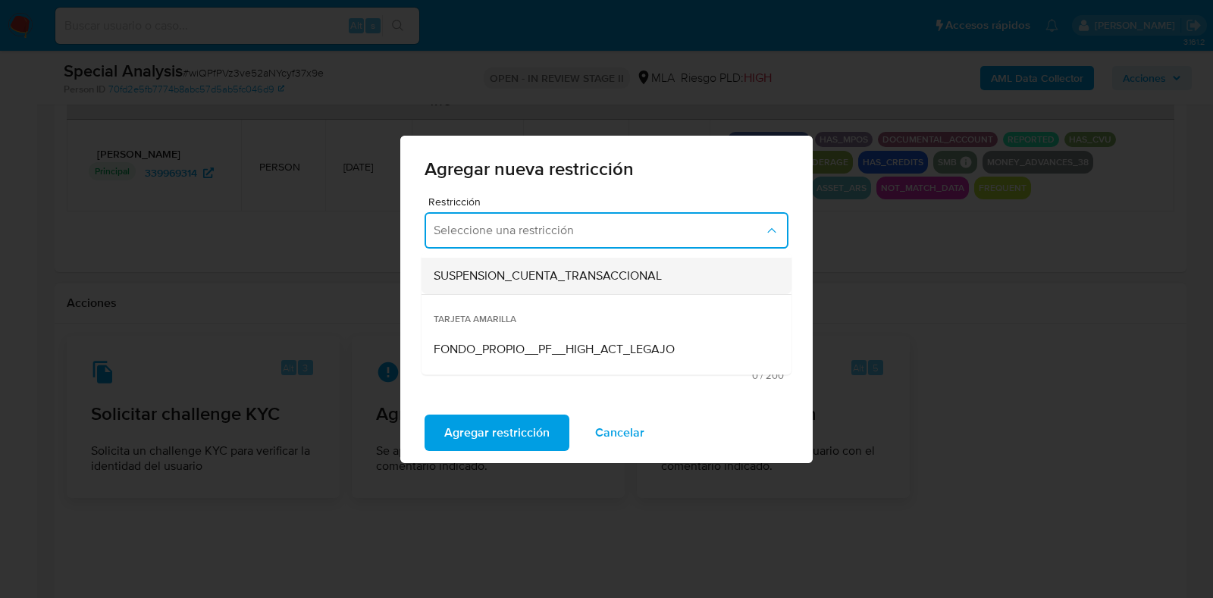
click at [628, 281] on span "SUSPENSION_CUENTA_TRANSACCIONAL" at bounding box center [548, 275] width 228 height 15
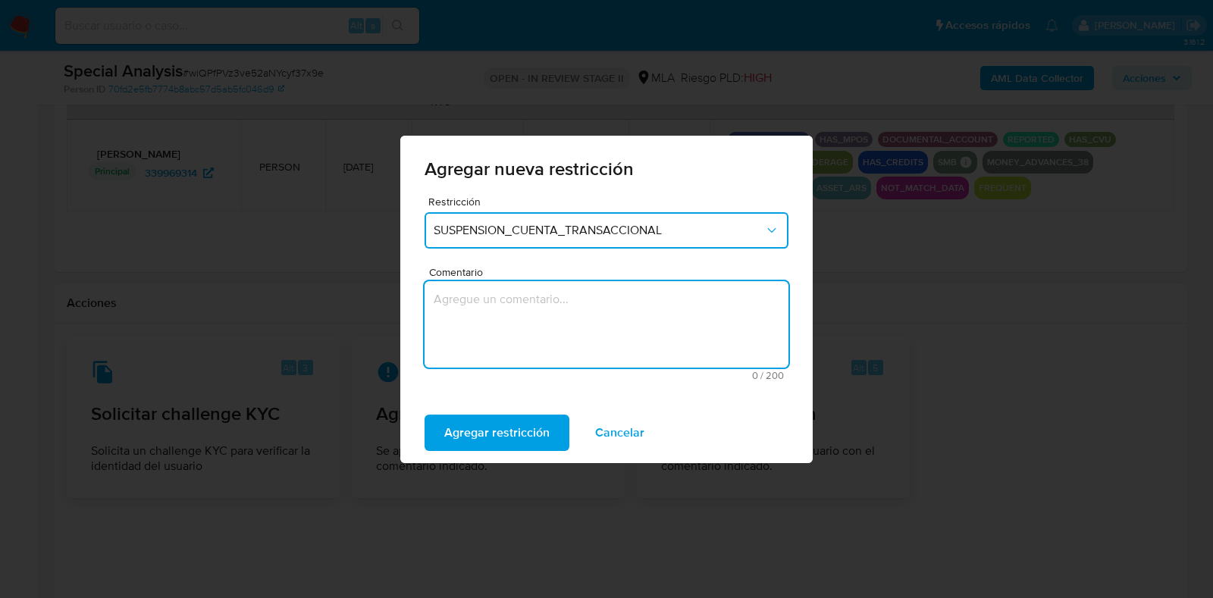
click at [589, 310] on textarea "Comentario" at bounding box center [607, 324] width 364 height 86
type textarea "AML"
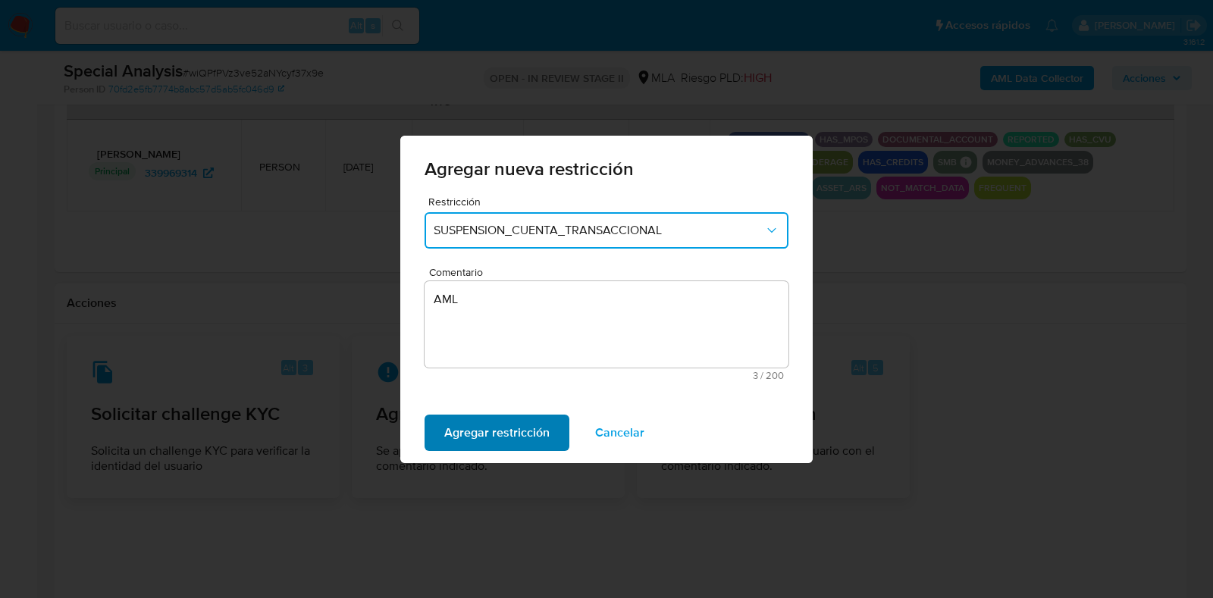
click at [519, 435] on span "Agregar restricción" at bounding box center [496, 432] width 105 height 33
click at [488, 427] on span "Confirmar" at bounding box center [471, 432] width 55 height 33
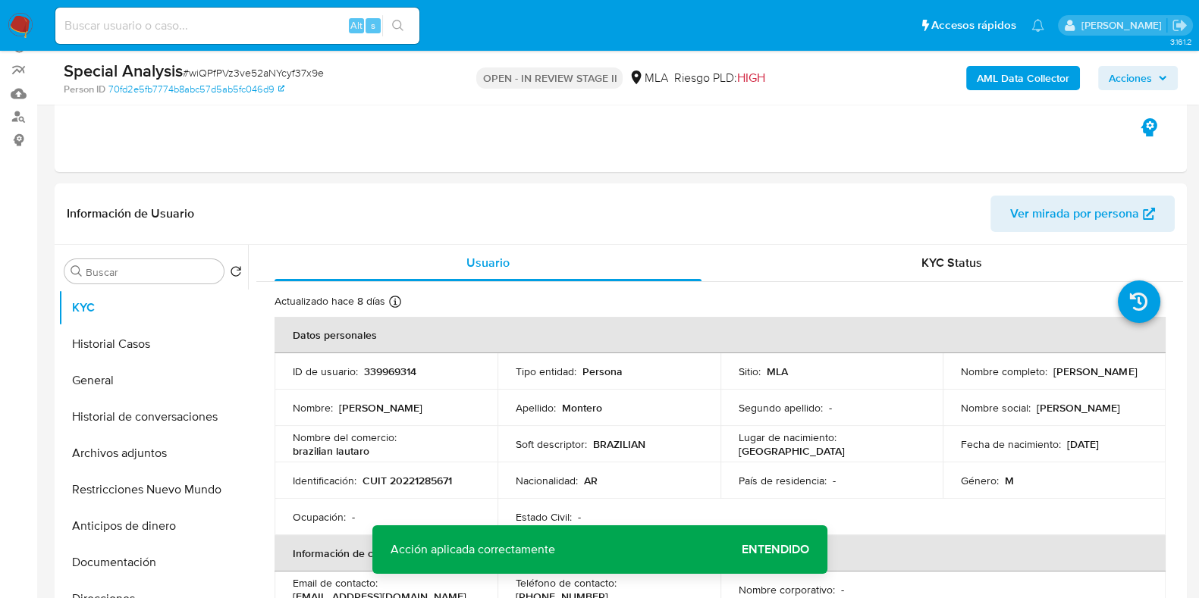
scroll to position [143, 0]
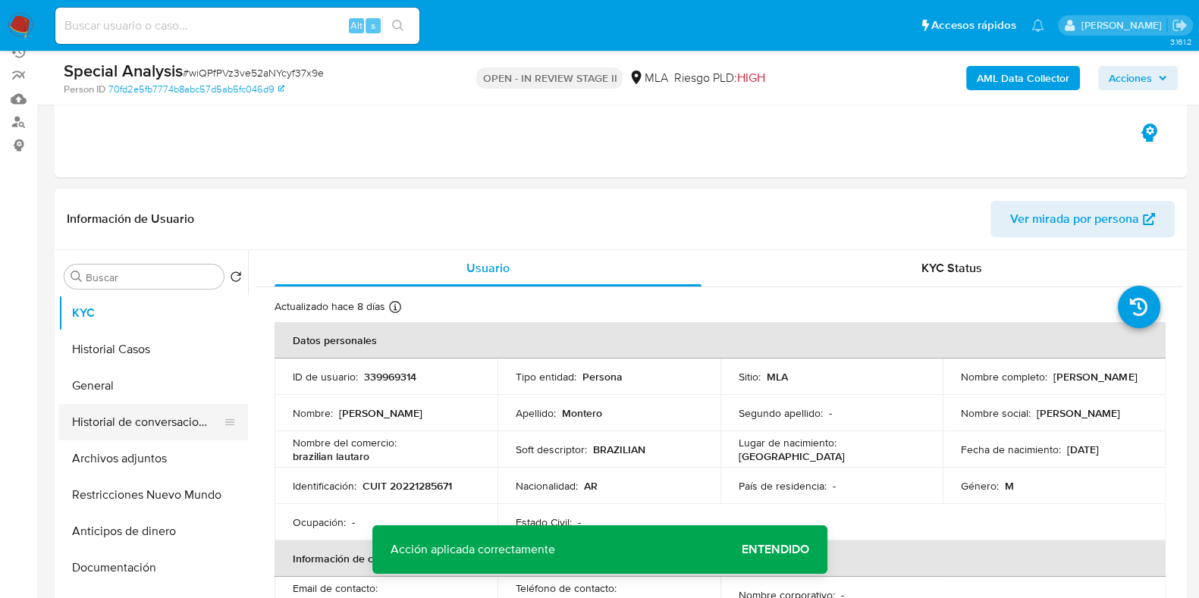
click at [145, 432] on button "Historial de conversaciones" at bounding box center [146, 422] width 177 height 36
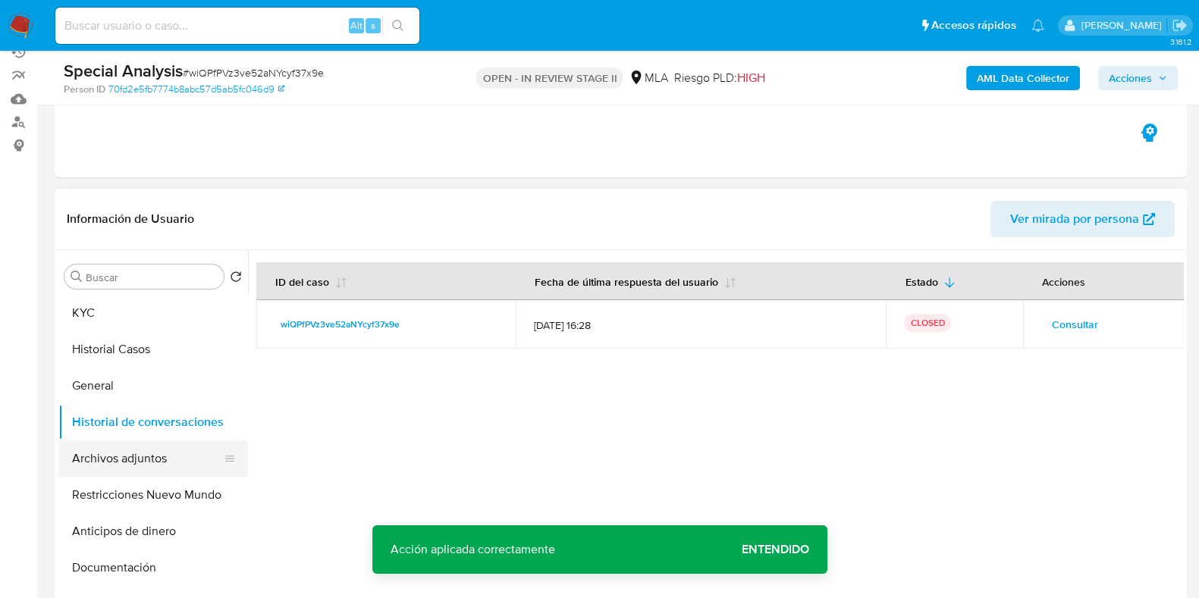
click at [133, 468] on button "Archivos adjuntos" at bounding box center [146, 459] width 177 height 36
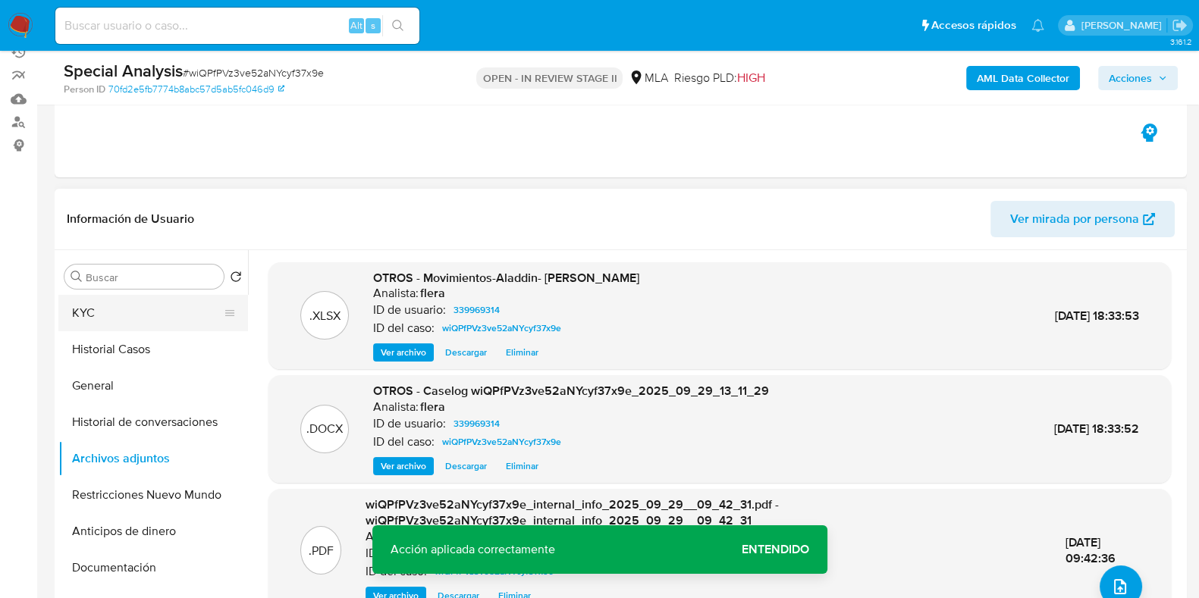
click at [137, 321] on button "KYC" at bounding box center [146, 313] width 177 height 36
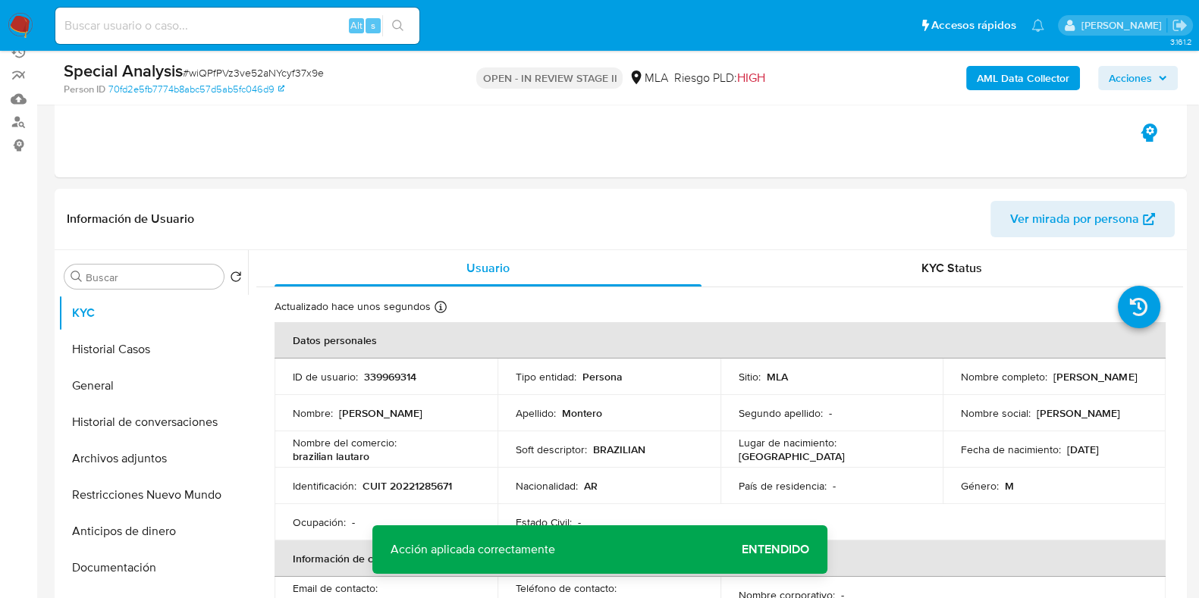
scroll to position [0, 0]
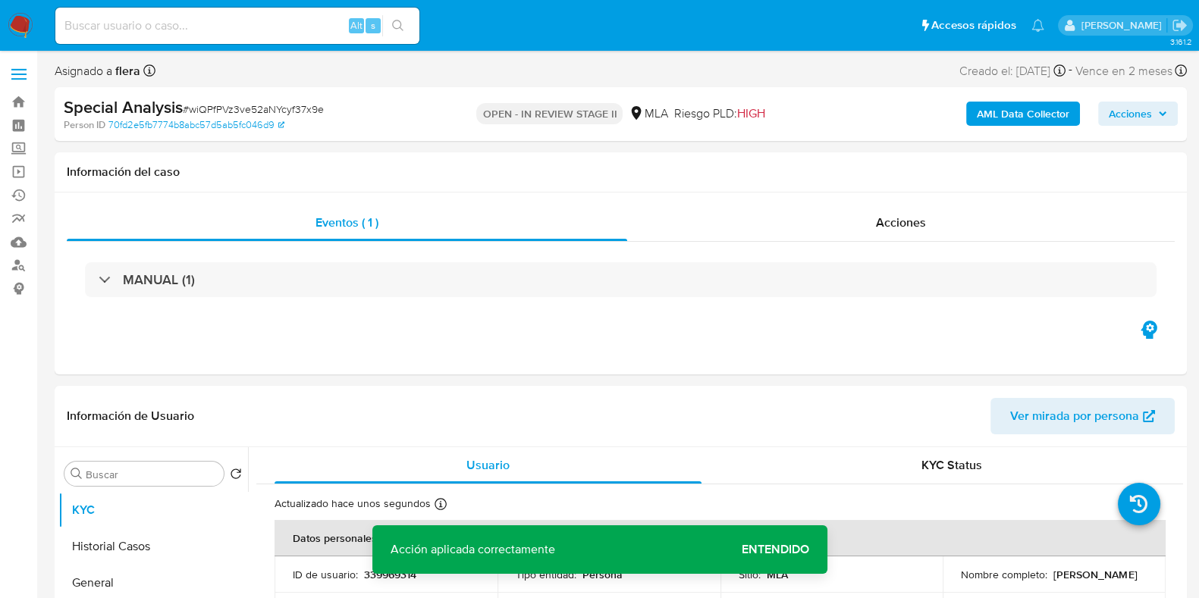
click at [1136, 119] on span "Acciones" at bounding box center [1130, 114] width 43 height 24
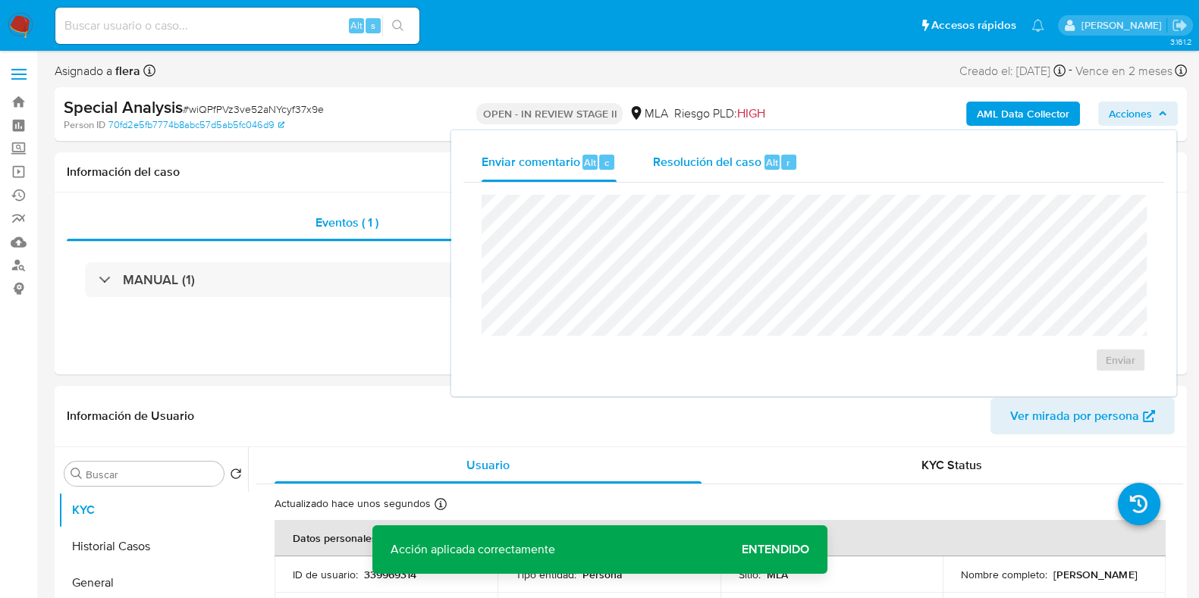
click at [751, 172] on div "Resolución del caso Alt r" at bounding box center [725, 162] width 145 height 39
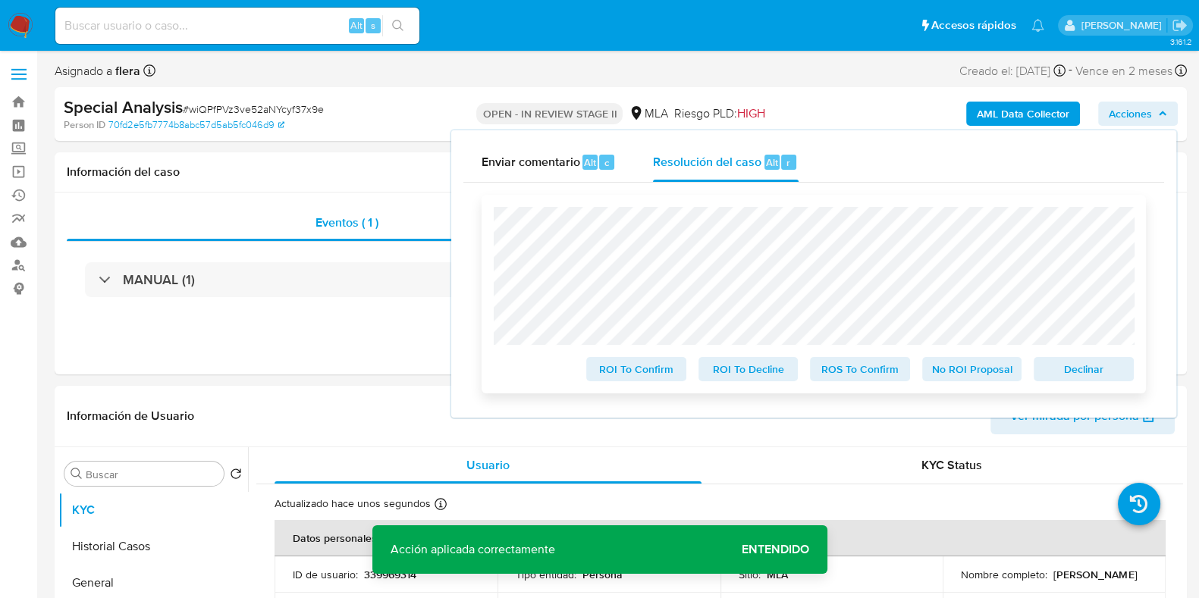
click at [1071, 363] on span "Declinar" at bounding box center [1083, 369] width 79 height 21
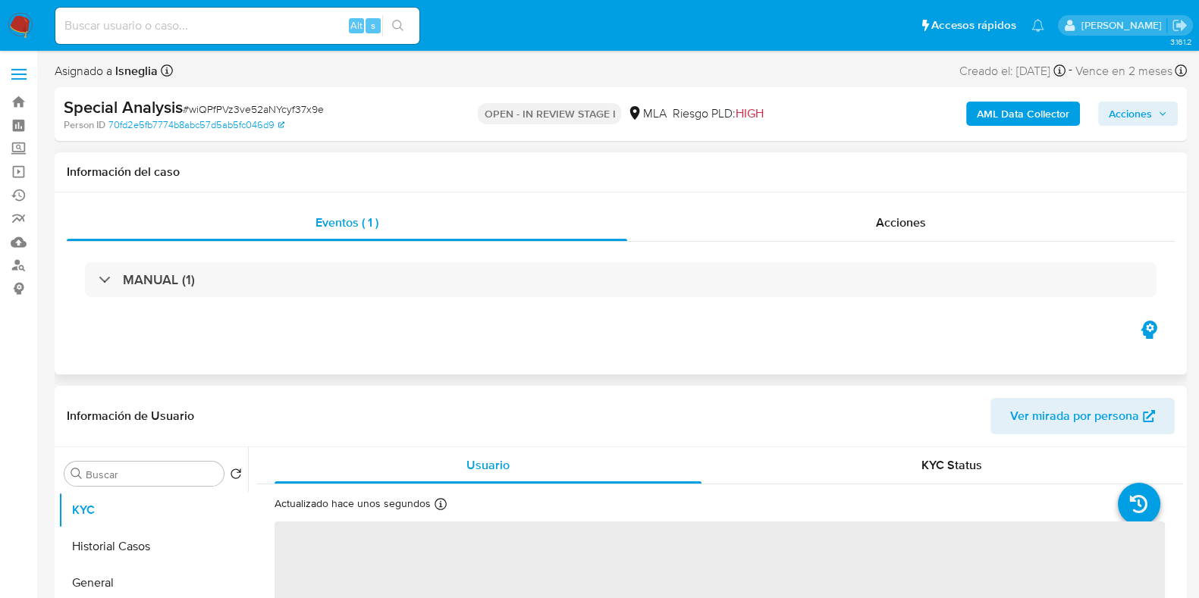
select select "10"
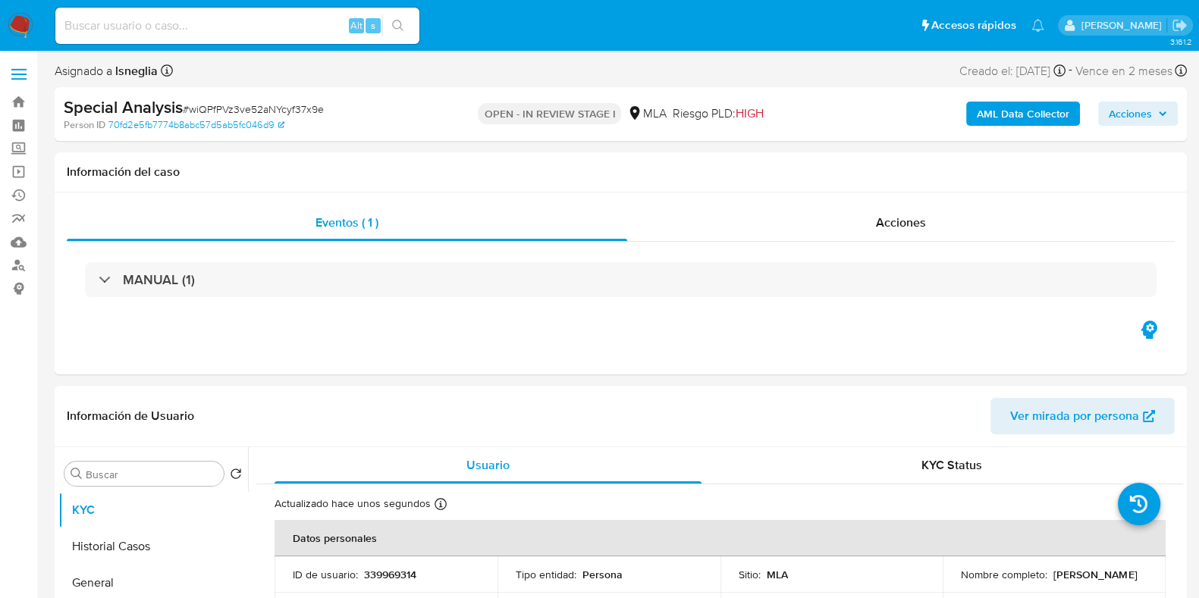
click at [1144, 112] on span "Acciones" at bounding box center [1130, 114] width 43 height 24
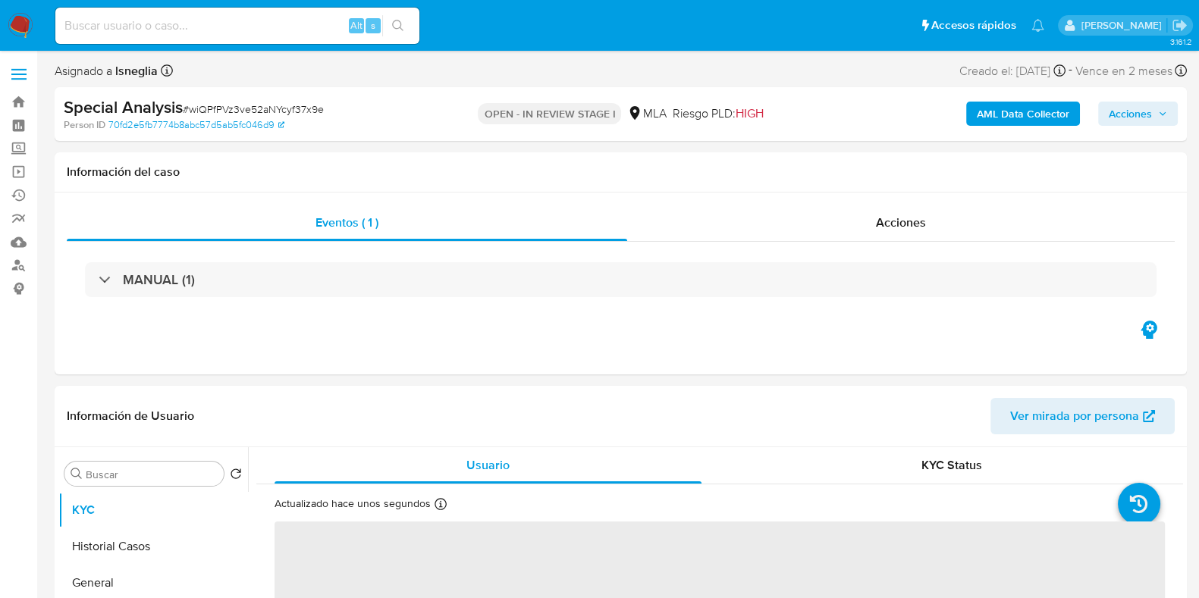
select select "10"
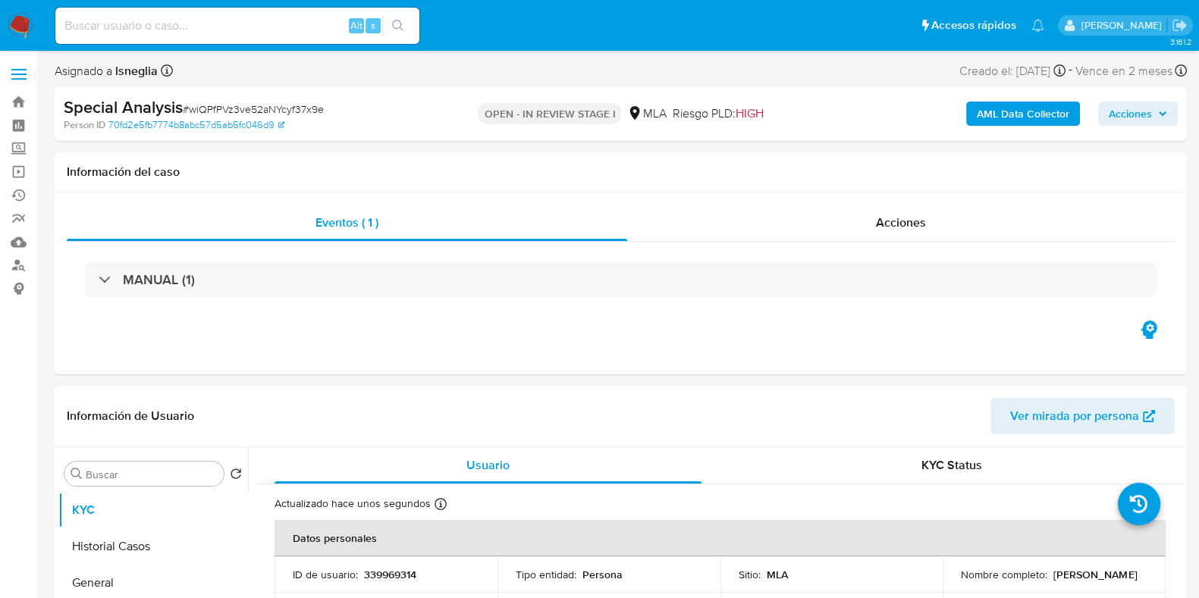
click at [236, 109] on span "# wiQPfPVz3ve52aNYcyf37x9e" at bounding box center [253, 109] width 141 height 15
copy span "wiQPfPVz3ve52aNYcyf37x9e"
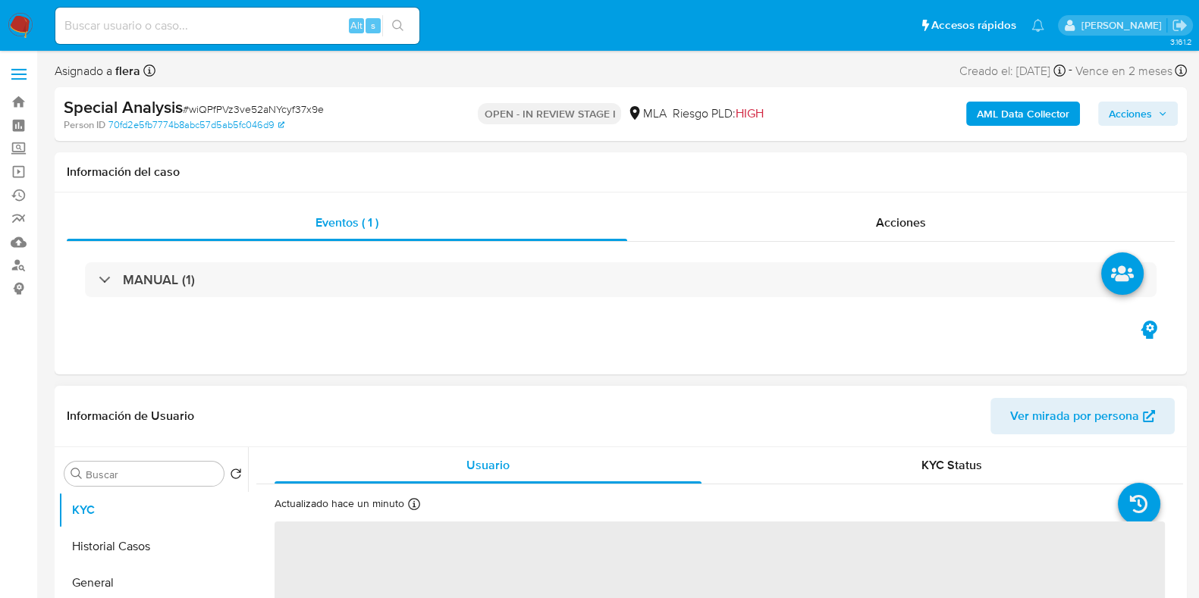
select select "10"
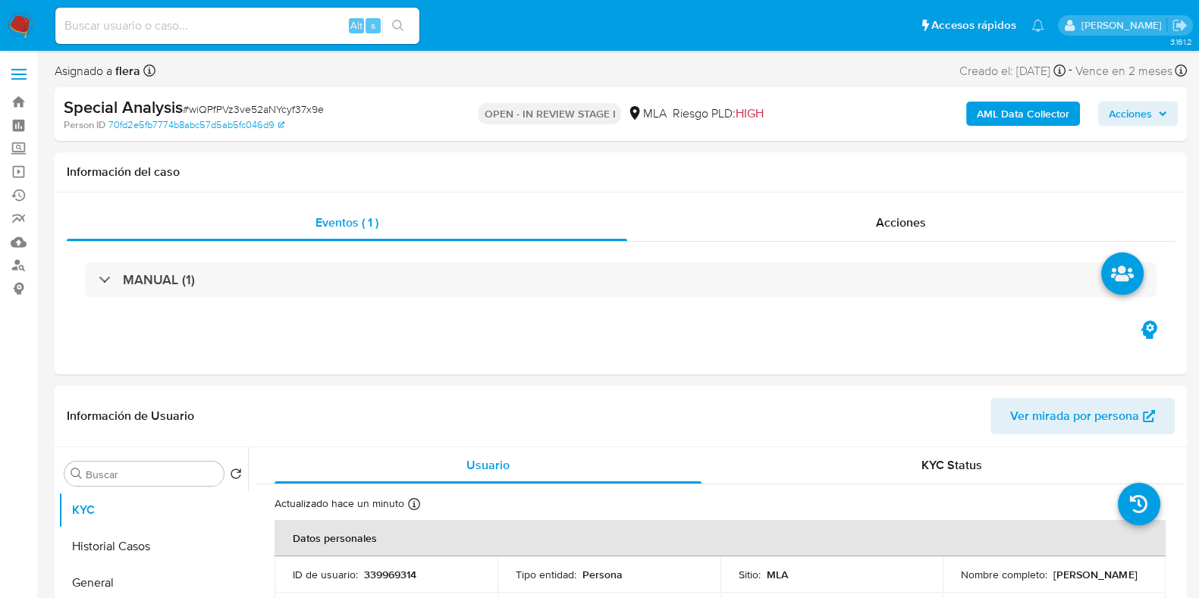
click at [1123, 115] on span "Acciones" at bounding box center [1130, 114] width 43 height 24
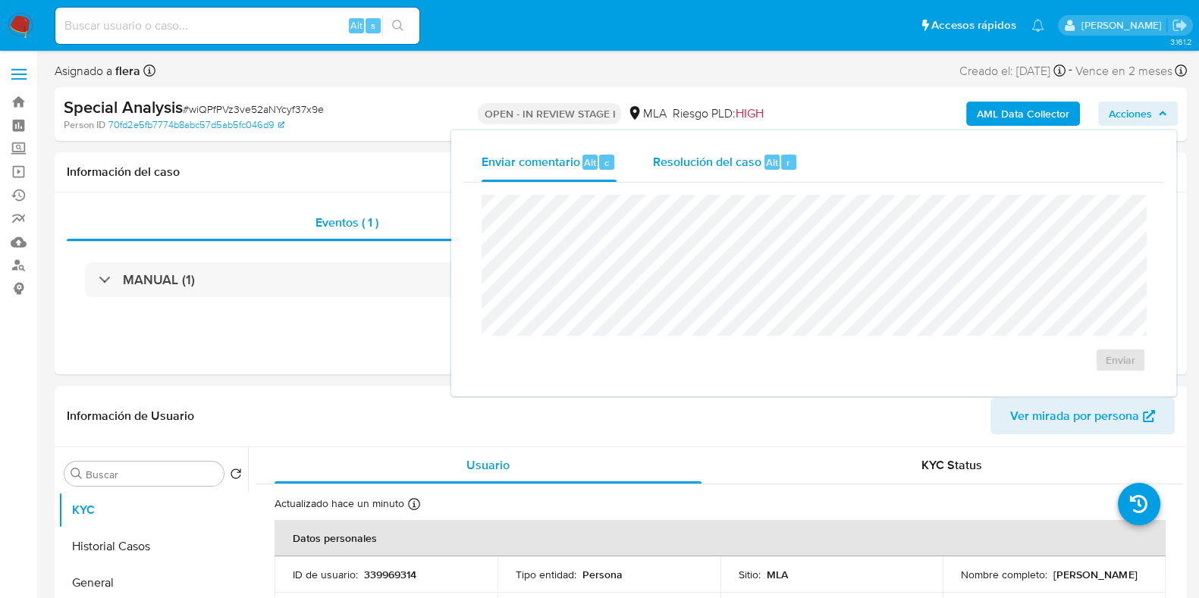
click at [779, 175] on div "Resolución del caso Alt r" at bounding box center [725, 162] width 145 height 39
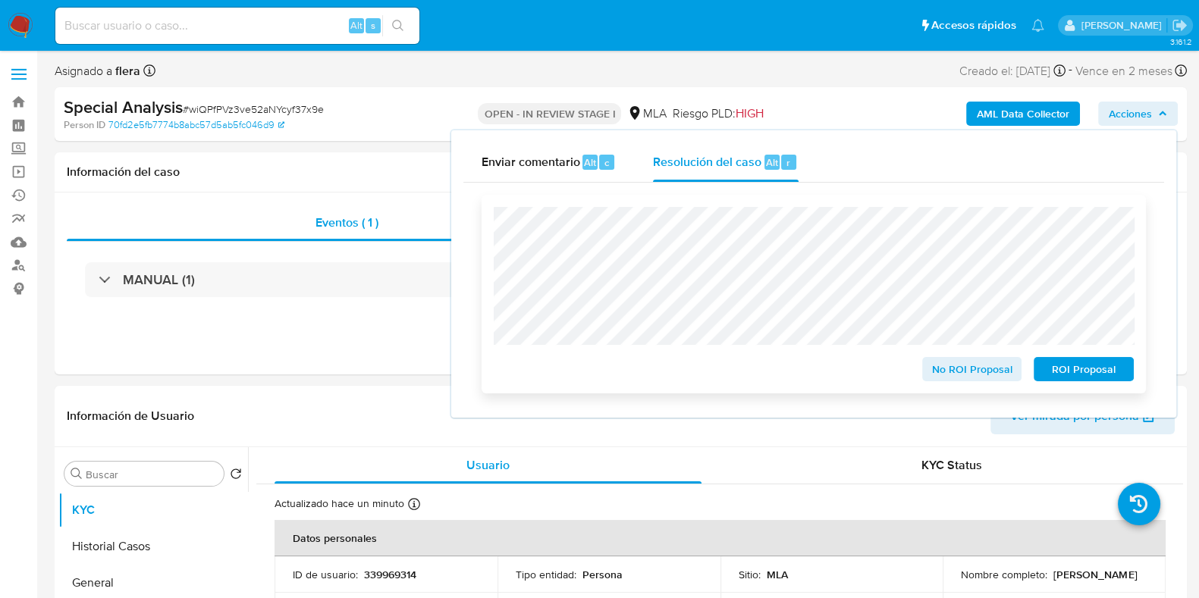
click at [1086, 374] on span "ROI Proposal" at bounding box center [1083, 369] width 79 height 21
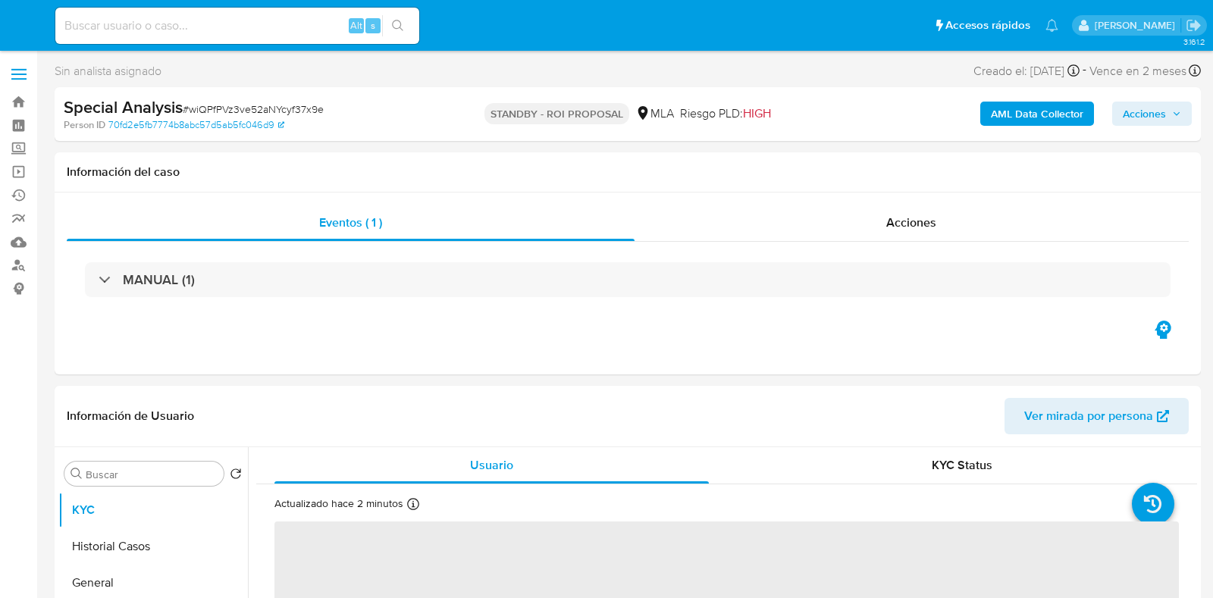
select select "10"
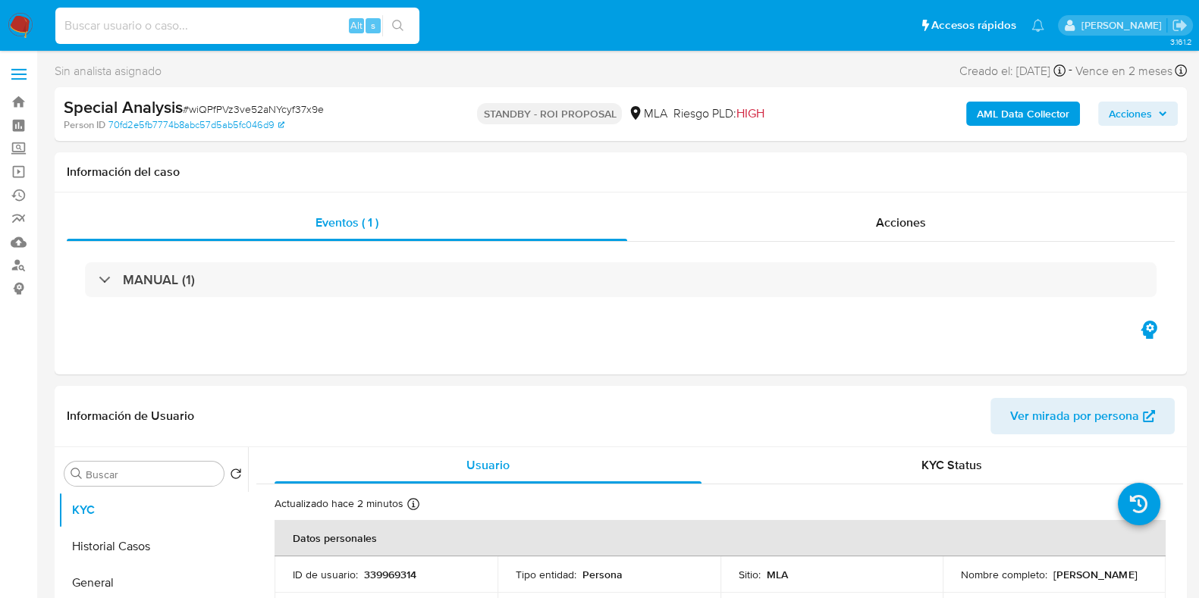
click at [152, 24] on input at bounding box center [237, 26] width 364 height 20
paste input "R5UpcXqGbjRaROhzUyYBuk5M"
type input "R5UpcXqGbjRaROhzUyYBuk5M"
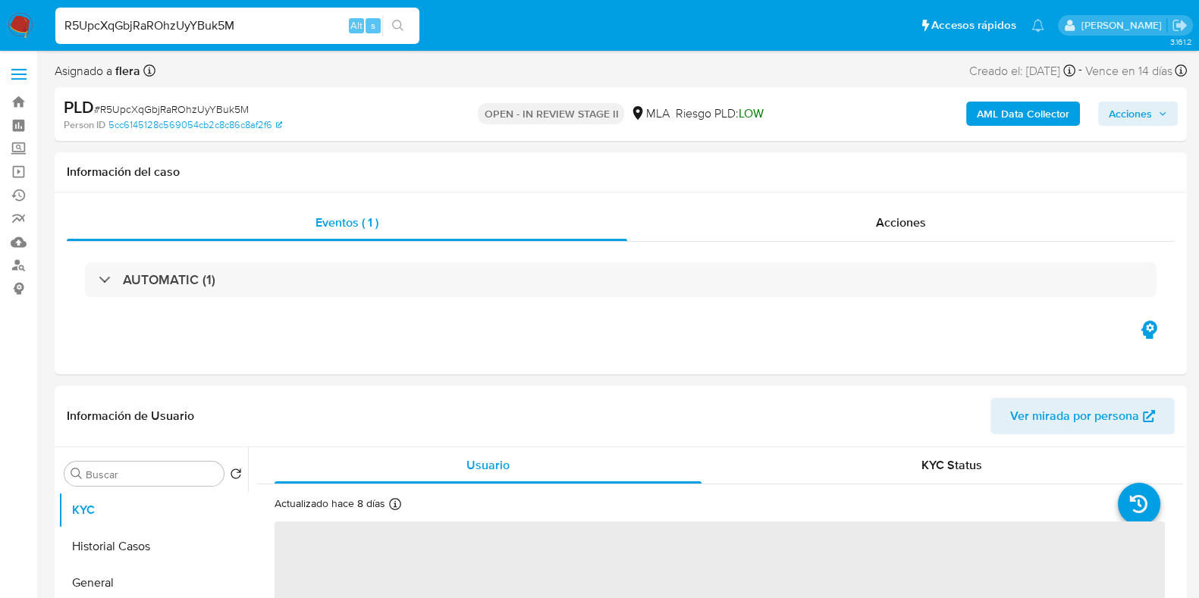
select select "10"
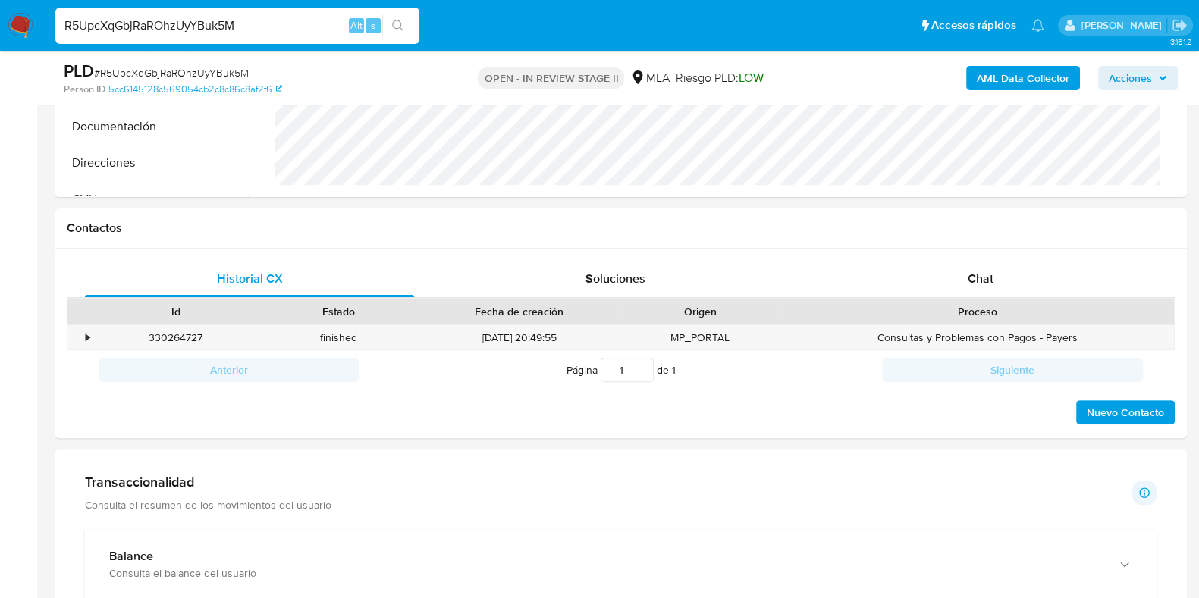
scroll to position [573, 0]
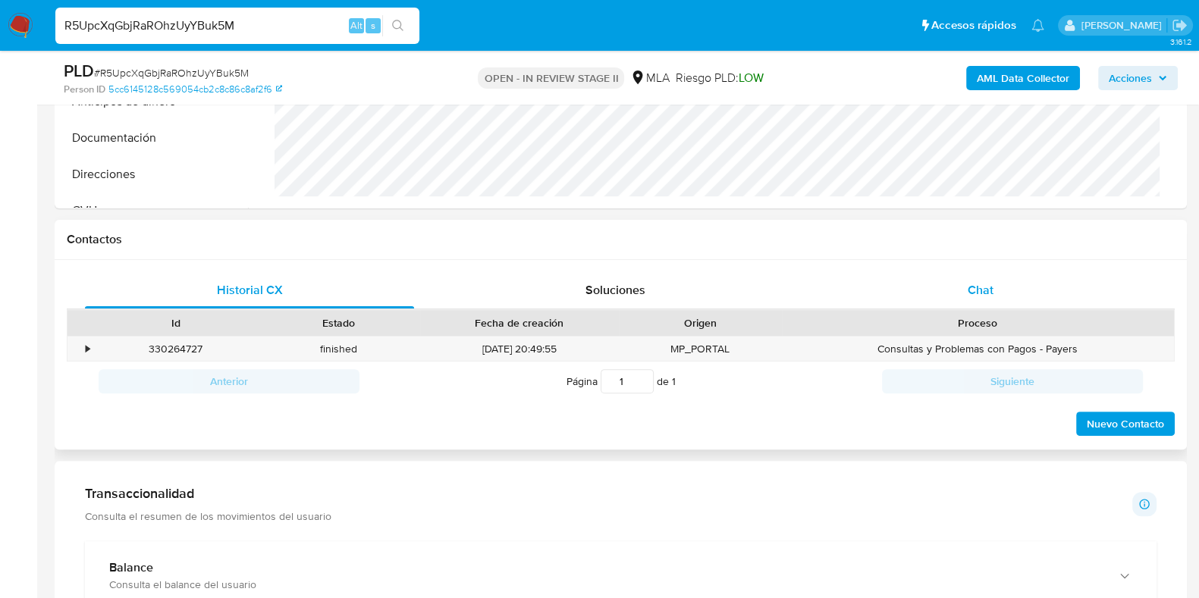
click at [988, 297] on span "Chat" at bounding box center [981, 289] width 26 height 17
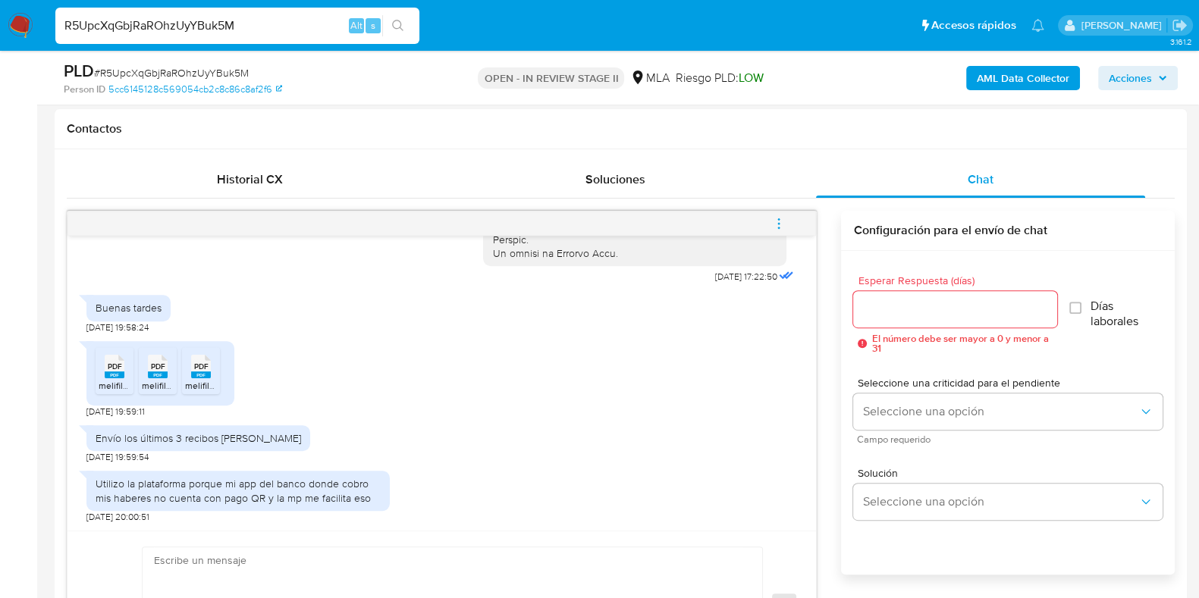
scroll to position [724, 0]
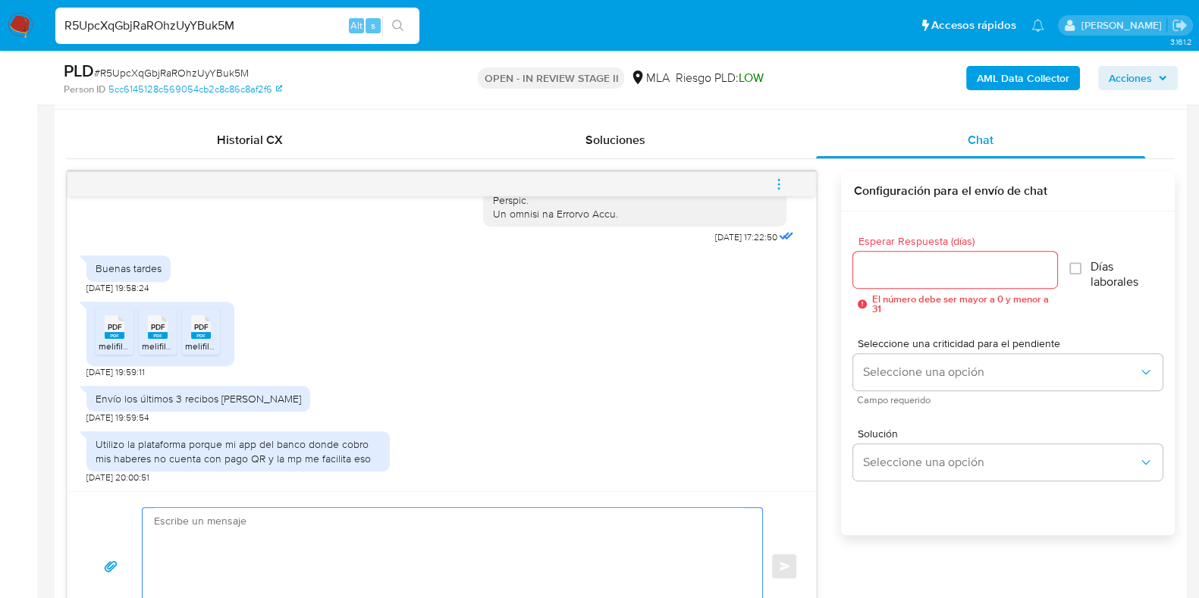
click at [380, 520] on textarea at bounding box center [448, 566] width 589 height 117
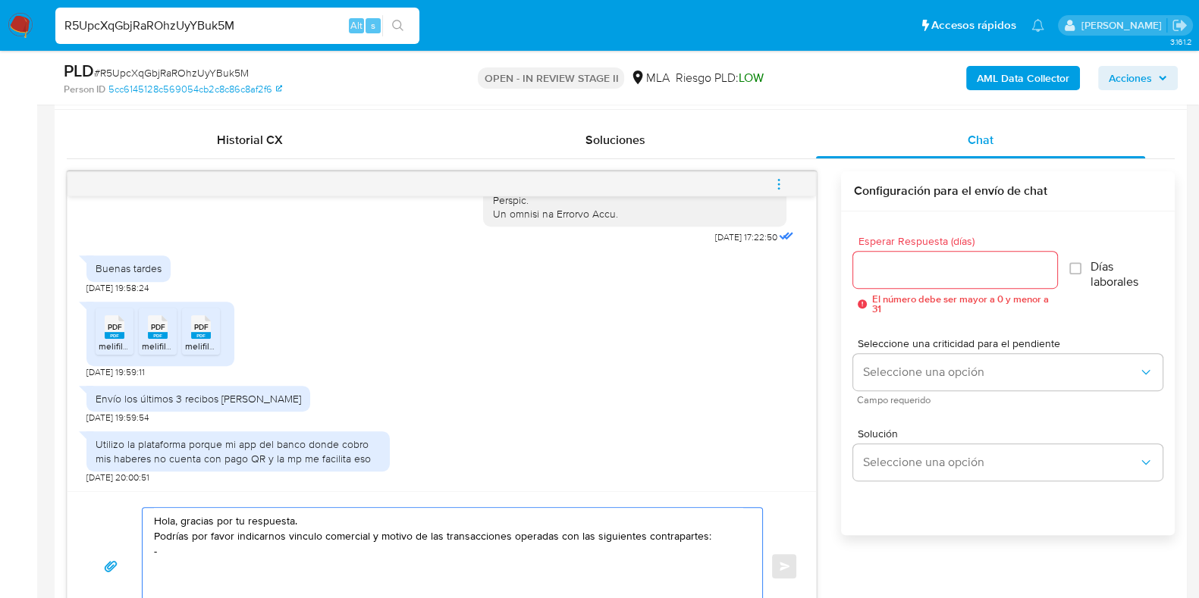
click at [177, 548] on textarea "Hola, gracias por tu respuesta. Podrías por favor indicarnos vinculo comercial …" at bounding box center [448, 566] width 589 height 117
paste textarea "Tatiana Araceli Racero - CUIT 27445769326"
paste textarea "Franco Joel Zuarez - CUIL 20444030845"
paste textarea "Norma Ester Tulle - CUIL 27050738405"
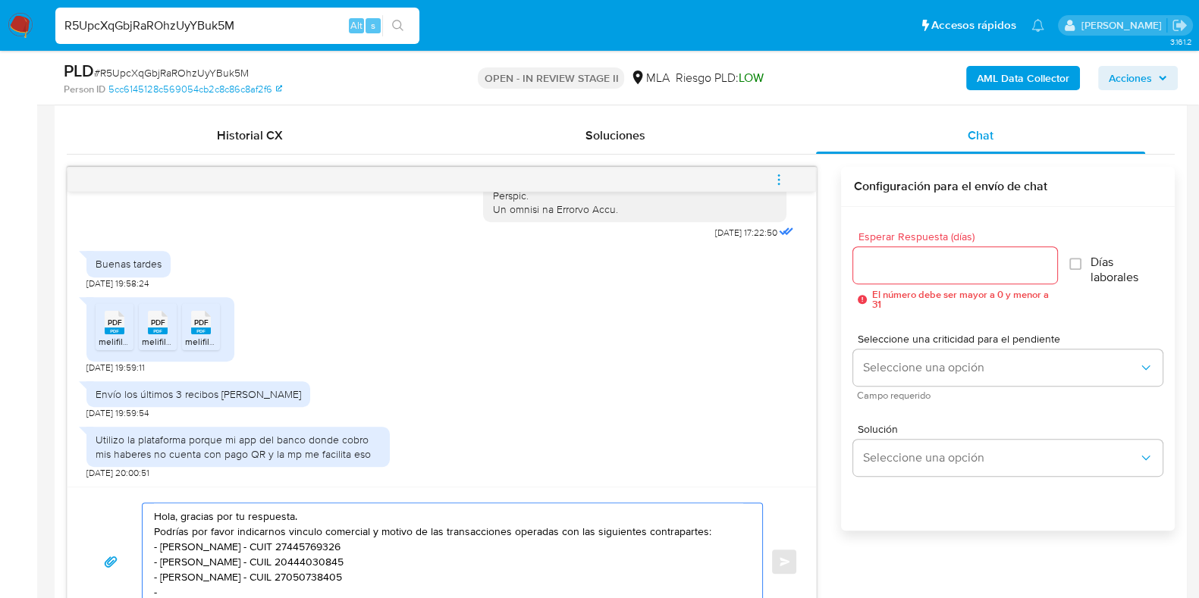
paste textarea "Soledad Di Benedetto - CUIT 27249013507"
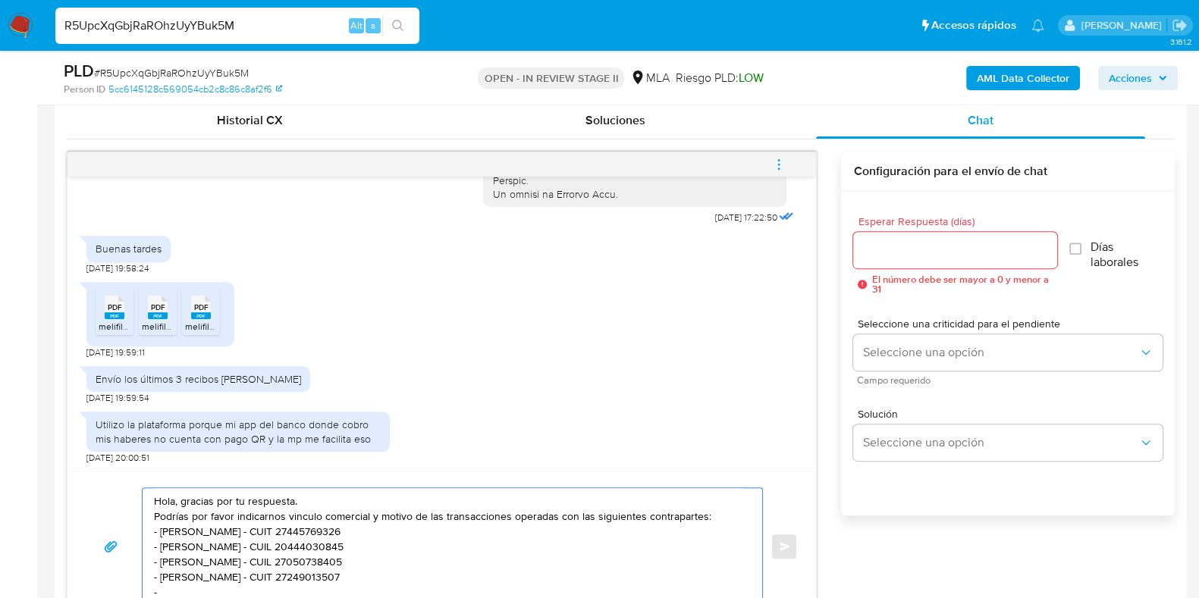
paste textarea "Enzo Francesco Racero - CUIL 20502209850"
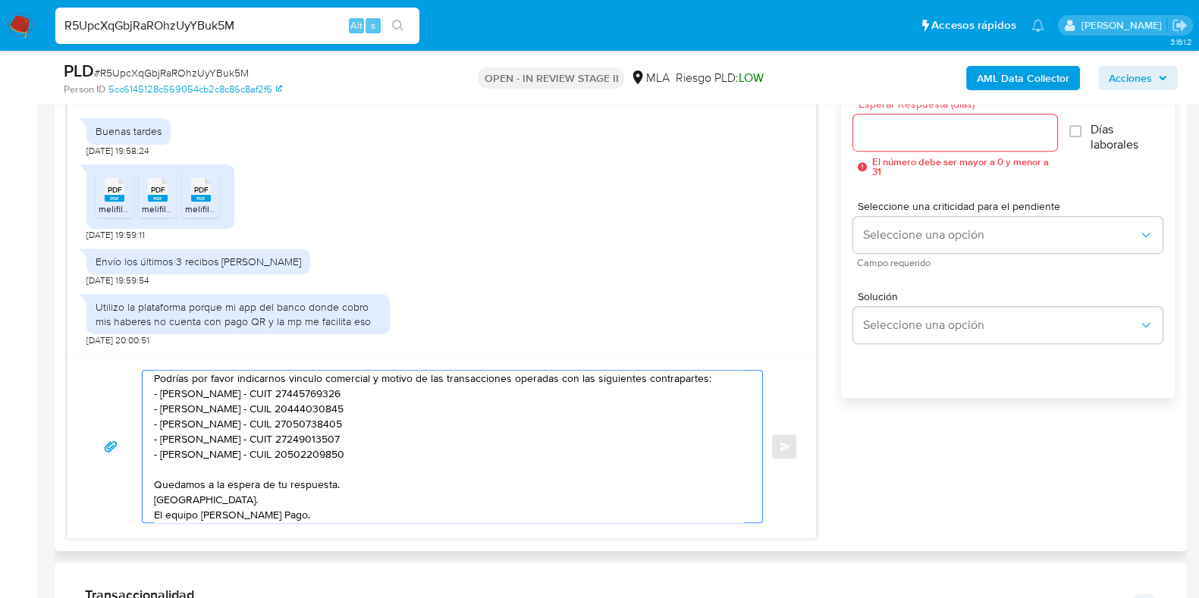
scroll to position [0, 0]
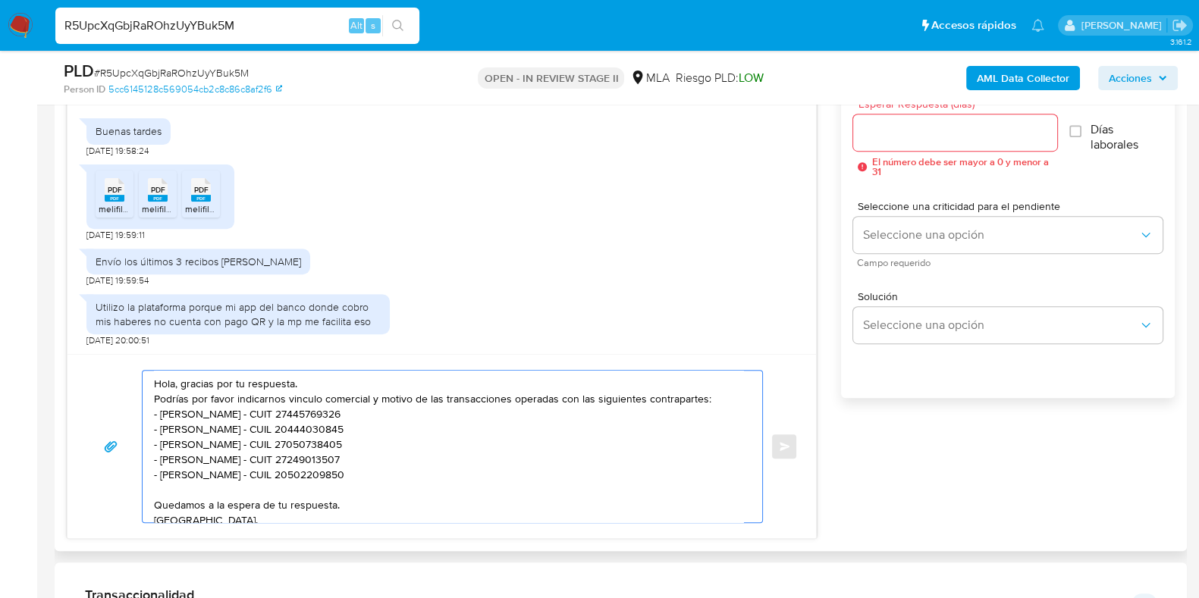
click at [336, 502] on textarea "Hola, gracias por tu respuesta. Podrías por favor indicarnos vinculo comercial …" at bounding box center [448, 447] width 589 height 152
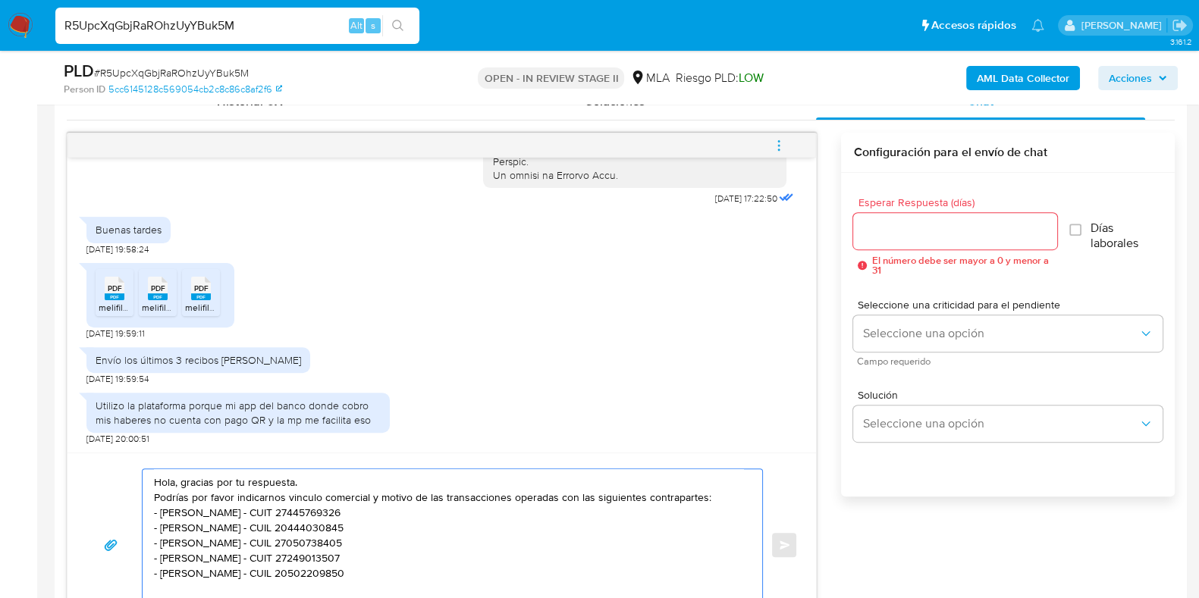
scroll to position [752, 0]
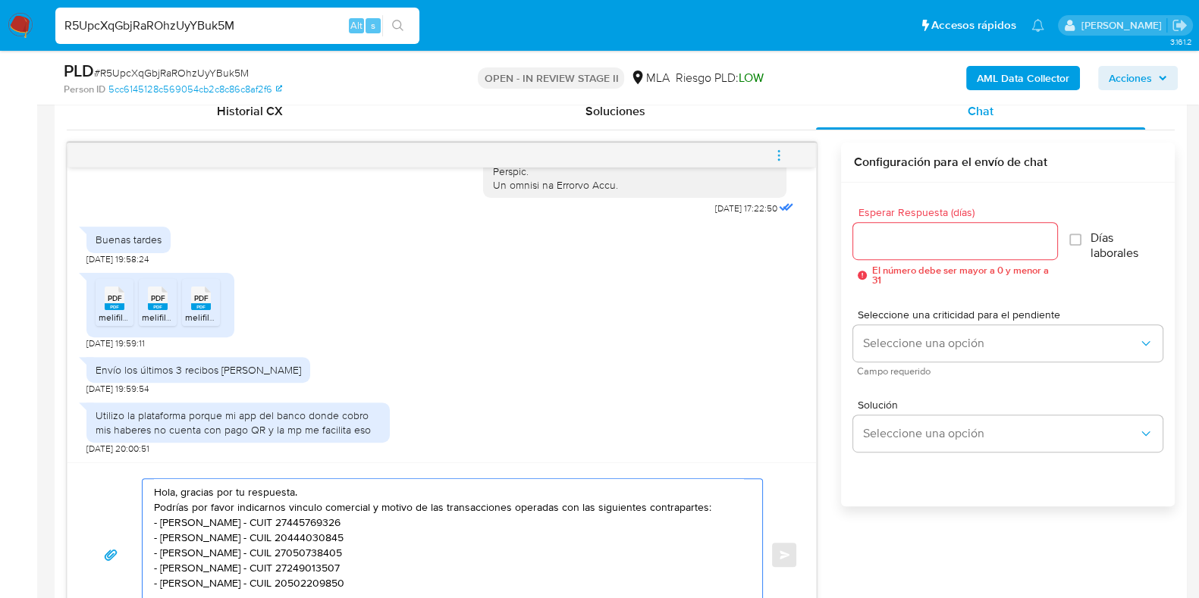
type textarea "Hola, gracias por tu respuesta. Podrías por favor indicarnos vinculo comercial …"
click at [915, 240] on input "Esperar Respuesta (días)" at bounding box center [954, 241] width 203 height 20
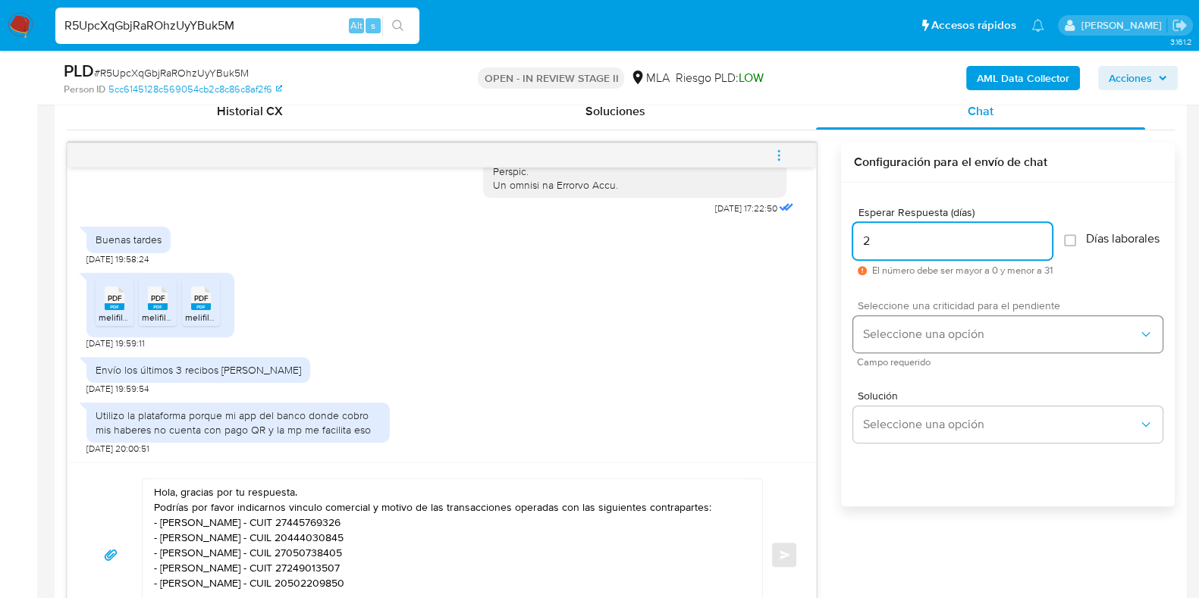
type input "2"
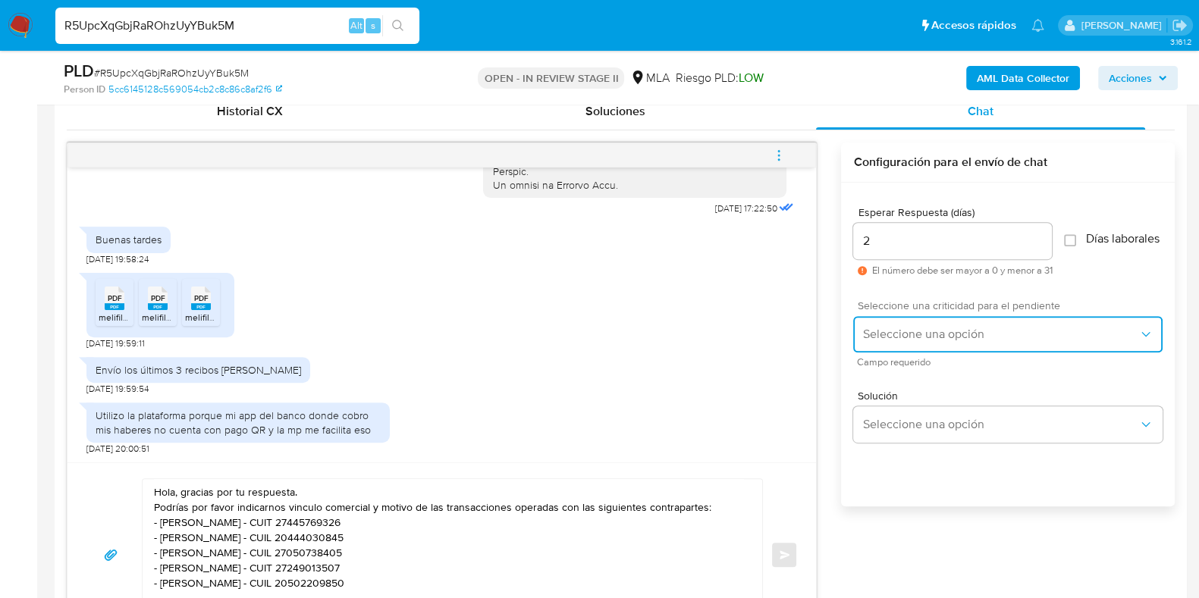
click at [896, 342] on span "Seleccione una opción" at bounding box center [1000, 334] width 276 height 15
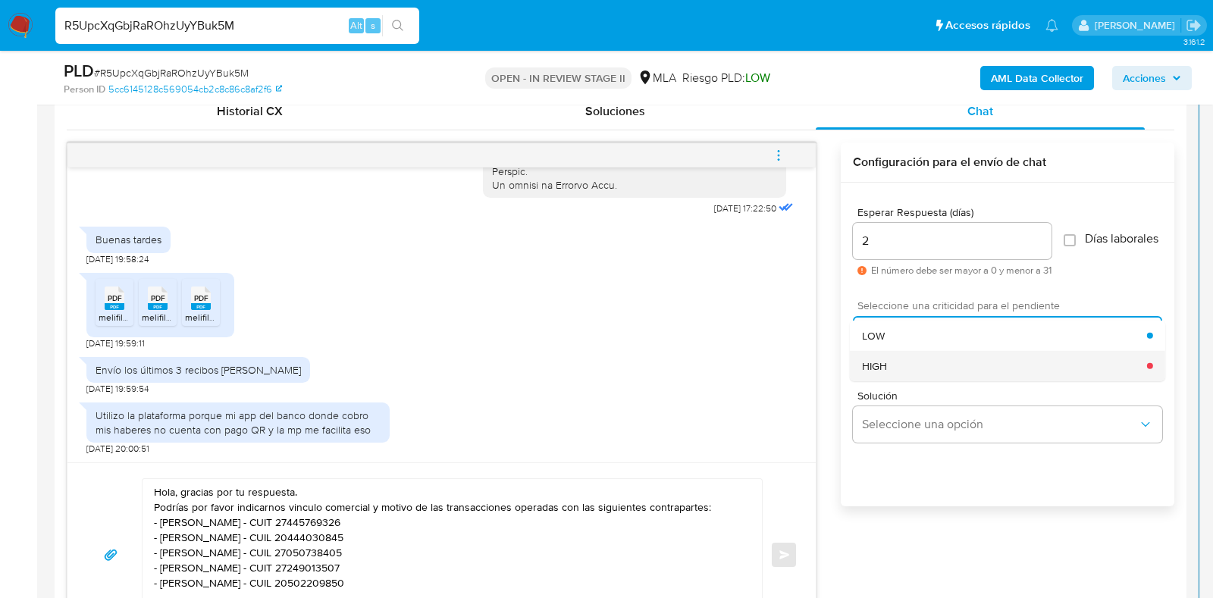
click at [879, 372] on span "HIGH" at bounding box center [874, 366] width 25 height 14
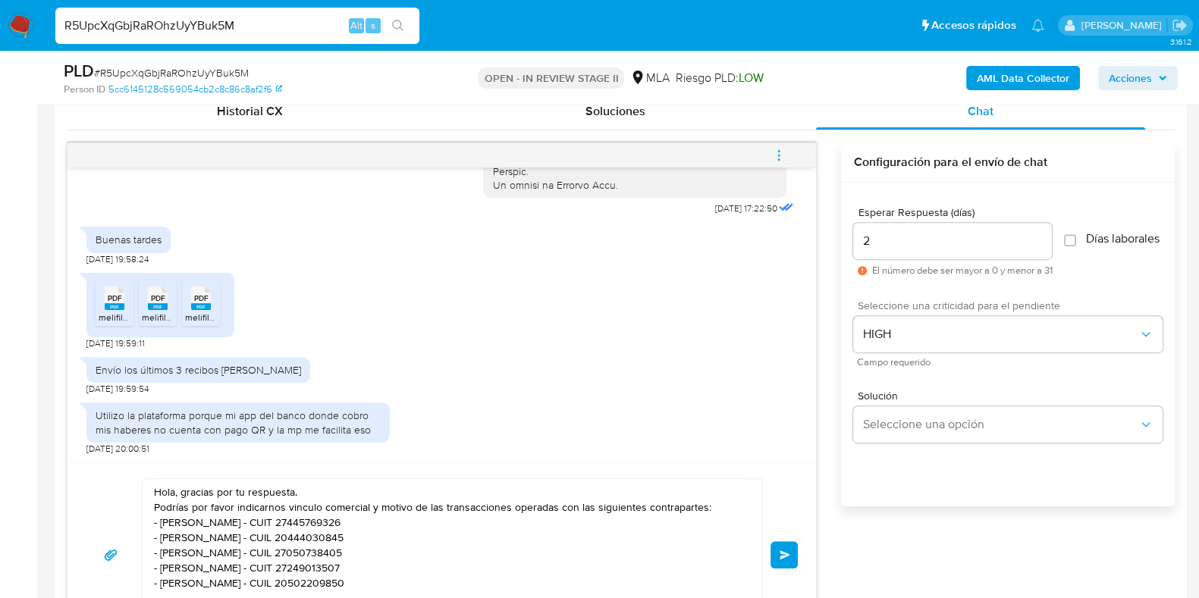
click at [777, 551] on button "Enviar" at bounding box center [784, 555] width 27 height 27
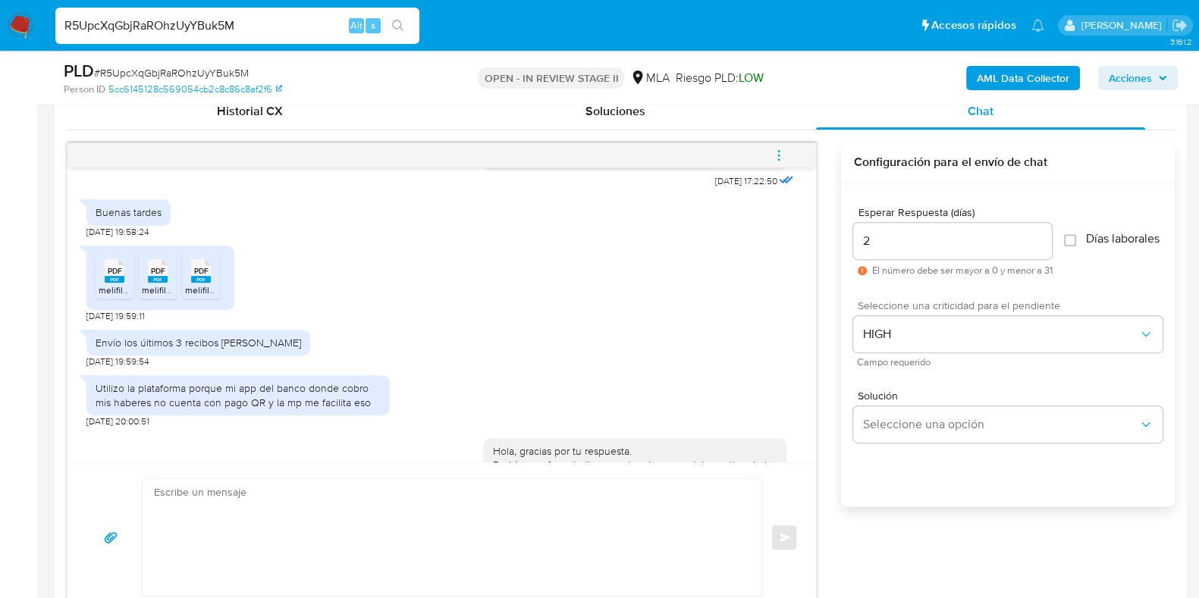
scroll to position [1036, 0]
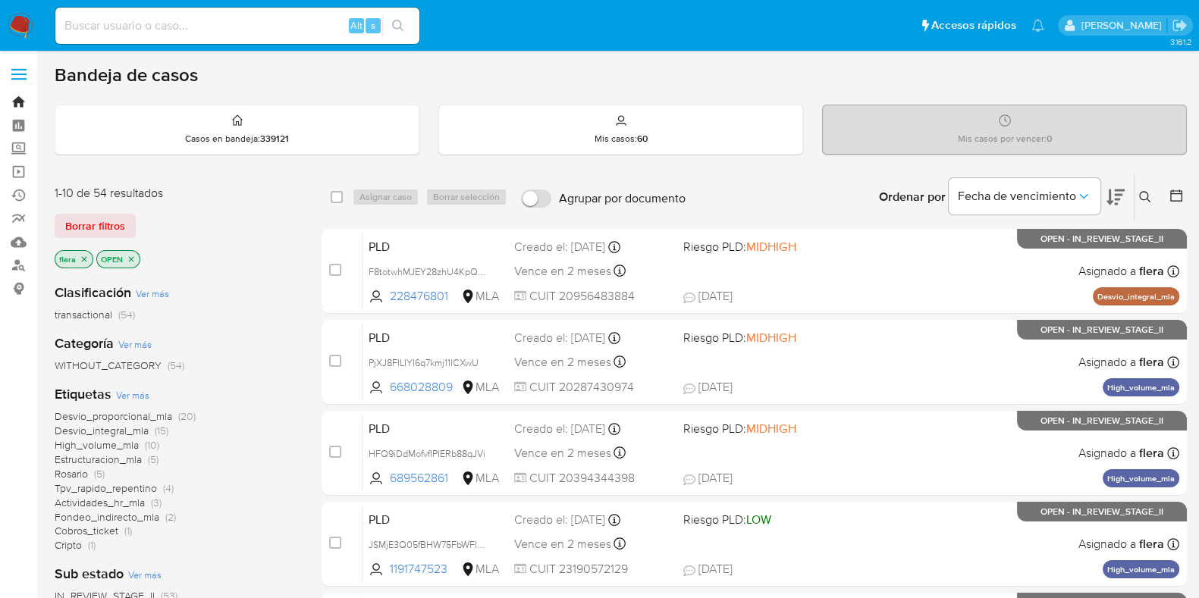
click at [11, 96] on link "Bandeja" at bounding box center [90, 102] width 181 height 24
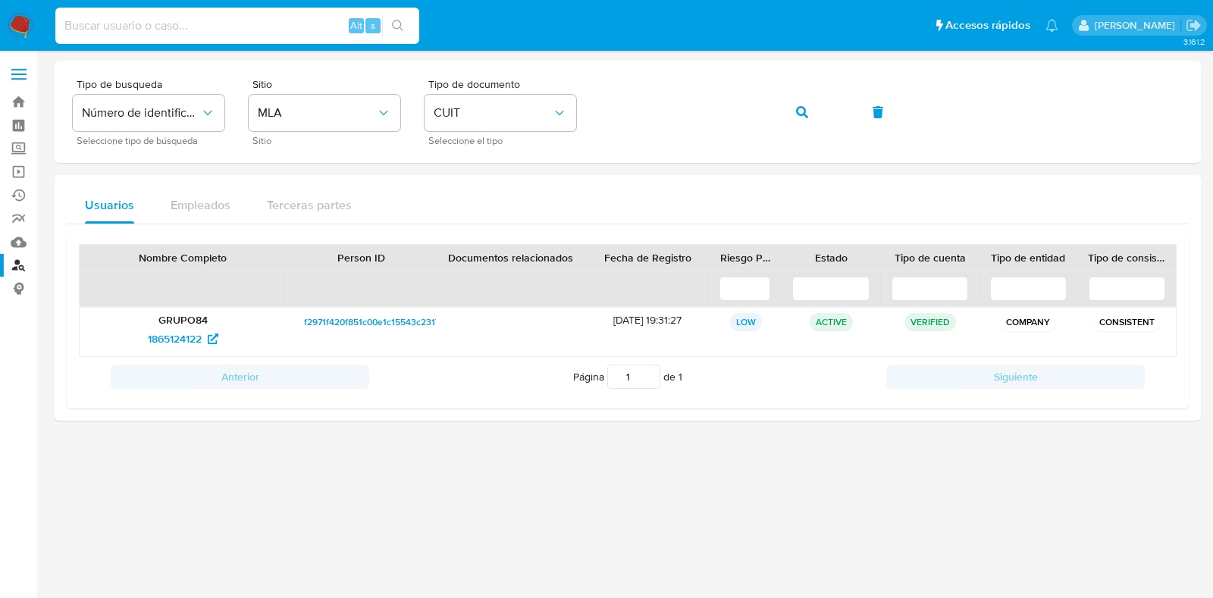
click at [231, 19] on input at bounding box center [237, 26] width 364 height 20
paste input "1842641834"
type input "1842641834"
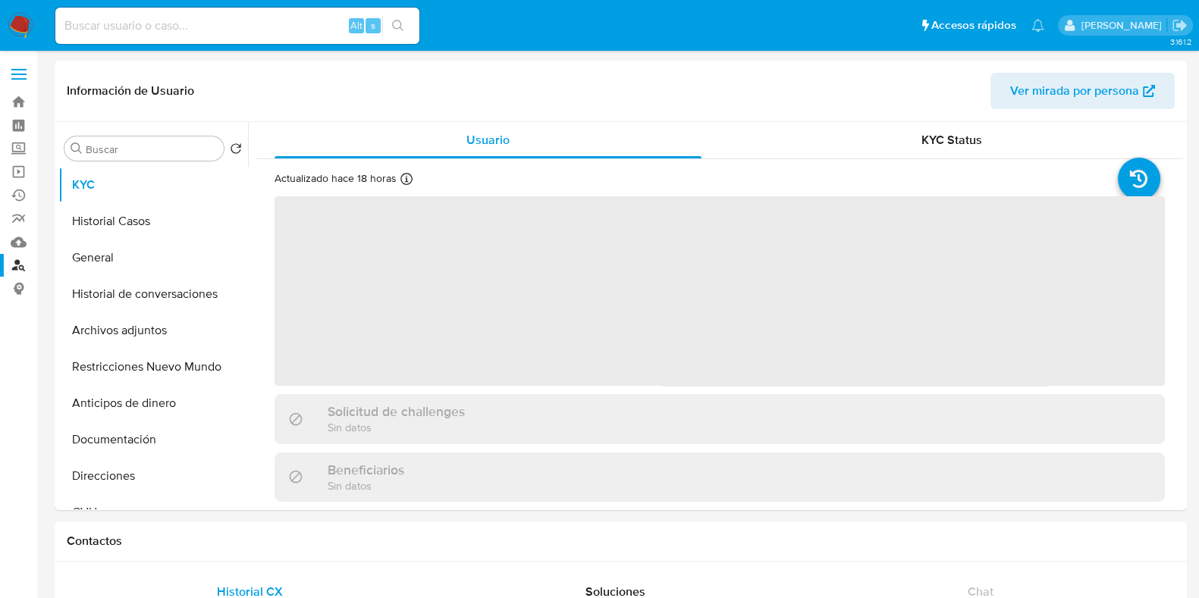
select select "10"
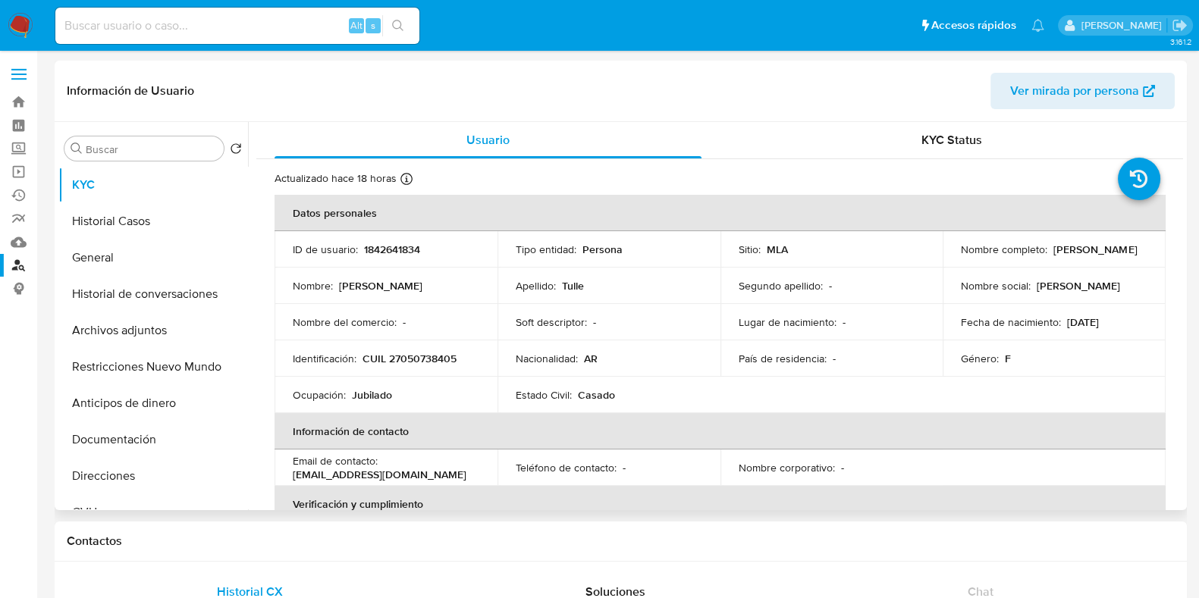
click at [435, 358] on p "CUIL 27050738405" at bounding box center [410, 359] width 94 height 14
copy p "27050738405"
click at [195, 23] on input at bounding box center [237, 26] width 364 height 20
paste input "813391418"
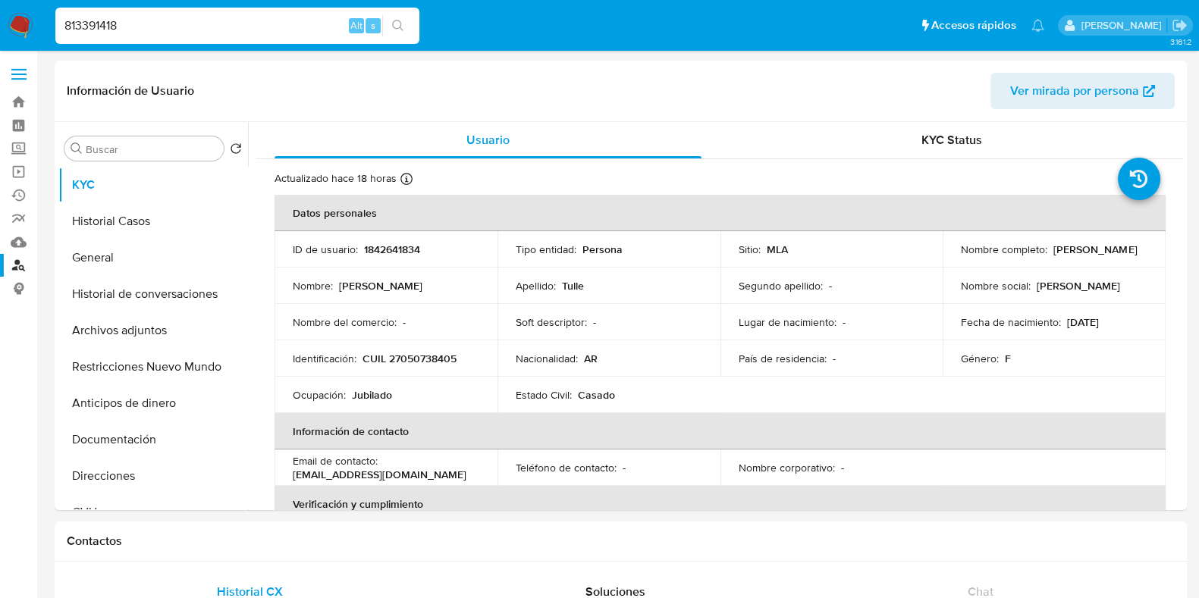
type input "813391418"
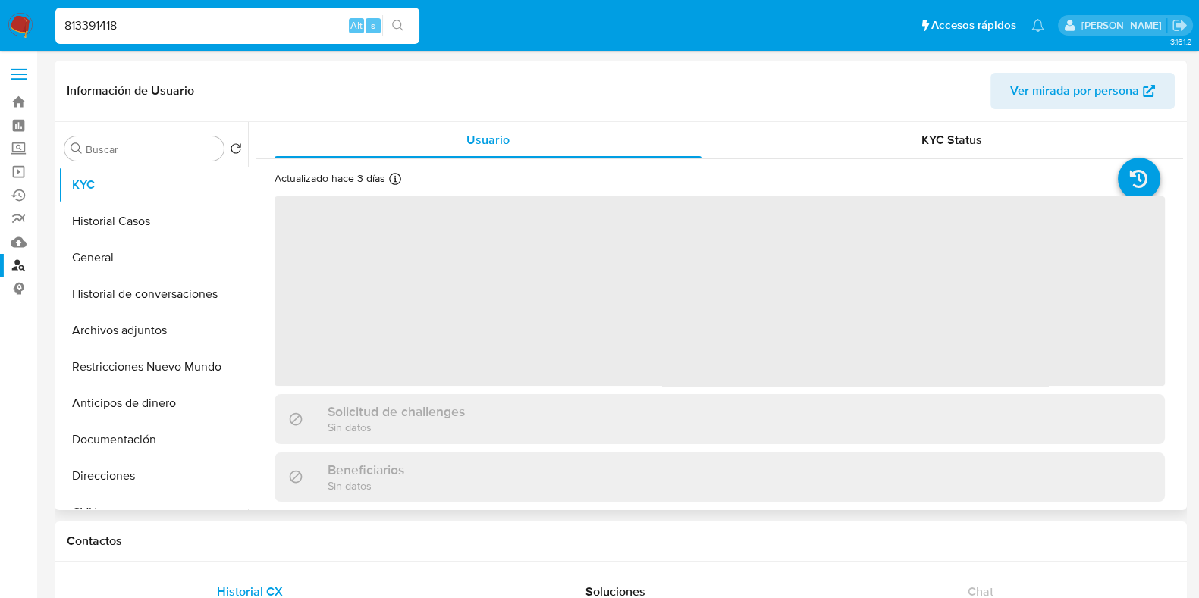
select select "10"
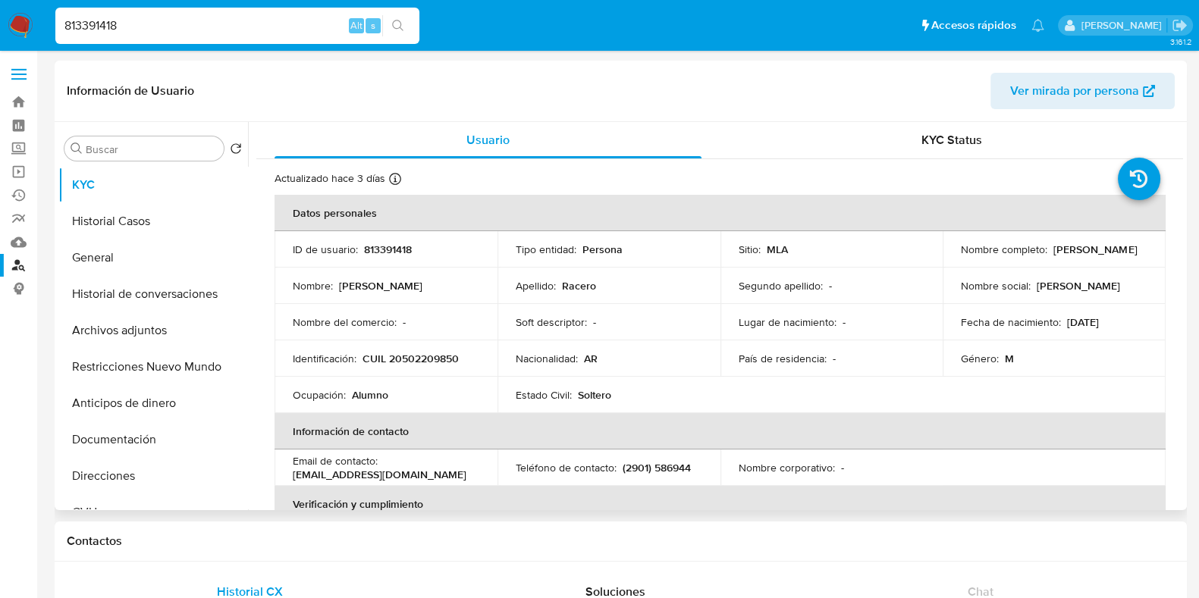
click at [456, 355] on p "CUIL 20502209850" at bounding box center [411, 359] width 96 height 14
click at [438, 359] on p "CUIL 20502209850" at bounding box center [411, 359] width 96 height 14
copy p "20502209850"
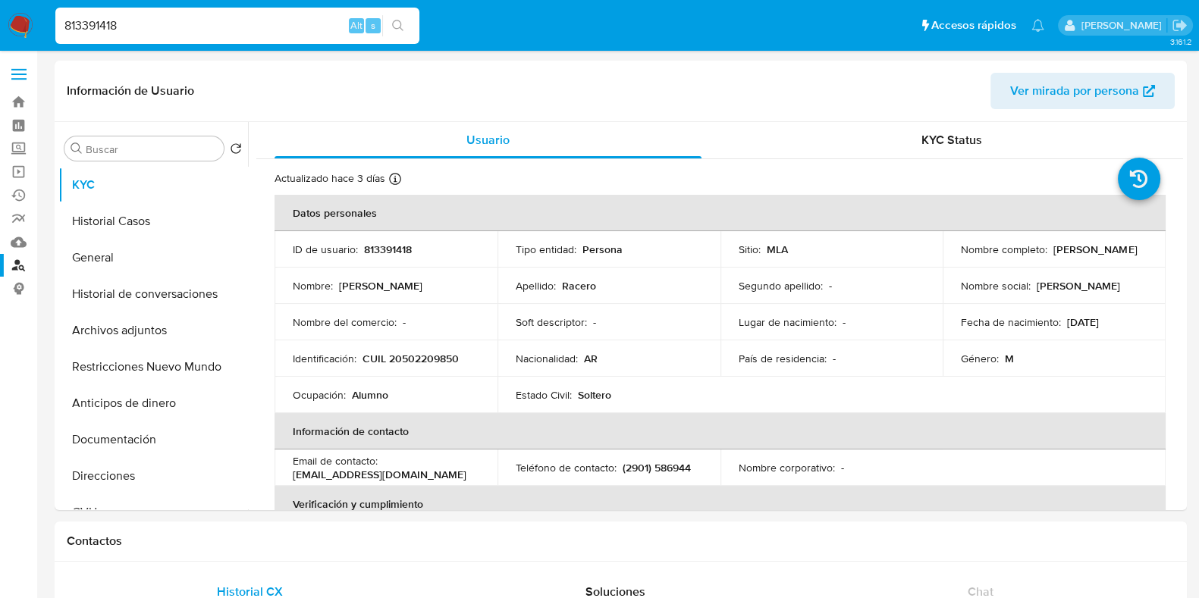
click at [156, 27] on input "813391418" at bounding box center [237, 26] width 364 height 20
paste input "654854807"
type input "654854807"
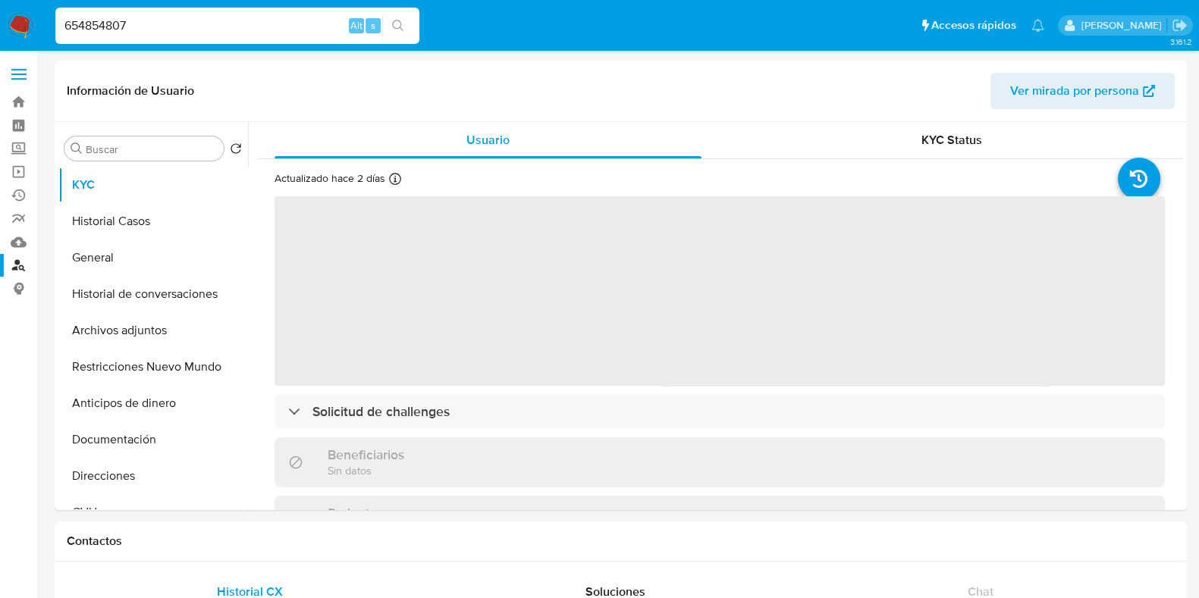
select select "10"
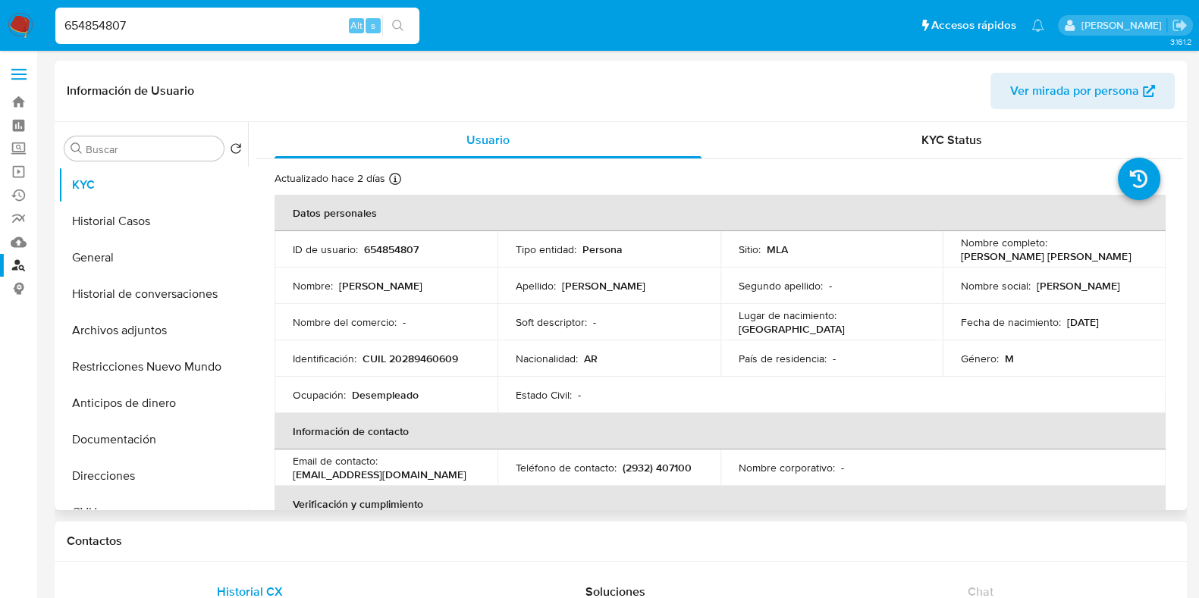
click at [445, 353] on p "CUIL 20289460609" at bounding box center [411, 359] width 96 height 14
copy p "20289460609"
click at [228, 18] on input "654854807" at bounding box center [237, 26] width 364 height 20
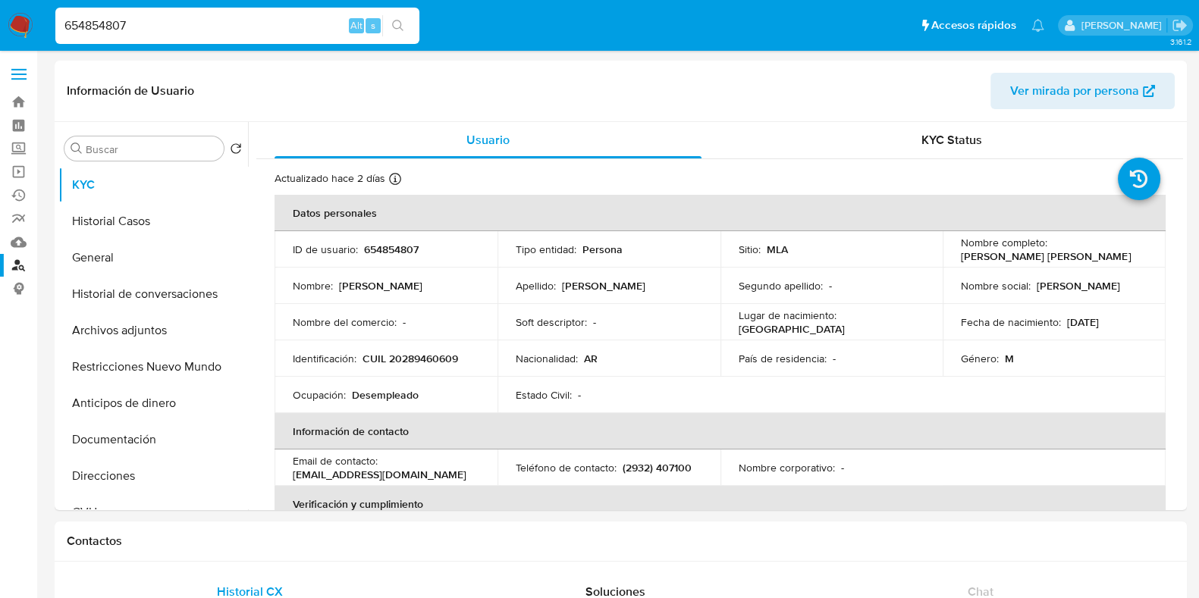
paste input "556188273"
type input "556188273"
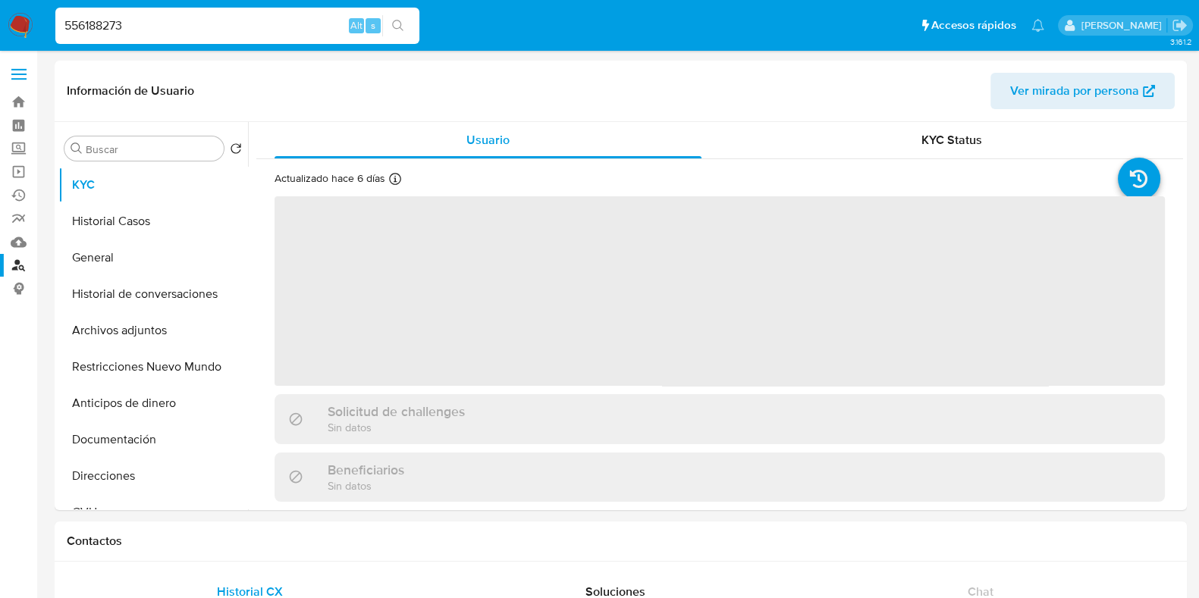
select select "10"
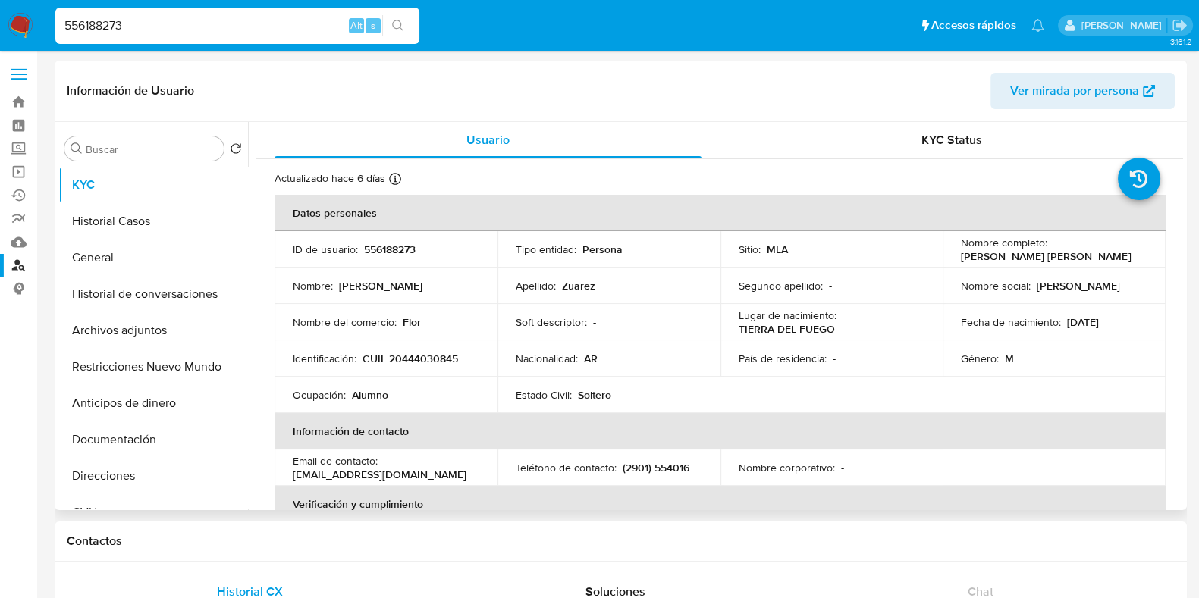
click at [436, 356] on p "CUIL 20444030845" at bounding box center [411, 359] width 96 height 14
copy p "20444030845"
click at [262, 33] on input "556188273" at bounding box center [237, 26] width 364 height 20
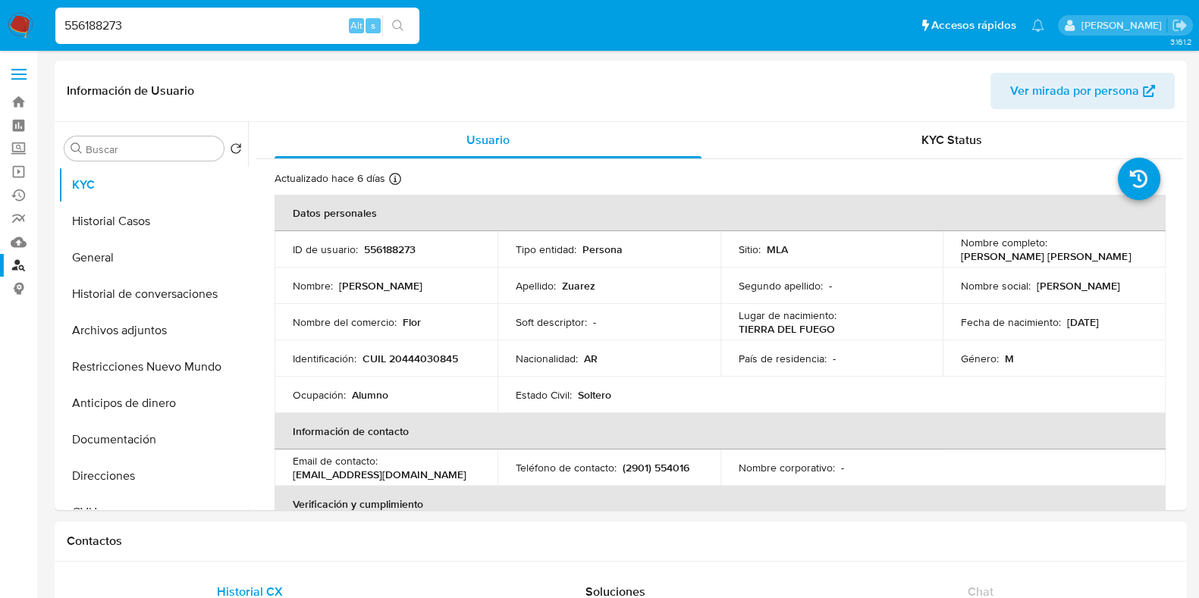
paste input "839655126"
type input "839655126"
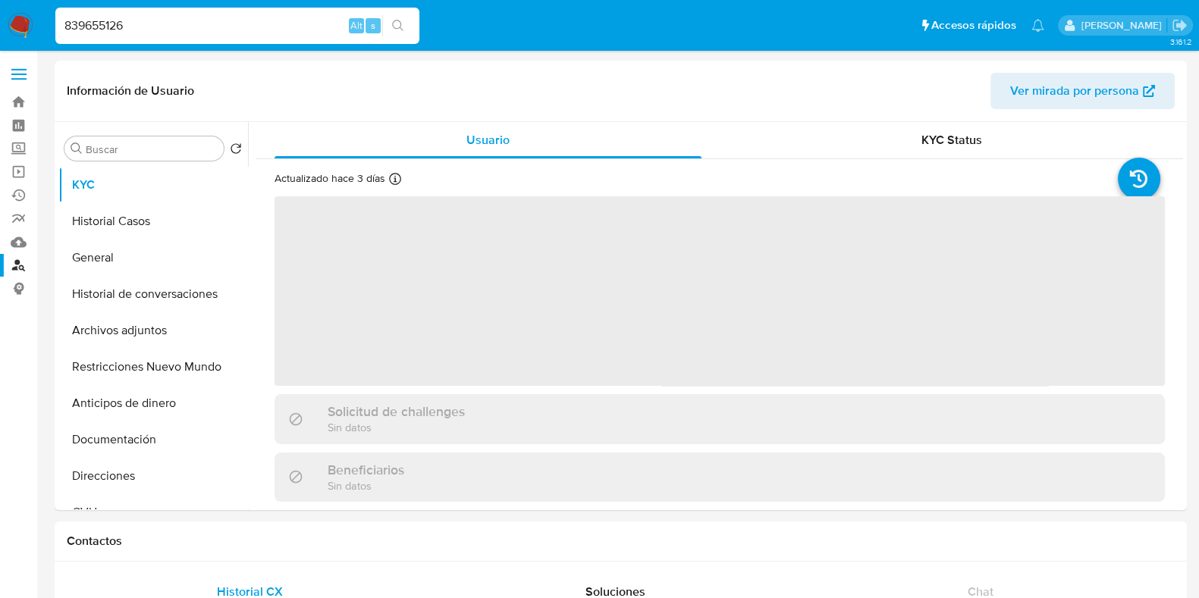
select select "10"
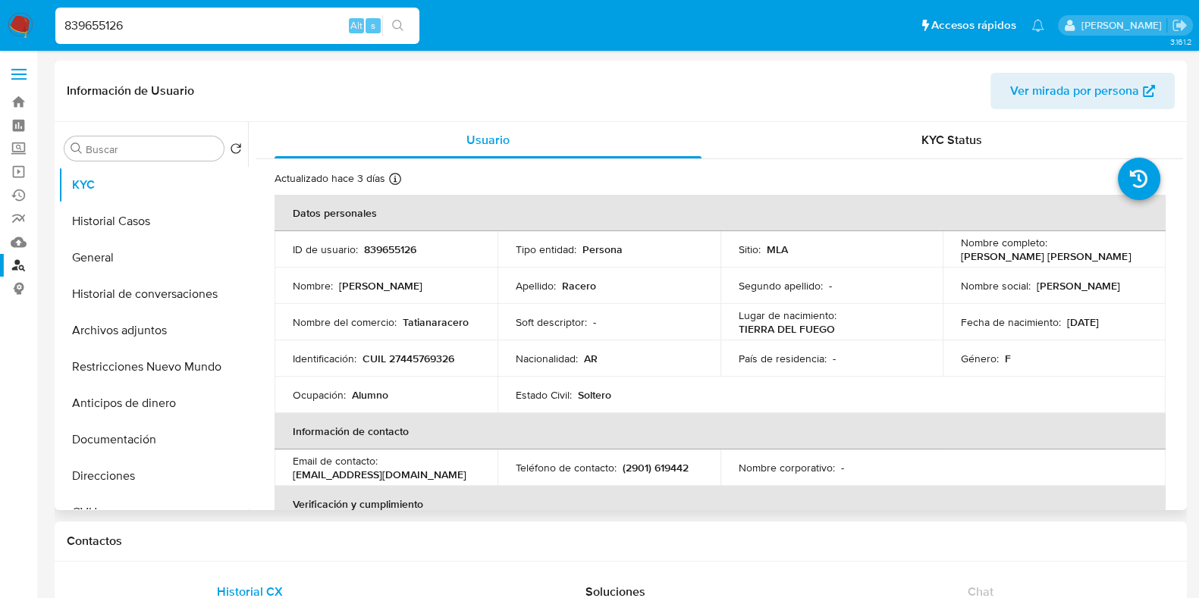
click at [444, 361] on p "CUIL 27445769326" at bounding box center [409, 359] width 92 height 14
copy p "27445769326"
click at [192, 33] on input "839655126" at bounding box center [237, 26] width 364 height 20
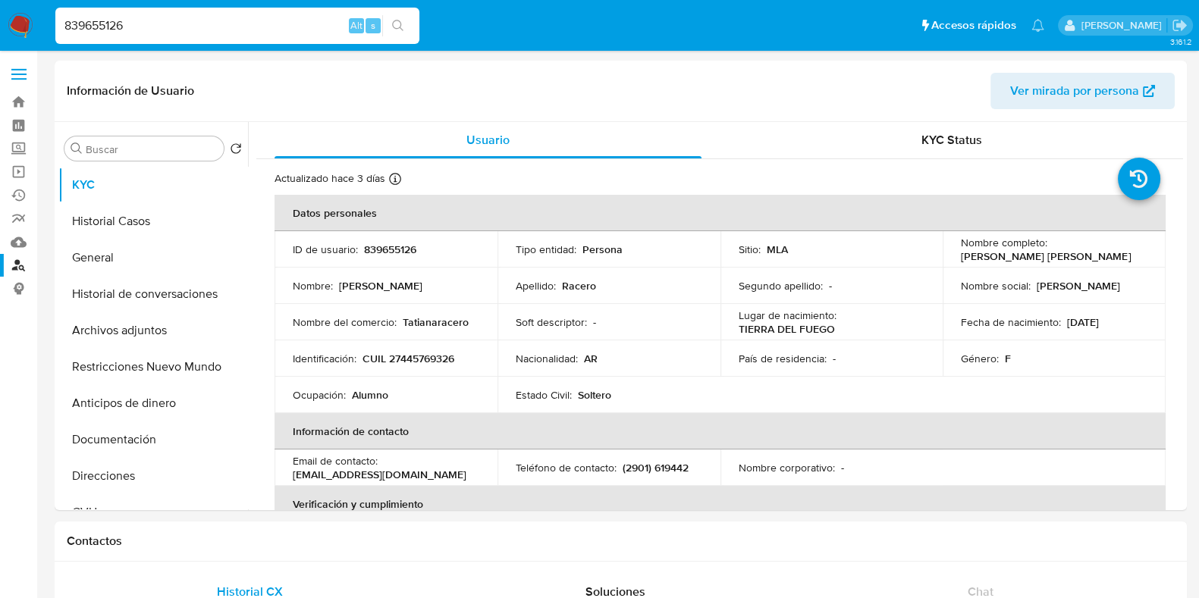
paste input "21843749"
type input "821843749"
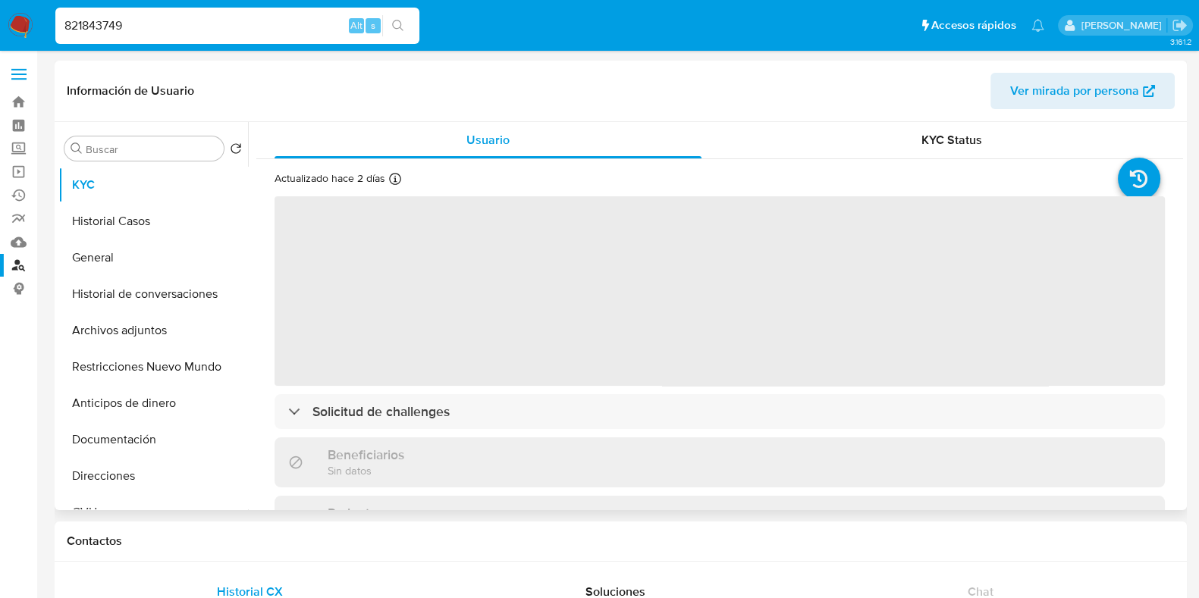
select select "10"
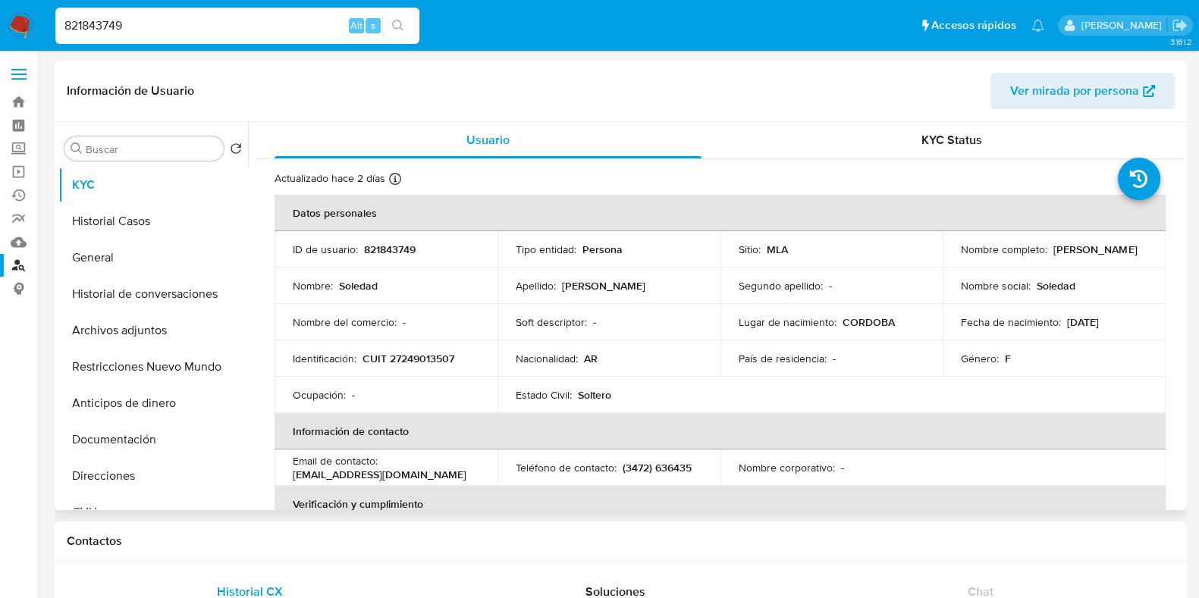
click at [449, 359] on p "CUIT 27249013507" at bounding box center [409, 359] width 92 height 14
copy p "27249013507"
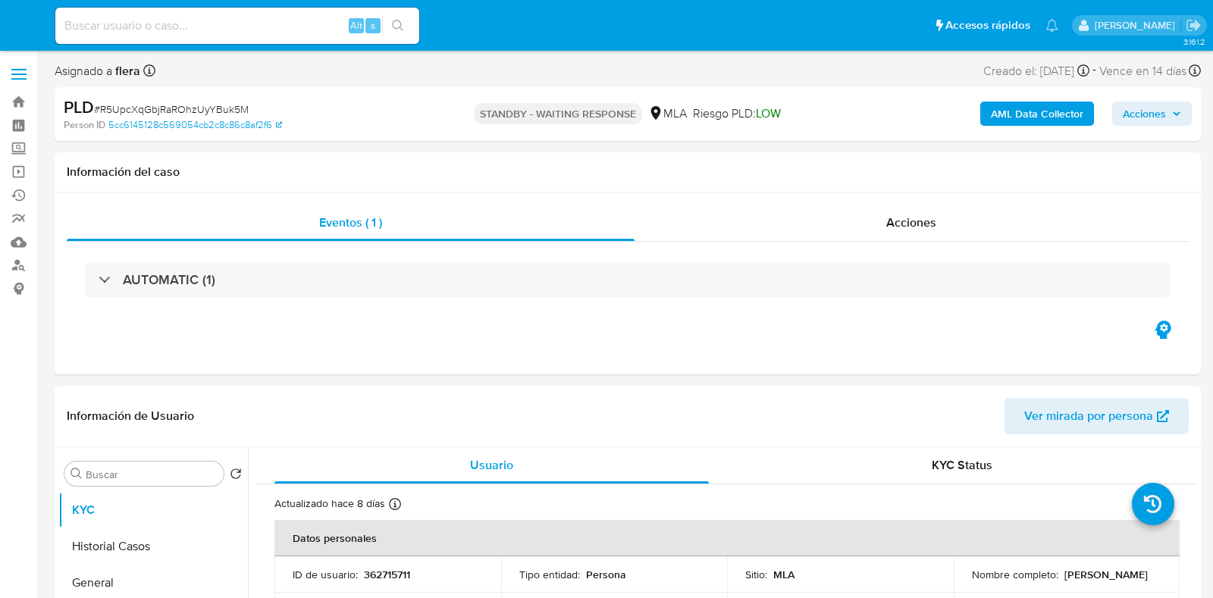
select select "10"
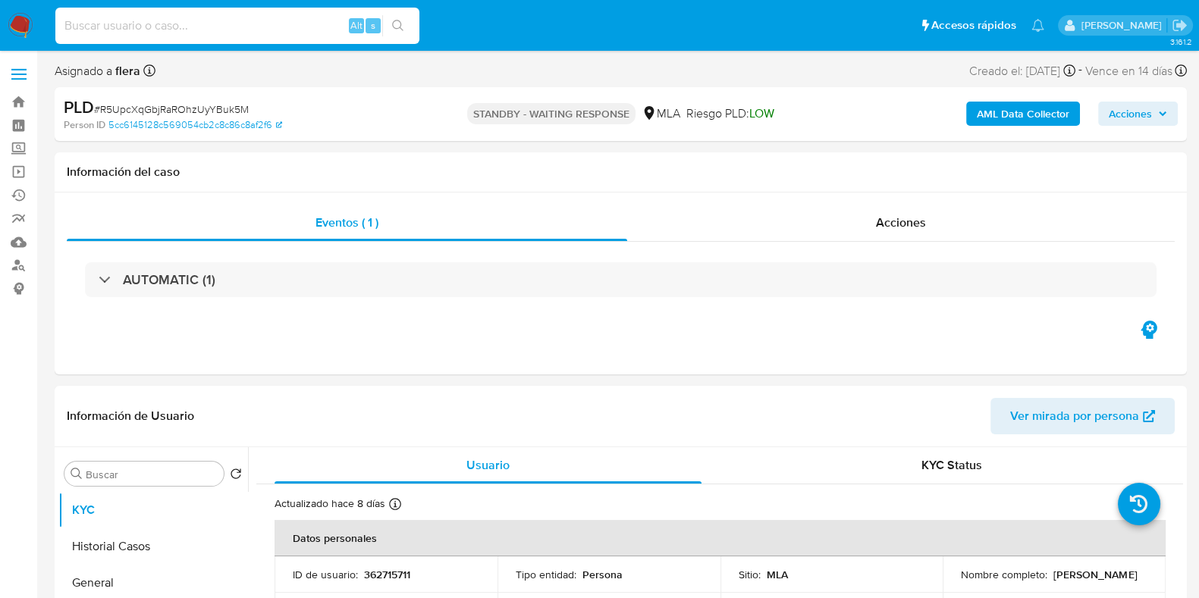
click at [144, 23] on input at bounding box center [237, 26] width 364 height 20
paste input "8X1X5HY0w42O0i6K7KrIXGwz"
type input "8X1X5HY0w42O0i6K7KrIXGwz"
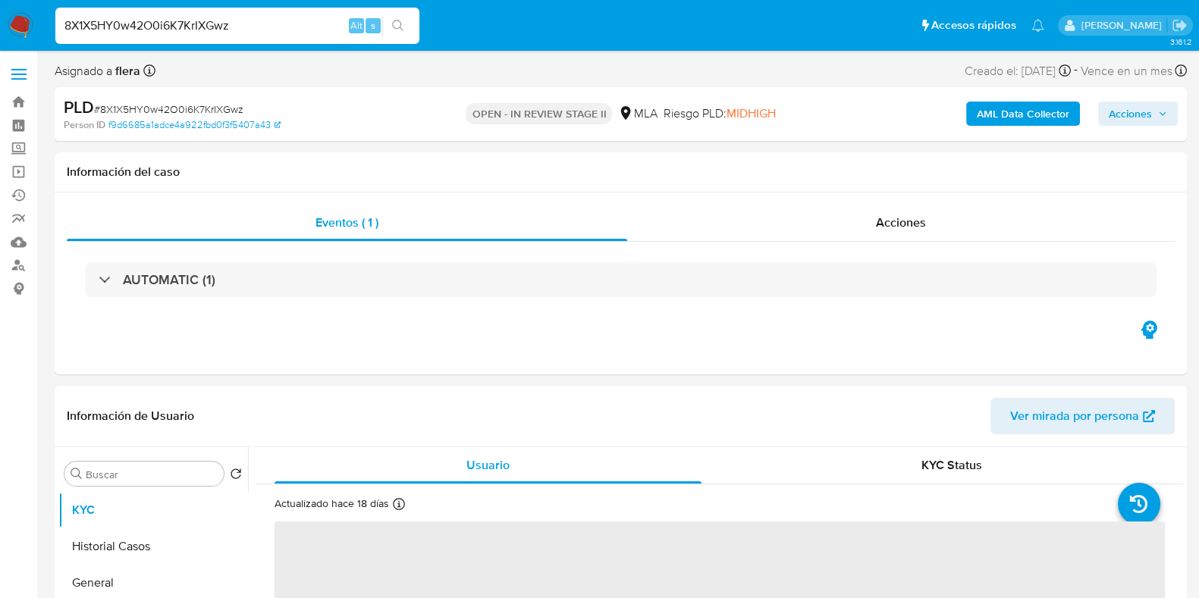
select select "10"
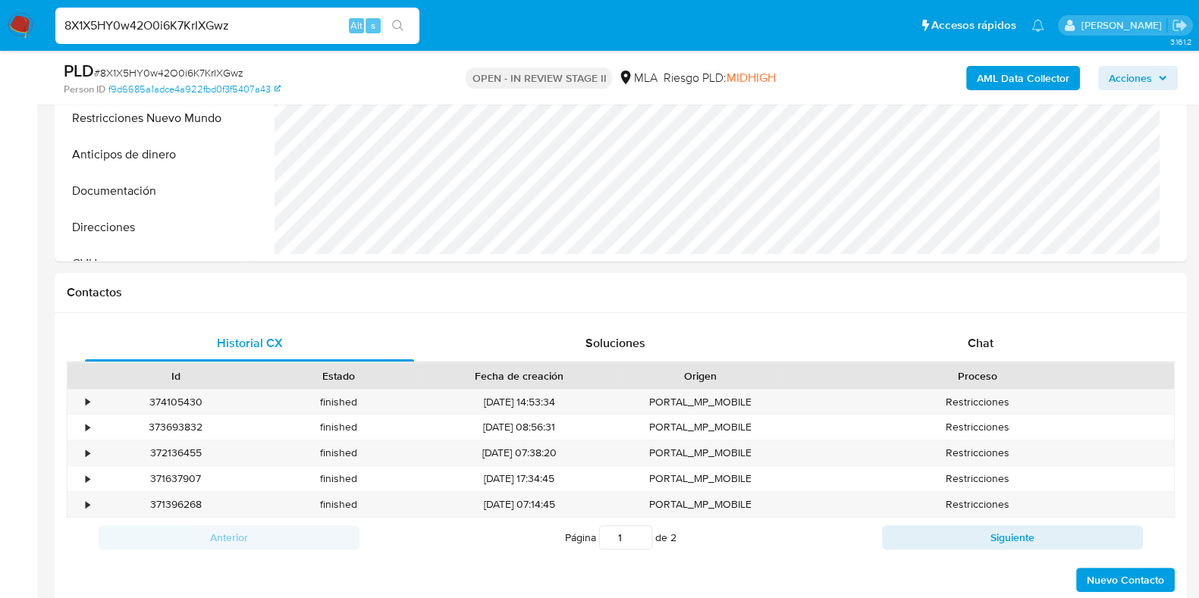
scroll to position [517, 0]
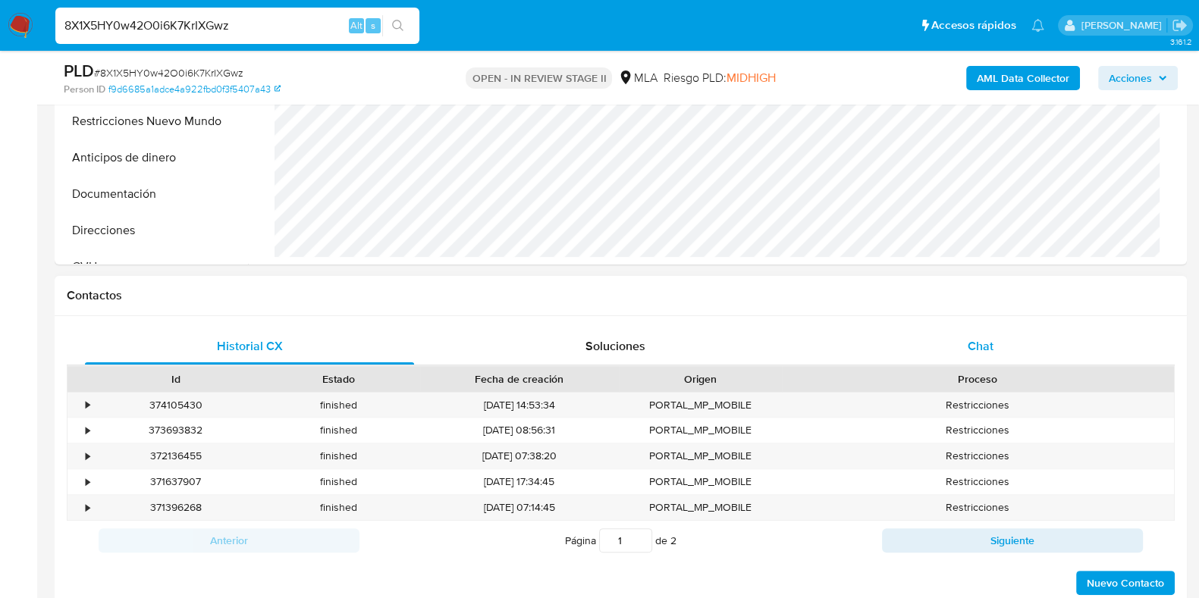
click at [981, 346] on span "Chat" at bounding box center [981, 345] width 26 height 17
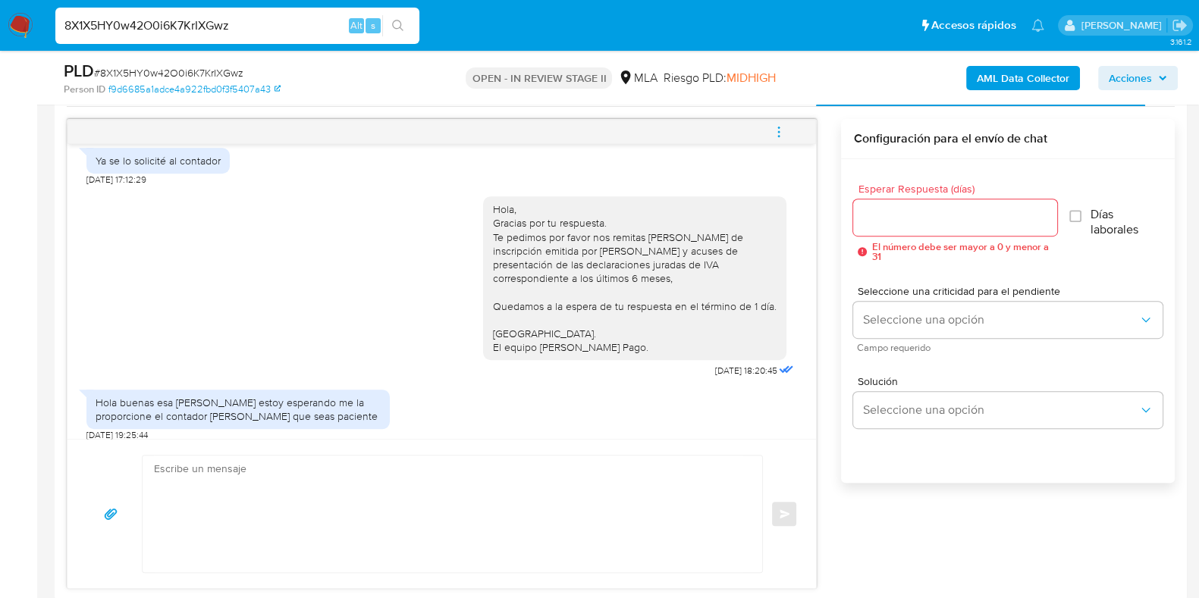
scroll to position [2947, 0]
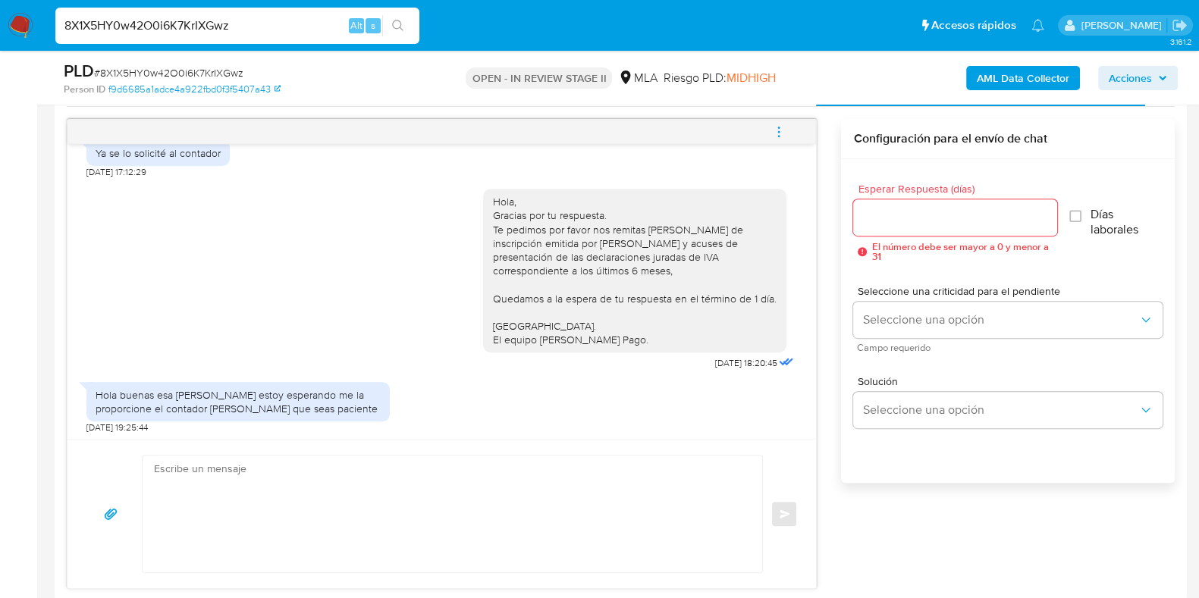
click at [150, 25] on input "8X1X5HY0w42O0i6K7KrIXGwz" at bounding box center [237, 26] width 364 height 20
paste input "zRVfdRPgT8c3ZVNiL7m3iziv"
type input "zRVfdRPgT8c3ZVNiL7m3iziv"
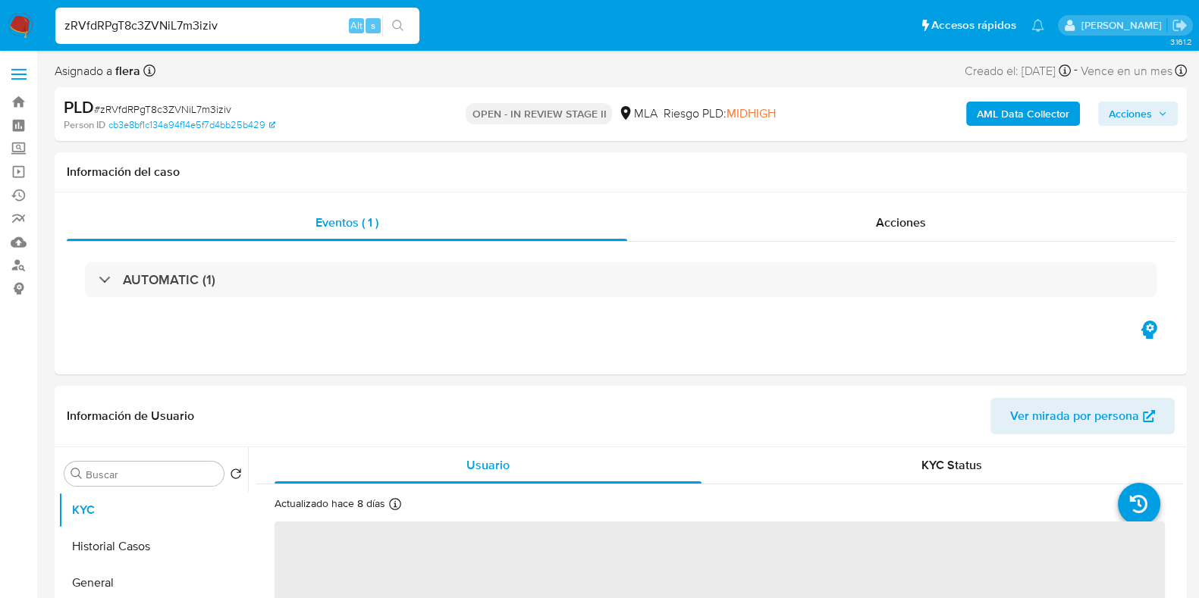
select select "10"
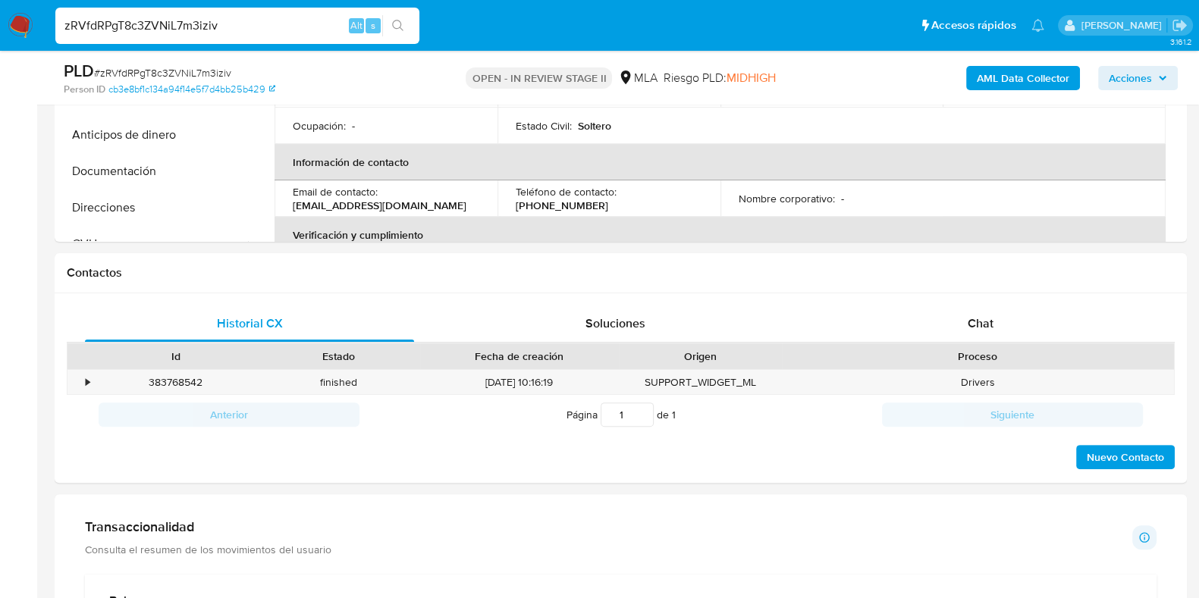
scroll to position [552, 0]
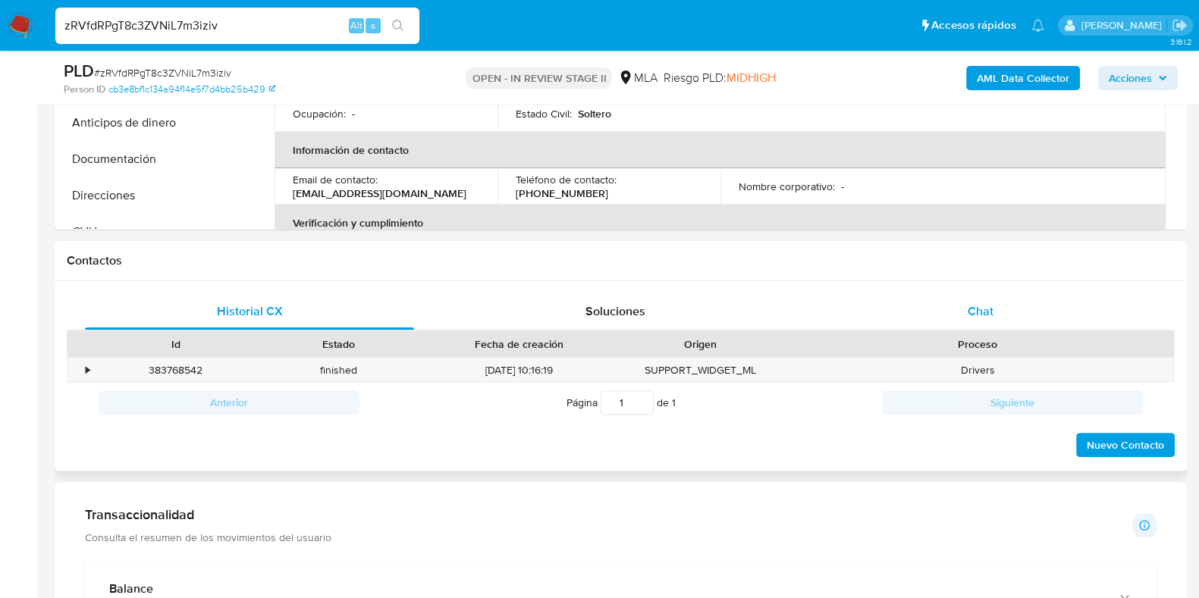
click at [976, 311] on span "Chat" at bounding box center [981, 311] width 26 height 17
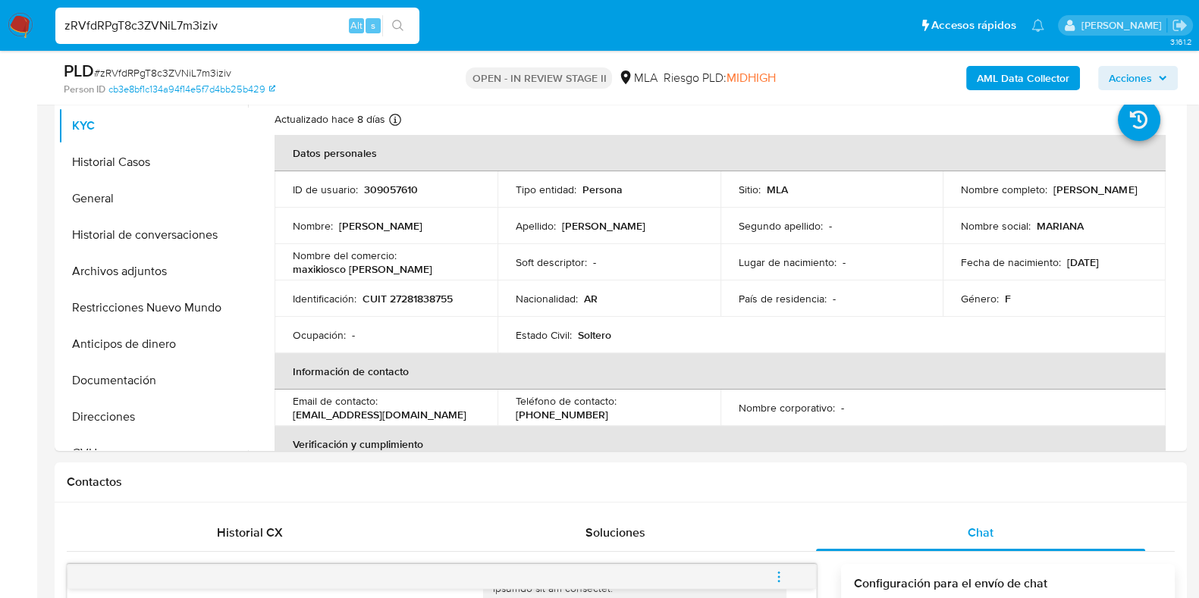
scroll to position [328, 0]
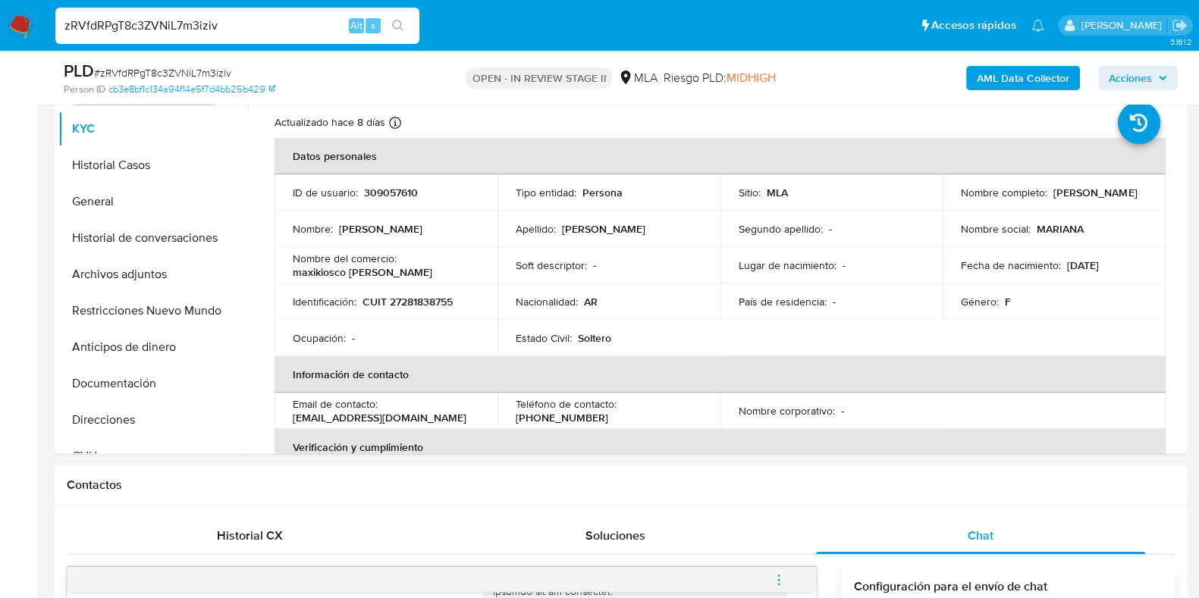
click at [184, 24] on input "zRVfdRPgT8c3ZVNiL7m3iziv" at bounding box center [237, 26] width 364 height 20
click at [143, 25] on input "zRVfdRPgT8c3ZVNiL7m3iziv" at bounding box center [237, 26] width 364 height 20
paste input "301124339"
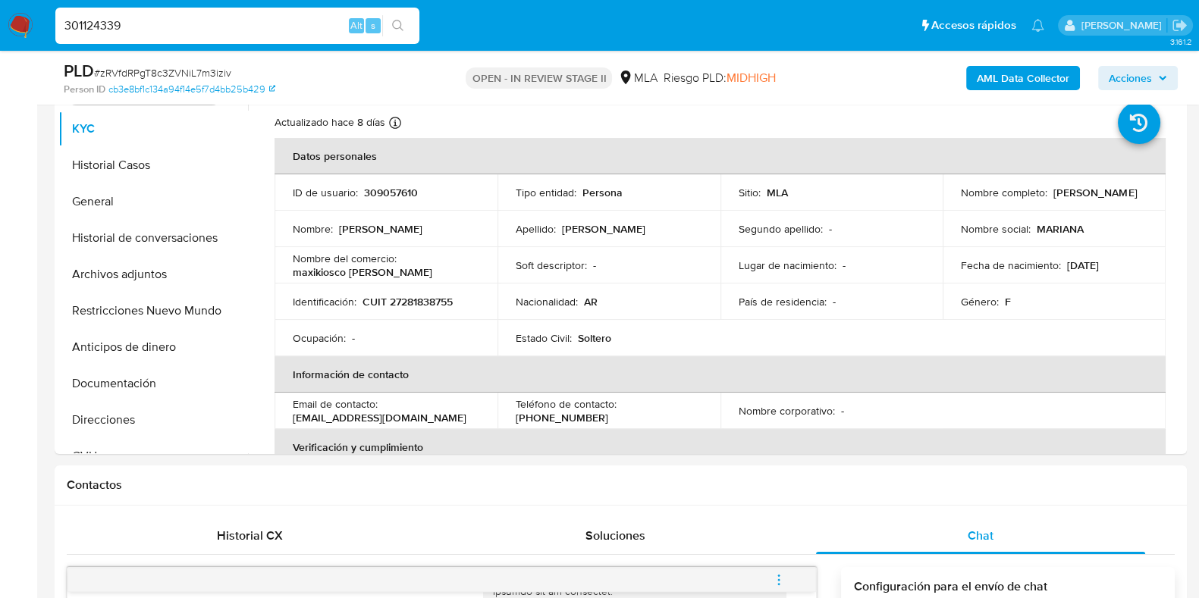
type input "301124339"
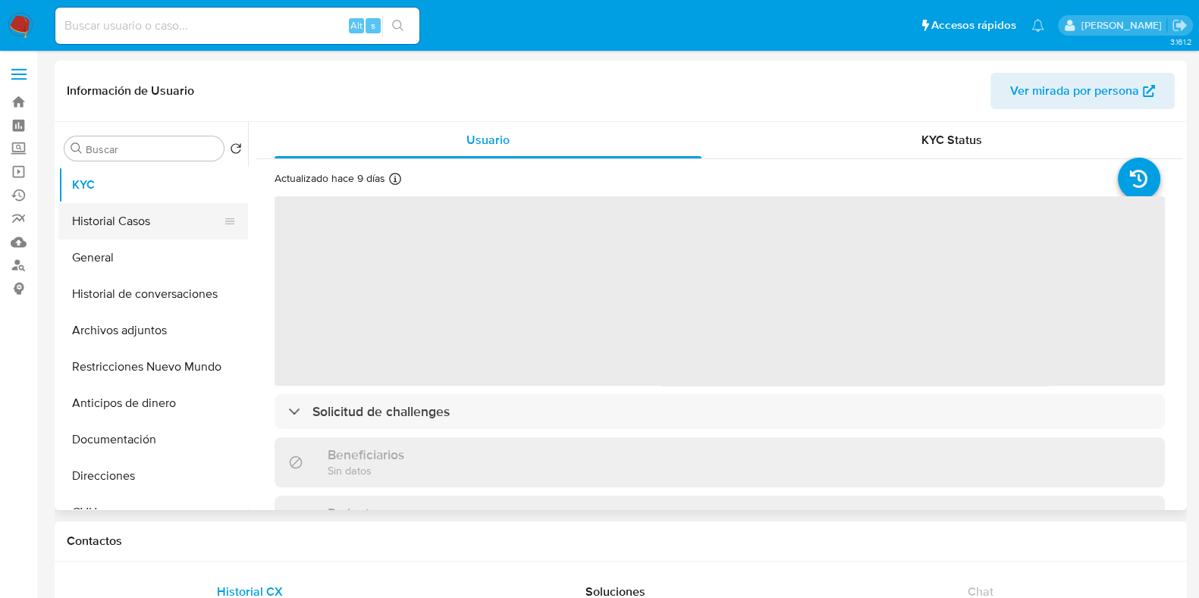
select select "10"
click at [144, 206] on button "Historial Casos" at bounding box center [146, 221] width 177 height 36
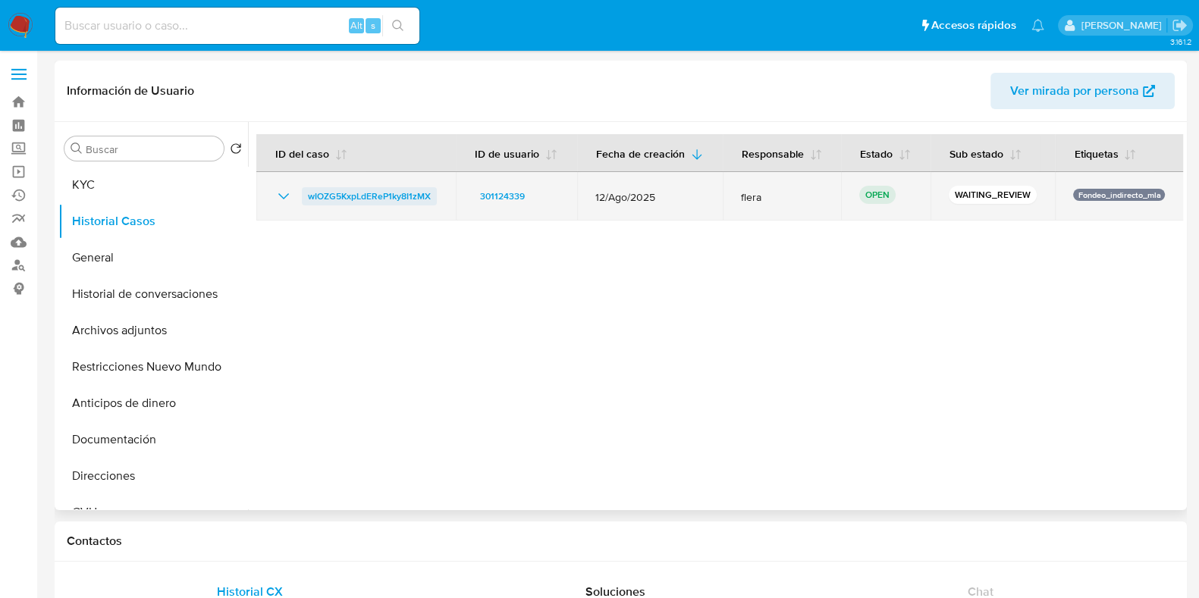
click at [378, 187] on span "wIOZG5KxpLdEReP1ky8I1zMX" at bounding box center [369, 196] width 123 height 18
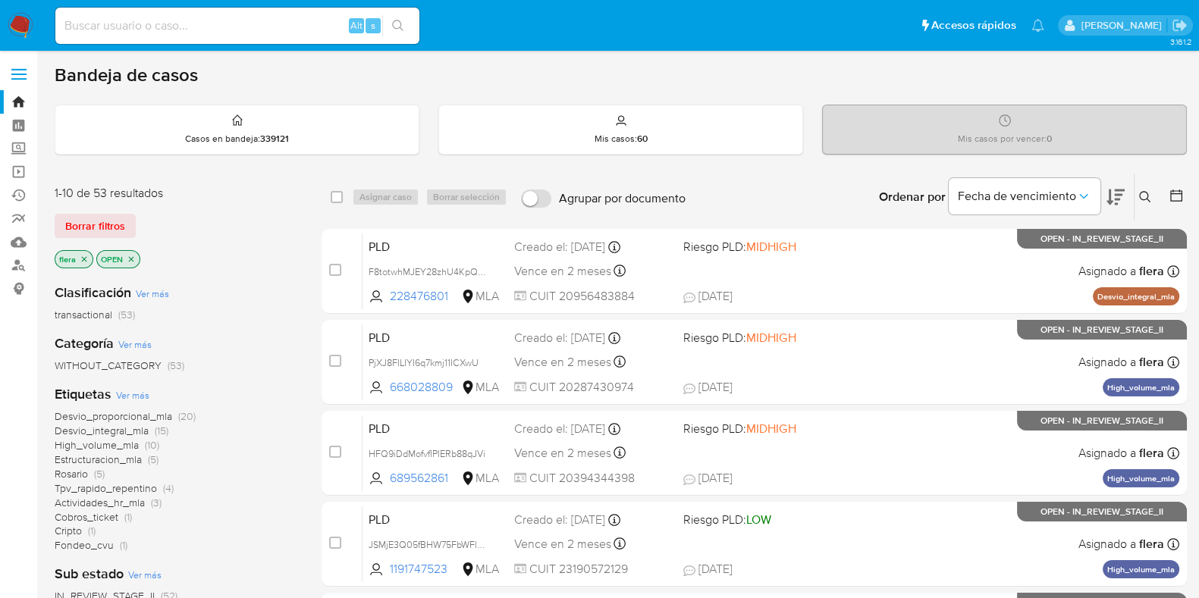
click at [1146, 196] on icon at bounding box center [1145, 197] width 12 height 12
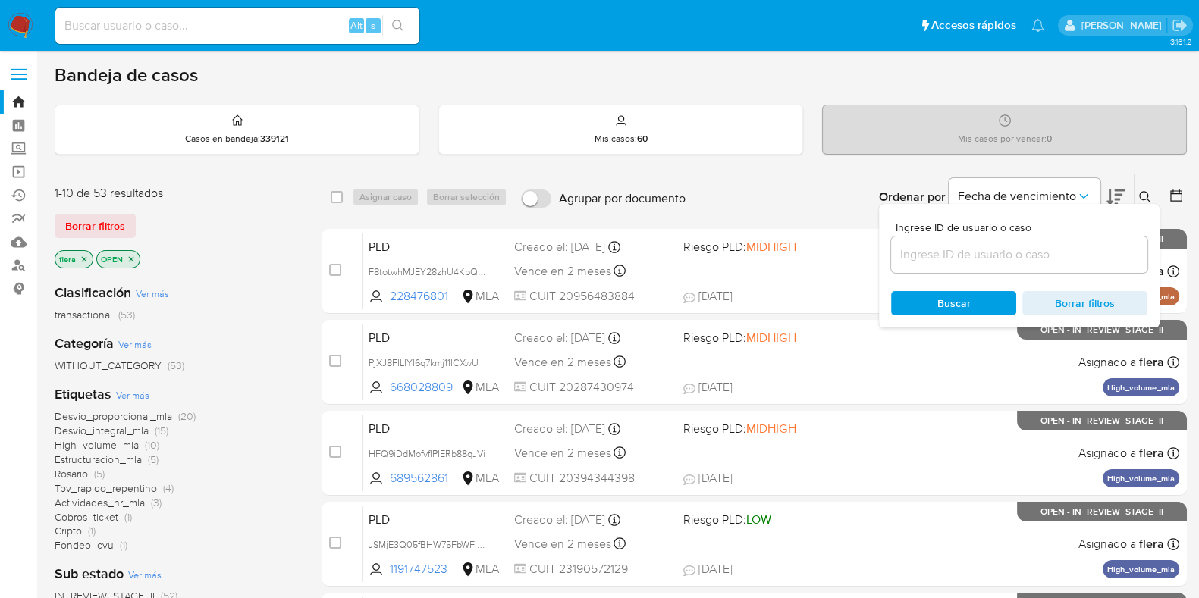
click at [940, 267] on div at bounding box center [1019, 255] width 256 height 36
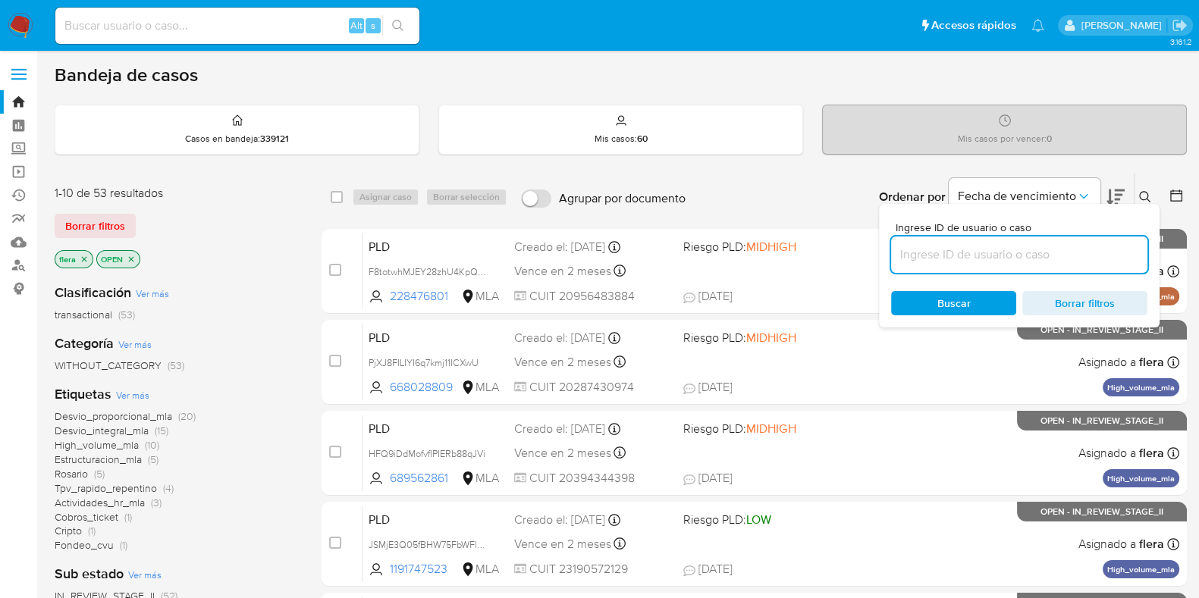
click at [933, 256] on input at bounding box center [1019, 255] width 256 height 20
paste input "wIOZG5KxpLdEReP1ky8I1zMX"
type input "wIOZG5KxpLdEReP1ky8I1zMX"
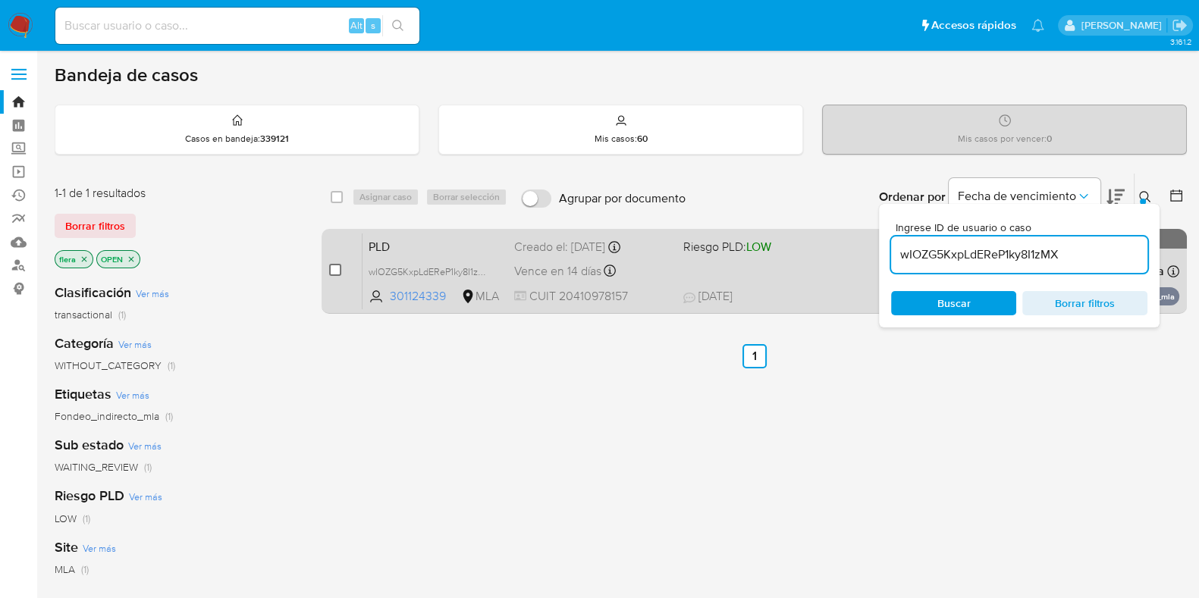
click at [335, 270] on input "checkbox" at bounding box center [335, 270] width 12 height 12
checkbox input "true"
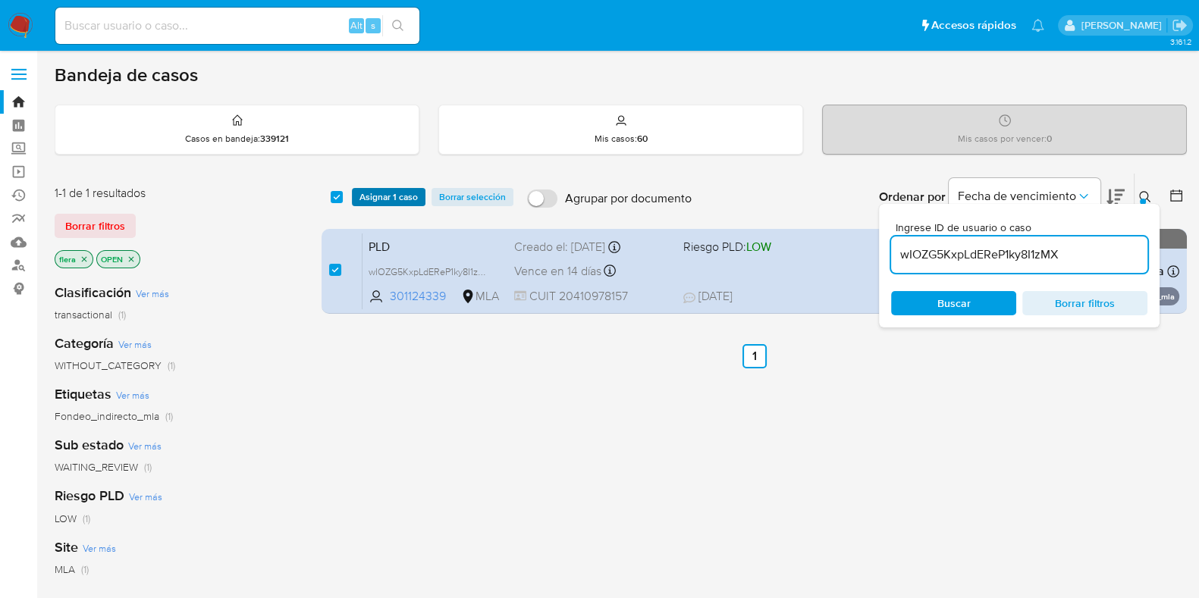
click at [398, 190] on span "Asignar 1 caso" at bounding box center [388, 197] width 58 height 15
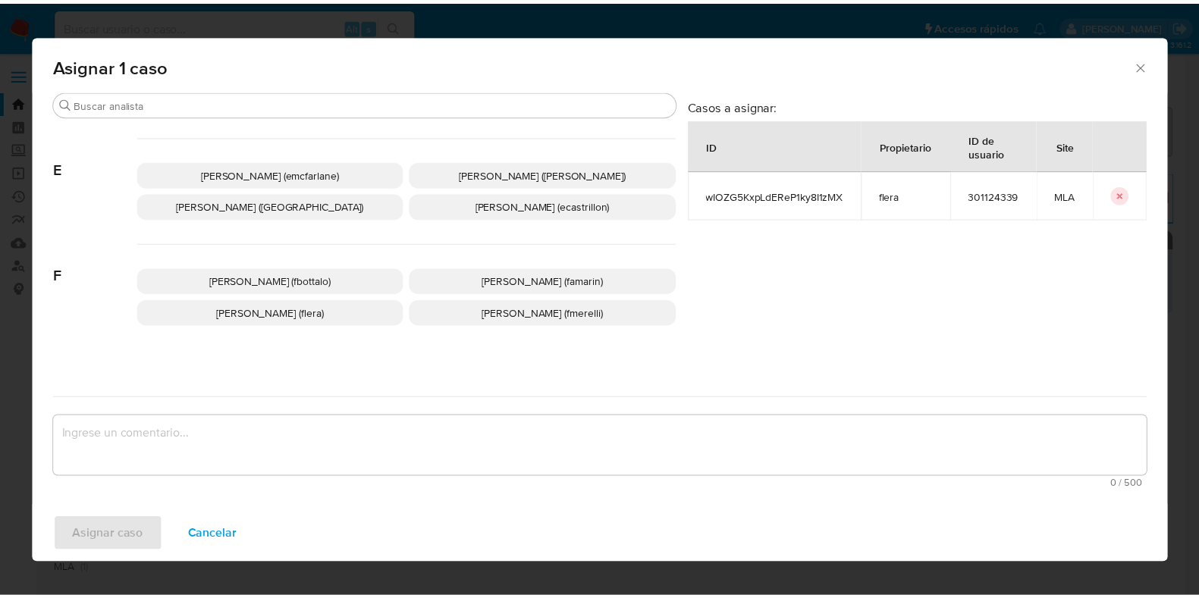
scroll to position [273, 0]
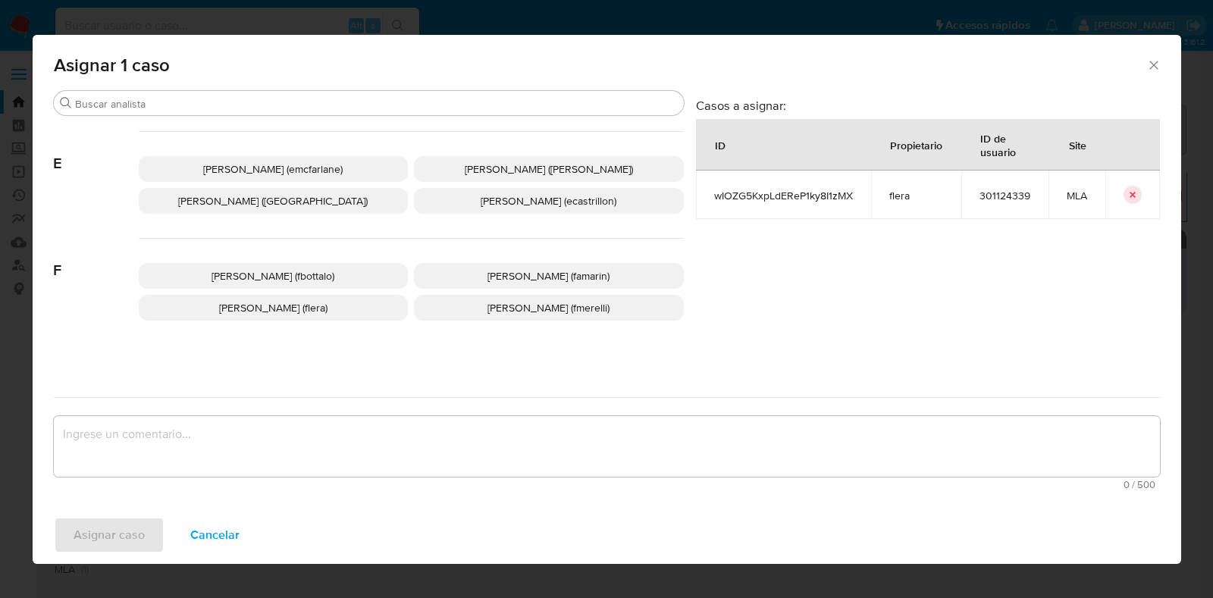
click at [319, 306] on span "[PERSON_NAME] (flera)" at bounding box center [273, 307] width 108 height 15
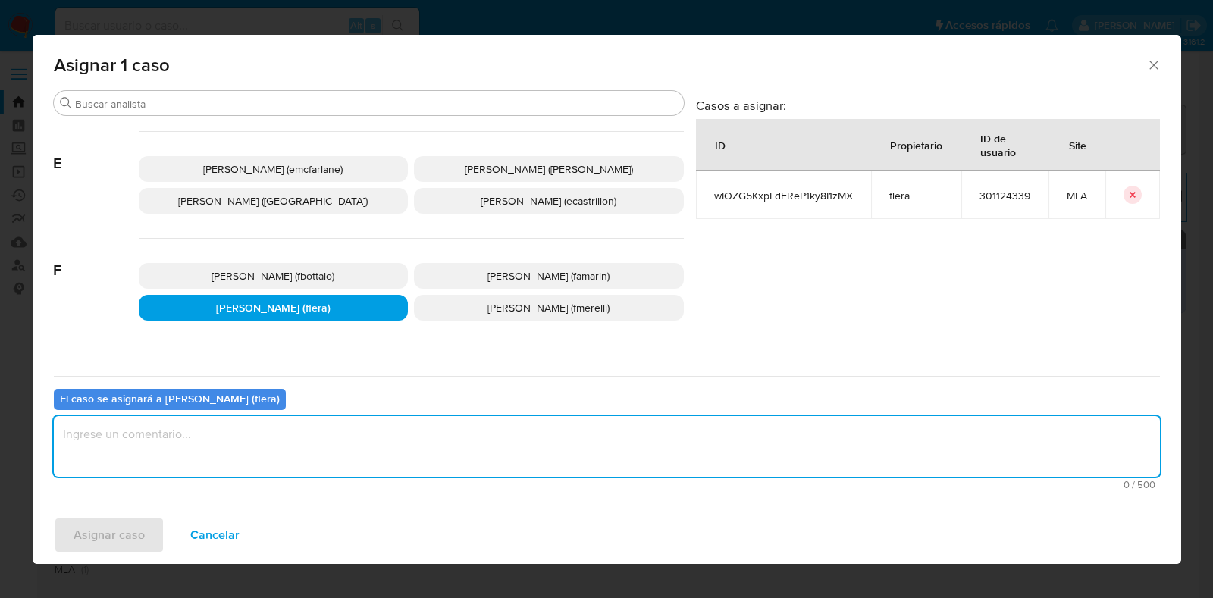
click at [264, 440] on textarea "assign-modal" at bounding box center [607, 446] width 1107 height 61
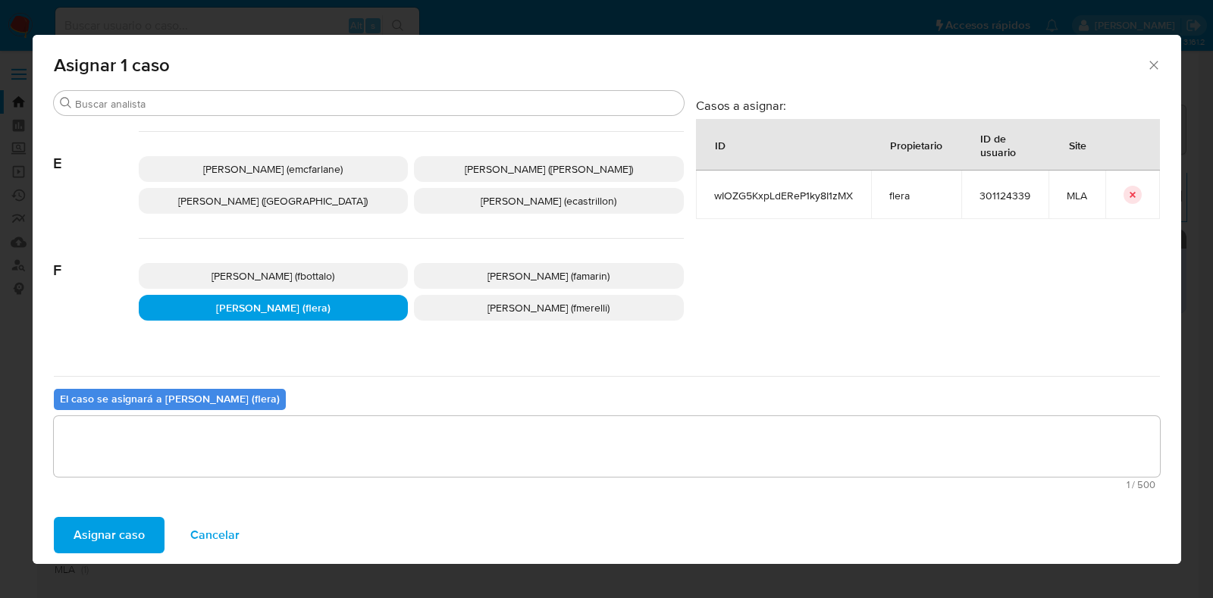
click at [100, 534] on span "Asignar caso" at bounding box center [109, 535] width 71 height 33
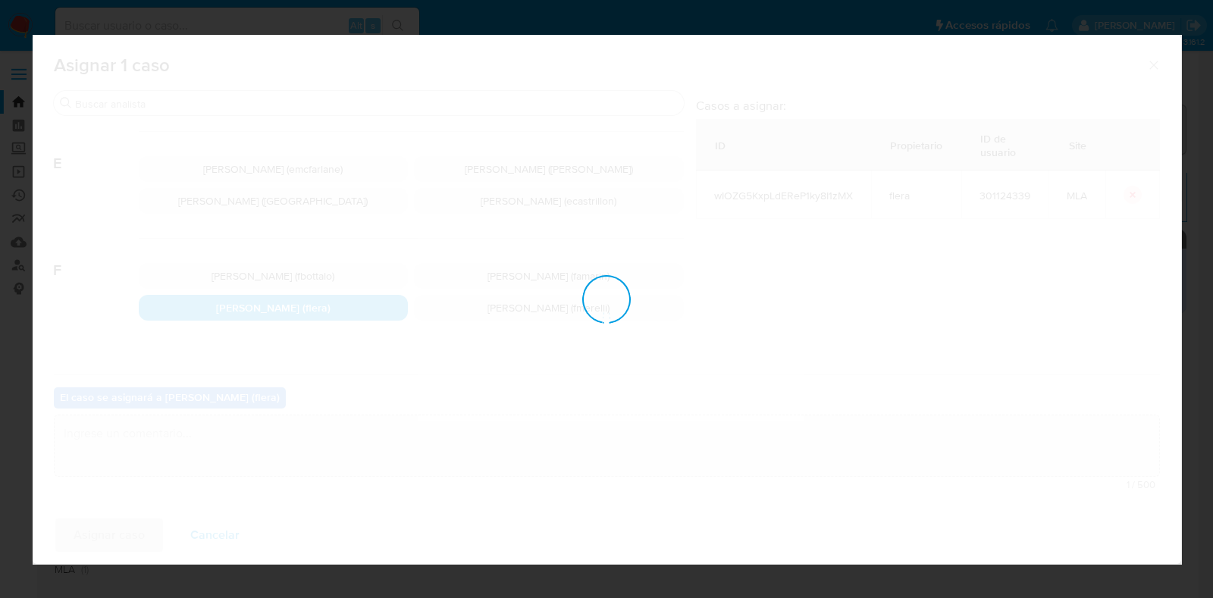
checkbox input "false"
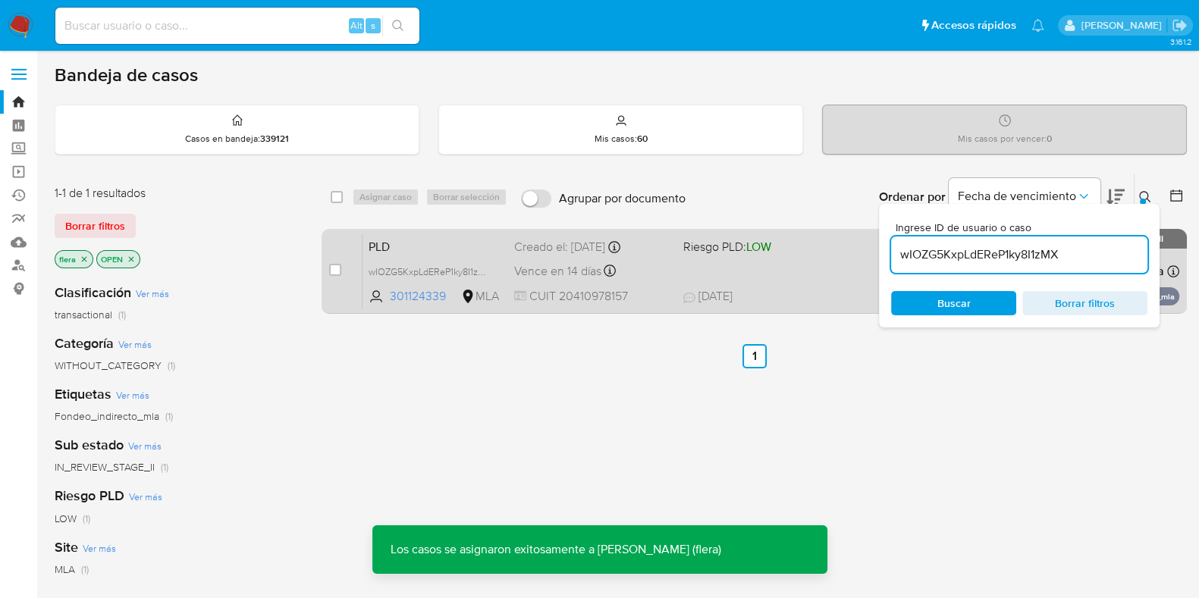
click at [391, 250] on span "PLD" at bounding box center [435, 246] width 133 height 20
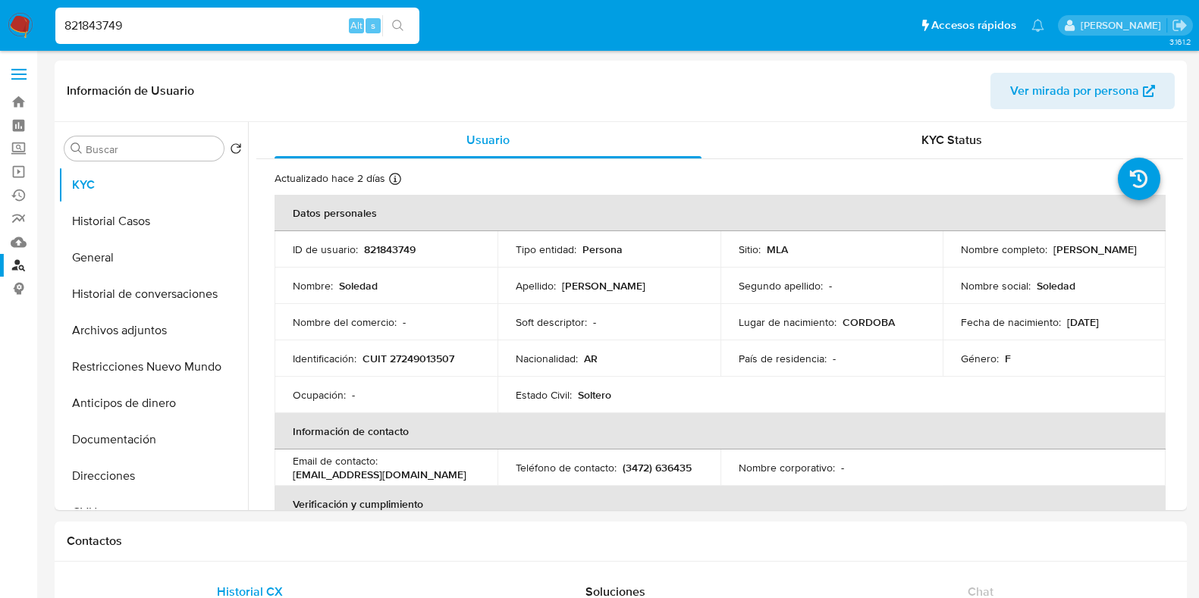
select select "10"
click at [208, 32] on input "821843749" at bounding box center [237, 26] width 364 height 20
paste input "347644438"
type input "347644438"
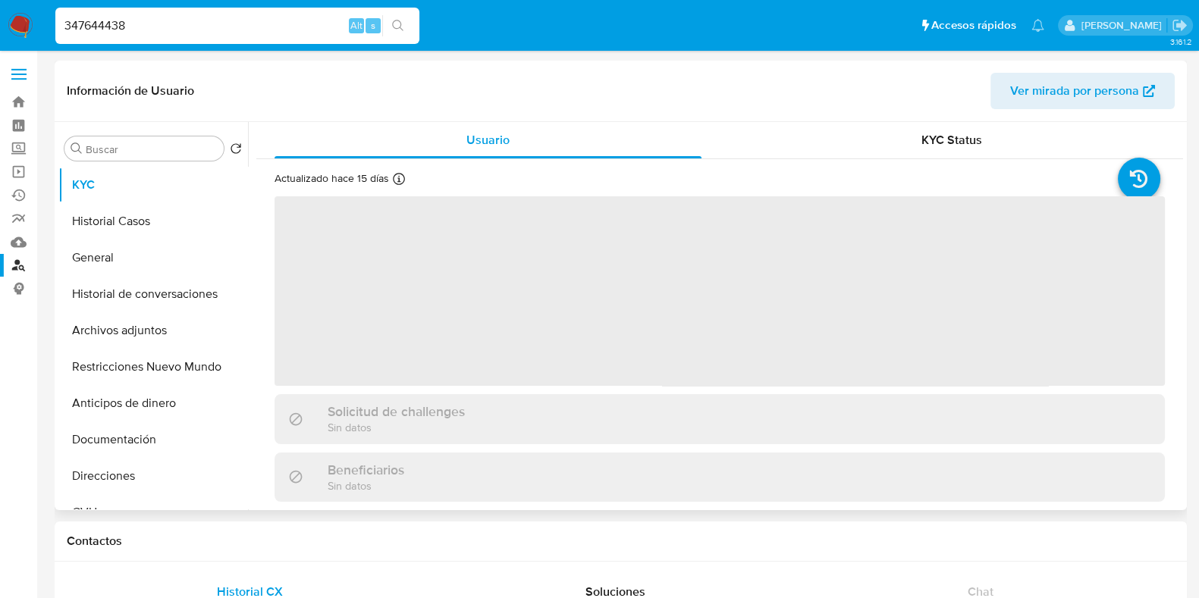
select select "10"
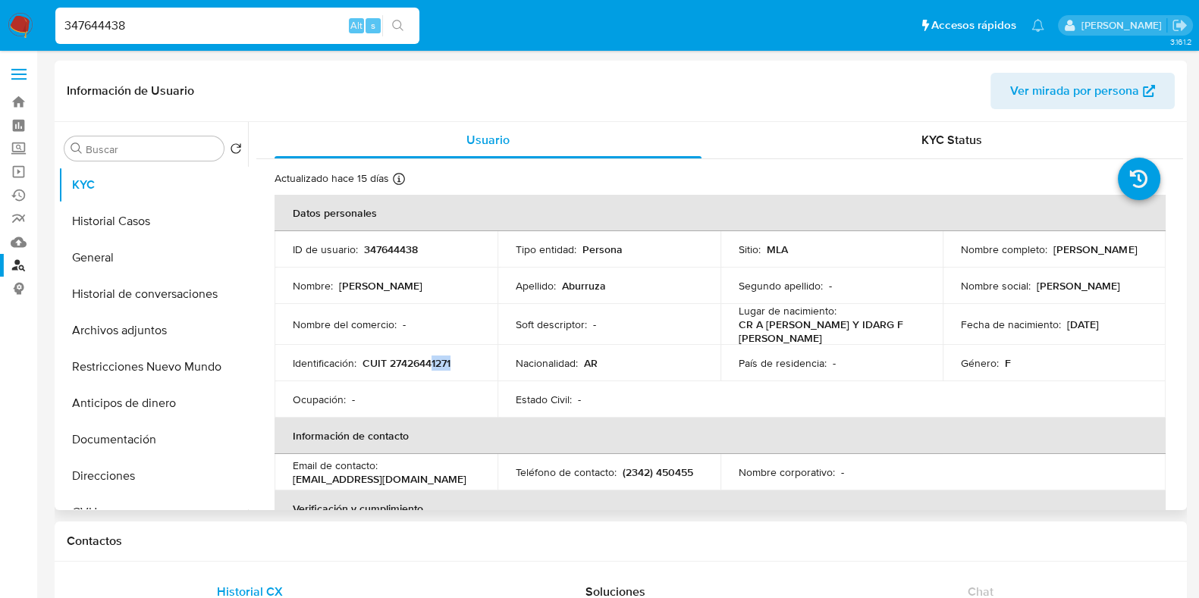
click at [432, 366] on td "Identificación : CUIT 27426441271" at bounding box center [386, 363] width 223 height 36
click at [432, 366] on p "CUIT 27426441271" at bounding box center [407, 363] width 88 height 14
click at [225, 28] on input "347644438" at bounding box center [237, 26] width 364 height 20
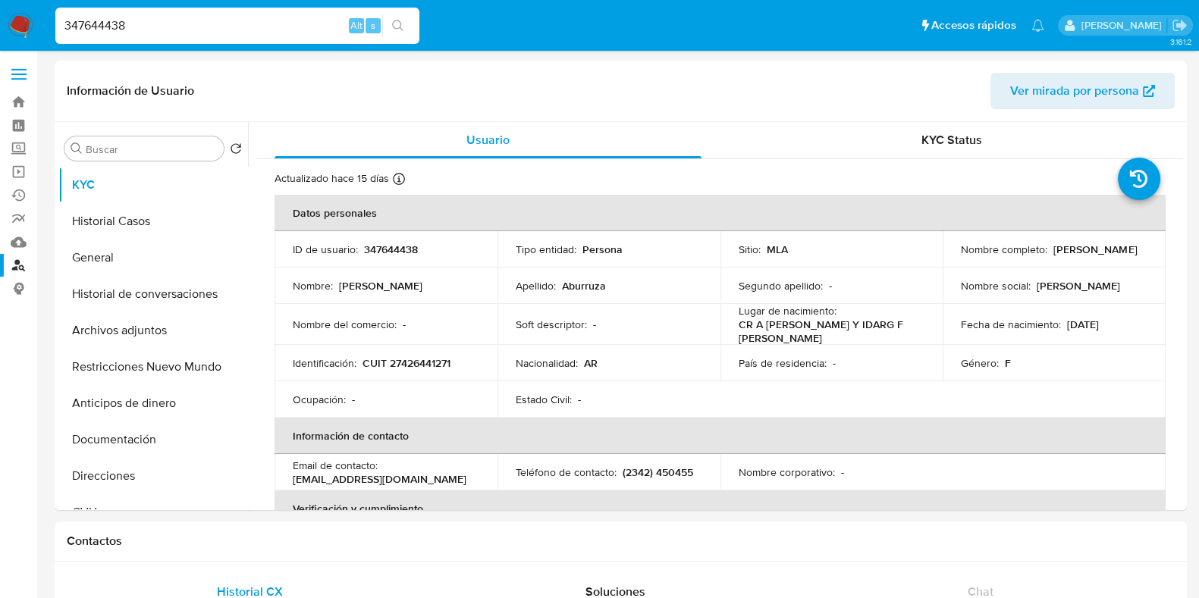
paste input "222831386"
type input "222831386"
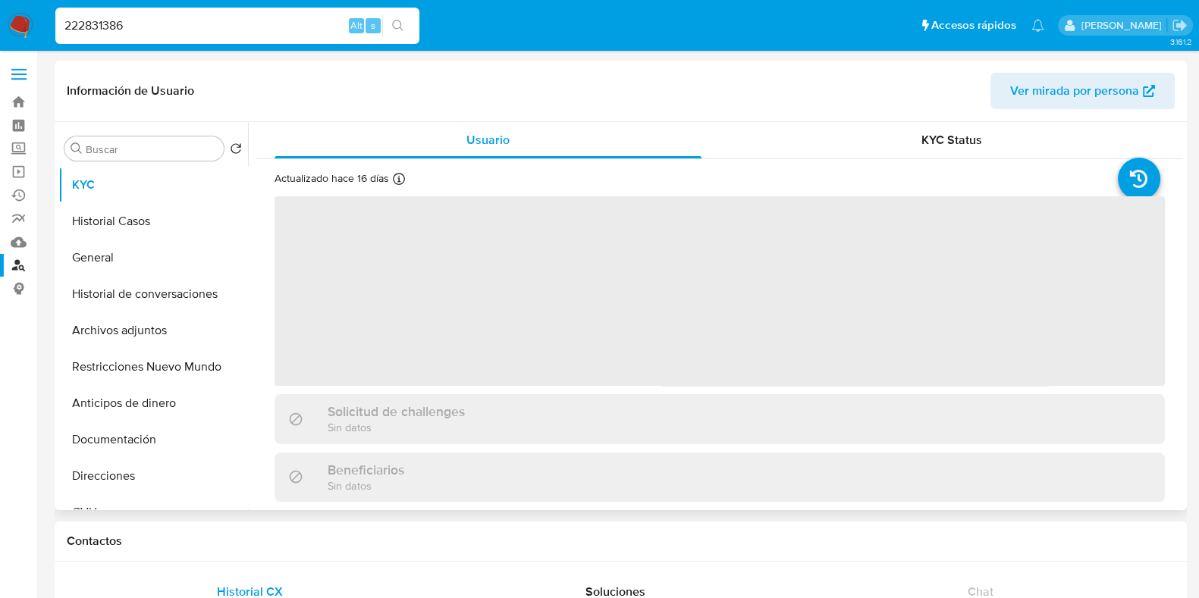
select select "10"
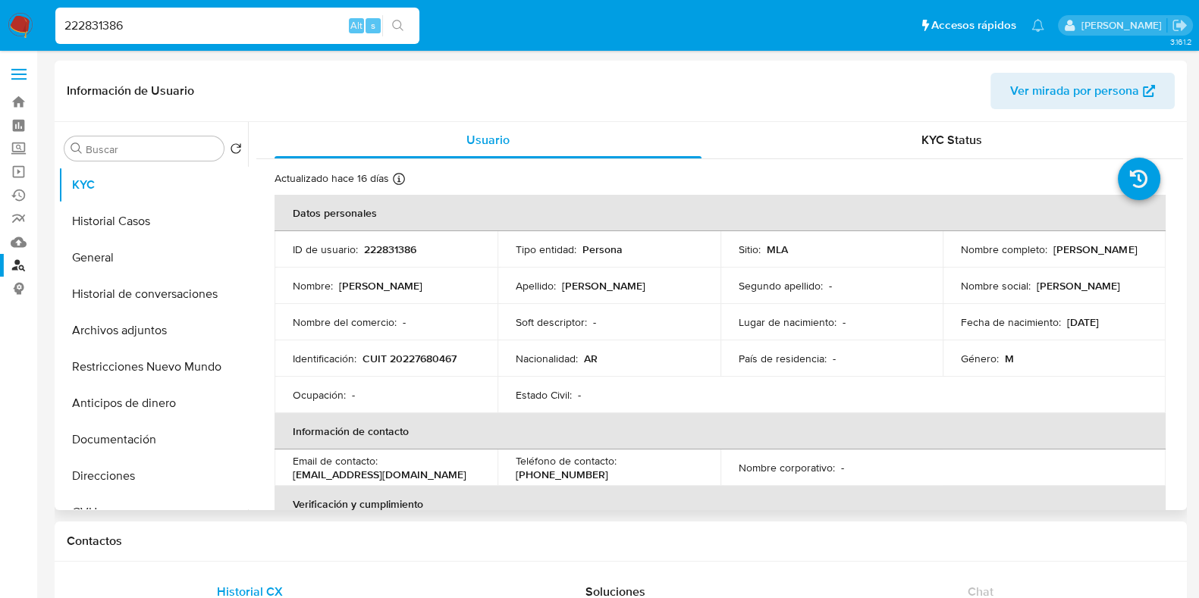
click at [429, 362] on p "CUIT 20227680467" at bounding box center [410, 359] width 94 height 14
copy p "20227680467"
click at [231, 23] on input "222831386" at bounding box center [237, 26] width 364 height 20
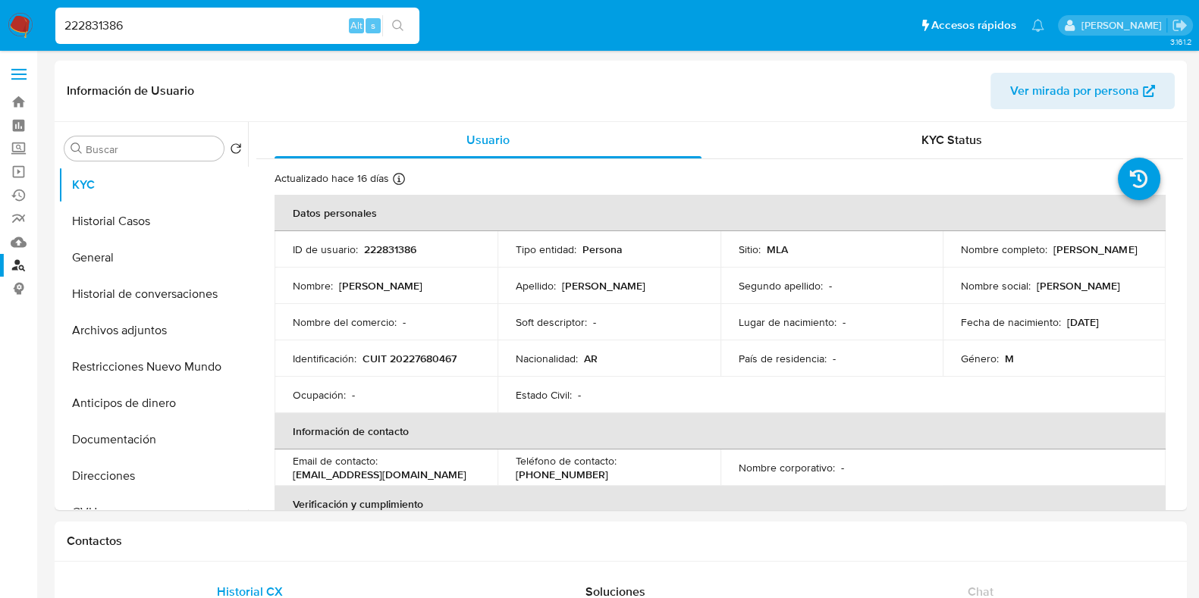
paste input "96053813"
type input "296053813"
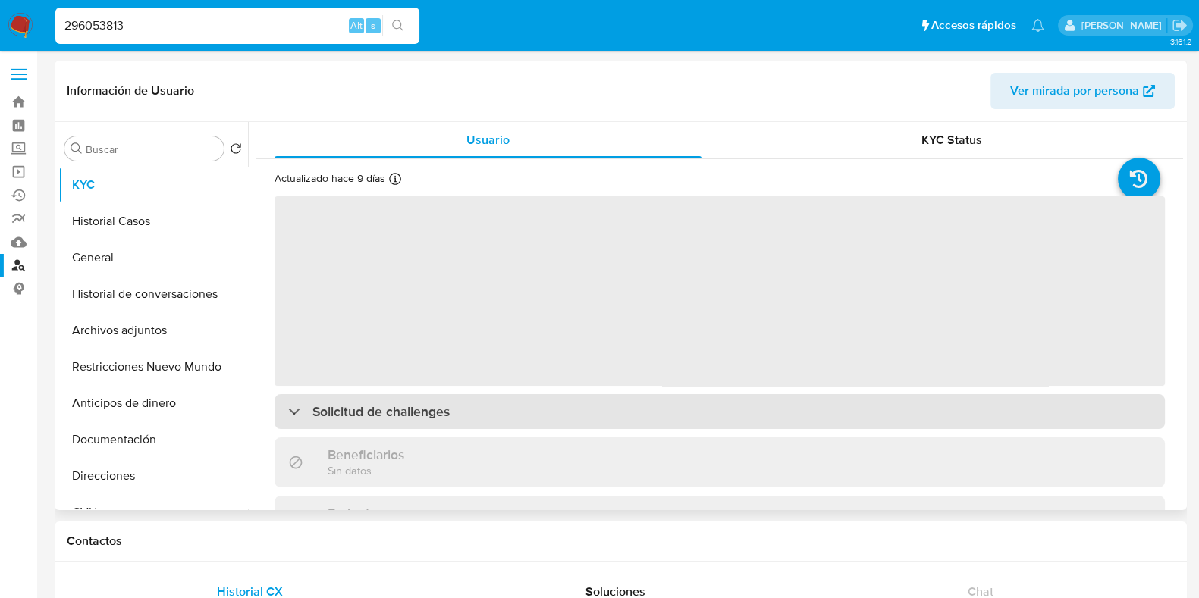
select select "10"
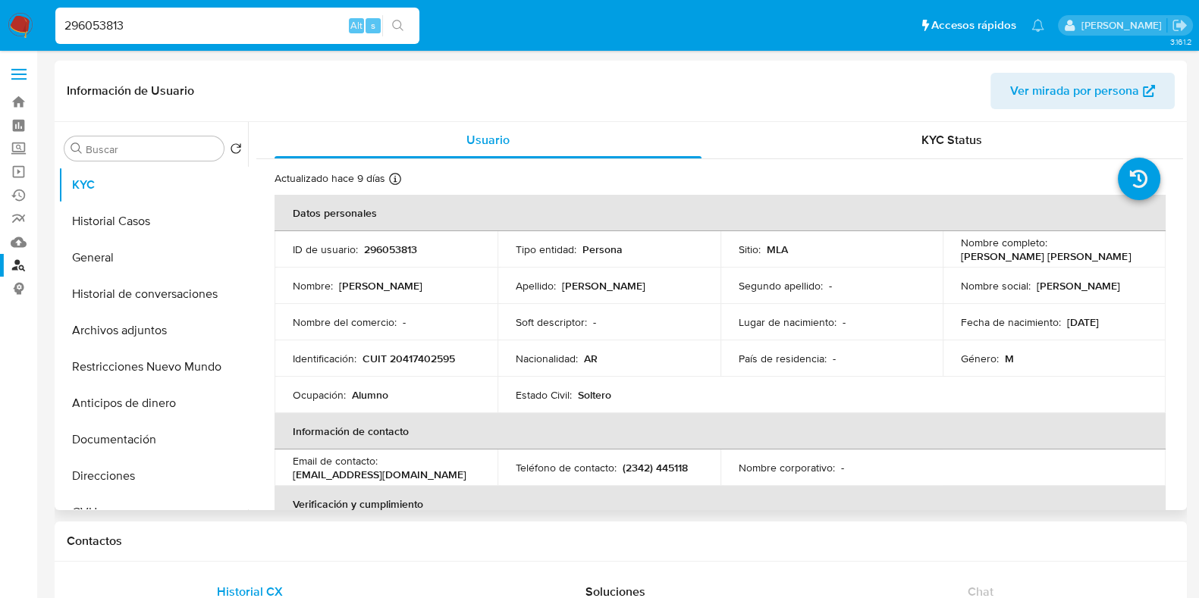
click at [438, 356] on p "CUIT 20417402595" at bounding box center [409, 359] width 93 height 14
copy p "20417402595"
click at [240, 26] on input "296053813" at bounding box center [237, 26] width 364 height 20
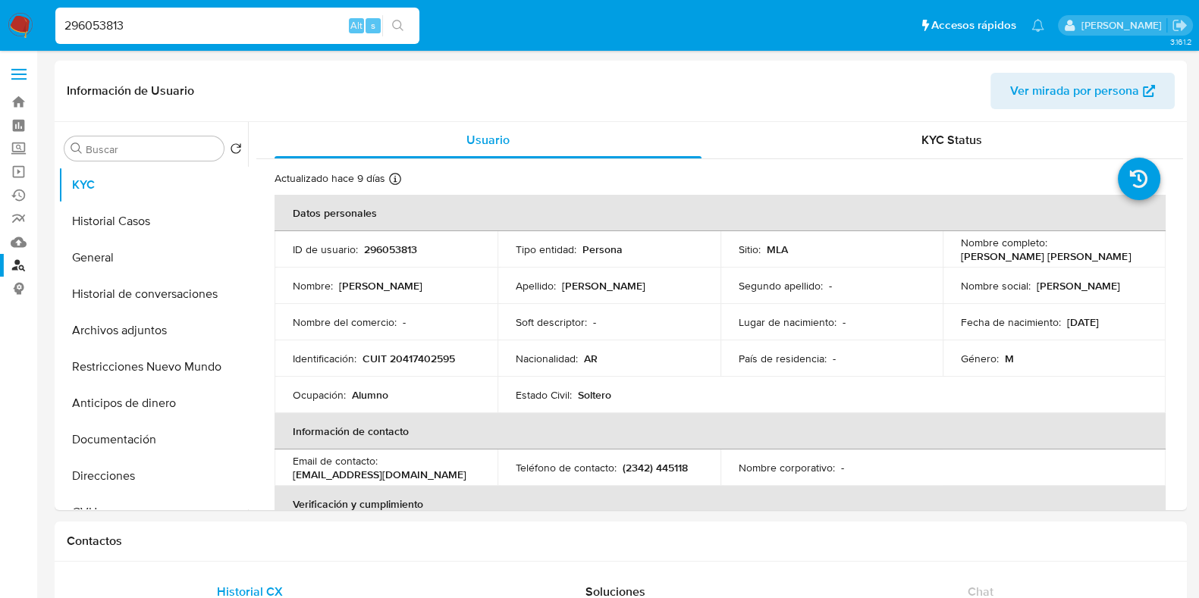
paste input "702387989"
type input "702387989"
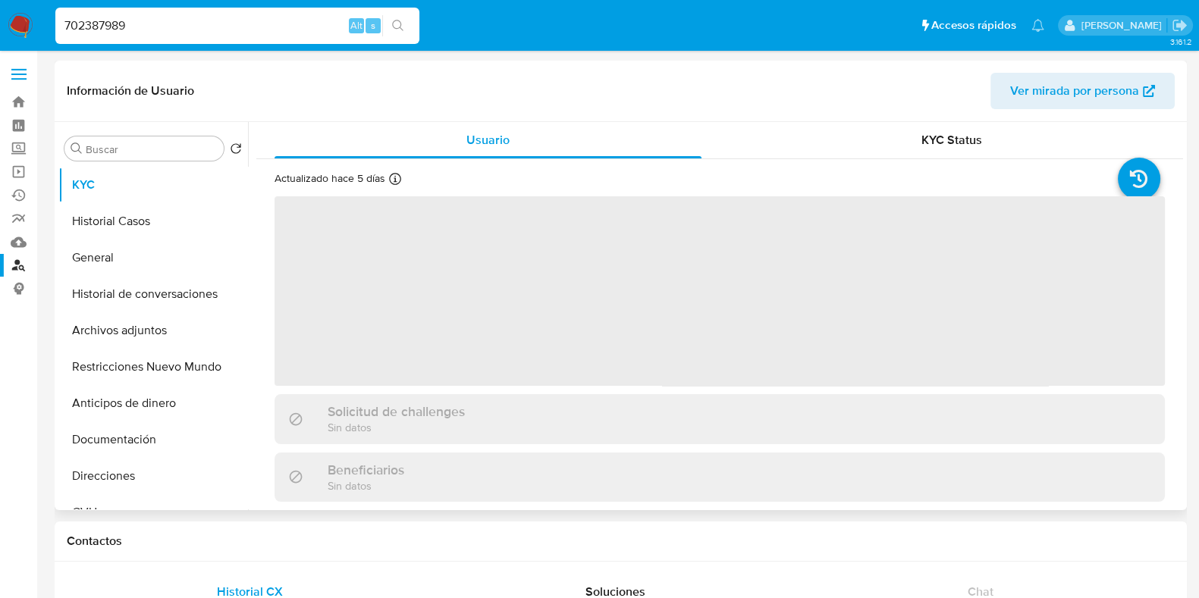
select select "10"
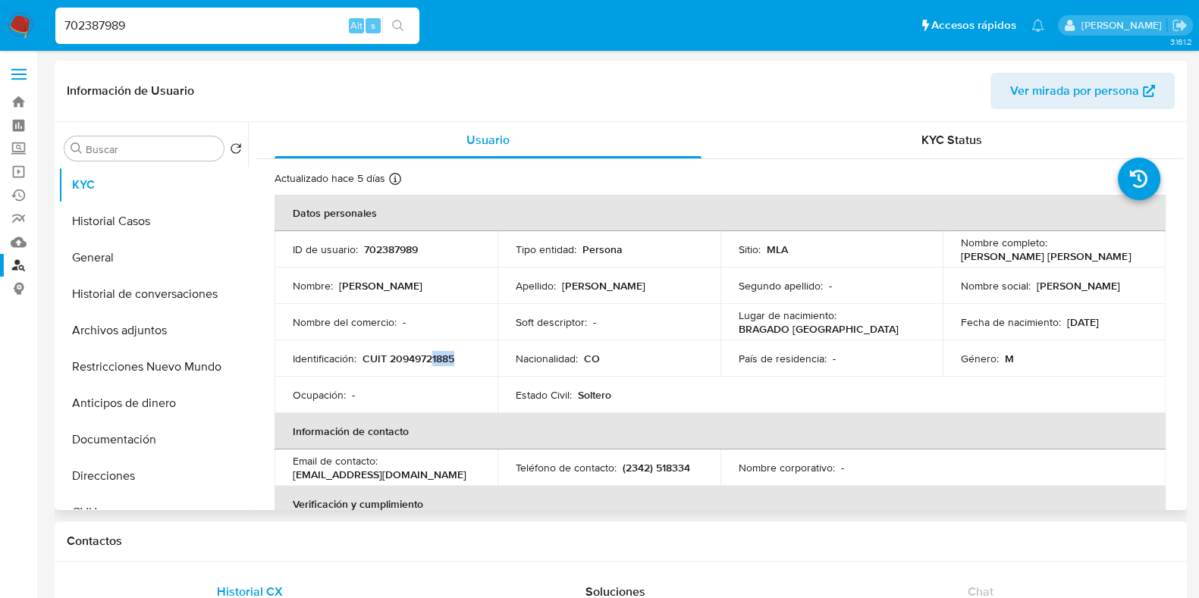
drag, startPoint x: 433, startPoint y: 366, endPoint x: 431, endPoint y: 354, distance: 12.3
click at [431, 354] on td "Identificación : CUIT 20949721885" at bounding box center [386, 359] width 223 height 36
click at [431, 354] on p "CUIT 20949721885" at bounding box center [409, 359] width 92 height 14
click at [199, 32] on input "702387989" at bounding box center [237, 26] width 364 height 20
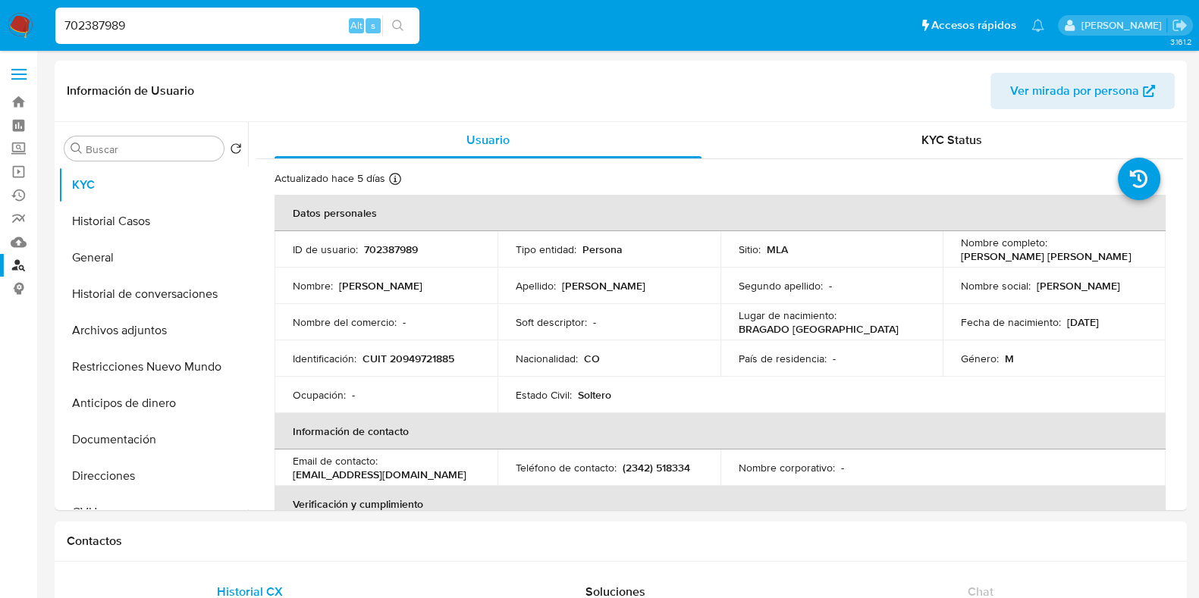
click at [199, 32] on input "702387989" at bounding box center [237, 26] width 364 height 20
paste input "234472241"
type input "234472241"
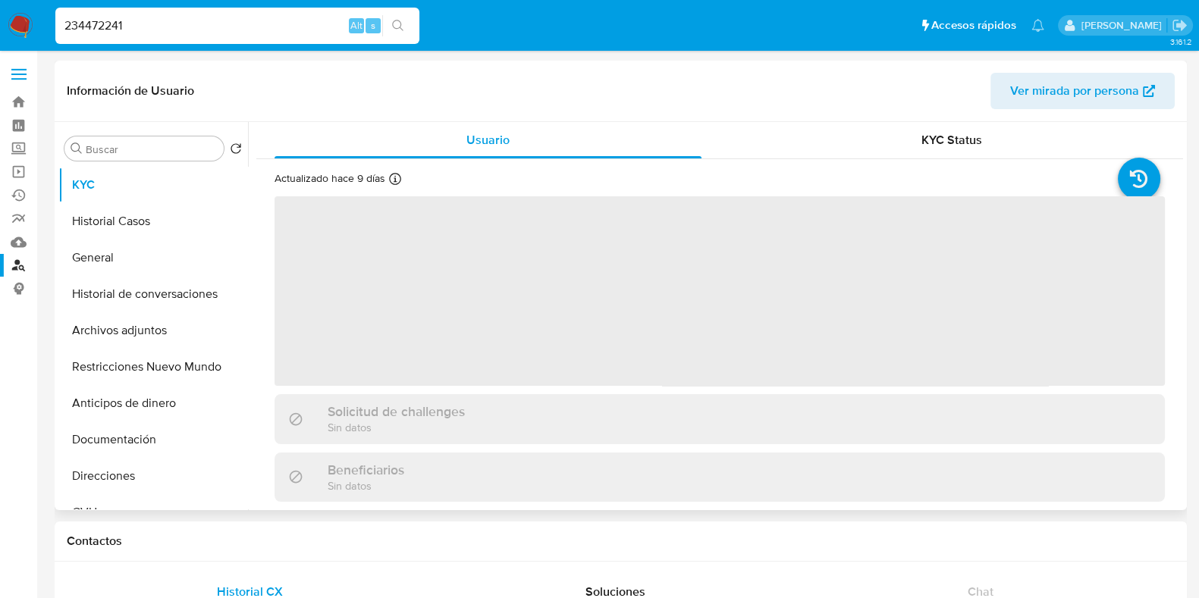
select select "10"
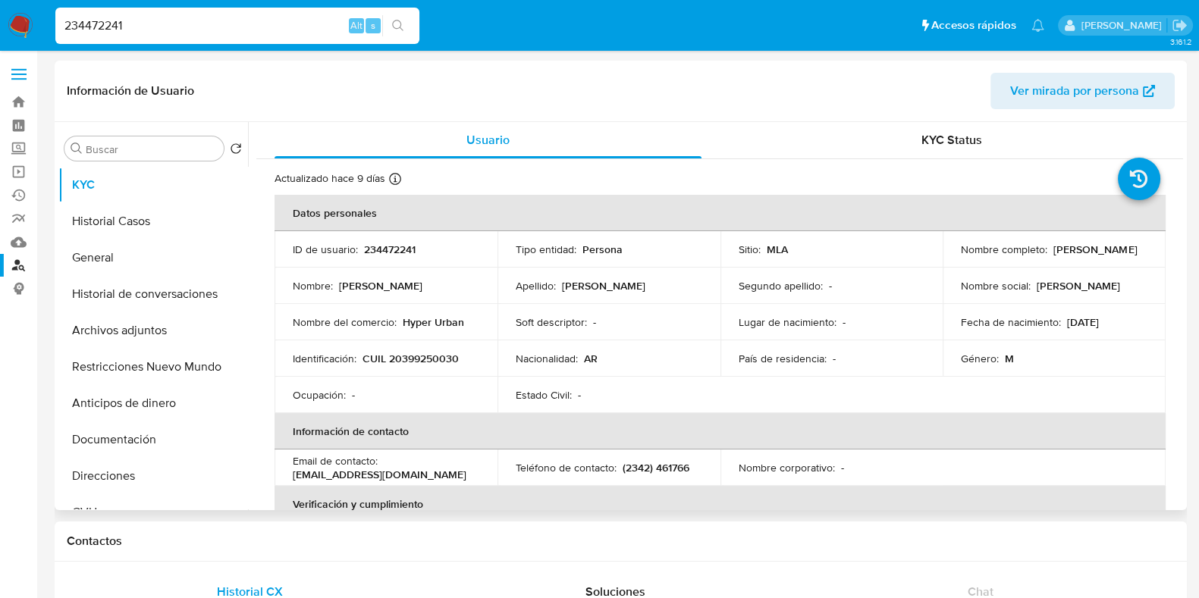
click at [419, 359] on p "CUIL 20399250030" at bounding box center [411, 359] width 96 height 14
copy p "20399250030"
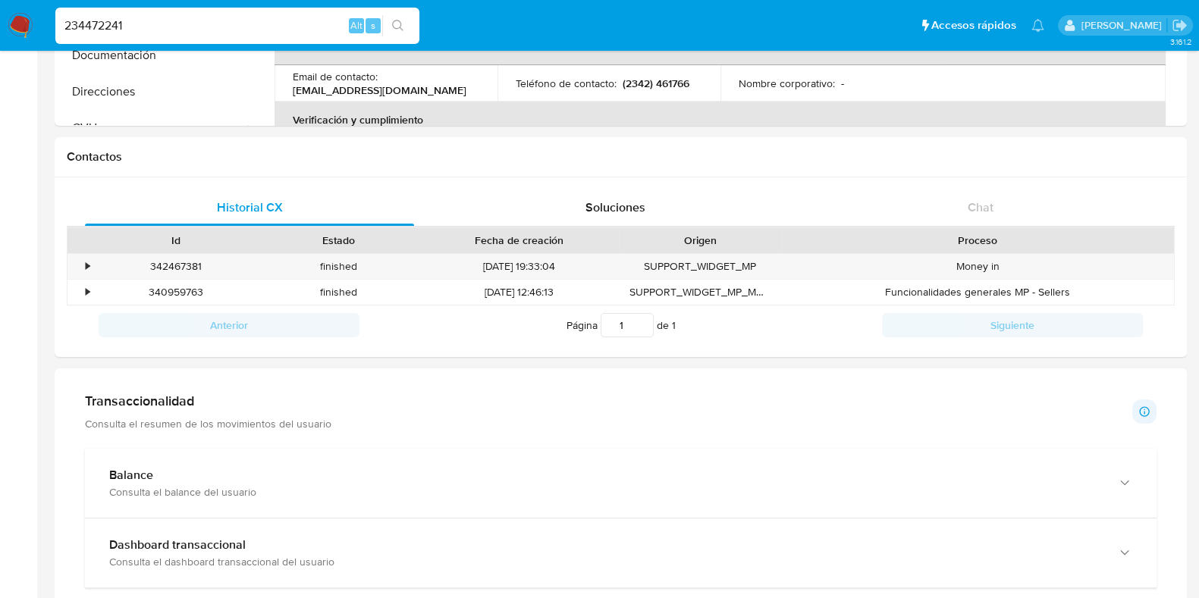
scroll to position [436, 0]
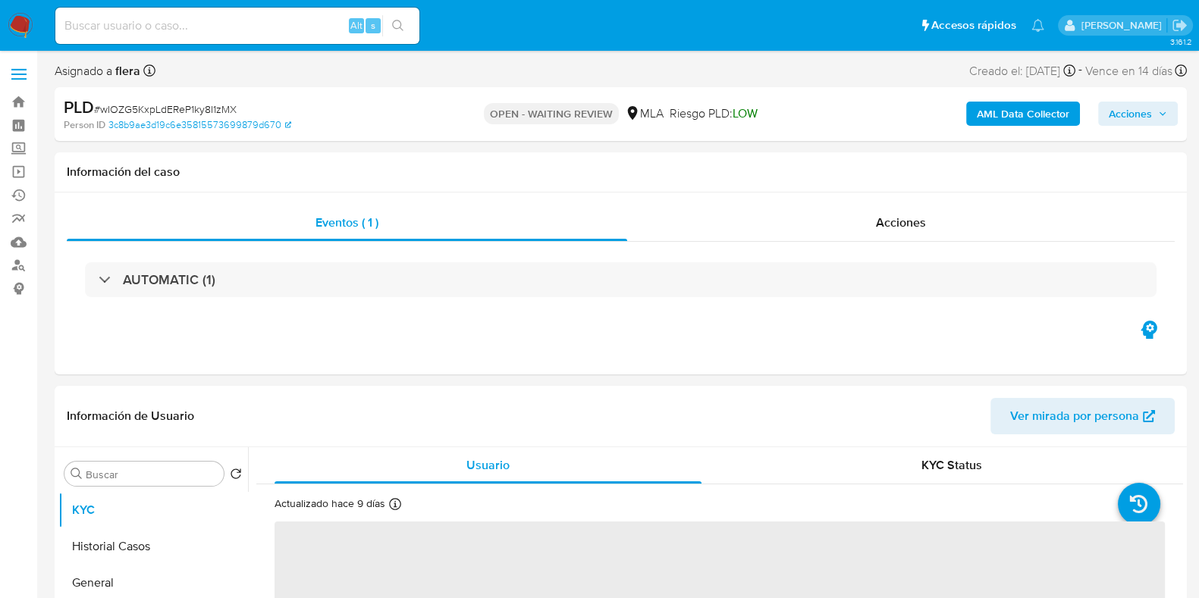
select select "10"
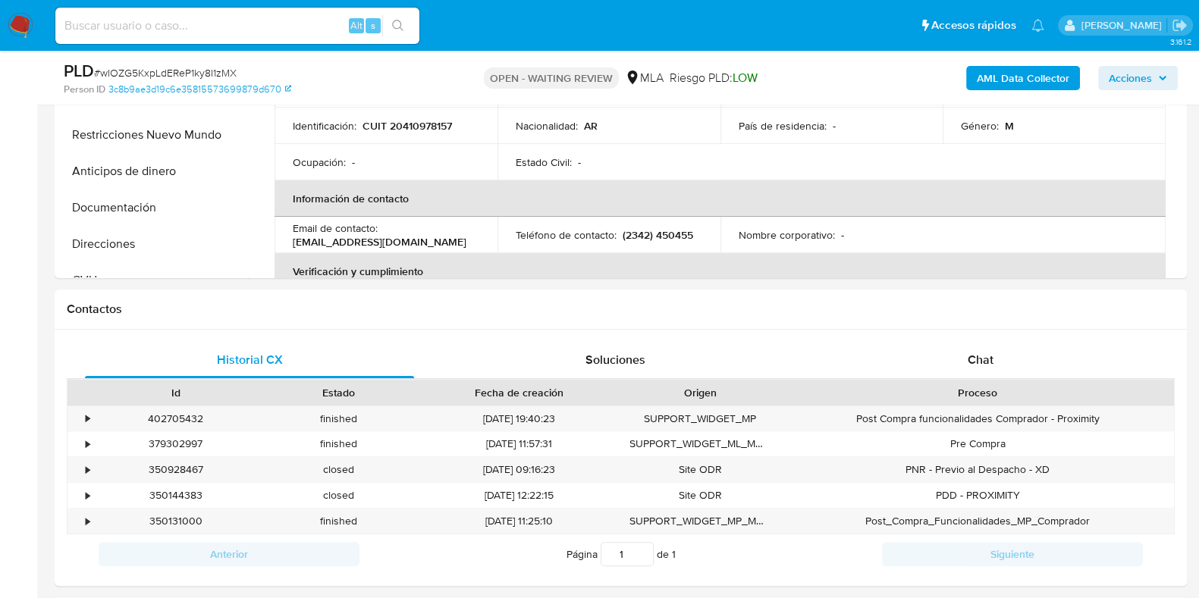
scroll to position [517, 0]
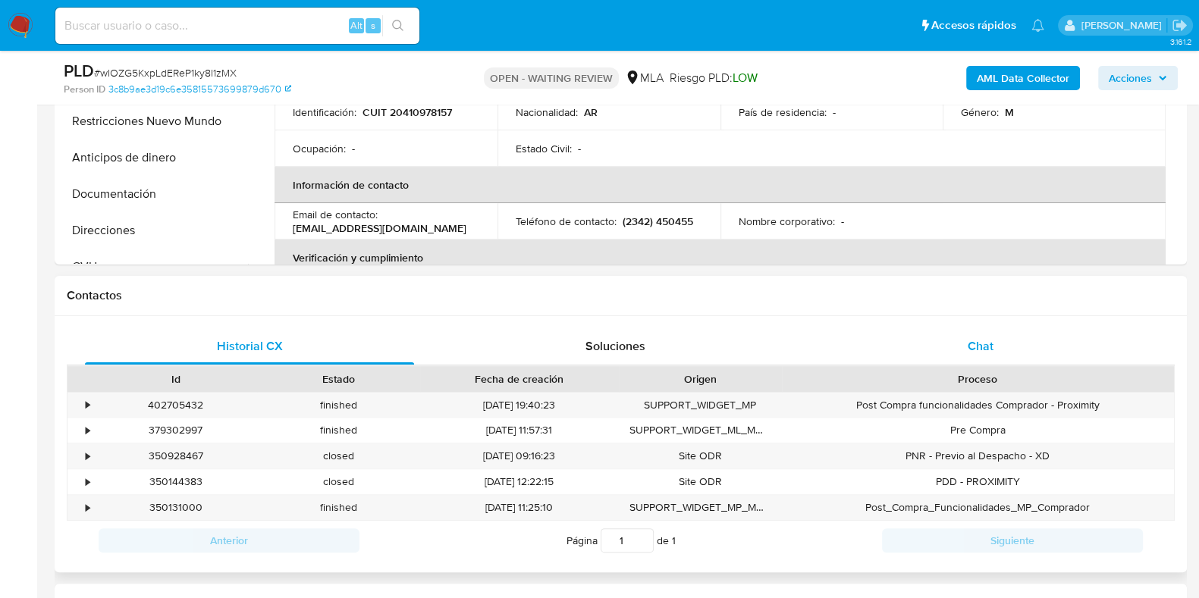
click at [986, 352] on span "Chat" at bounding box center [981, 345] width 26 height 17
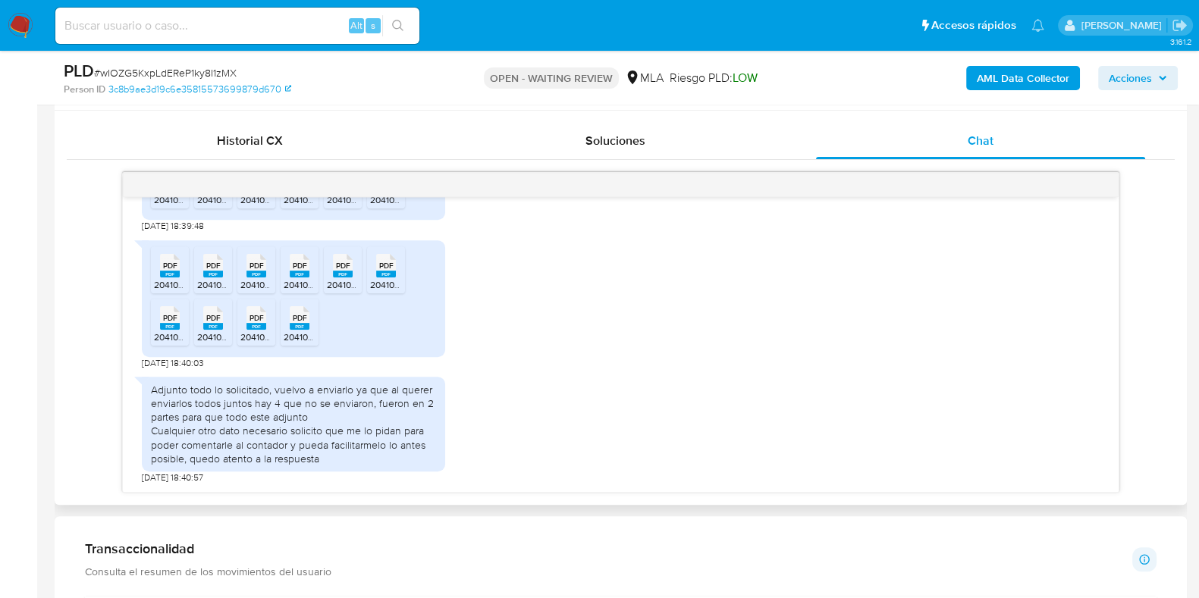
scroll to position [1520, 0]
click at [212, 70] on span "# wIOZG5KxpLdEReP1ky8I1zMX" at bounding box center [165, 72] width 143 height 15
copy span "wIOZG5KxpLdEReP1ky8I1zMX"
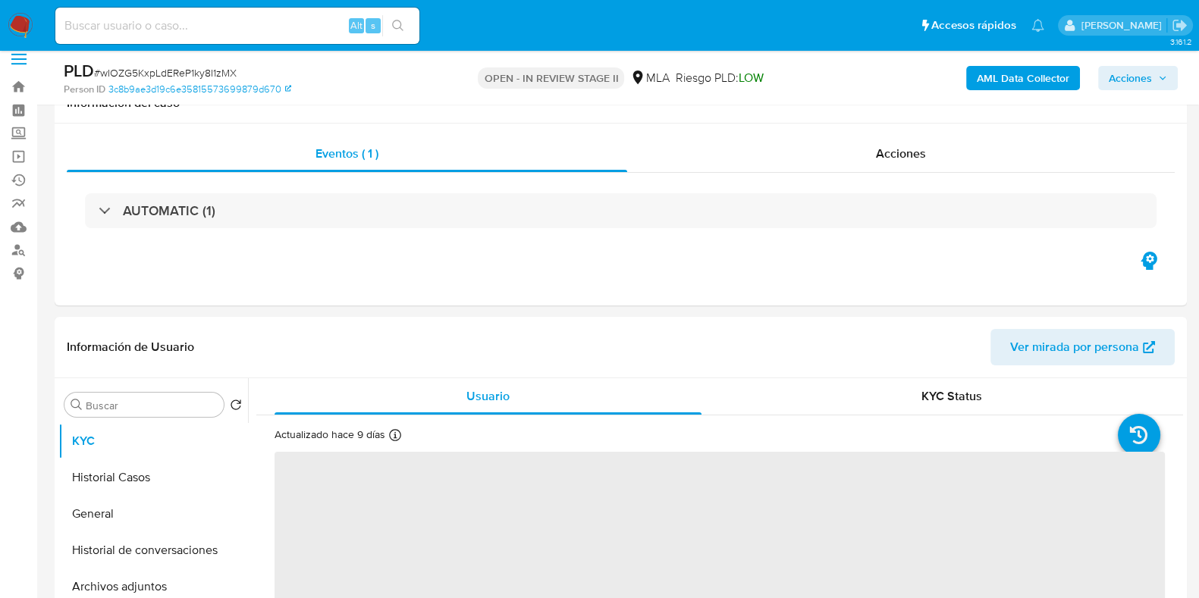
select select "10"
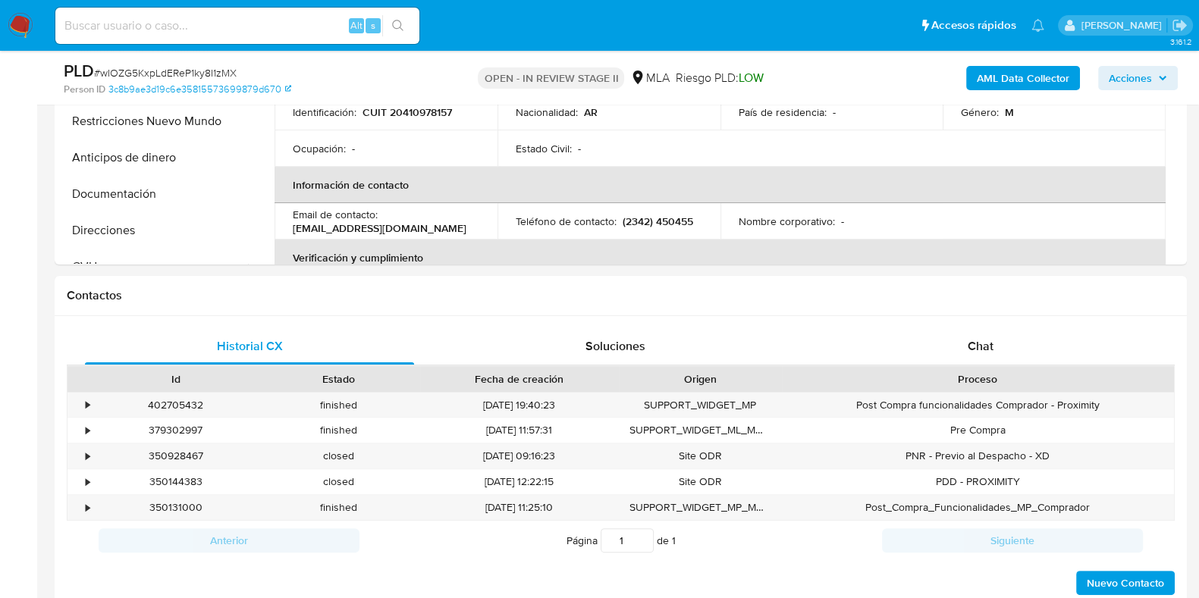
scroll to position [557, 0]
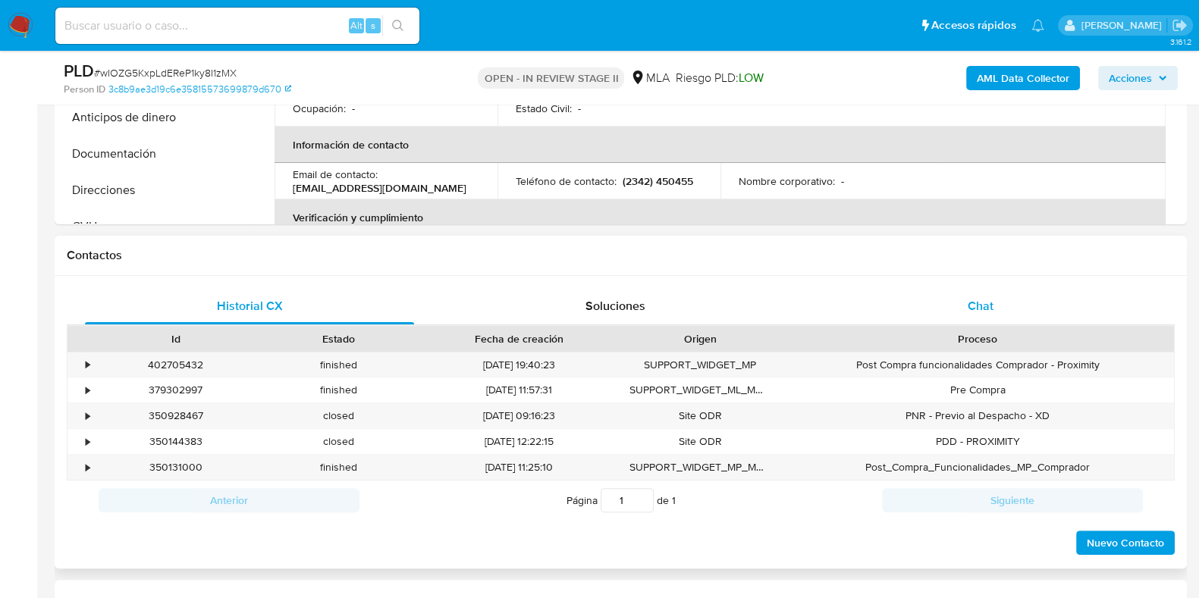
click at [981, 306] on span "Chat" at bounding box center [981, 305] width 26 height 17
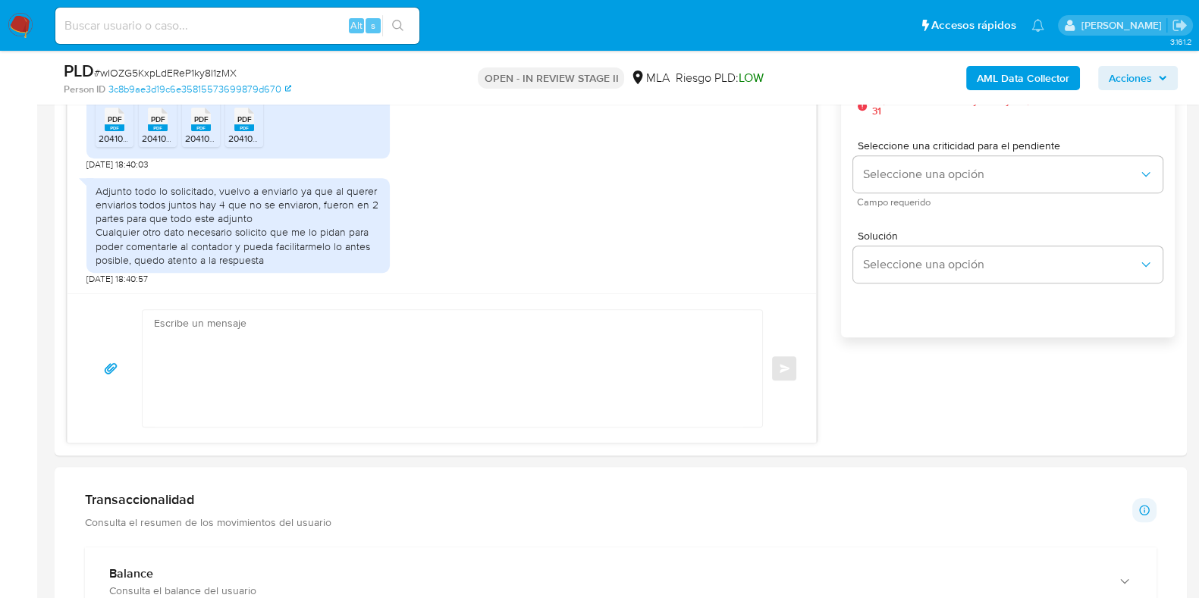
scroll to position [962, 0]
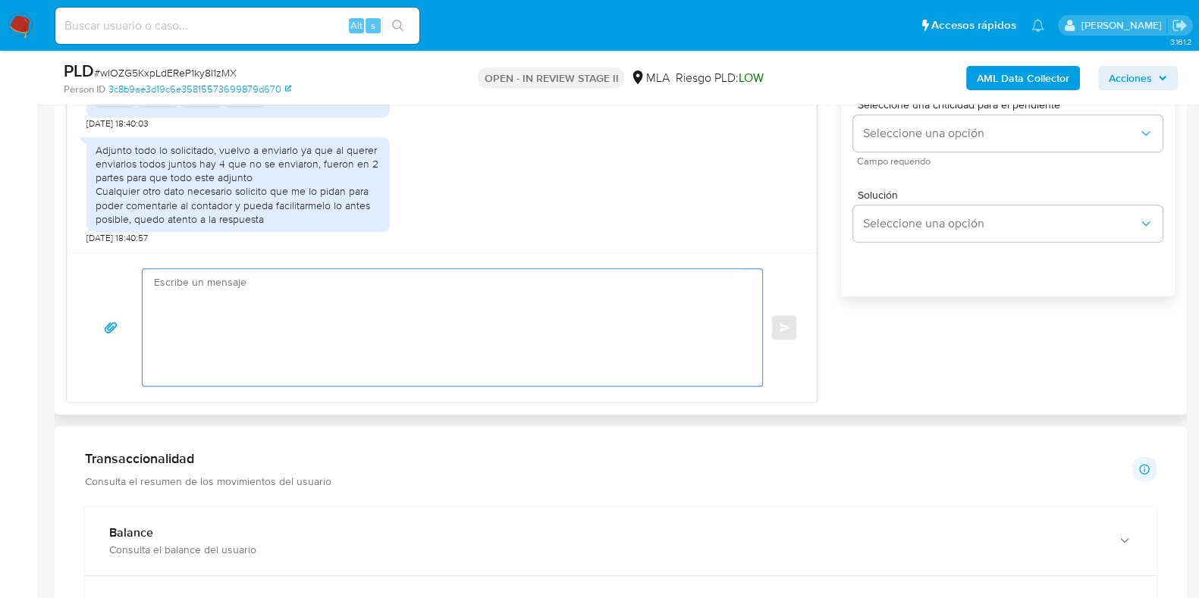
click at [606, 305] on textarea at bounding box center [448, 327] width 589 height 117
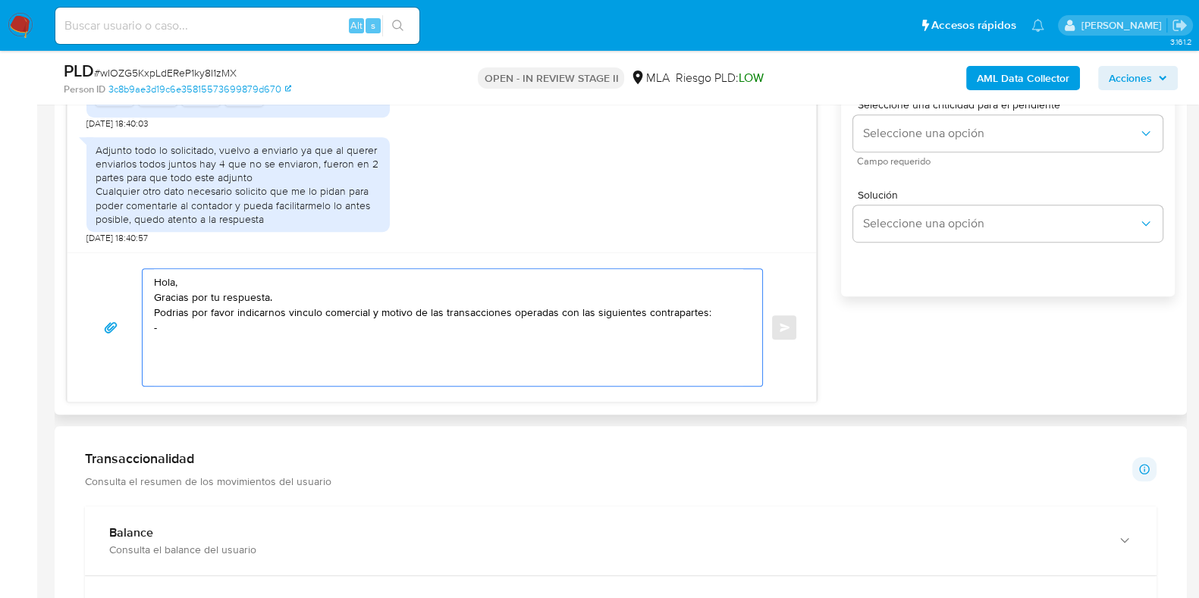
paste textarea "[PERSON_NAME] - CUIT 27426441271"
paste textarea "[PERSON_NAME] - CUIT 20949721885"
click at [155, 342] on textarea "Hola, Gracias por tu respuesta. Podrias por favor indicarnos vinculo comercial …" at bounding box center [448, 327] width 589 height 117
click at [406, 347] on textarea "Hola, Gracias por tu respuesta. Podrias por favor indicarnos vinculo comercial …" at bounding box center [448, 327] width 589 height 117
paste textarea "[PERSON_NAME] - CUIT 20227680467"
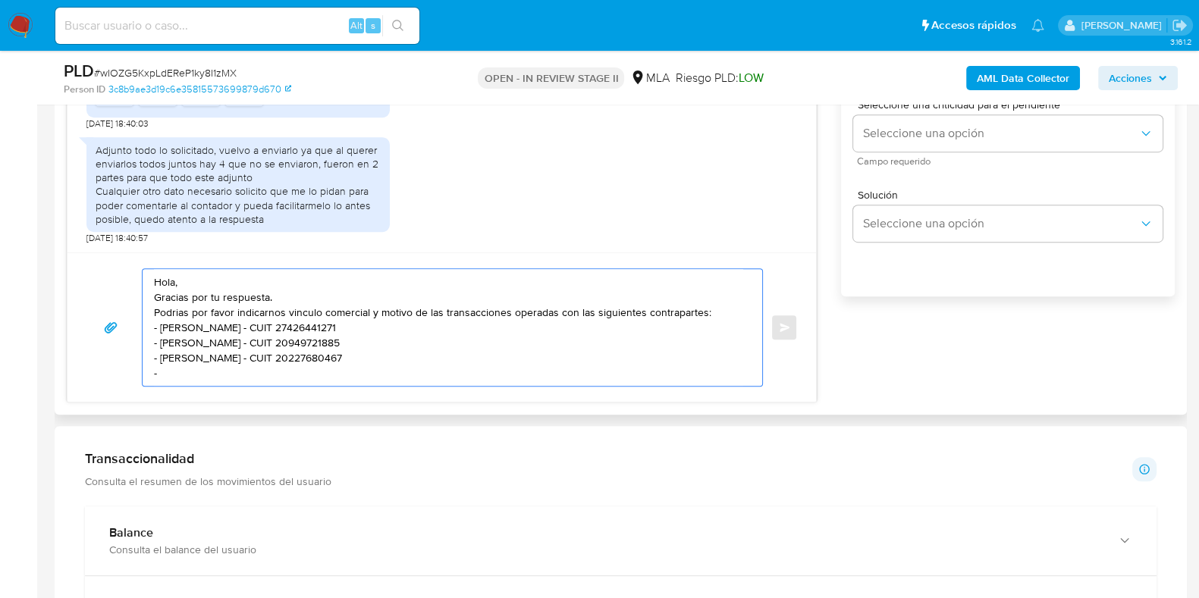
paste textarea "[PERSON_NAME] - CUIT 20417402595"
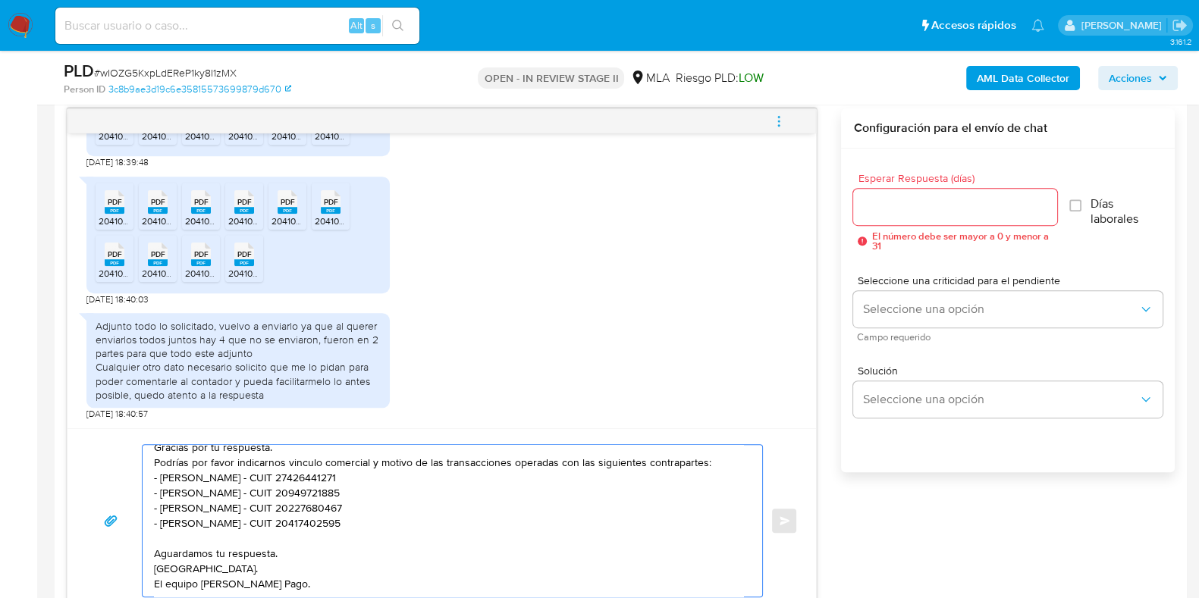
scroll to position [758, 0]
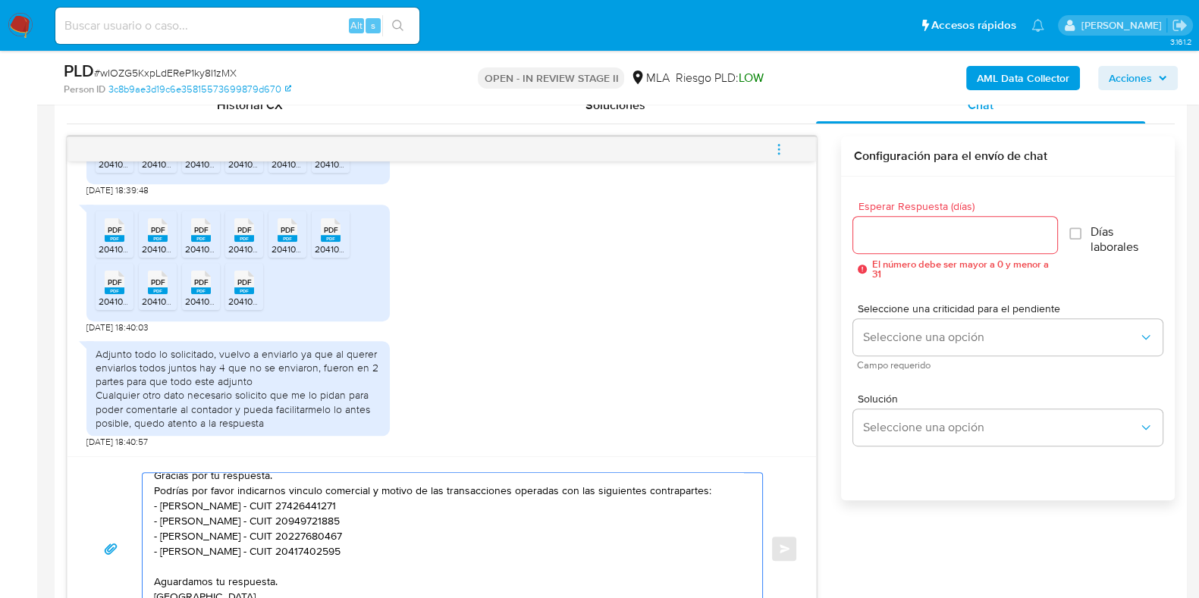
type textarea "Hola, Gracias por tu respuesta. Podrías por favor indicarnos vinculo comercial …"
click at [929, 221] on div at bounding box center [954, 235] width 203 height 36
click at [914, 228] on input "Esperar Respuesta (días)" at bounding box center [954, 235] width 203 height 20
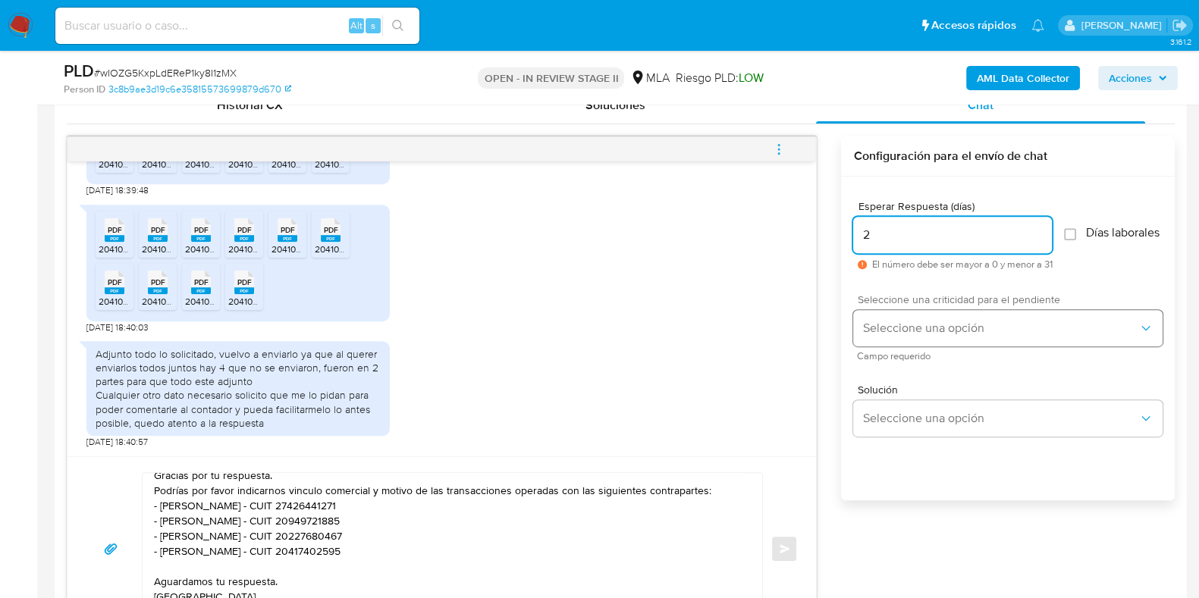
type input "2"
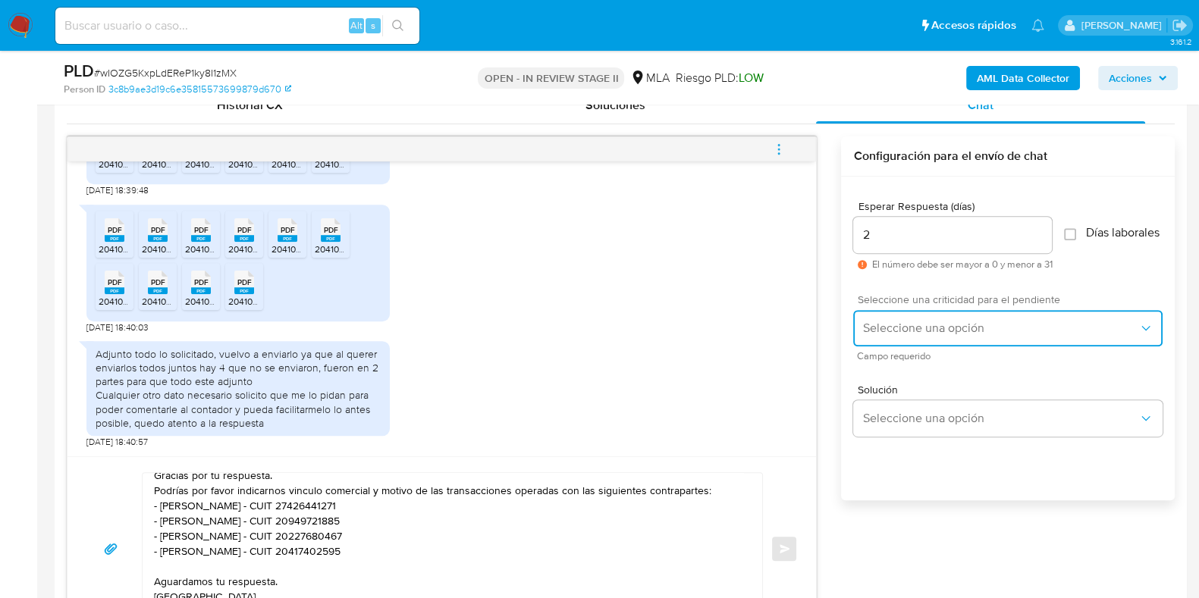
click at [893, 347] on button "Seleccione una opción" at bounding box center [1007, 328] width 309 height 36
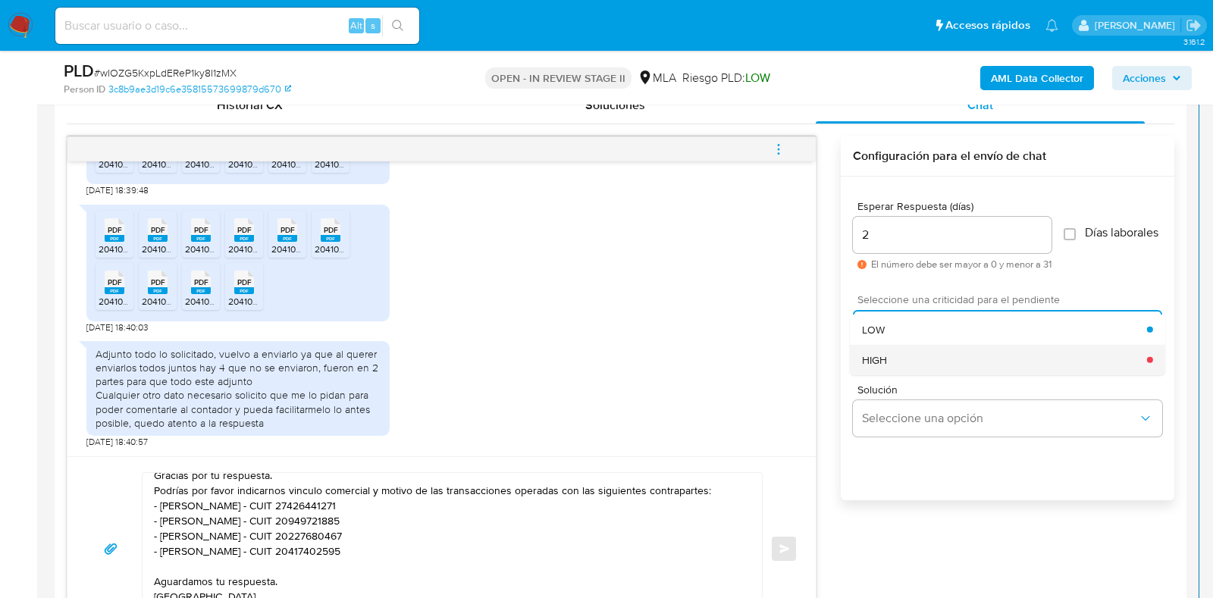
click at [881, 358] on div "HIGH" at bounding box center [1004, 359] width 285 height 30
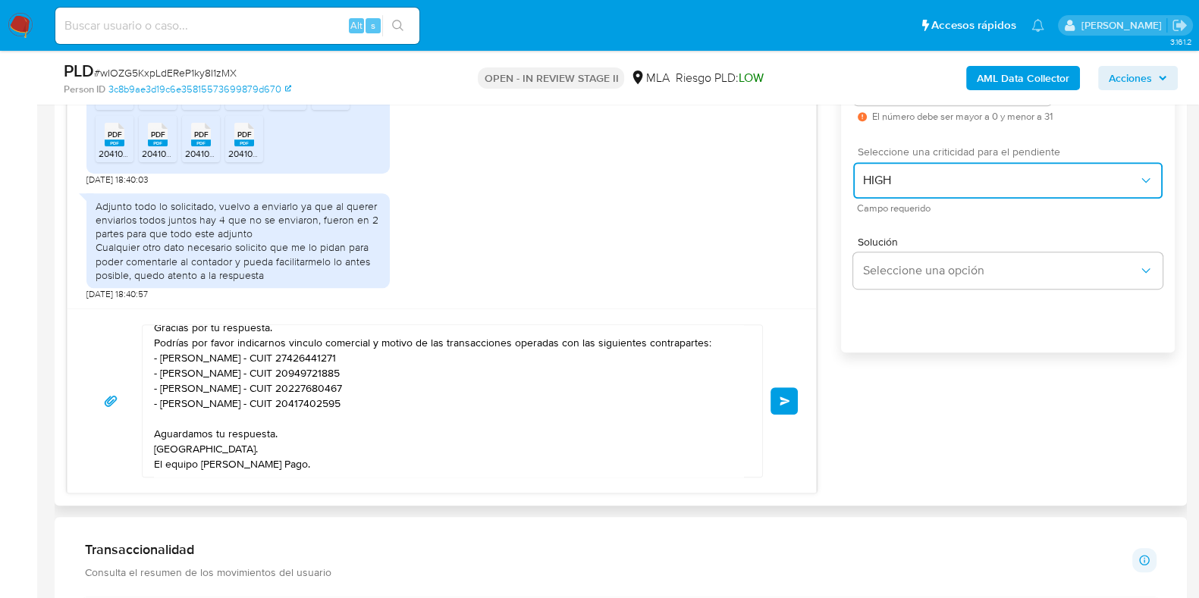
scroll to position [972, 0]
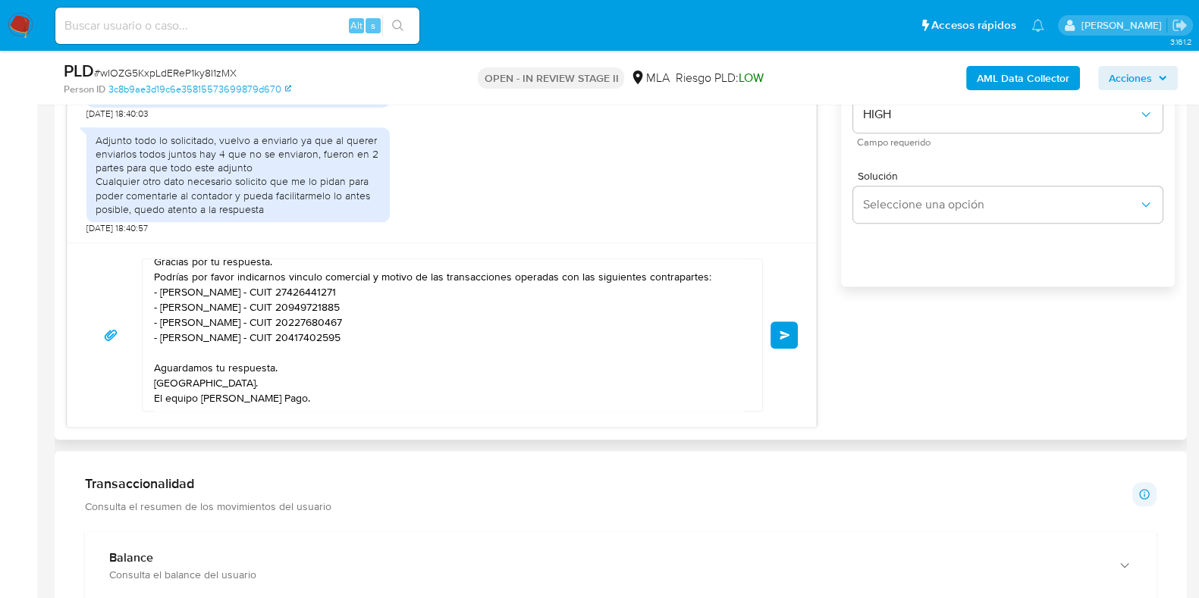
click at [790, 337] on button "Enviar" at bounding box center [784, 335] width 27 height 27
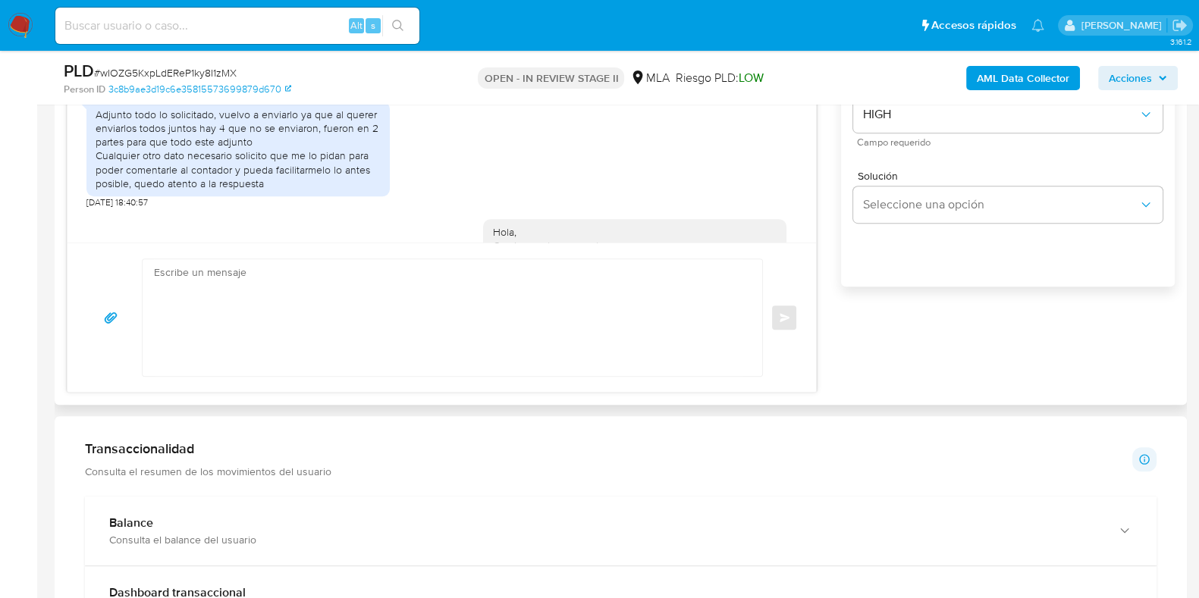
scroll to position [1730, 0]
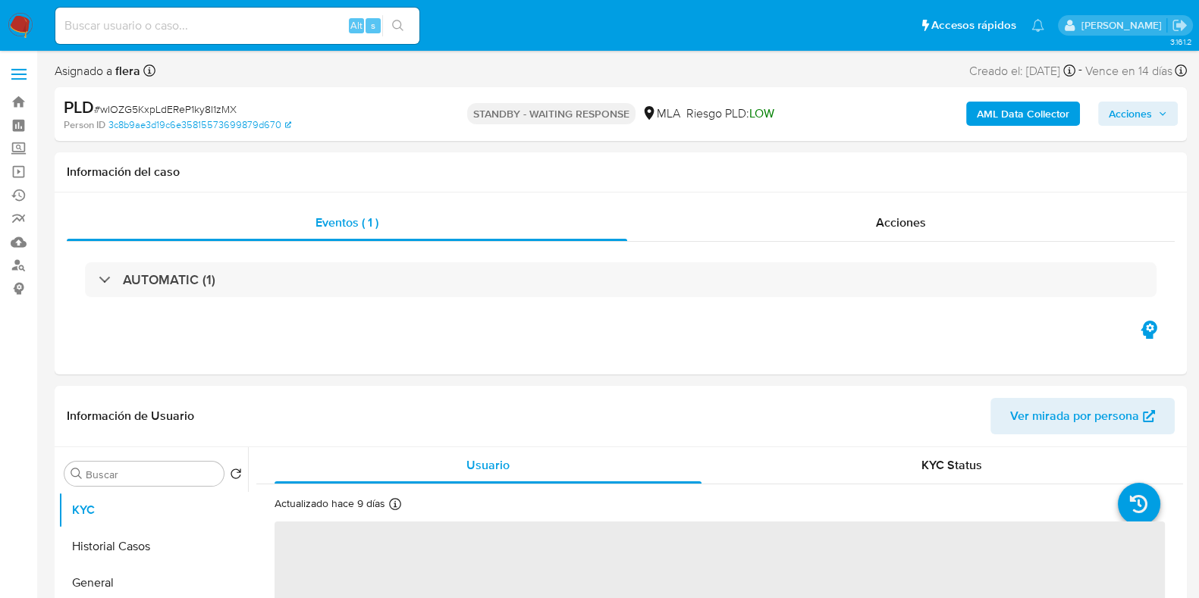
select select "10"
